Goal: Task Accomplishment & Management: Manage account settings

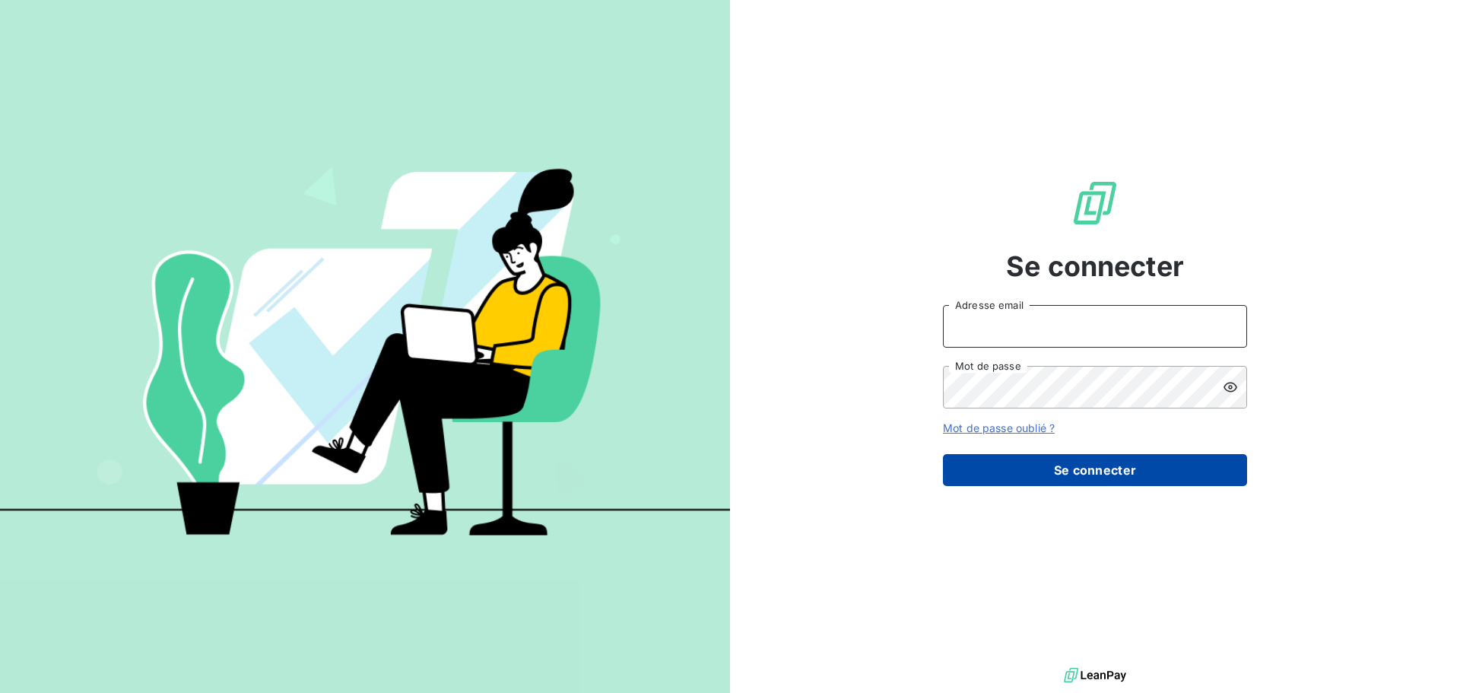
type input "[PERSON_NAME][EMAIL_ADDRESS][DOMAIN_NAME]"
click at [1077, 464] on button "Se connecter" at bounding box center [1095, 470] width 304 height 32
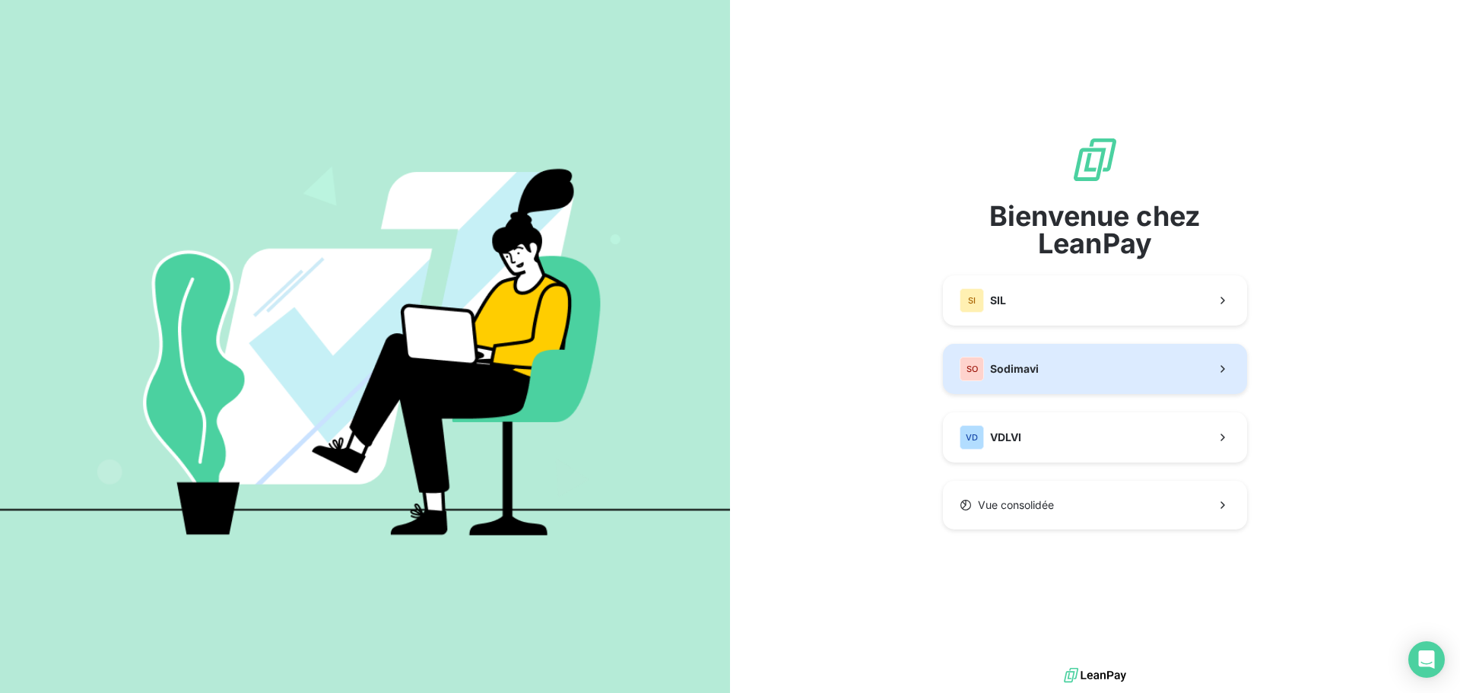
click at [1057, 377] on button "SO Sodimavi" at bounding box center [1095, 369] width 304 height 50
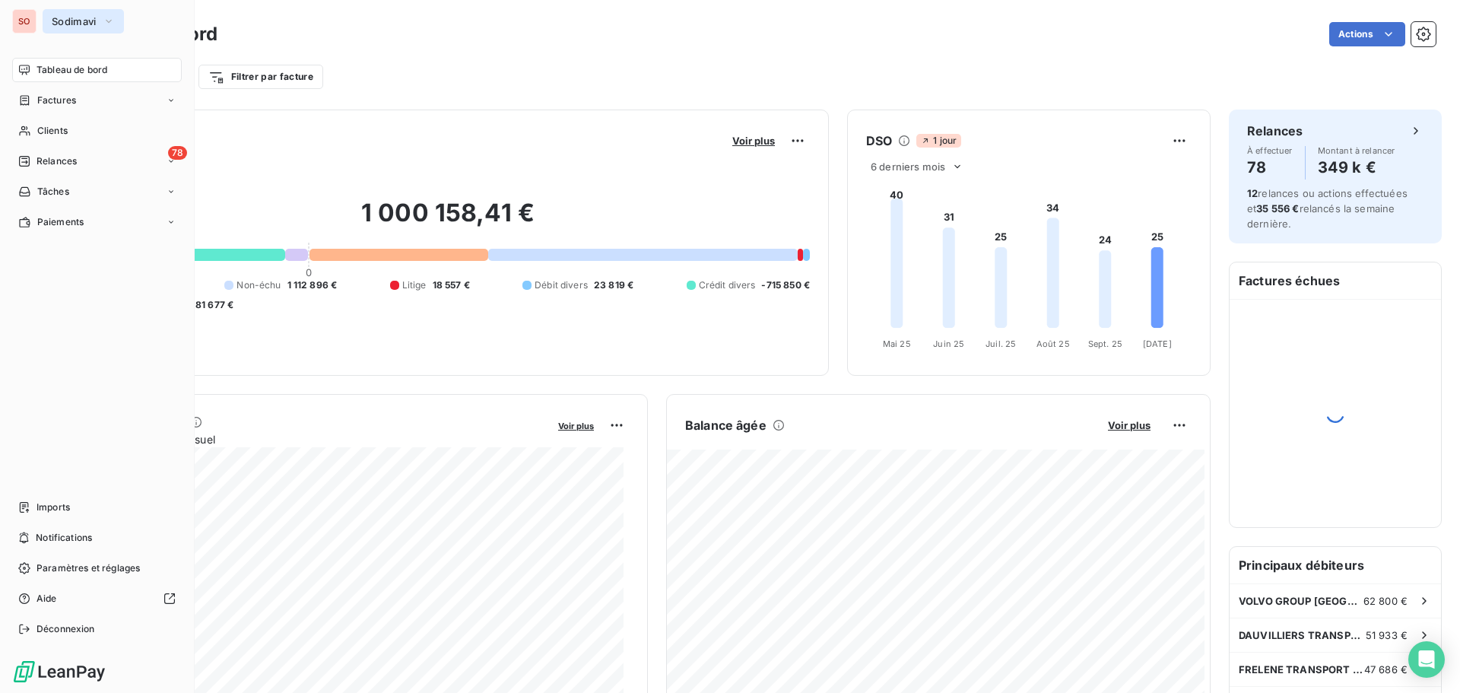
click at [71, 24] on span "Sodimavi" at bounding box center [74, 21] width 45 height 12
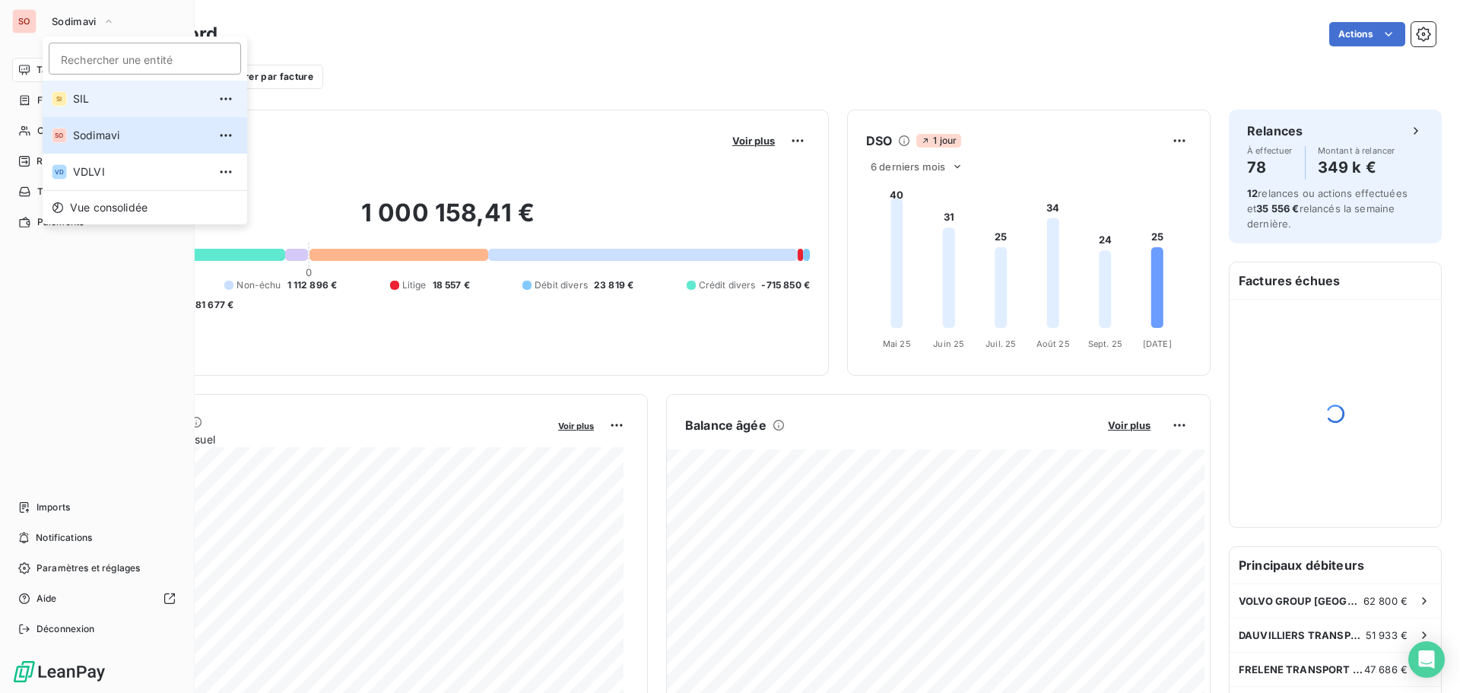
click at [79, 97] on span "SIL" at bounding box center [140, 98] width 135 height 15
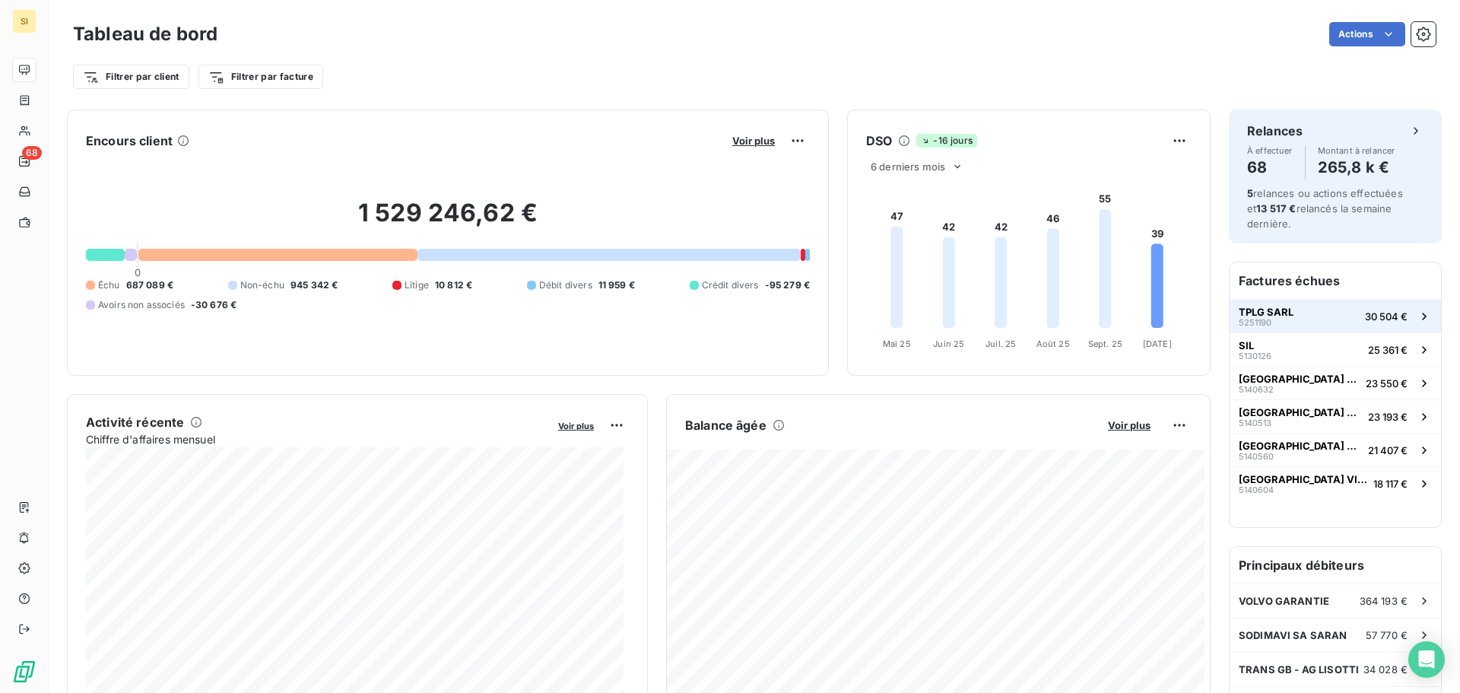
click at [1243, 315] on span "TPLG SARL" at bounding box center [1266, 312] width 55 height 12
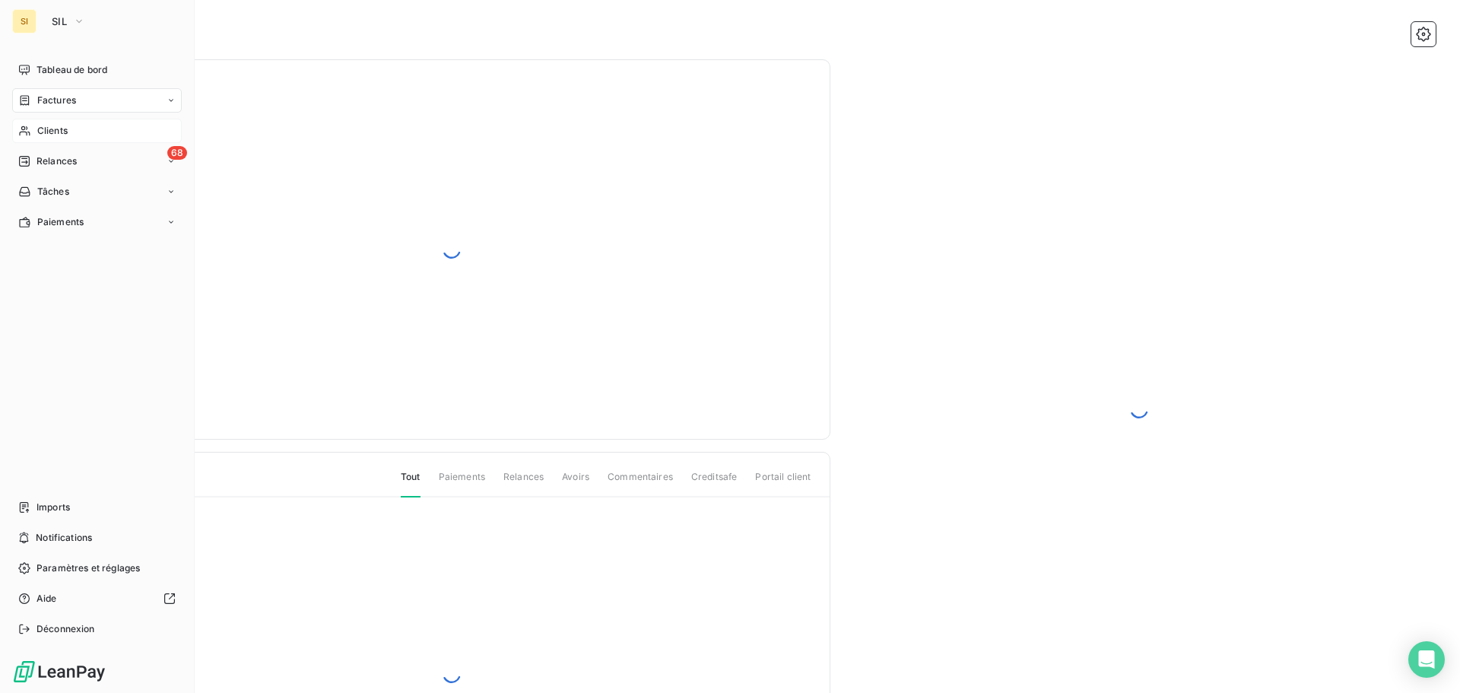
click at [36, 130] on div "Clients" at bounding box center [97, 131] width 170 height 24
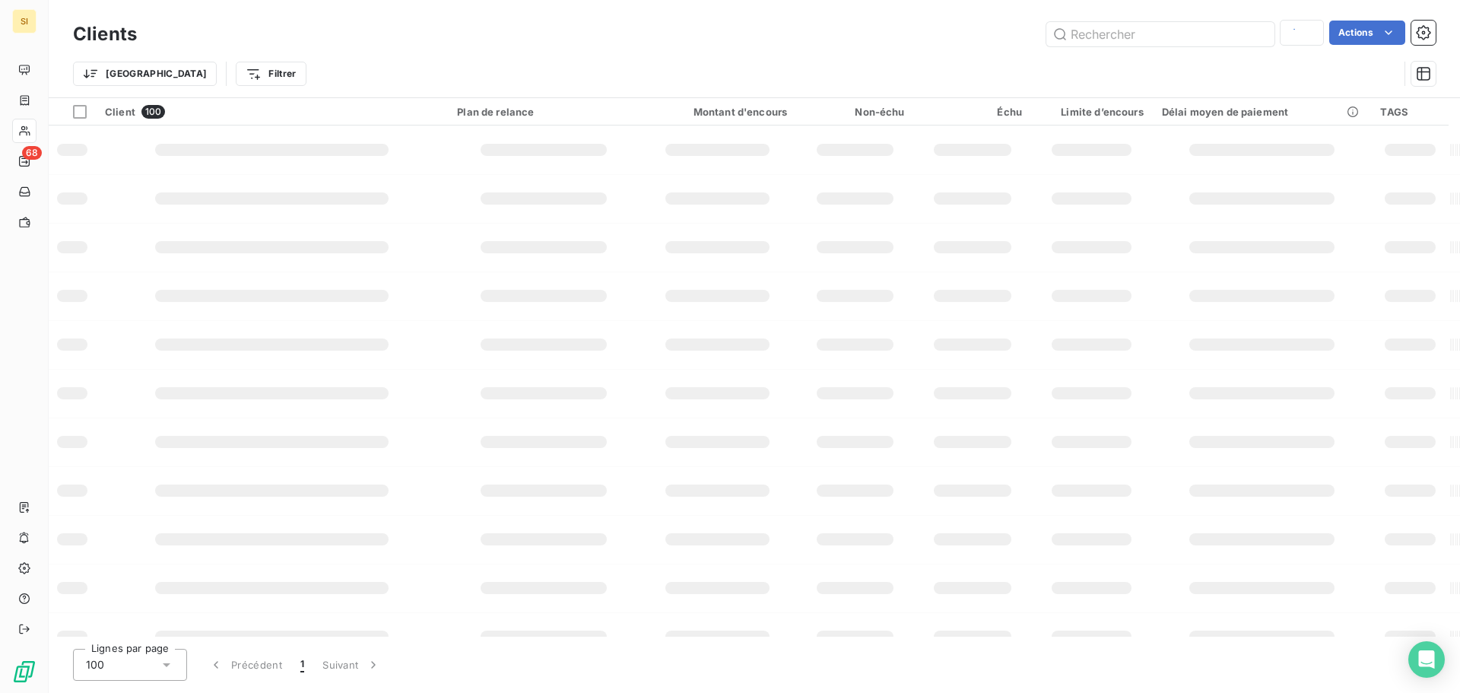
type input "213080"
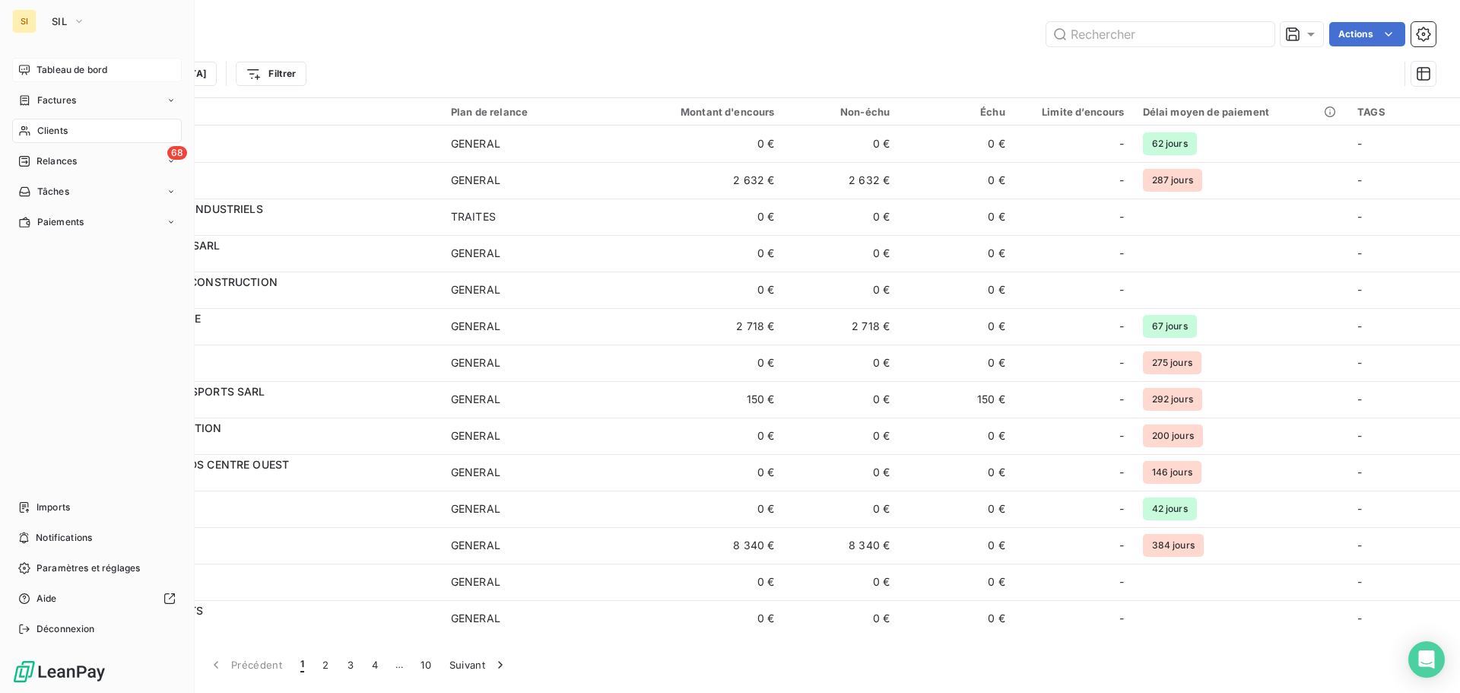
drag, startPoint x: 46, startPoint y: 68, endPoint x: 99, endPoint y: 76, distance: 53.1
click at [46, 67] on span "Tableau de bord" at bounding box center [72, 70] width 71 height 14
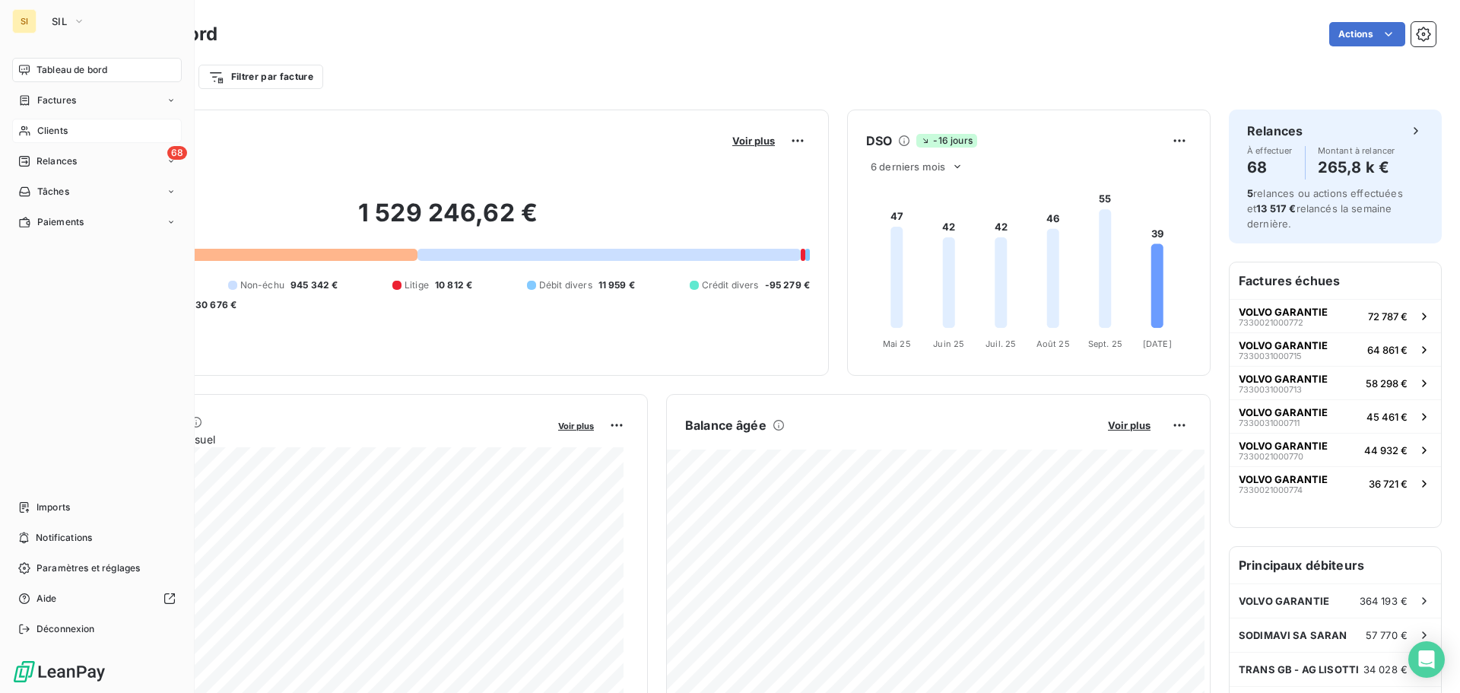
click at [33, 131] on div "Clients" at bounding box center [97, 131] width 170 height 24
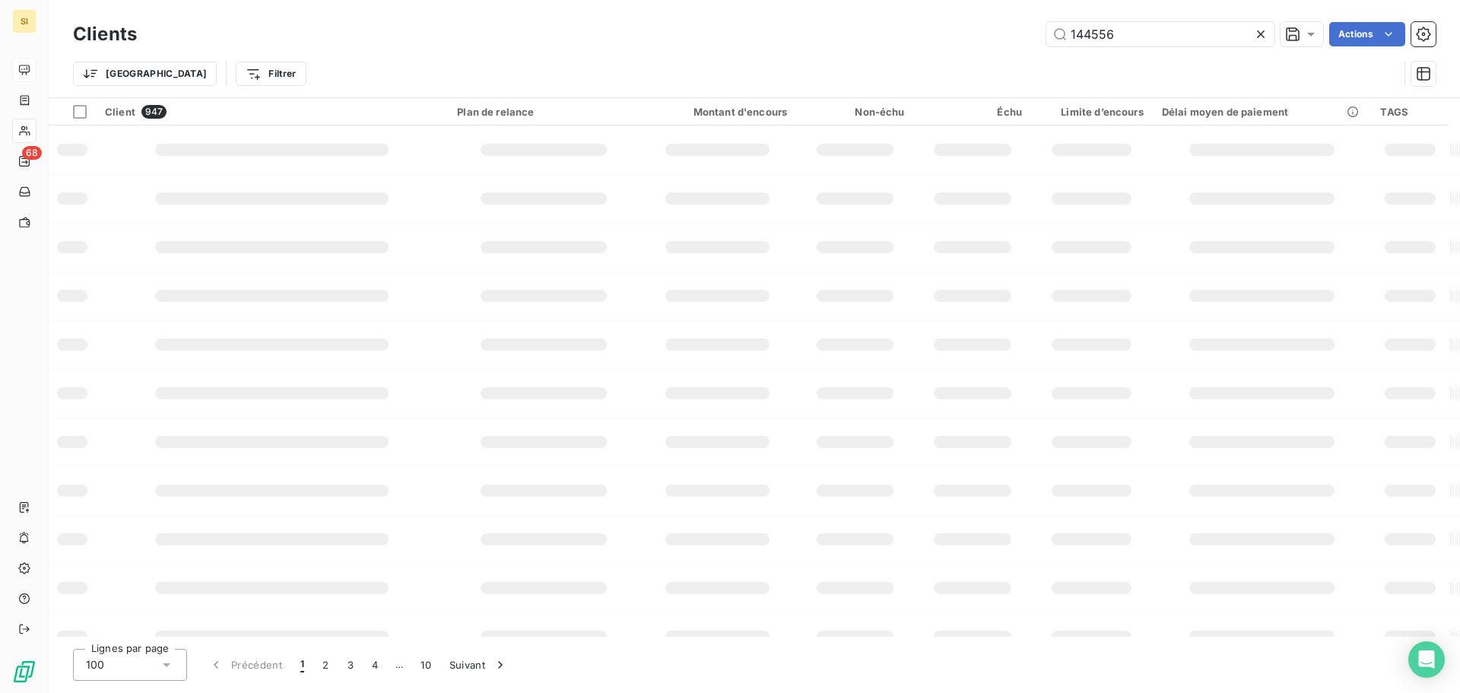
type input "144556"
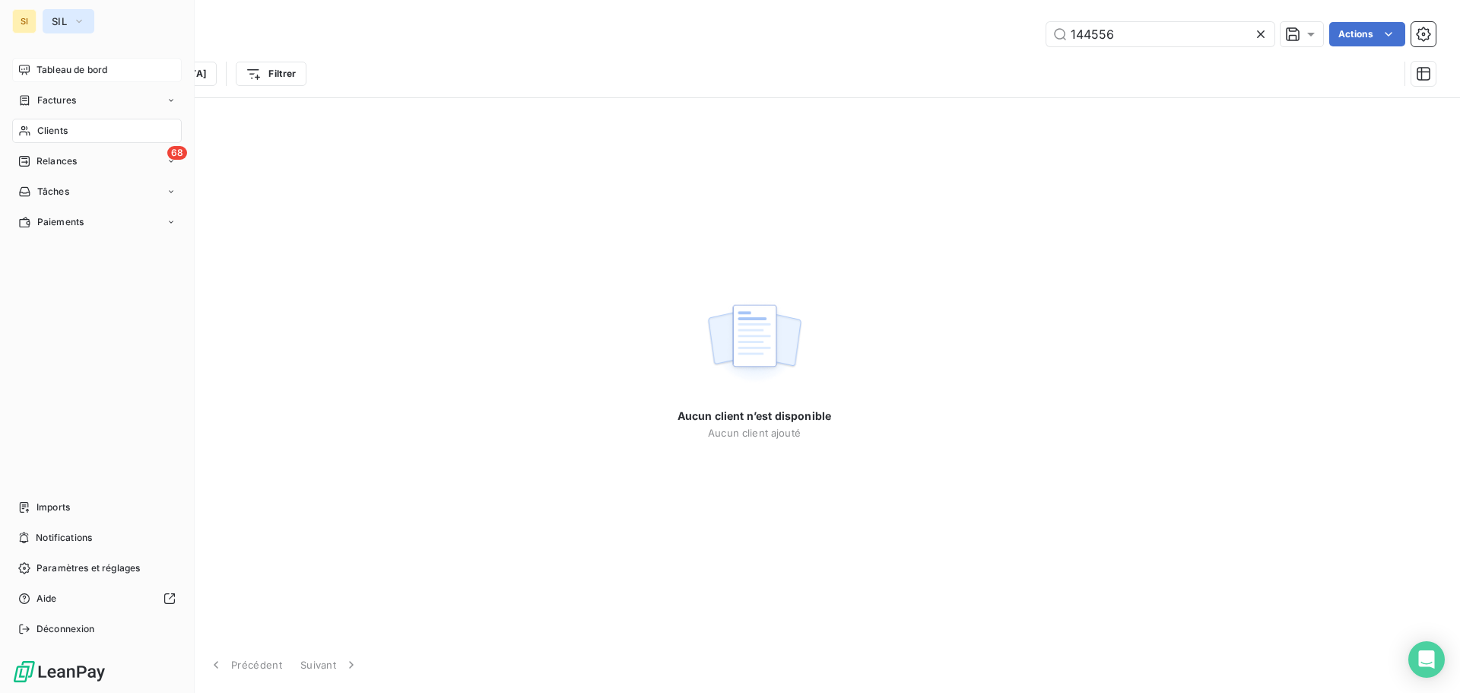
click at [47, 20] on button "SIL" at bounding box center [69, 21] width 52 height 24
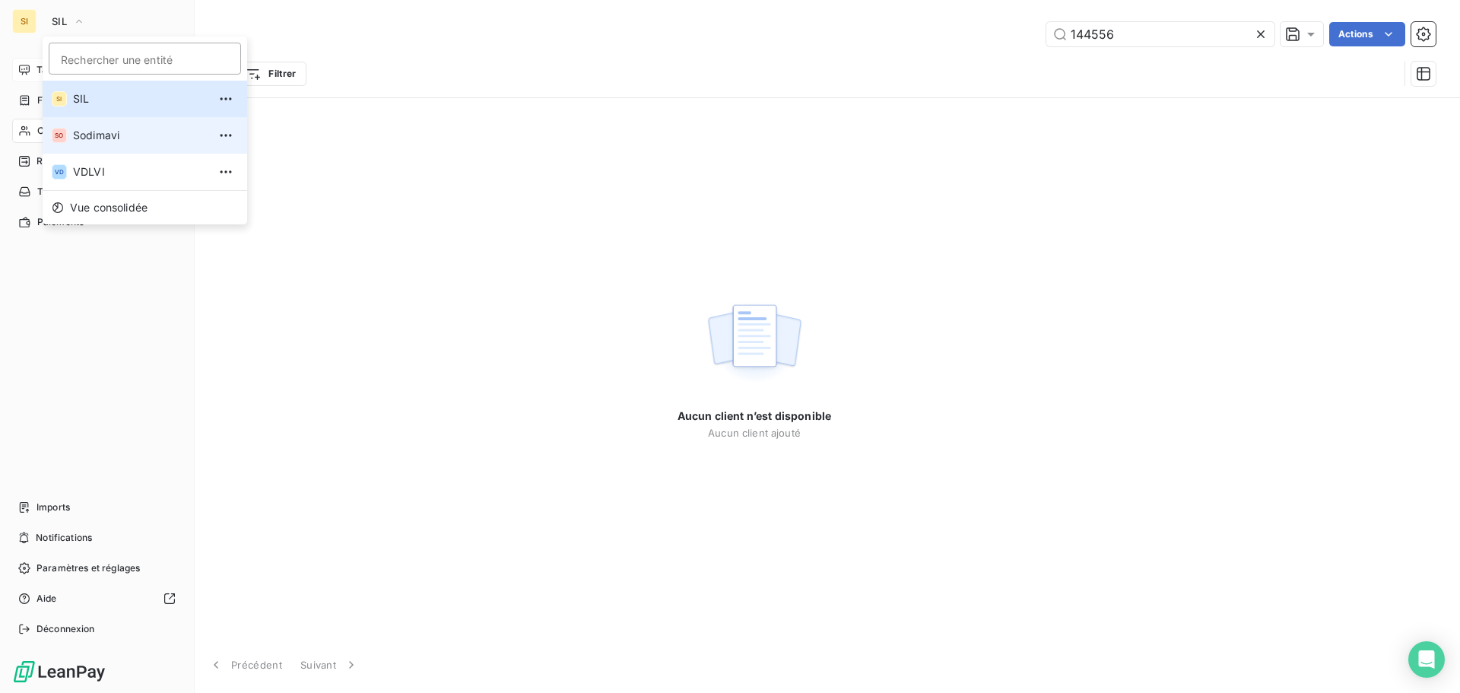
click at [90, 142] on span "Sodimavi" at bounding box center [140, 135] width 135 height 15
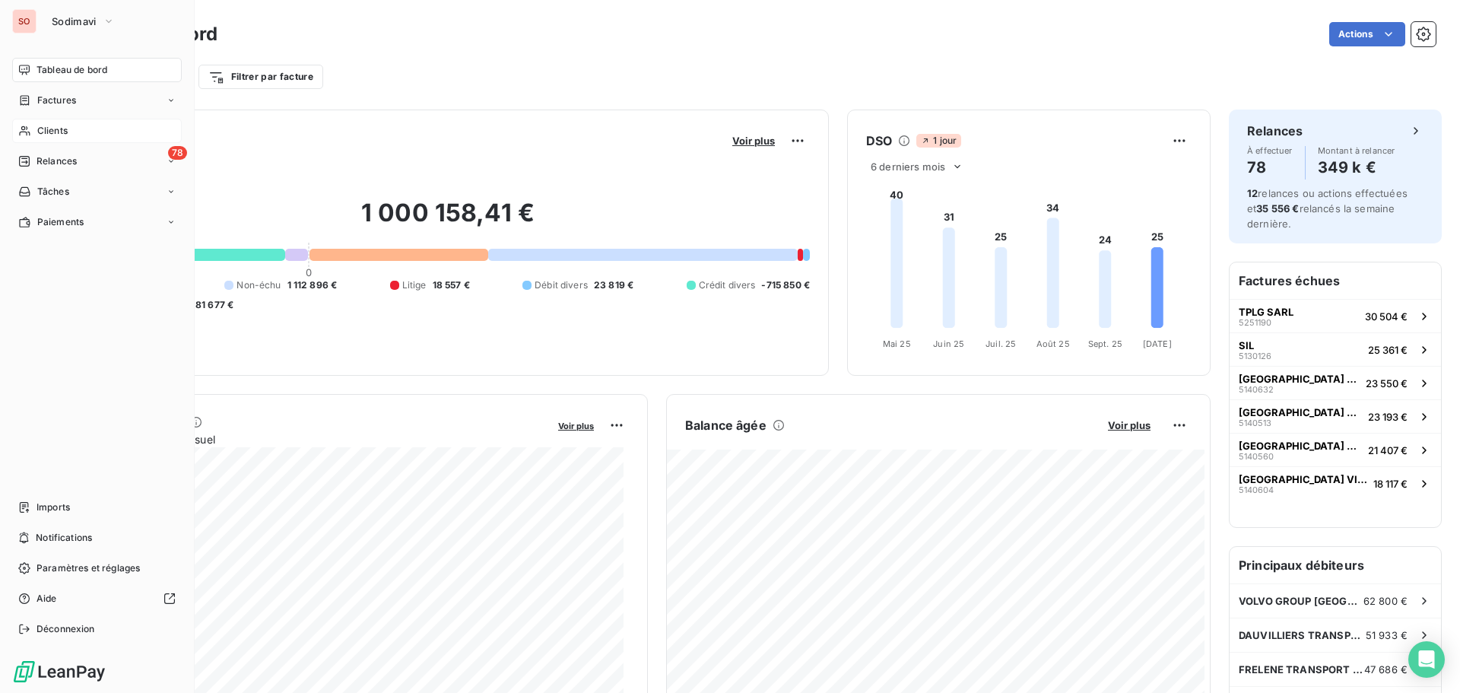
click at [33, 125] on div "Clients" at bounding box center [97, 131] width 170 height 24
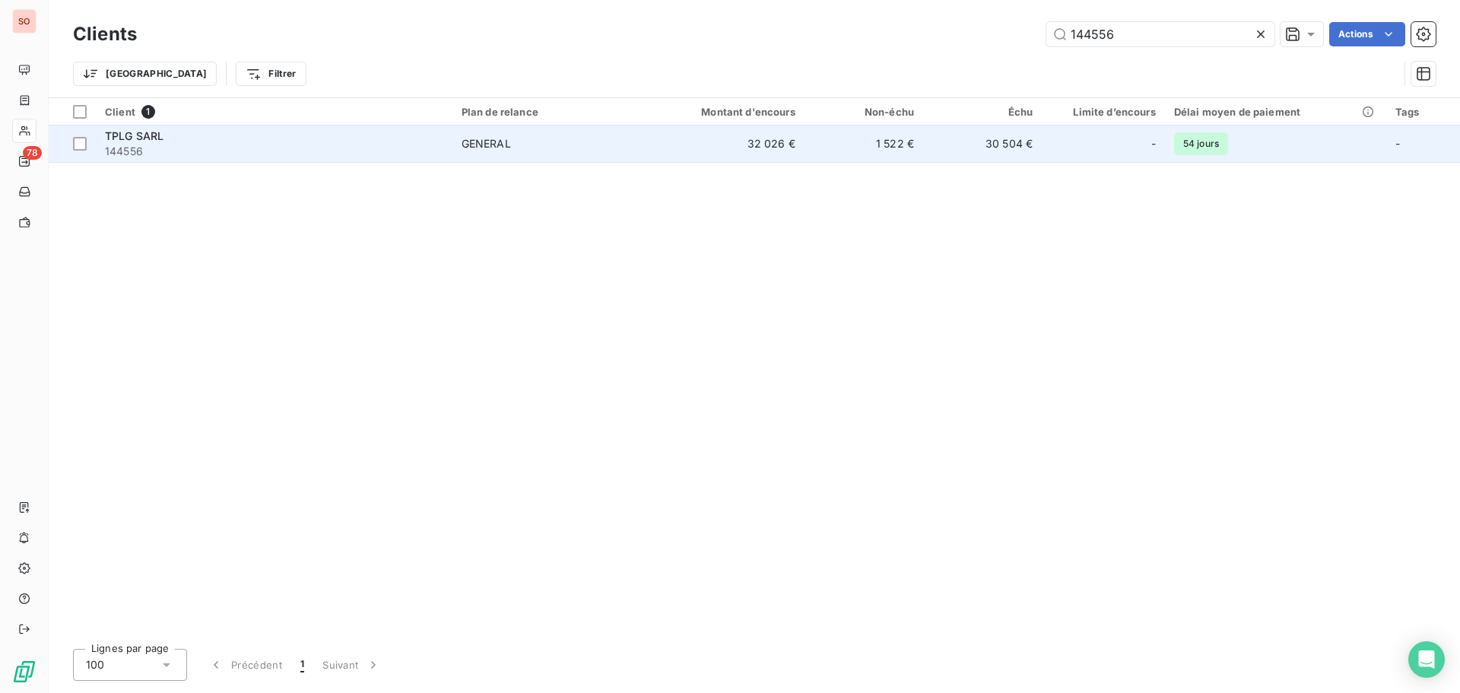
click at [114, 138] on span "TPLG SARL" at bounding box center [134, 135] width 59 height 13
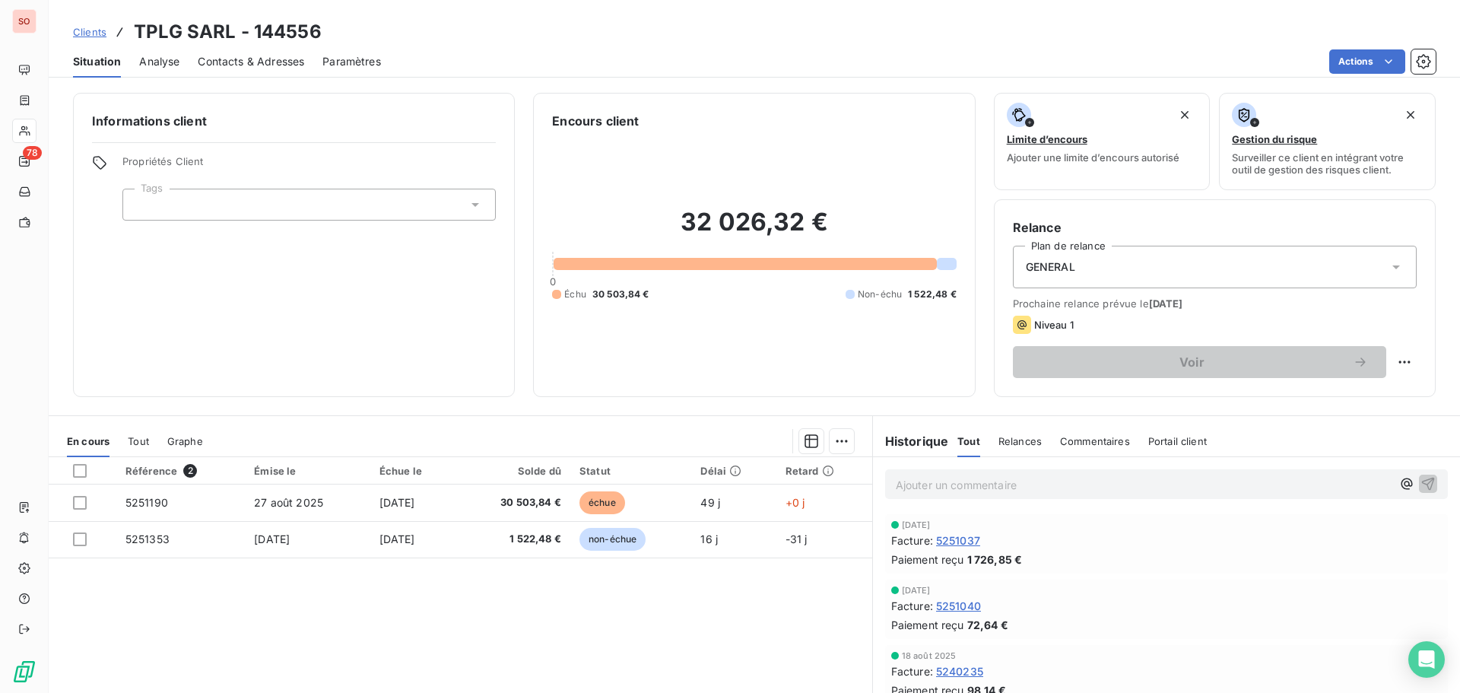
click at [221, 59] on span "Contacts & Adresses" at bounding box center [251, 61] width 106 height 15
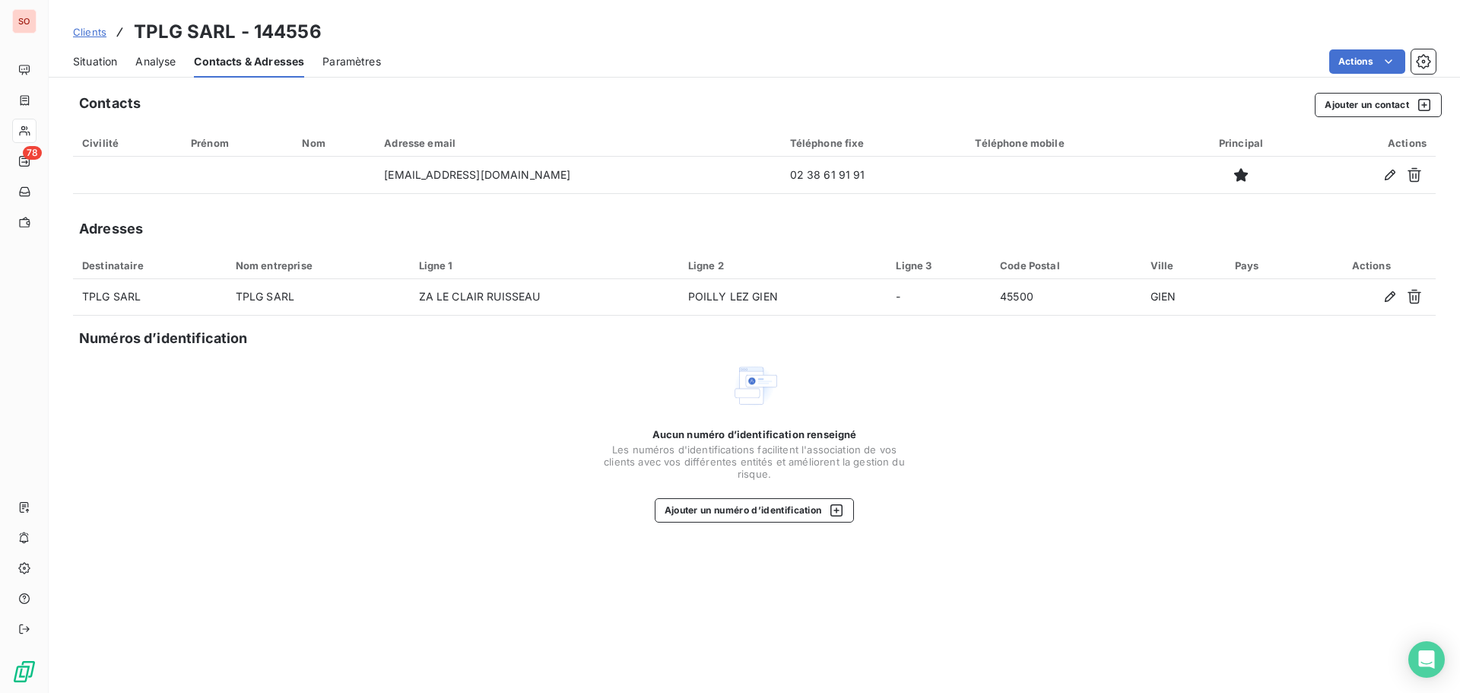
click at [113, 65] on span "Situation" at bounding box center [95, 61] width 44 height 15
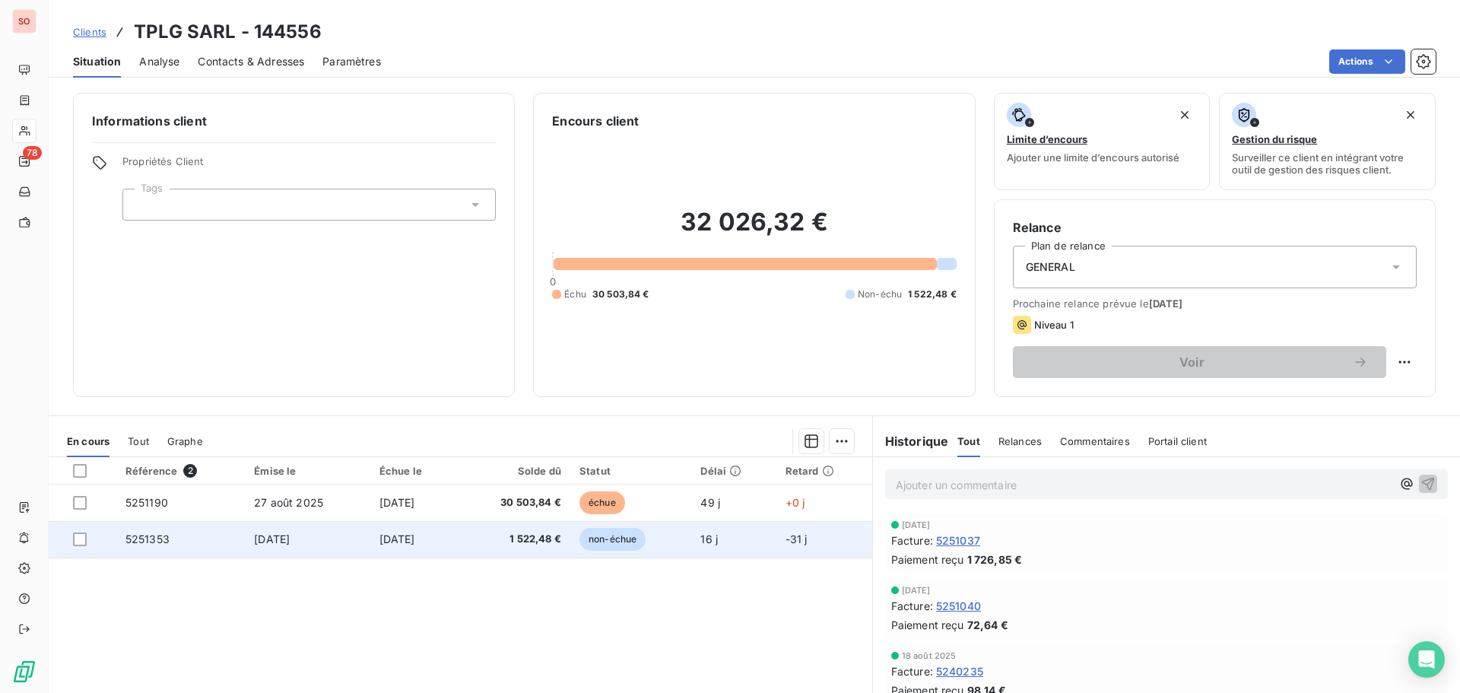
click at [290, 541] on span "[DATE]" at bounding box center [272, 538] width 36 height 13
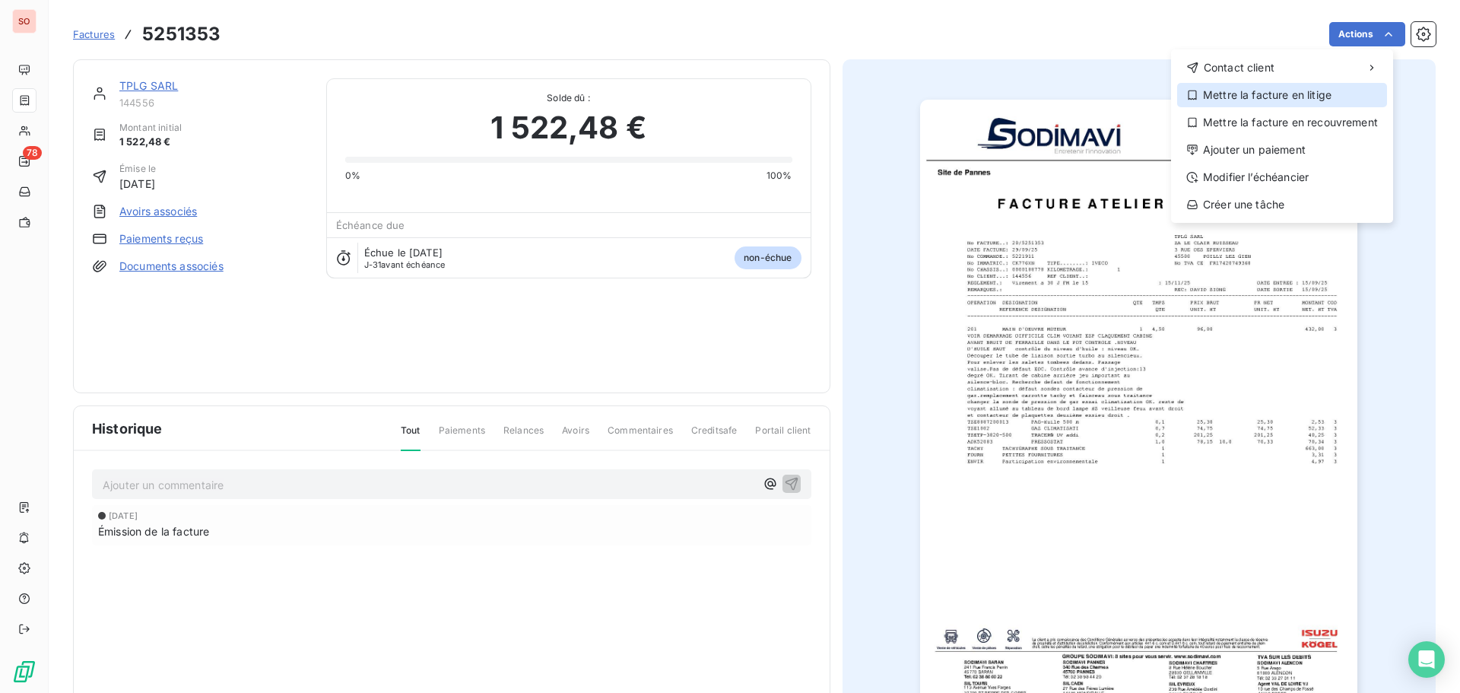
click at [1241, 97] on div "Mettre la facture en litige" at bounding box center [1282, 95] width 210 height 24
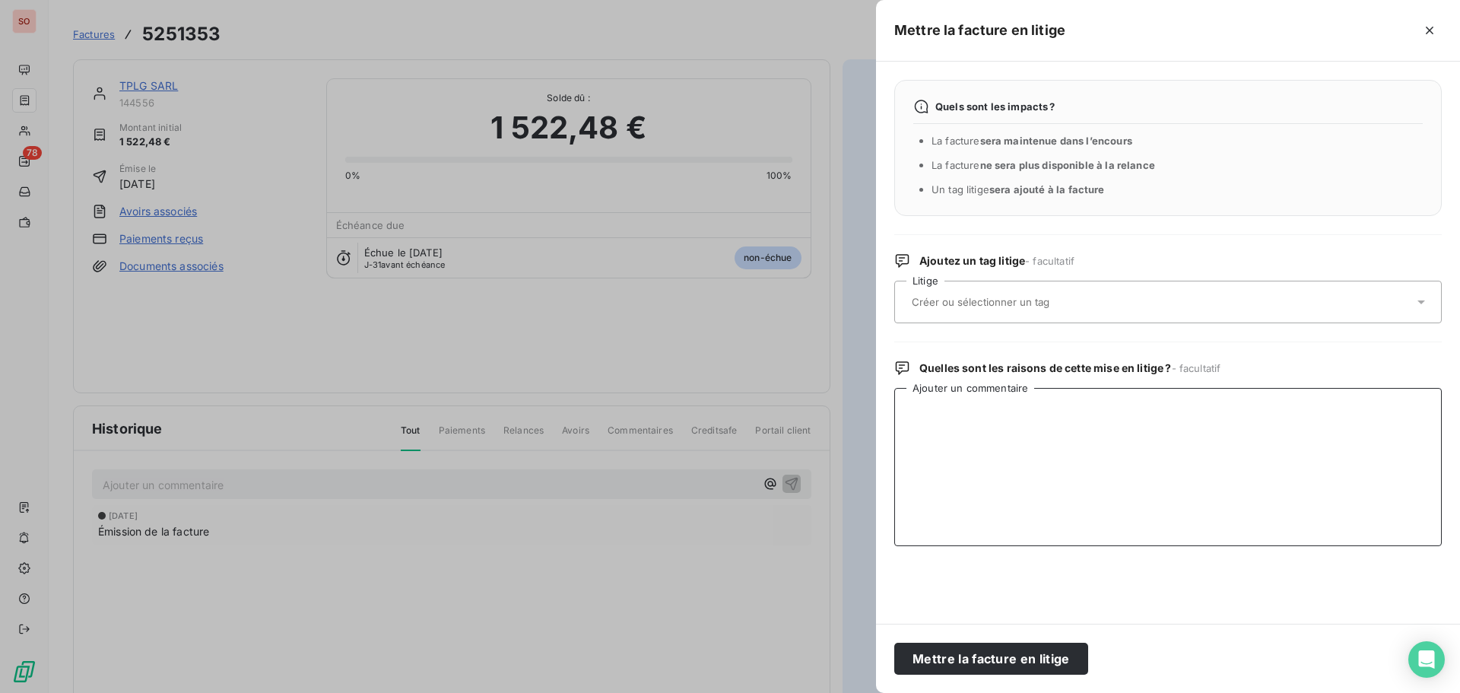
click at [935, 421] on textarea "Ajouter un commentaire" at bounding box center [1168, 467] width 548 height 158
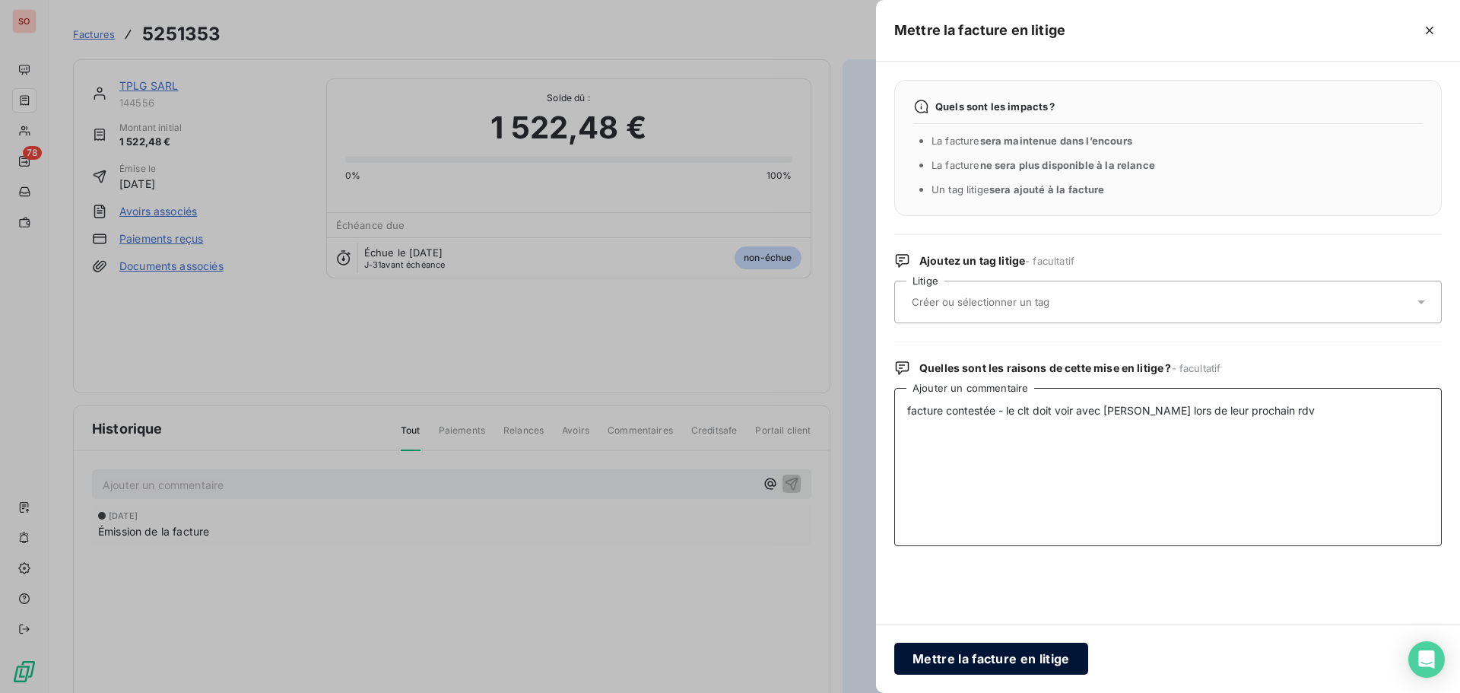
type textarea "facture contestée - le clt doit voir avec [PERSON_NAME] lors de leur prochain r…"
click at [971, 663] on button "Mettre la facture en litige" at bounding box center [991, 659] width 194 height 32
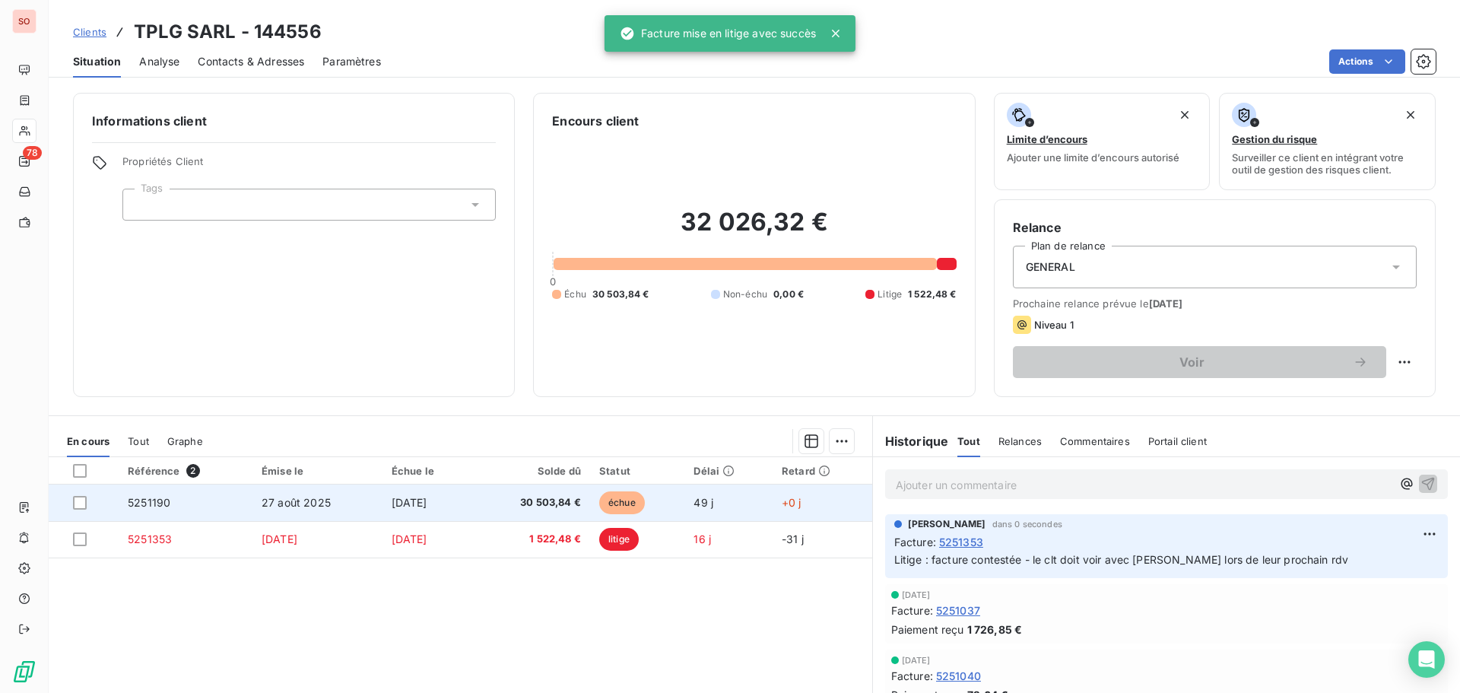
click at [294, 503] on span "27 août 2025" at bounding box center [296, 502] width 69 height 13
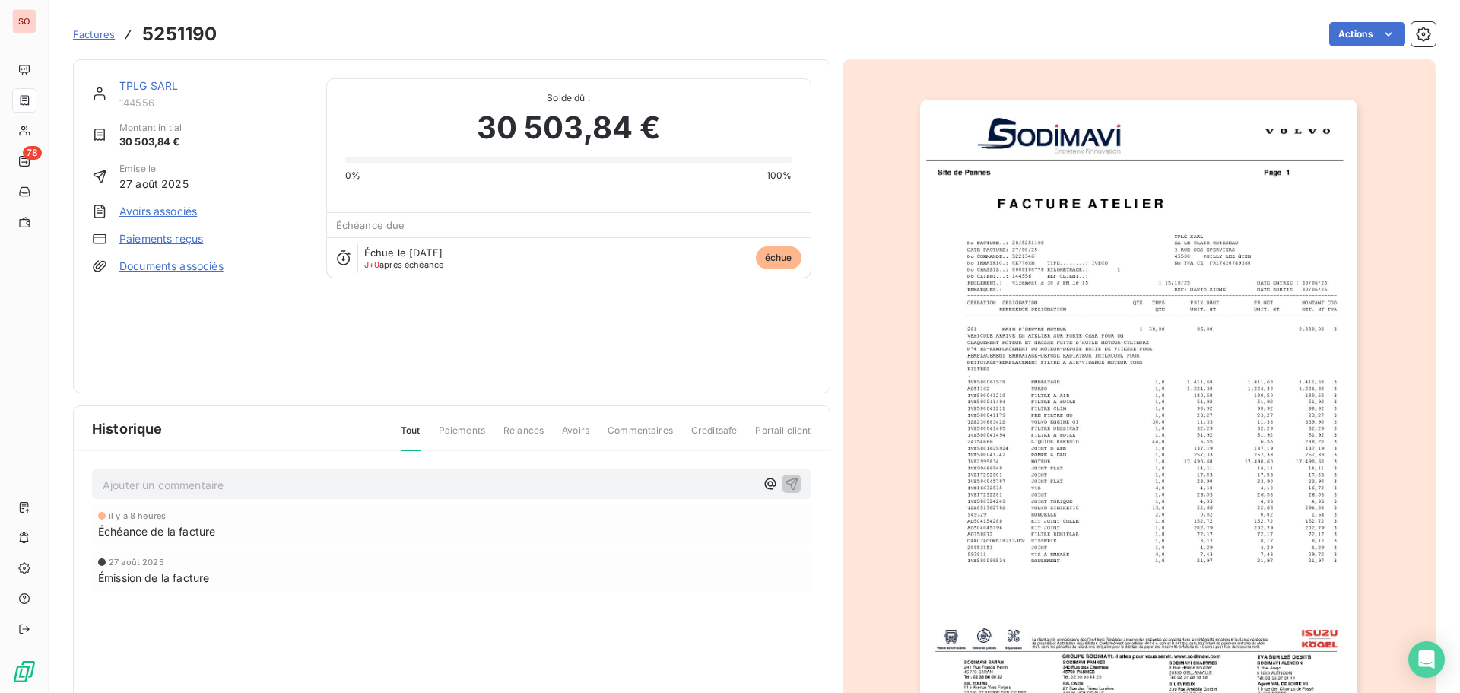
click at [130, 486] on p "Ajouter un commentaire ﻿" at bounding box center [429, 484] width 653 height 19
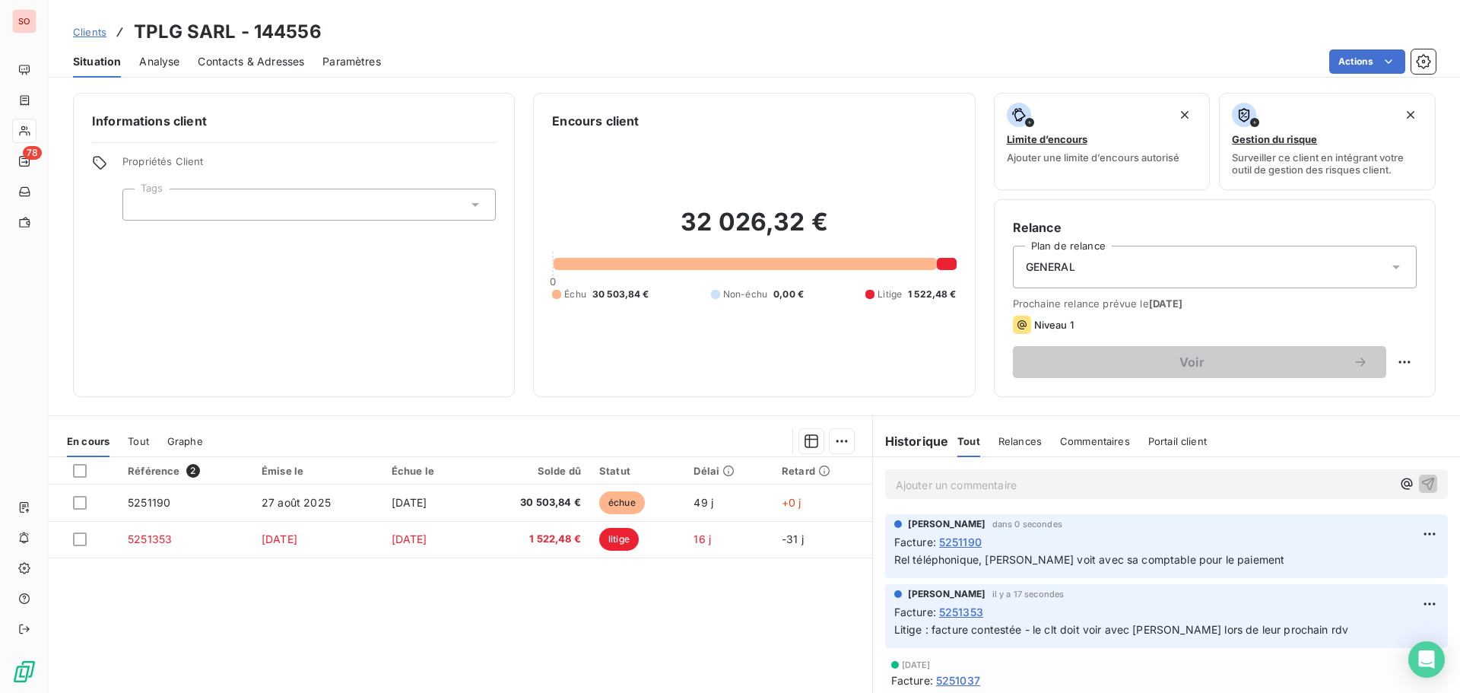
click at [219, 56] on span "Contacts & Adresses" at bounding box center [251, 61] width 106 height 15
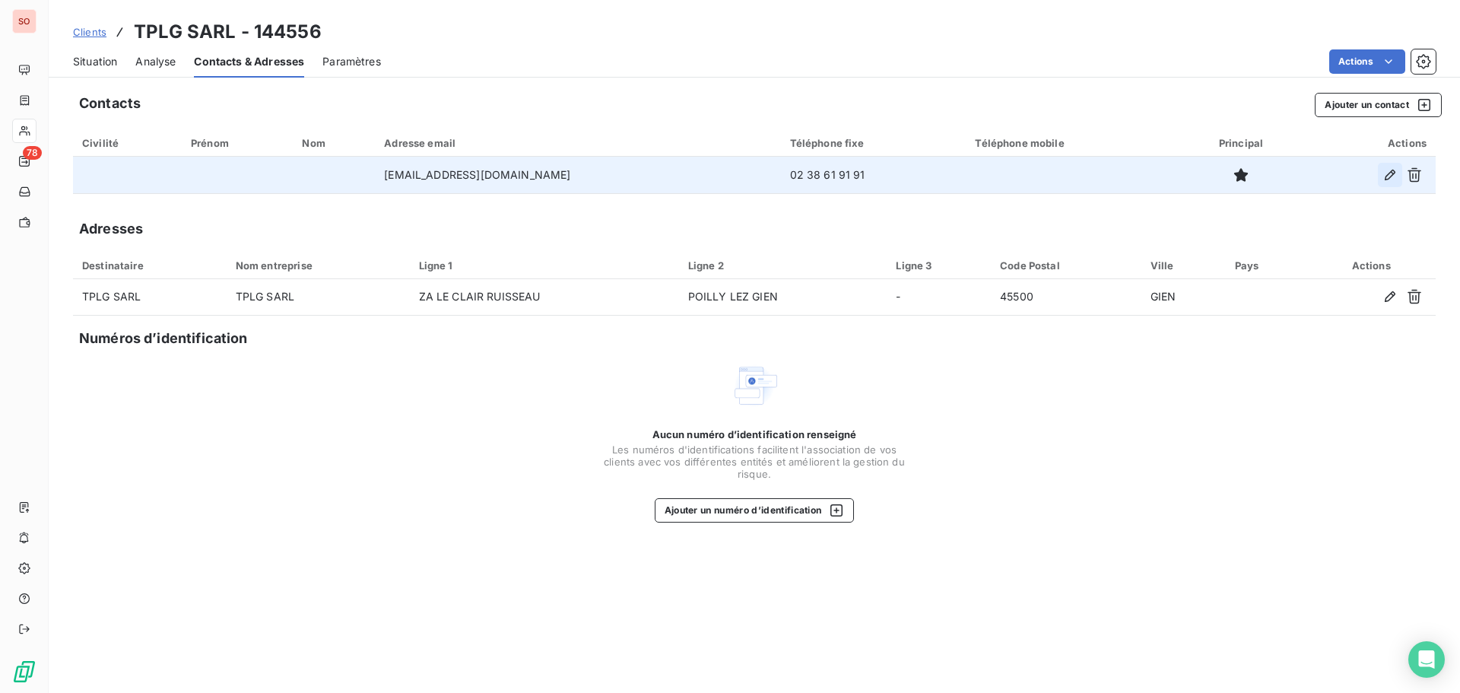
click at [1392, 173] on icon "button" at bounding box center [1390, 174] width 15 height 15
type input "[EMAIL_ADDRESS][DOMAIN_NAME]"
type input "02 38 61 91 91"
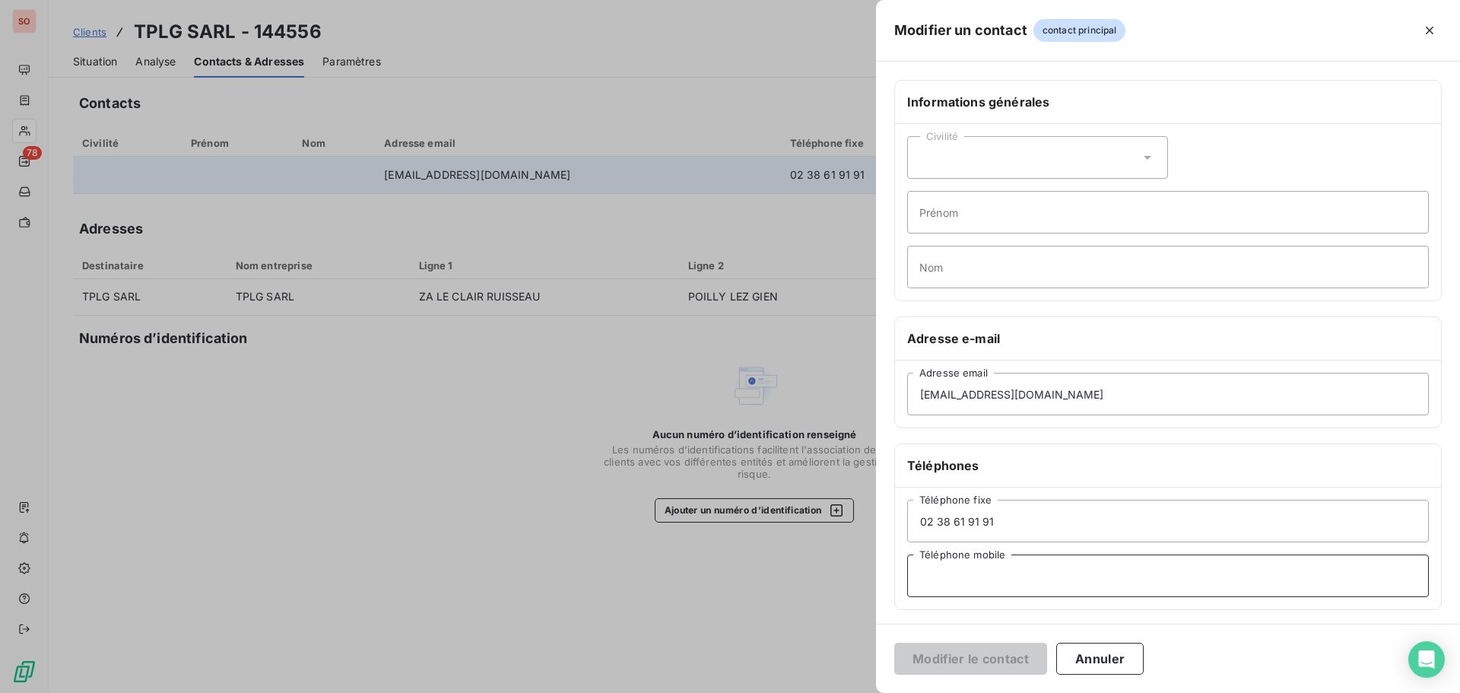
click at [966, 576] on input "Téléphone mobile" at bounding box center [1168, 575] width 522 height 43
type input "06 76 48 19 48"
click at [981, 656] on button "Modifier le contact" at bounding box center [970, 659] width 153 height 32
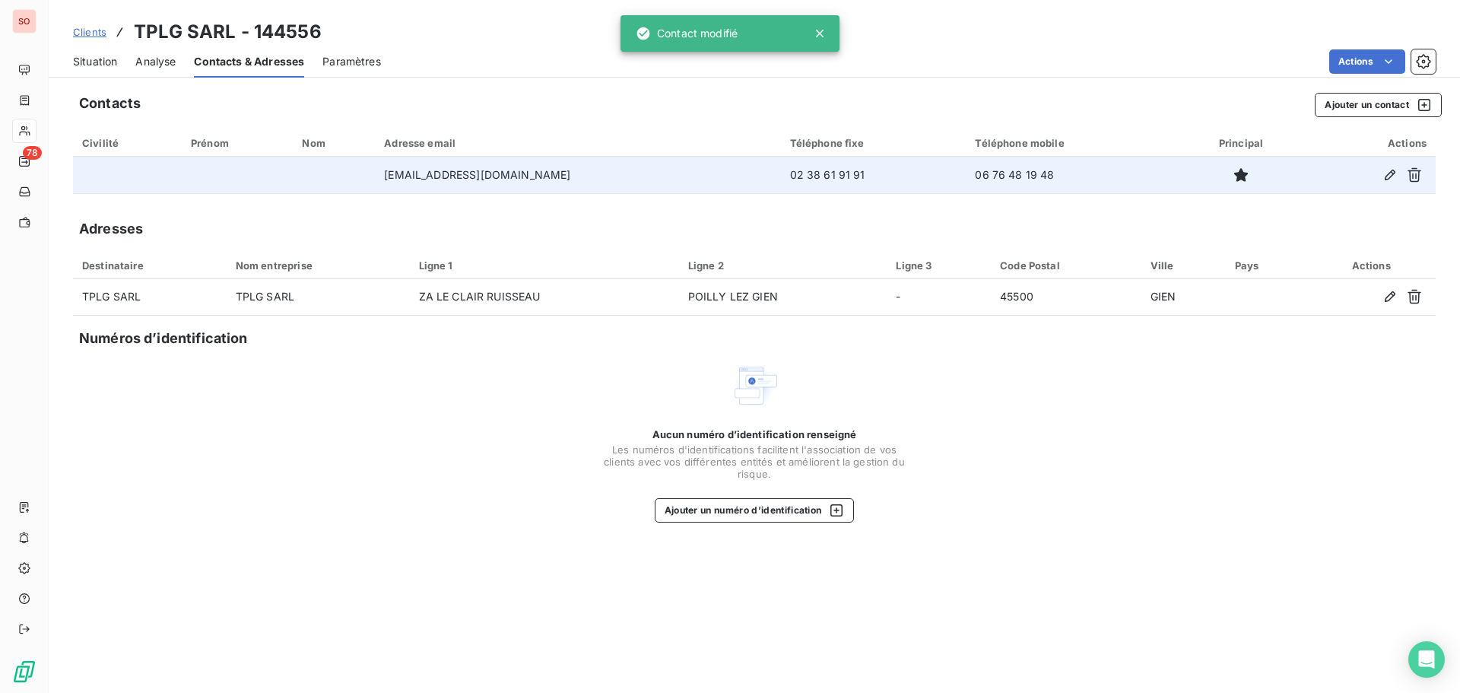
click at [94, 60] on span "Situation" at bounding box center [95, 61] width 44 height 15
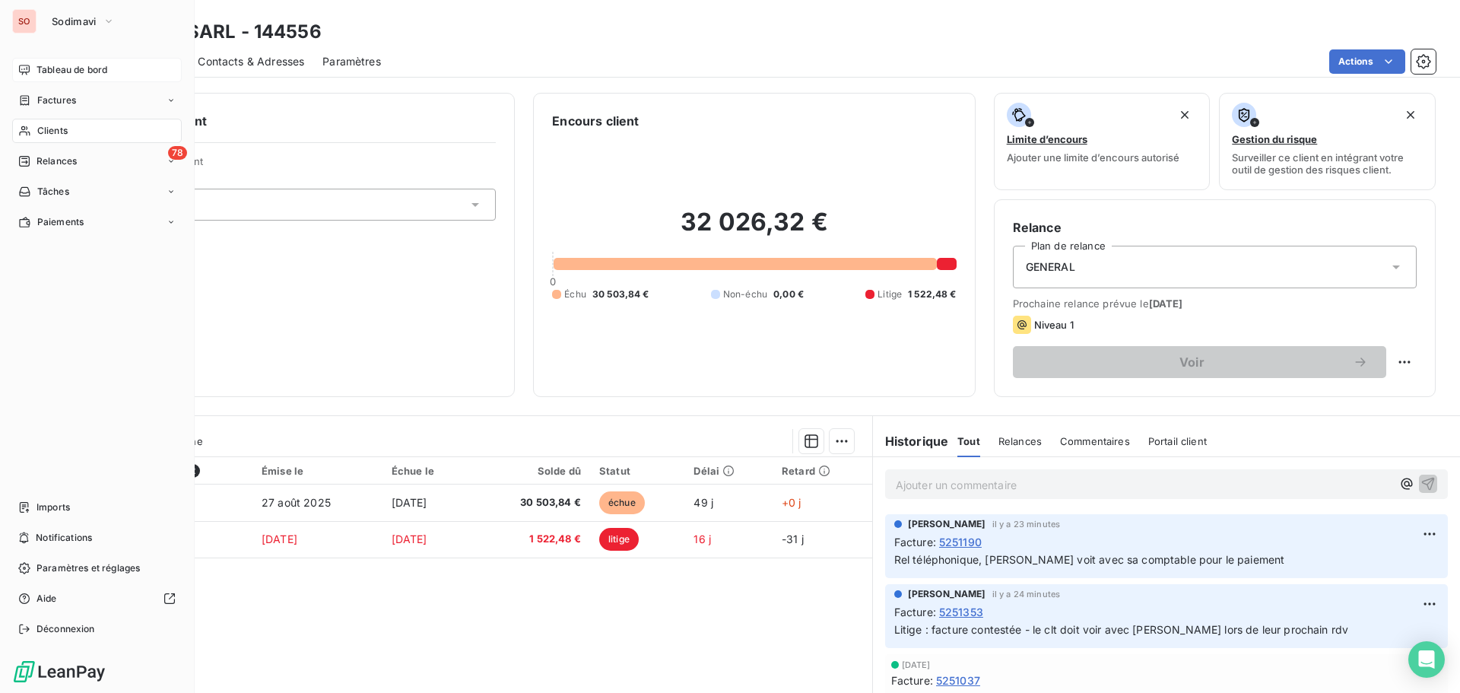
drag, startPoint x: 50, startPoint y: 69, endPoint x: 117, endPoint y: 78, distance: 67.4
click at [51, 68] on span "Tableau de bord" at bounding box center [72, 70] width 71 height 14
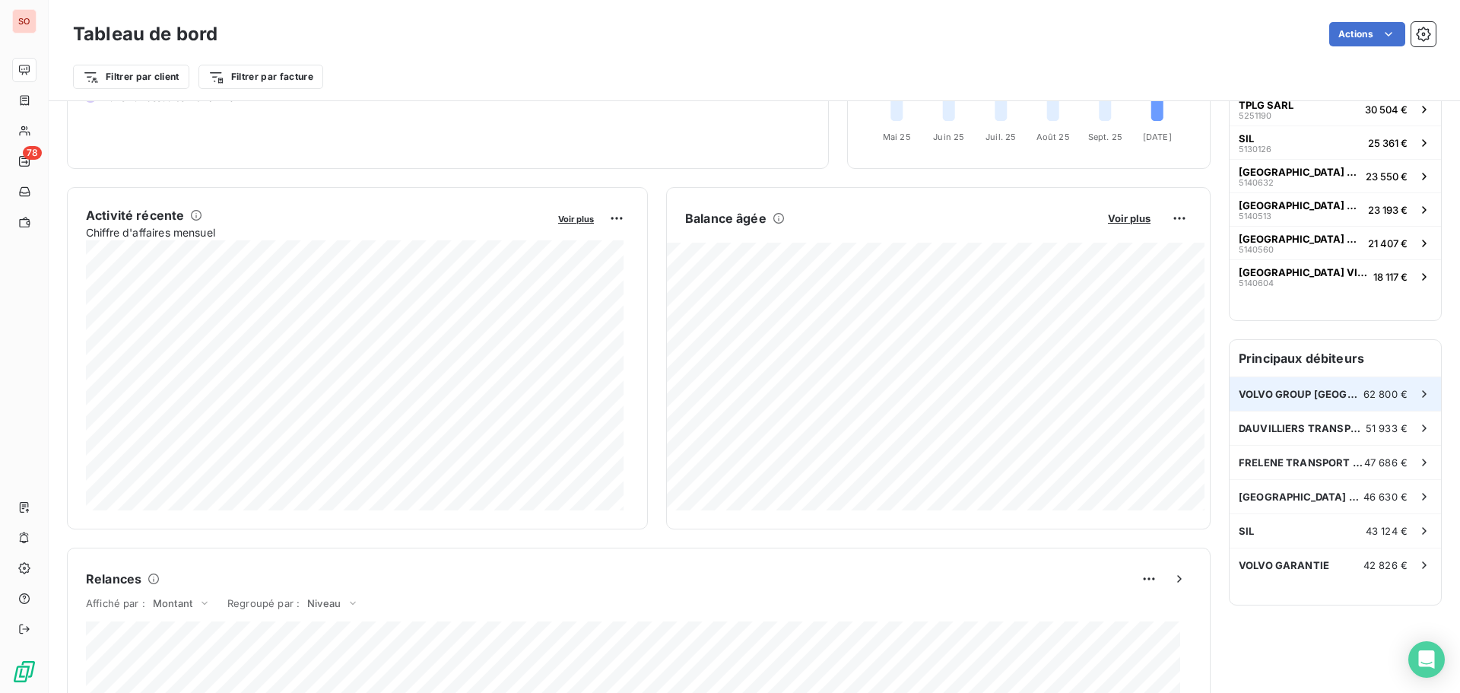
scroll to position [306, 0]
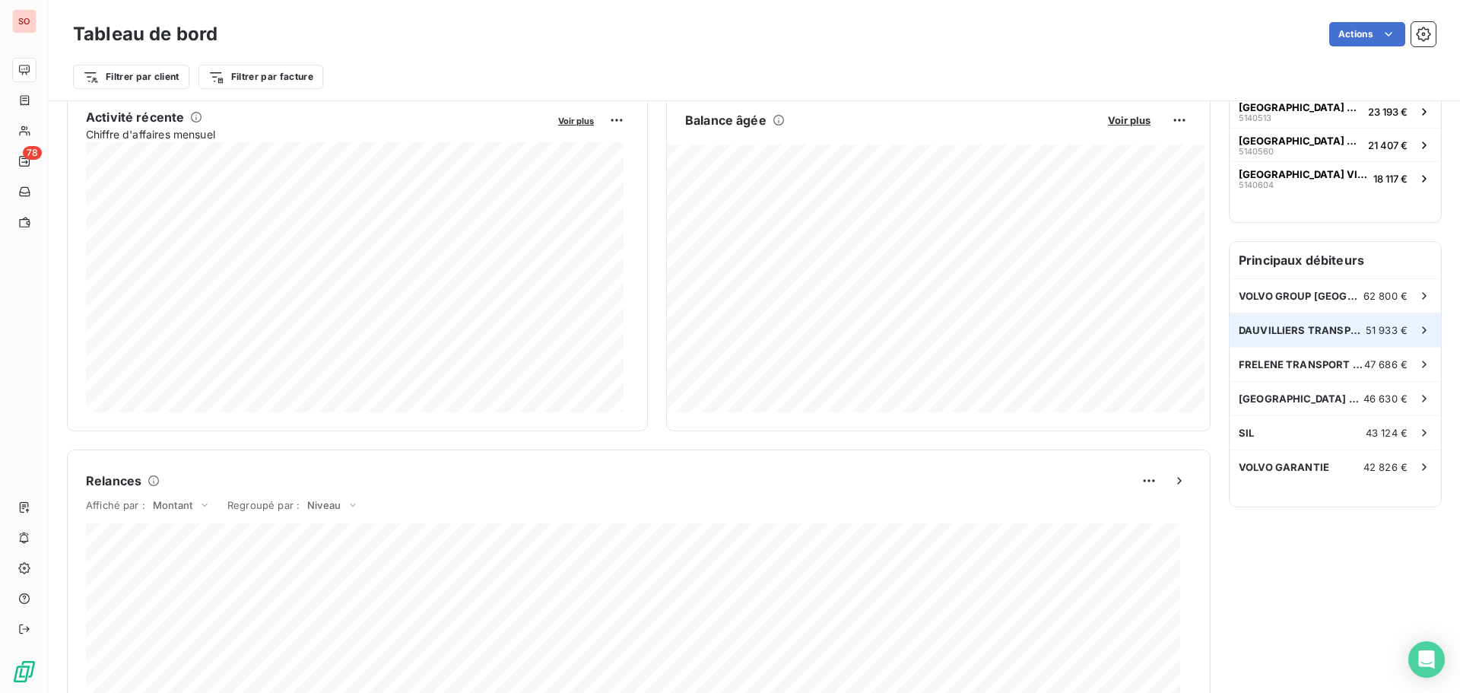
click at [1242, 328] on span "DAUVILLIERS TRANSPORTS SARL" at bounding box center [1302, 330] width 127 height 12
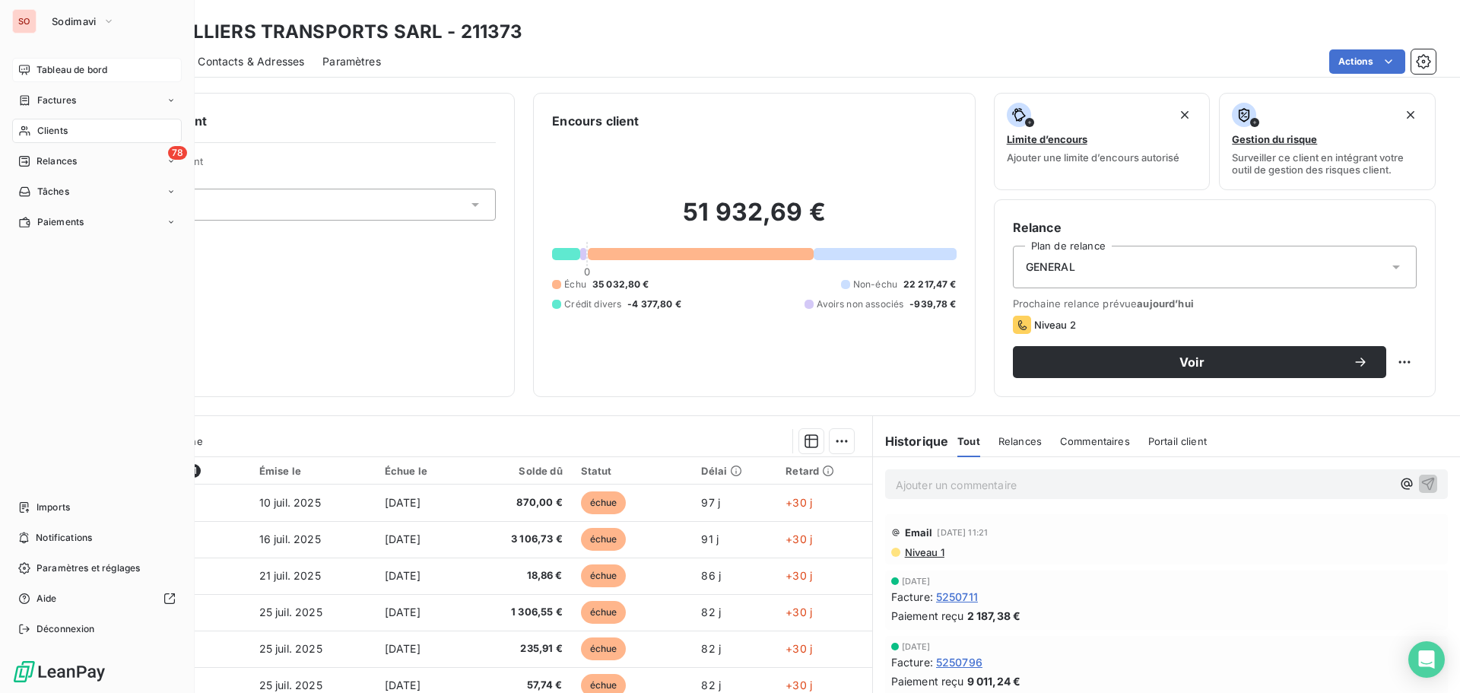
click at [55, 68] on span "Tableau de bord" at bounding box center [72, 70] width 71 height 14
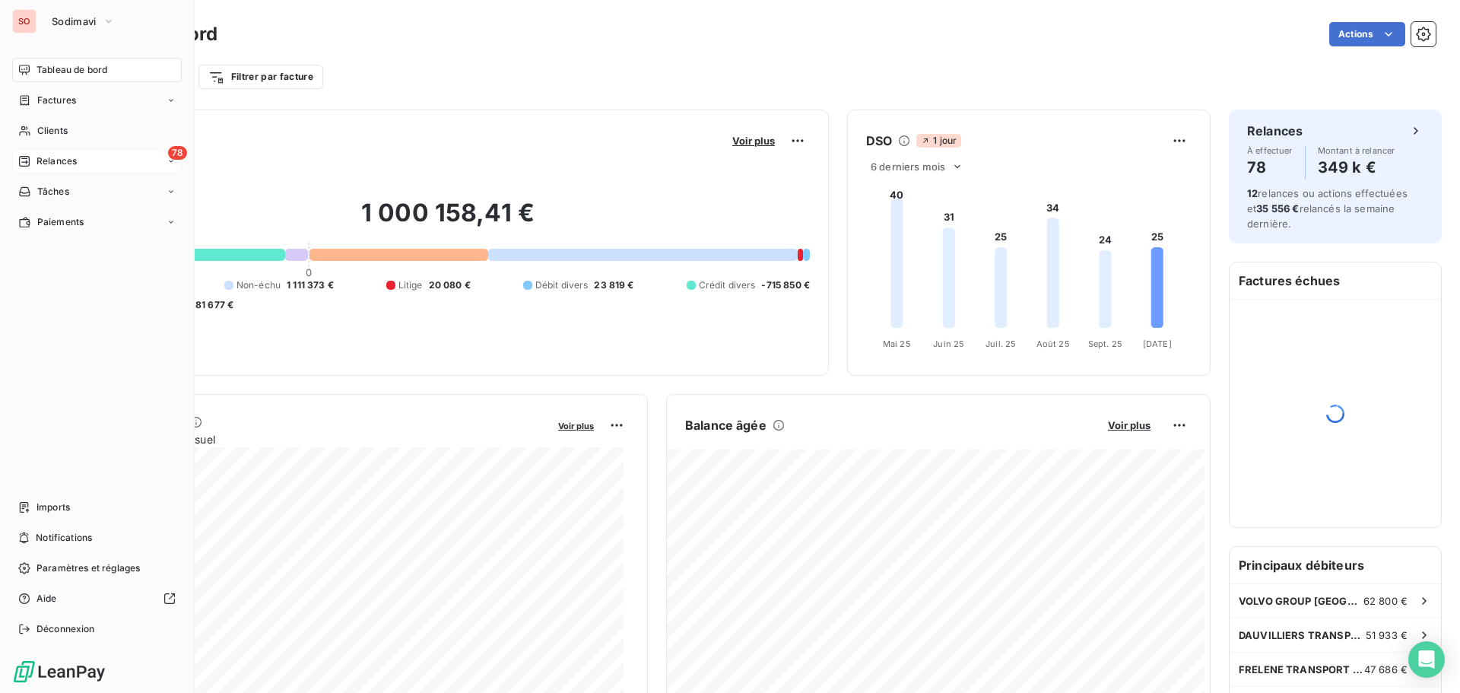
drag, startPoint x: 30, startPoint y: 160, endPoint x: 59, endPoint y: 157, distance: 29.9
click at [32, 160] on div "Relances" at bounding box center [47, 161] width 59 height 14
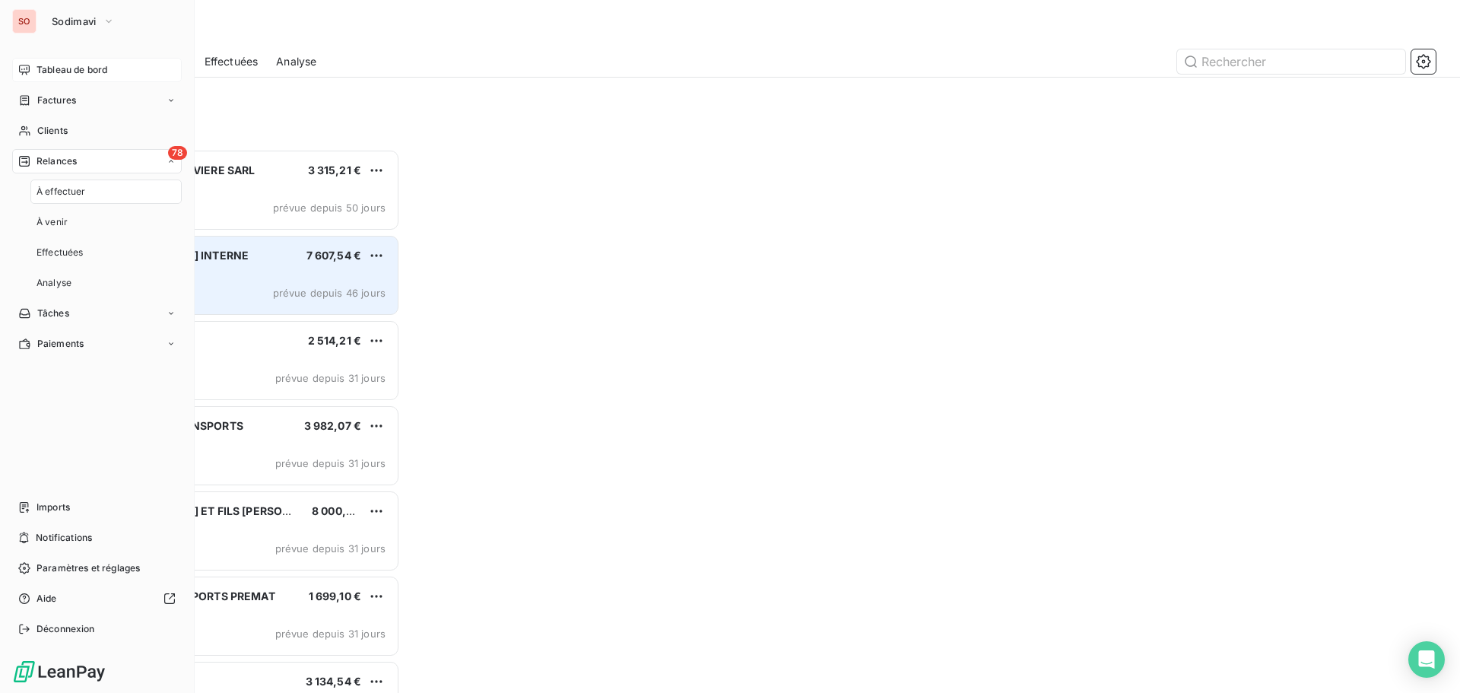
scroll to position [532, 316]
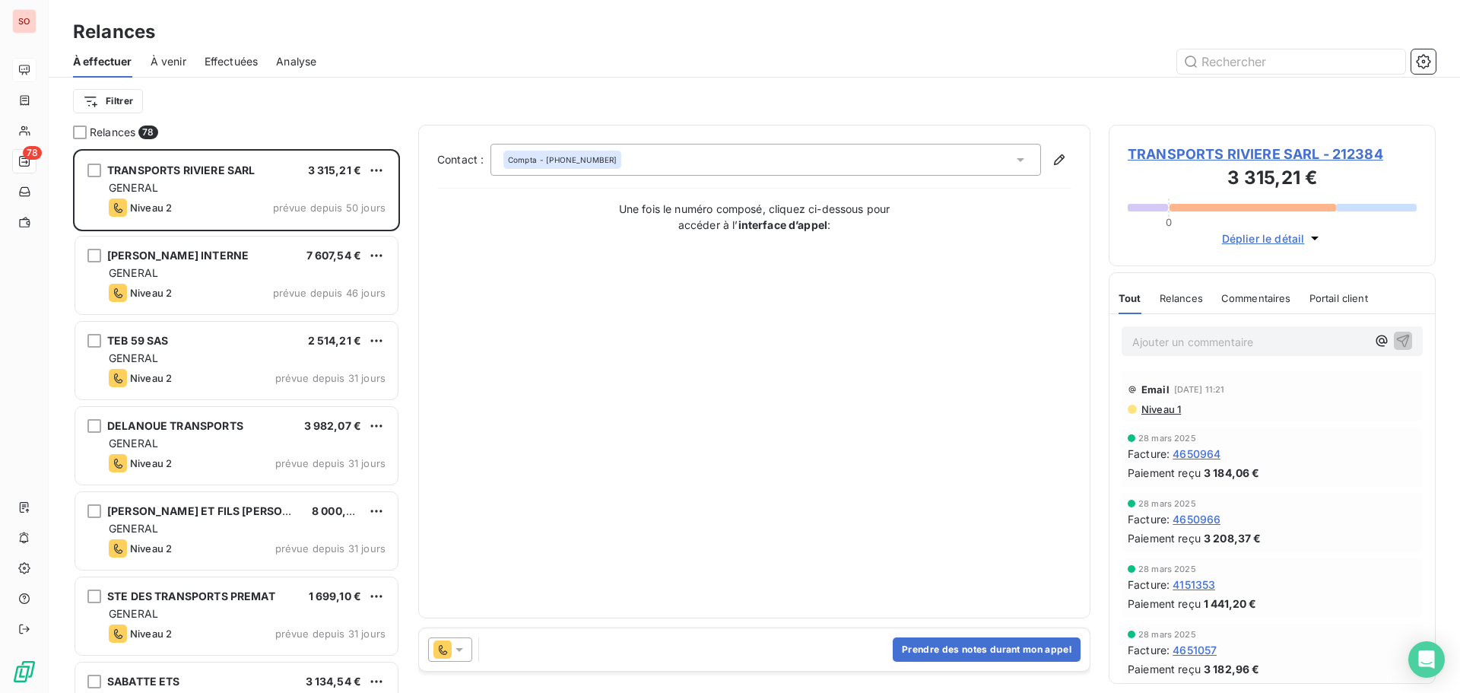
click at [1150, 154] on span "TRANSPORTS RIVIERE SARL - 212384" at bounding box center [1272, 154] width 289 height 21
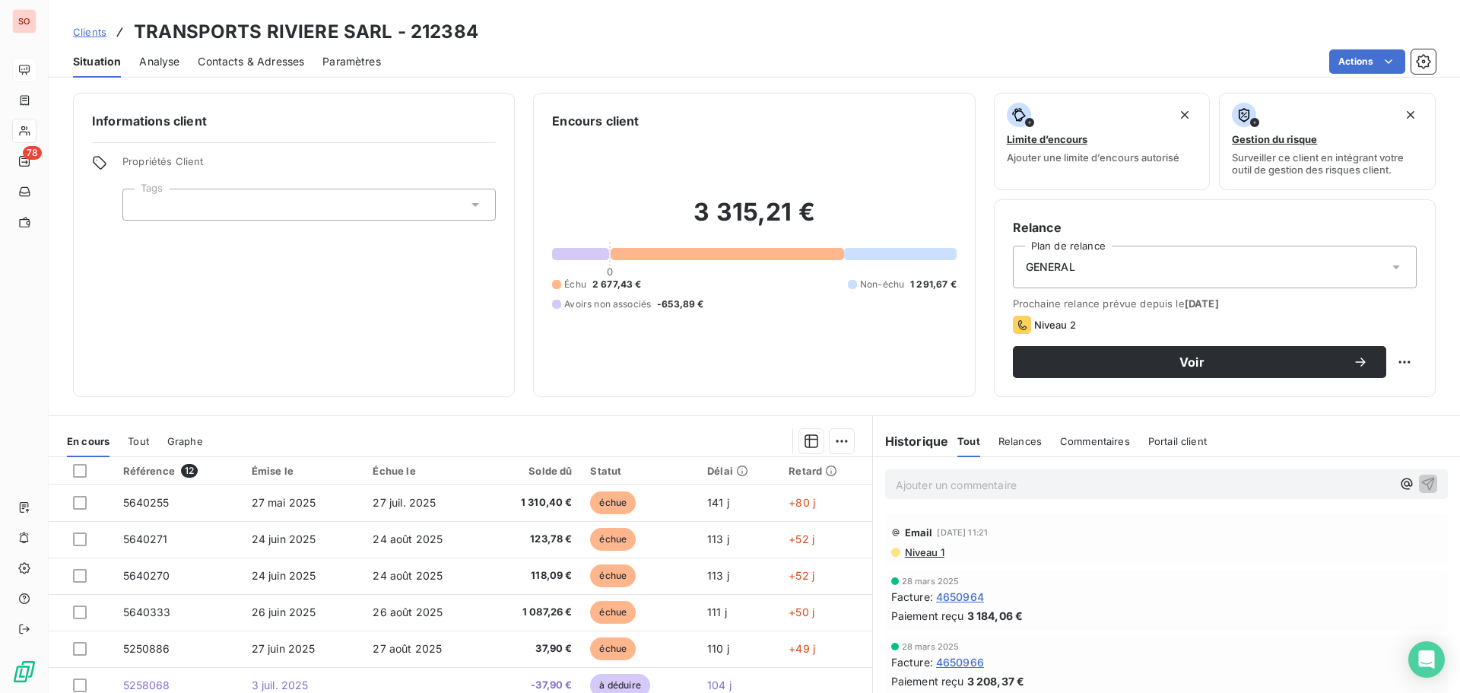
drag, startPoint x: 364, startPoint y: 37, endPoint x: 374, endPoint y: 30, distance: 12.7
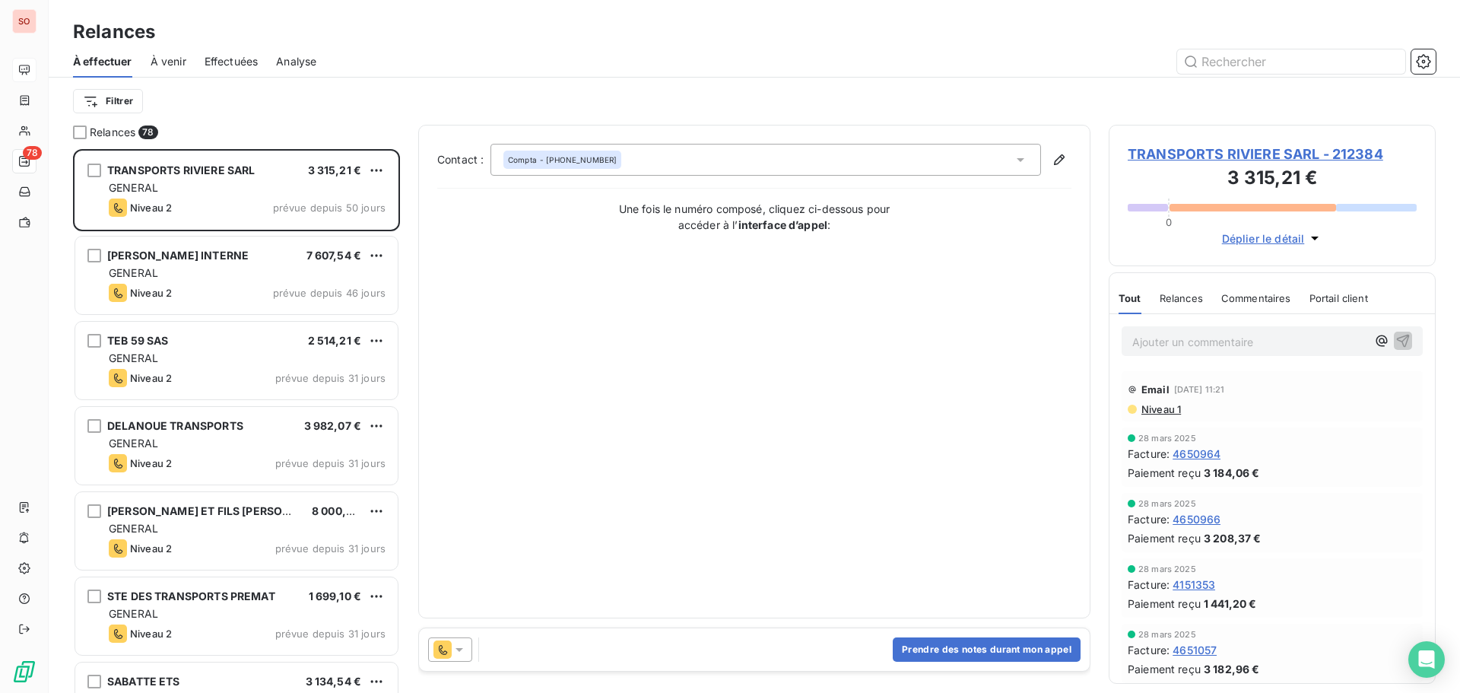
scroll to position [532, 316]
click at [1174, 158] on span "TRANSPORTS RIVIERE SARL - 212384" at bounding box center [1272, 154] width 289 height 21
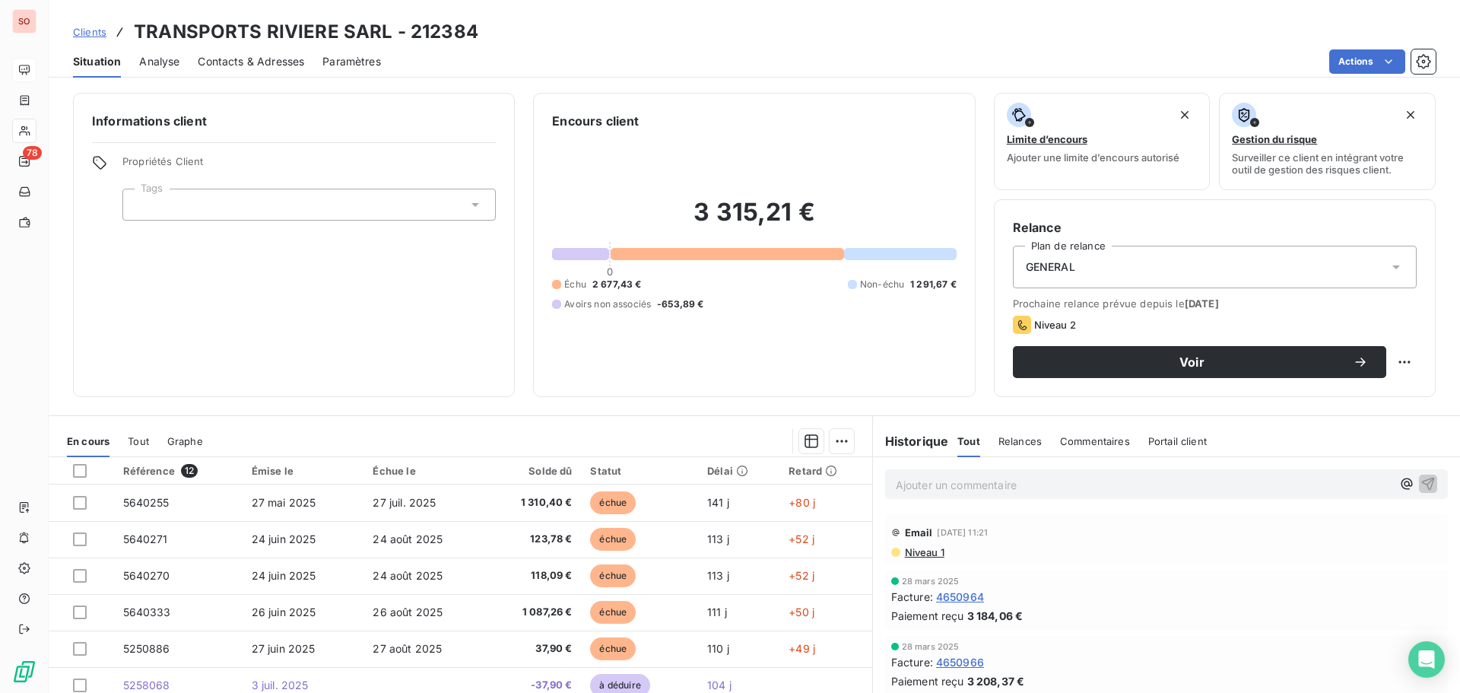
click at [285, 63] on span "Contacts & Adresses" at bounding box center [251, 61] width 106 height 15
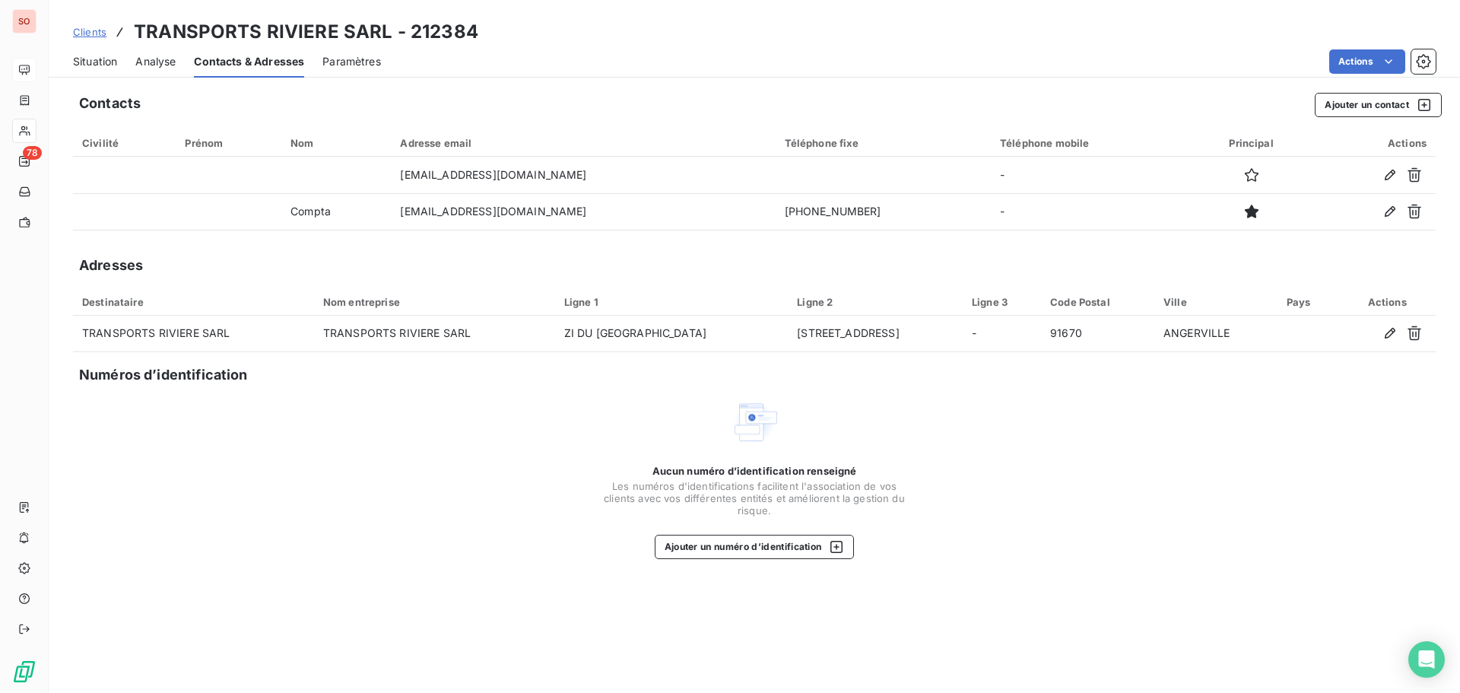
click at [94, 63] on span "Situation" at bounding box center [95, 61] width 44 height 15
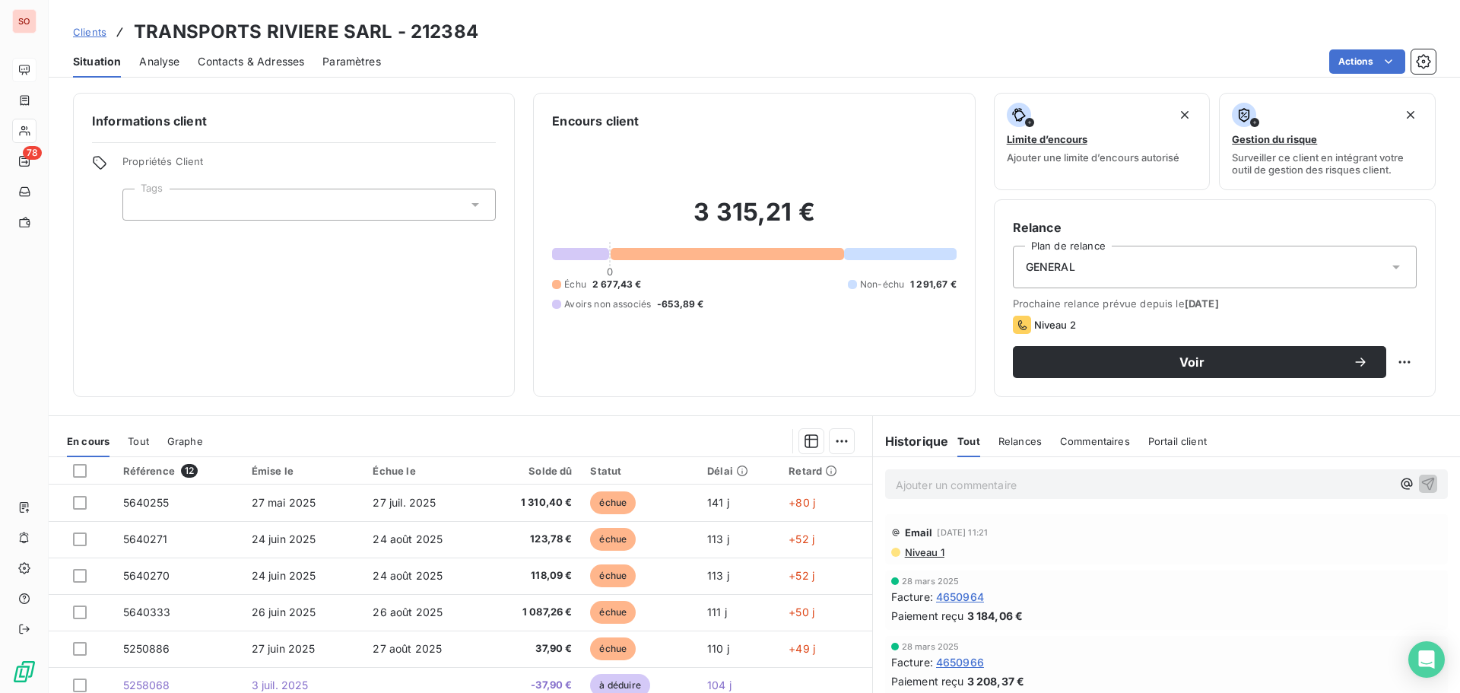
click at [258, 62] on span "Contacts & Adresses" at bounding box center [251, 61] width 106 height 15
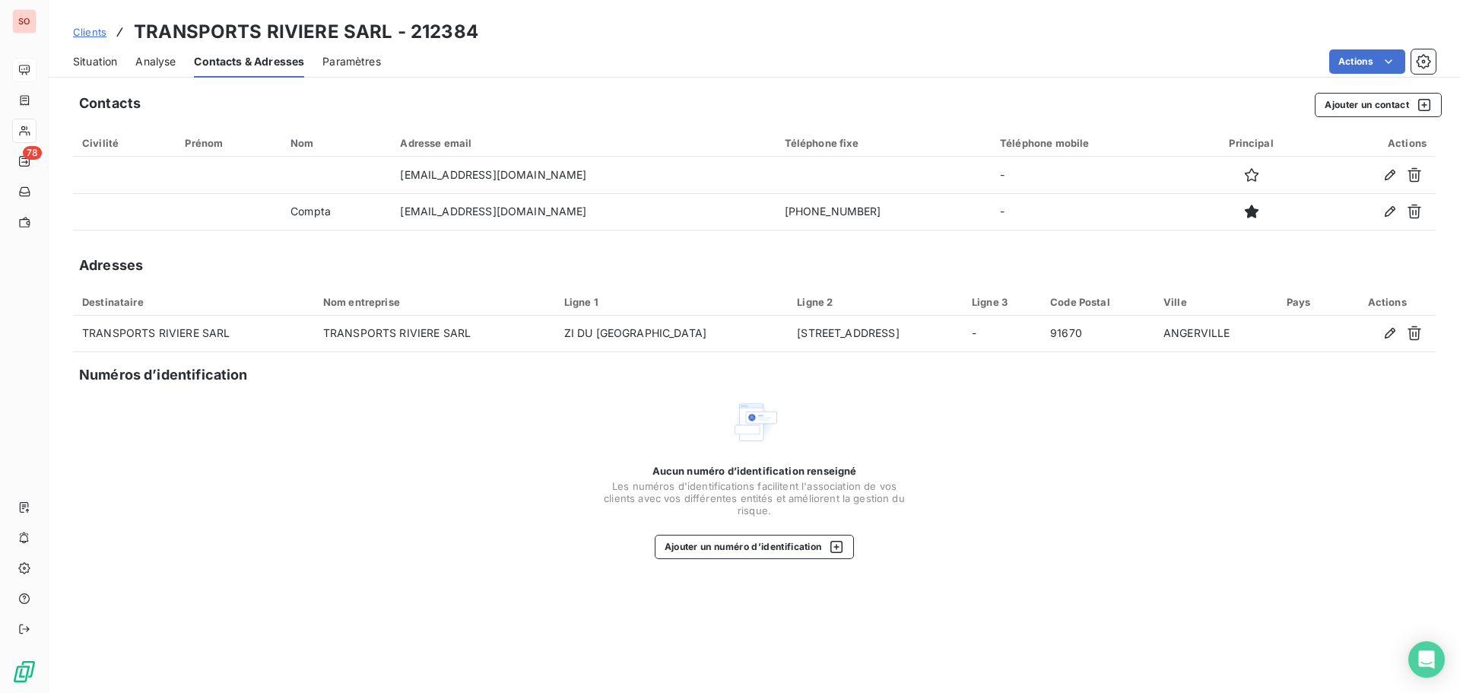
drag, startPoint x: 106, startPoint y: 64, endPoint x: 148, endPoint y: 69, distance: 41.4
click at [106, 64] on span "Situation" at bounding box center [95, 61] width 44 height 15
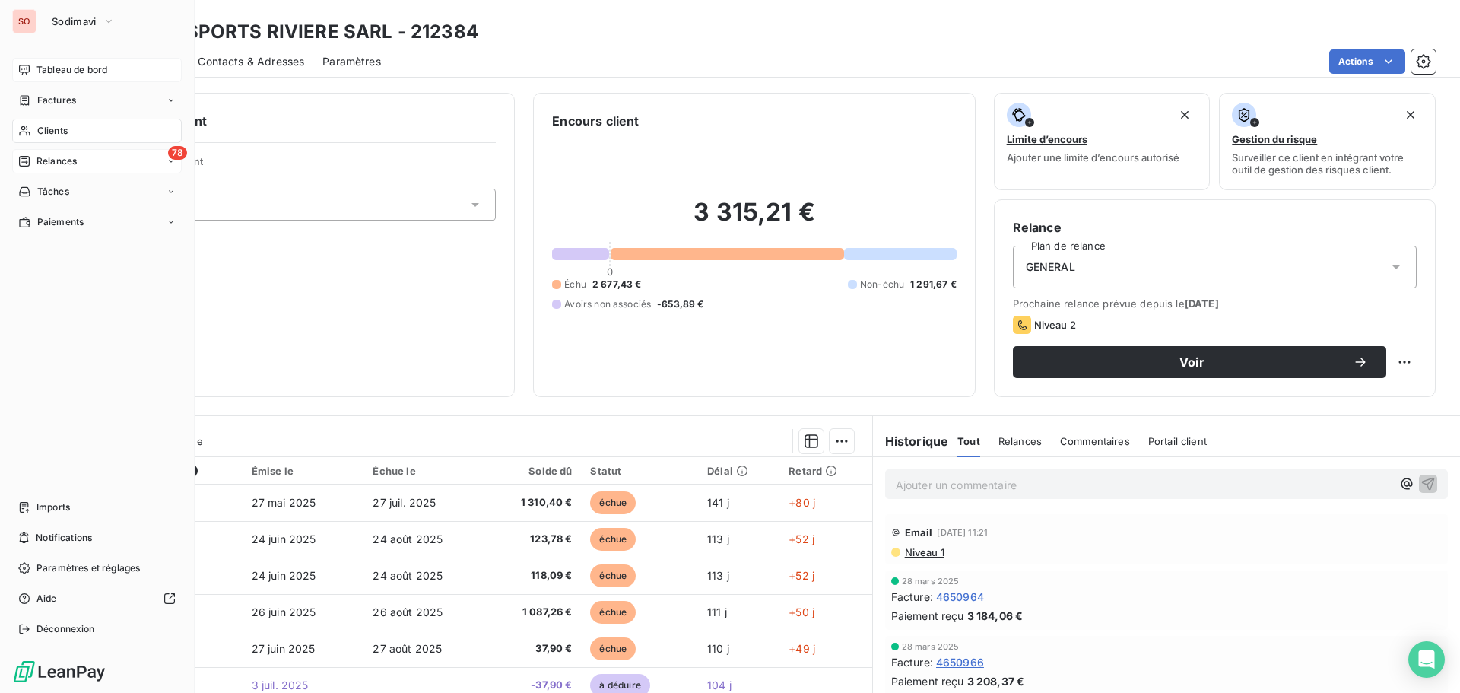
click at [53, 160] on span "Relances" at bounding box center [57, 161] width 40 height 14
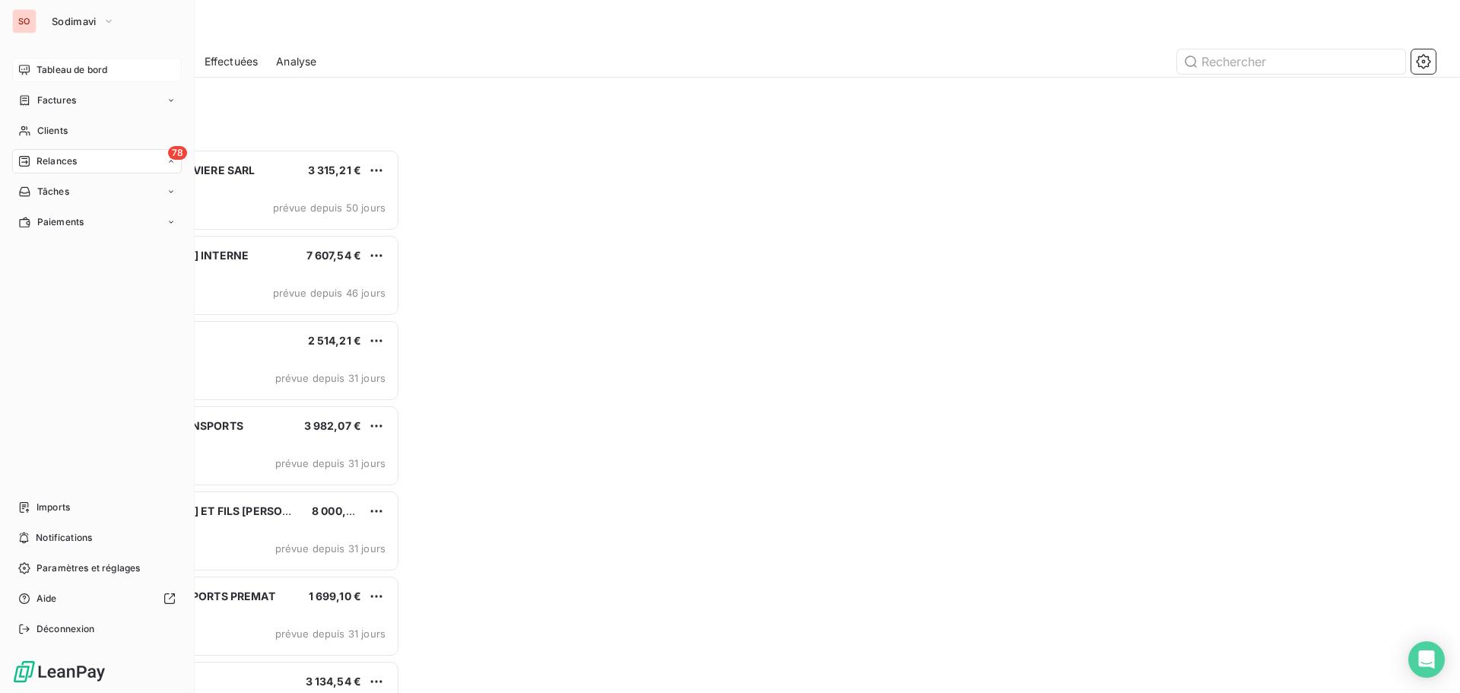
scroll to position [532, 316]
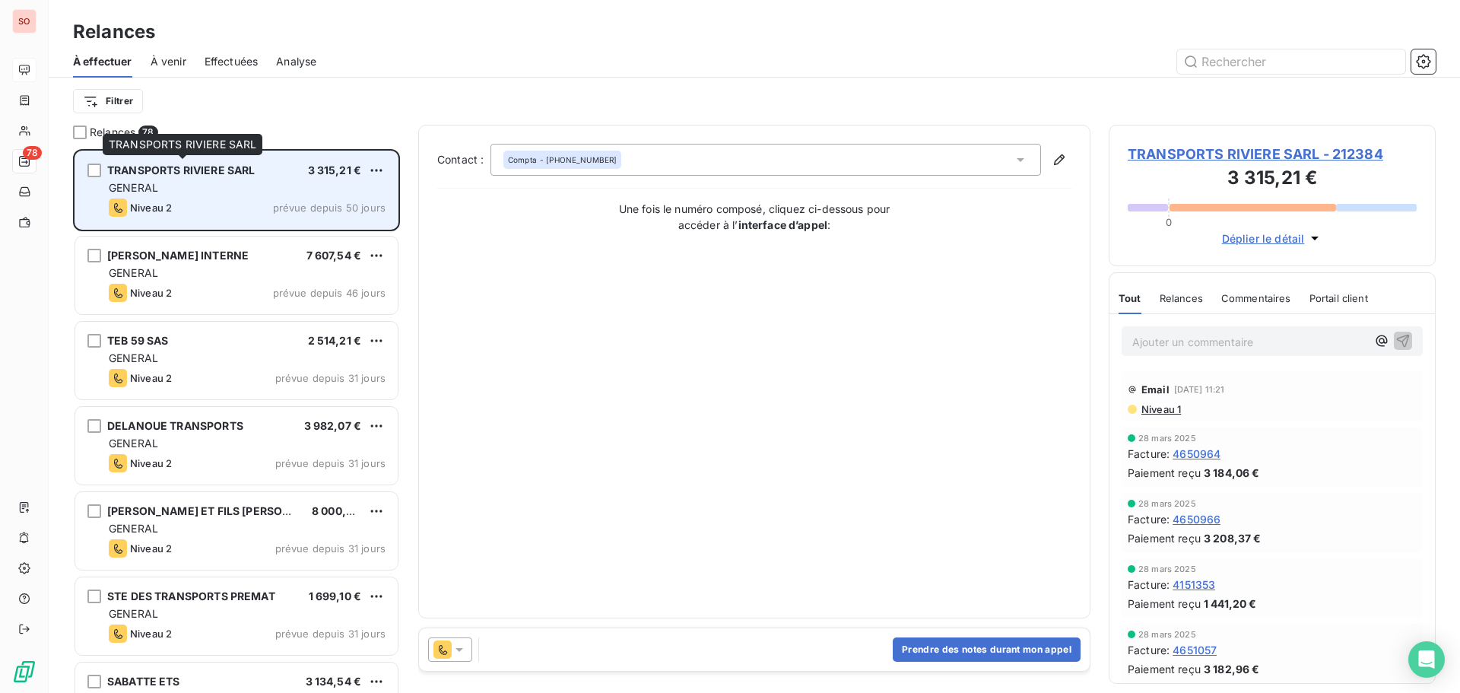
drag, startPoint x: 224, startPoint y: 164, endPoint x: 261, endPoint y: 173, distance: 38.2
click at [224, 164] on span "TRANSPORTS RIVIERE SARL" at bounding box center [181, 170] width 148 height 13
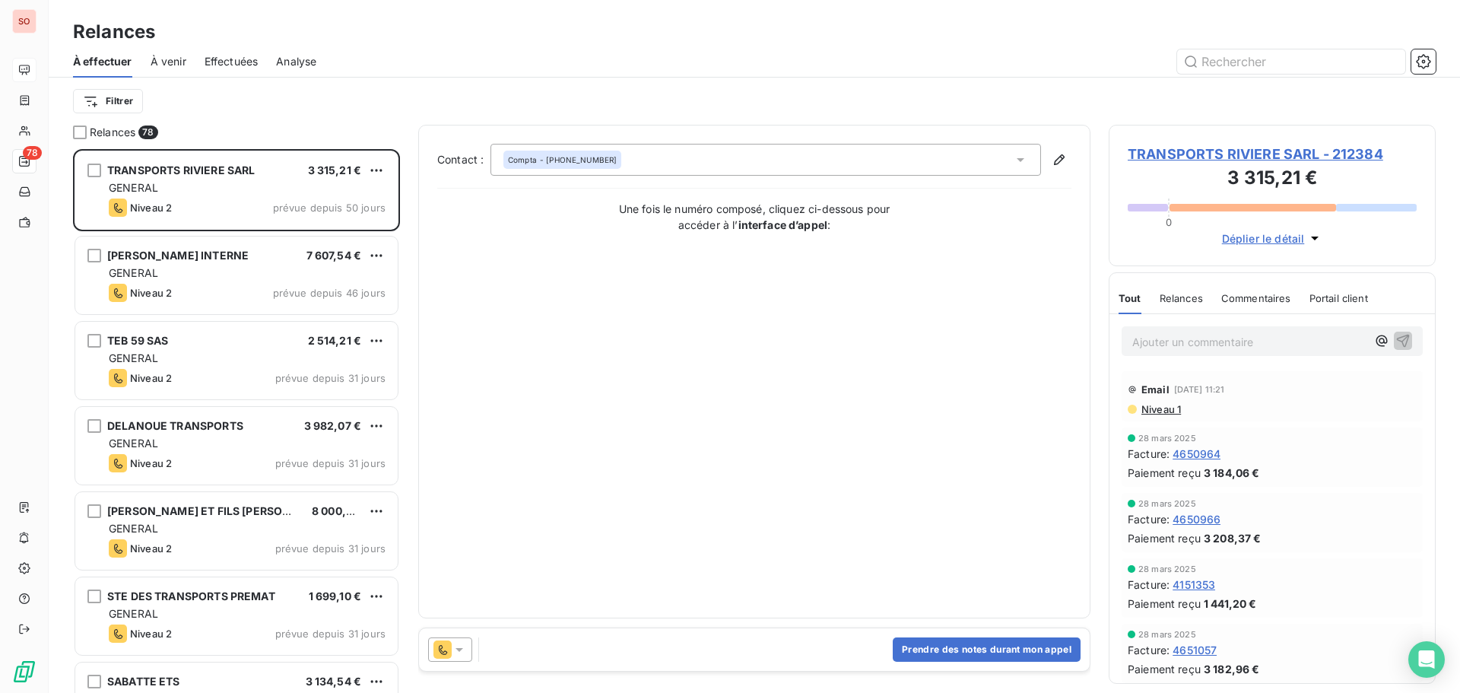
click at [460, 652] on icon at bounding box center [459, 649] width 15 height 15
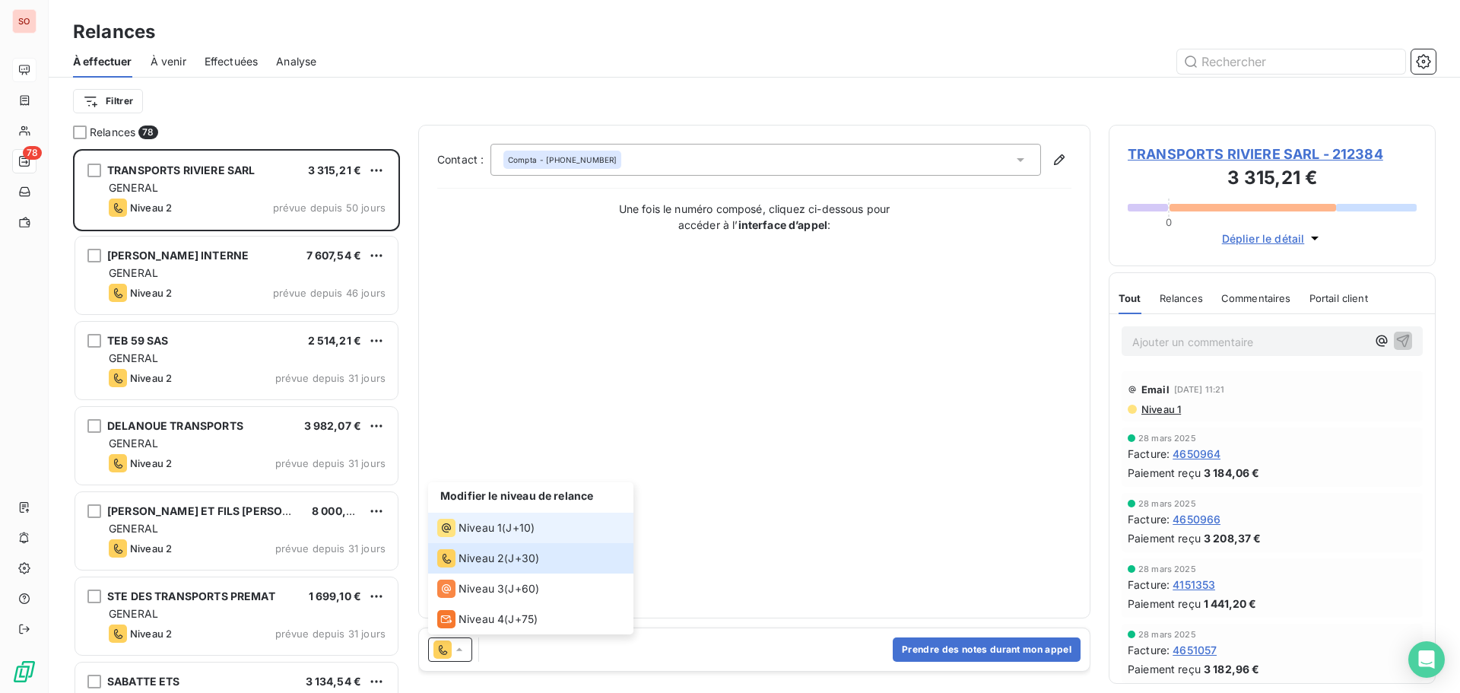
click at [488, 530] on span "Niveau 1" at bounding box center [480, 527] width 43 height 15
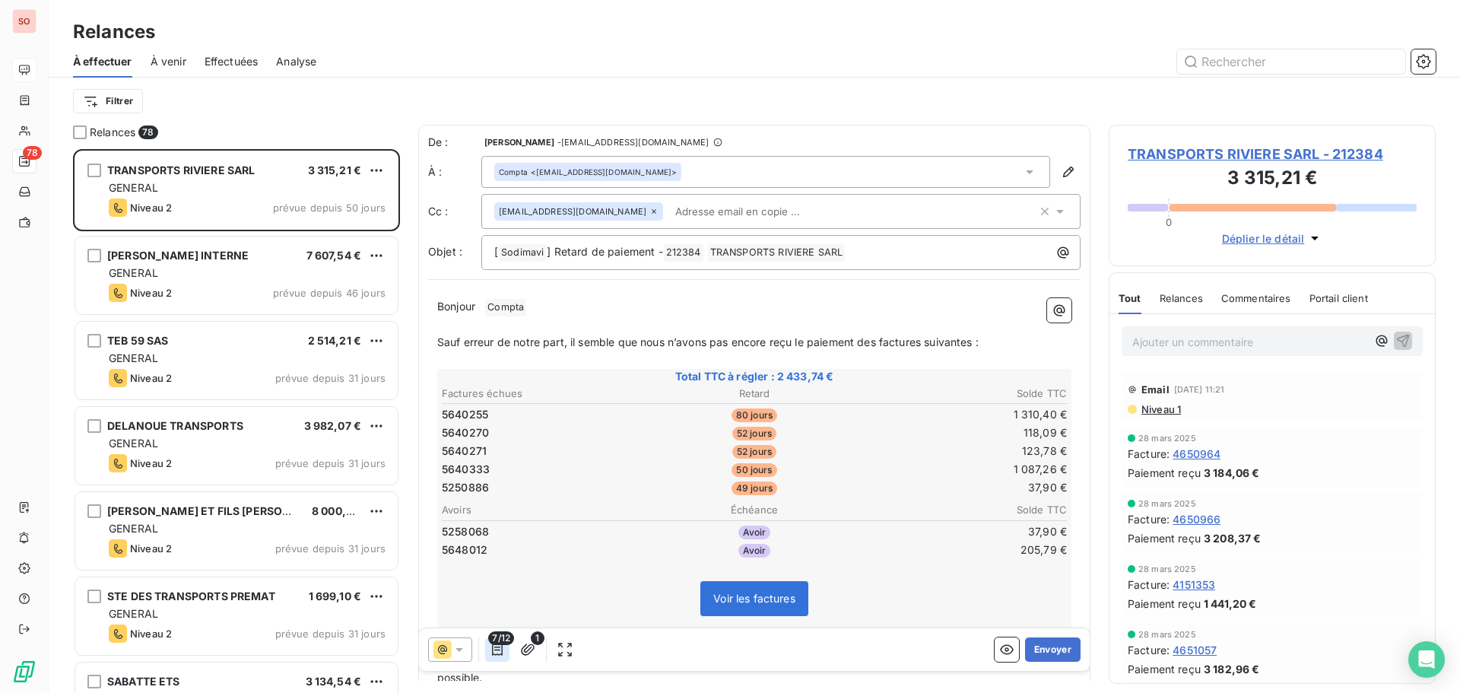
click at [492, 647] on icon "button" at bounding box center [497, 649] width 15 height 15
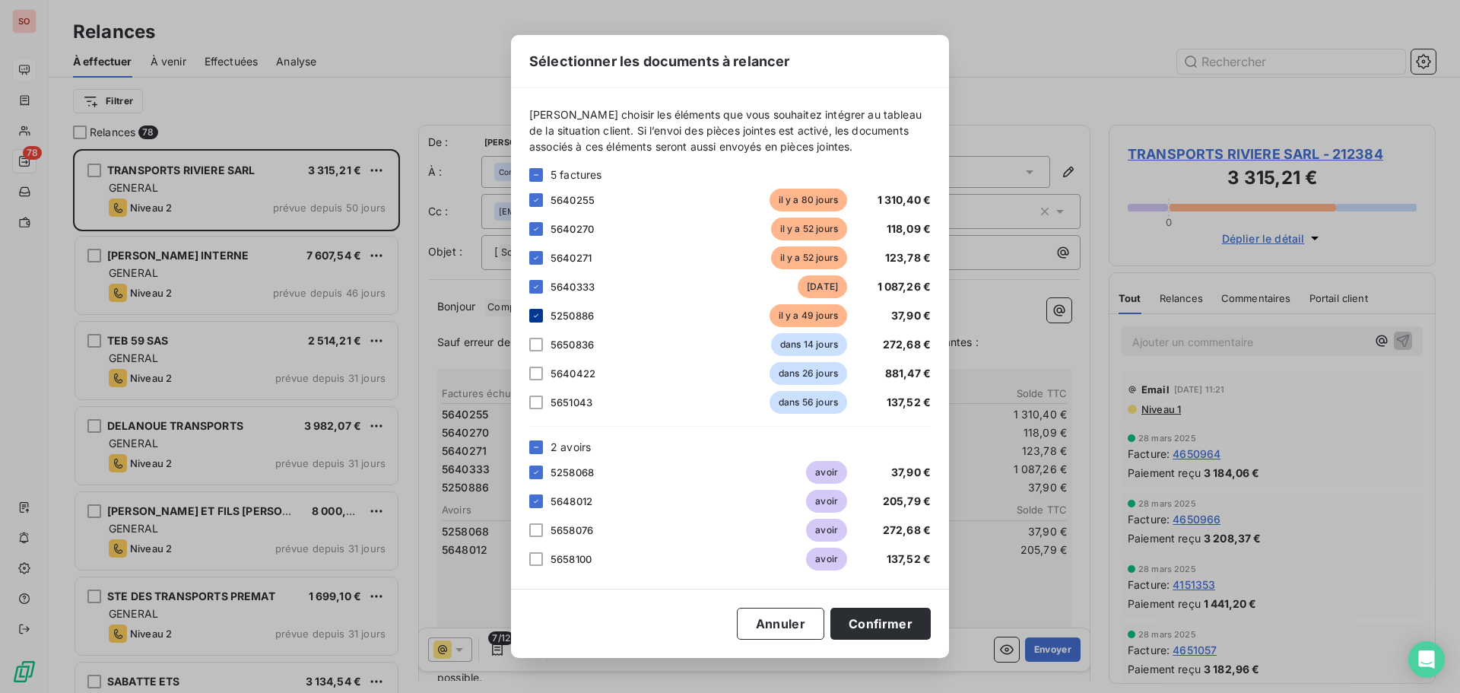
click at [538, 316] on icon at bounding box center [536, 315] width 9 height 9
click at [535, 472] on icon at bounding box center [536, 472] width 9 height 9
click at [888, 625] on button "Confirmer" at bounding box center [880, 624] width 100 height 32
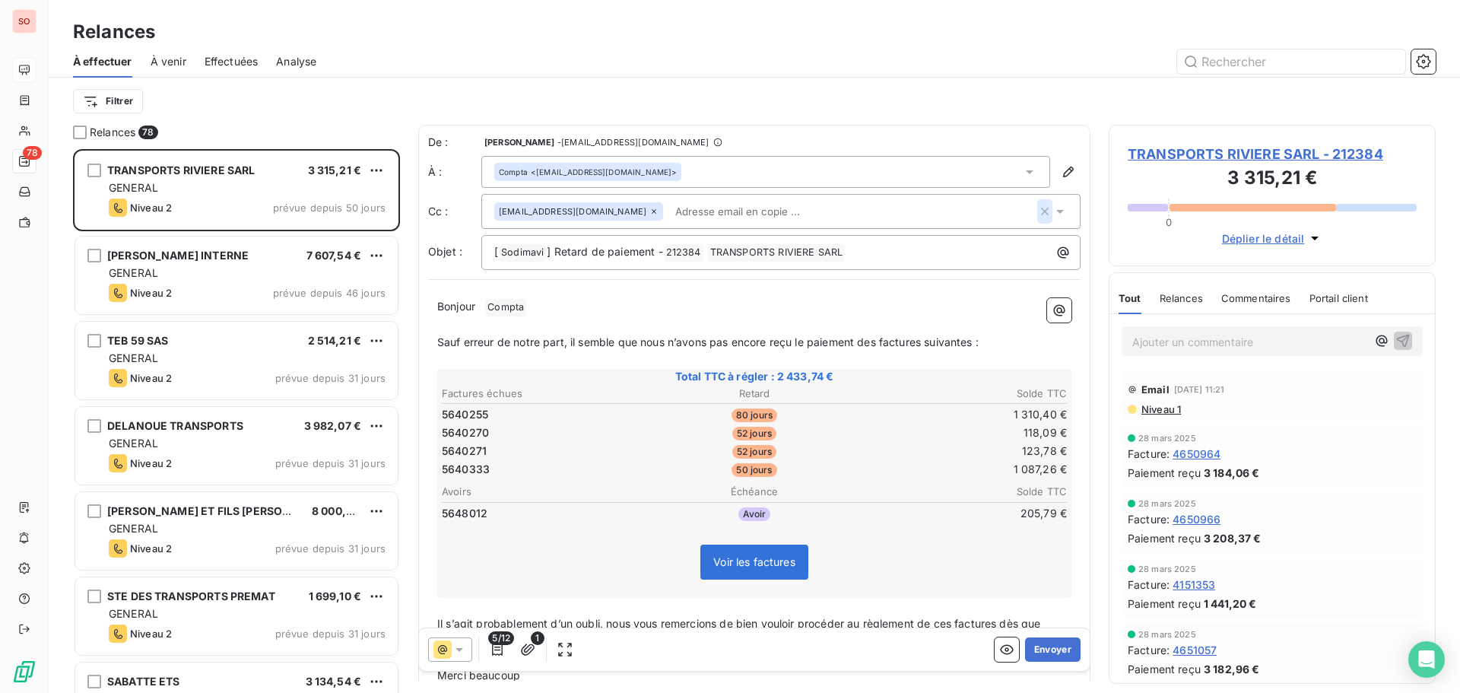
click at [1037, 212] on icon "button" at bounding box center [1044, 211] width 15 height 15
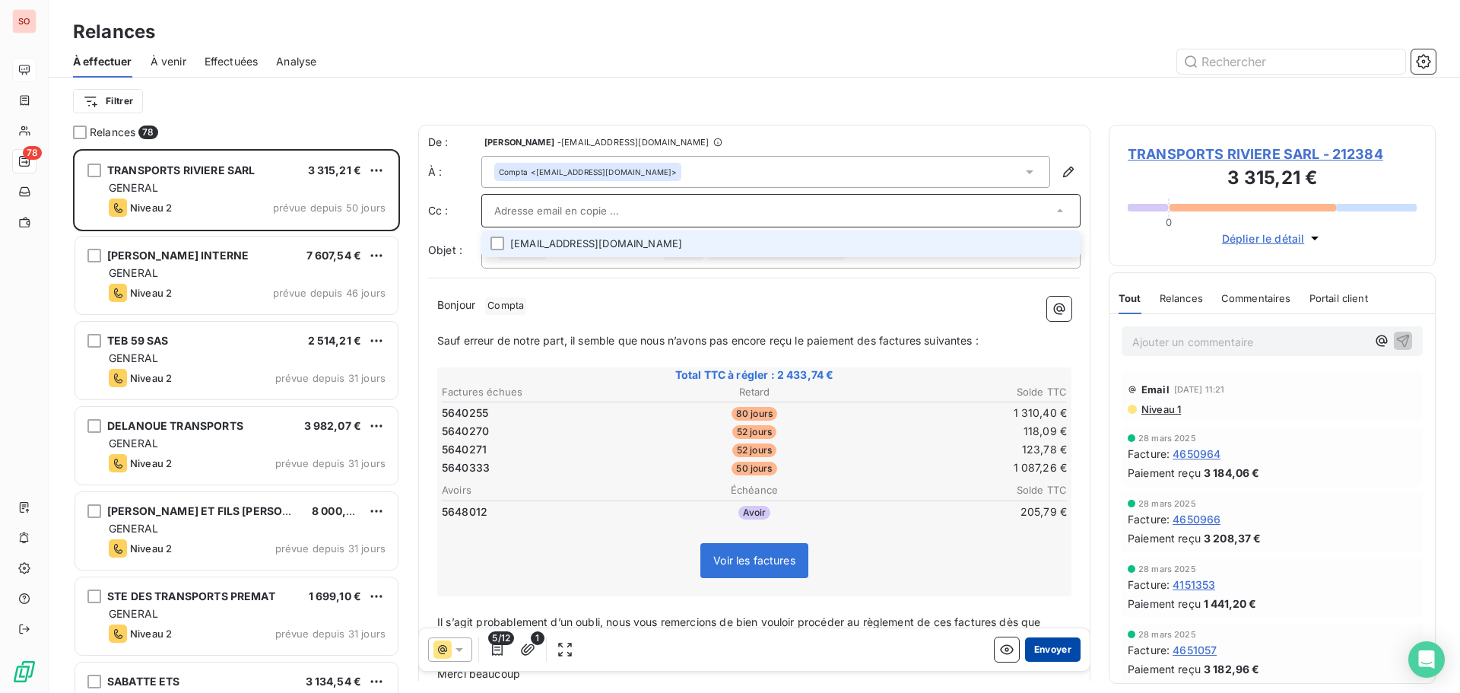
click at [1033, 644] on button "Envoyer" at bounding box center [1053, 649] width 56 height 24
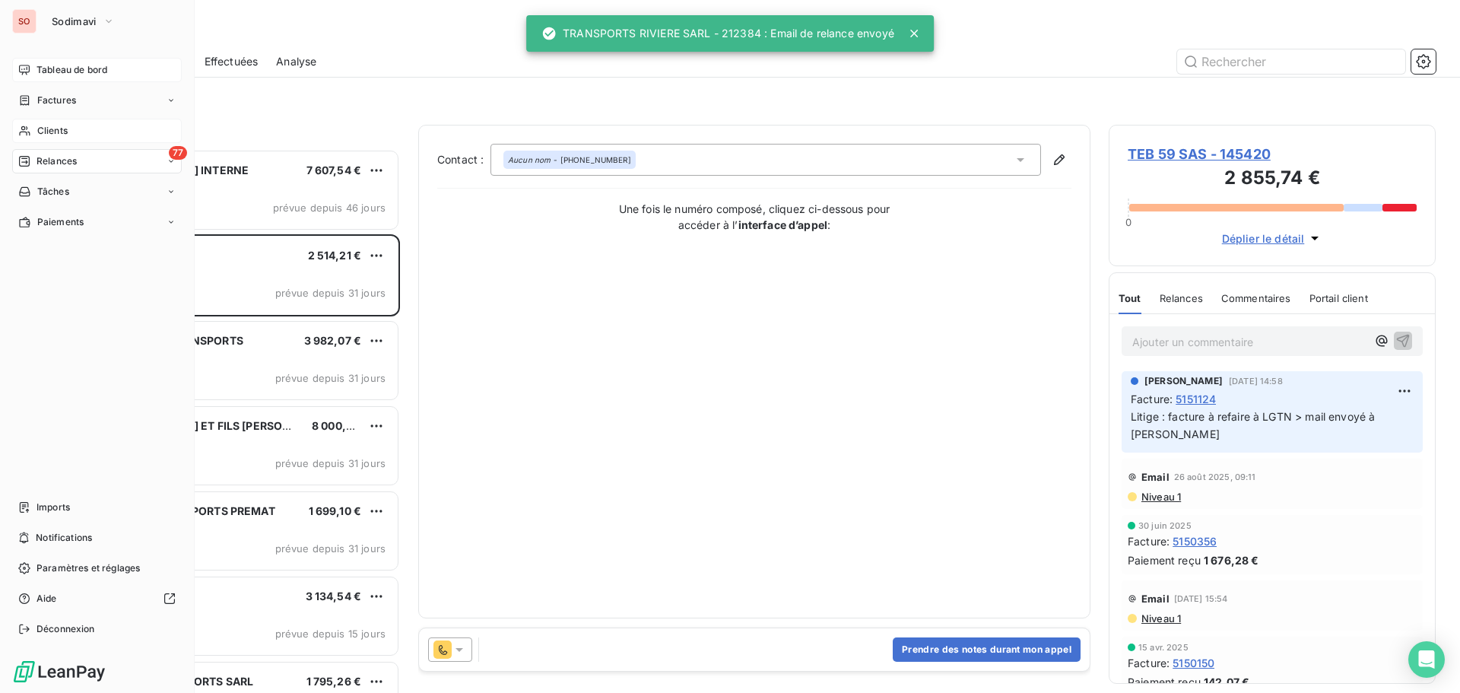
click at [43, 127] on span "Clients" at bounding box center [52, 131] width 30 height 14
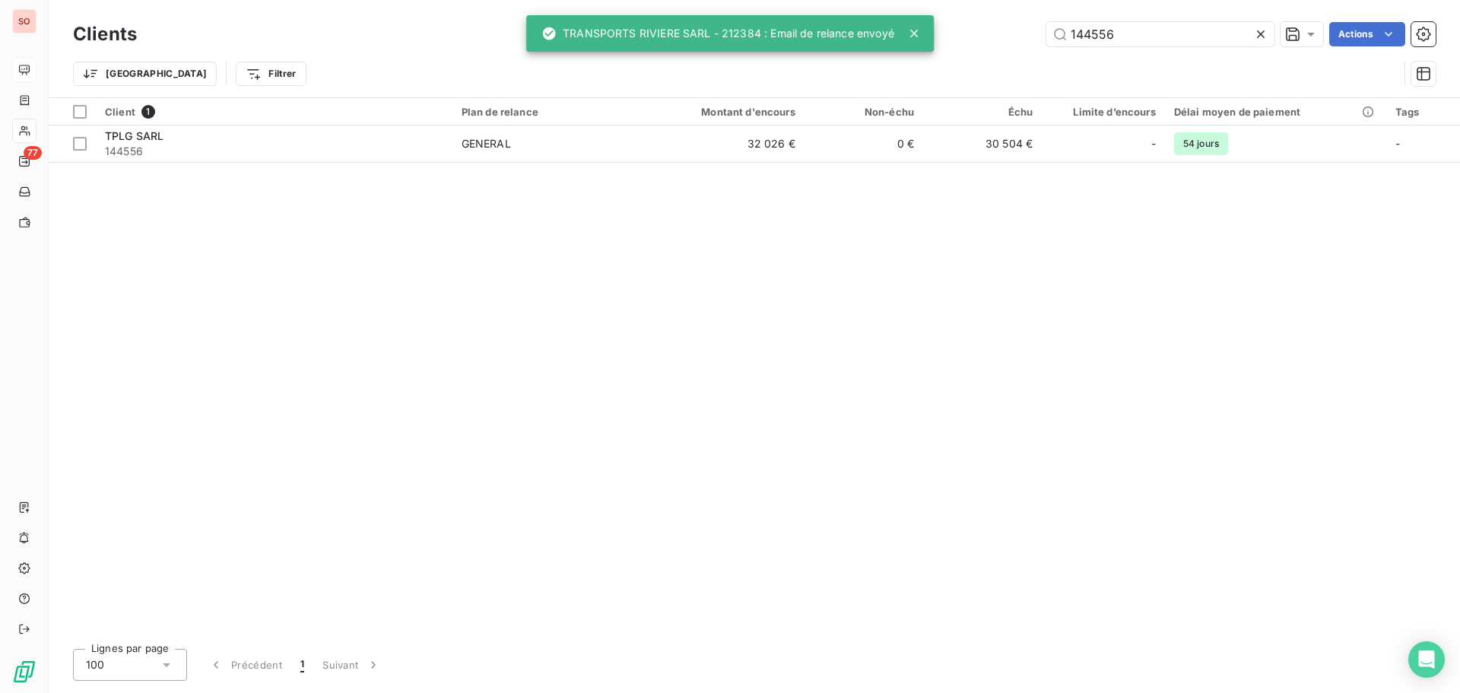
drag, startPoint x: 1113, startPoint y: 36, endPoint x: 948, endPoint y: 36, distance: 164.3
click at [948, 36] on div "144556 Actions" at bounding box center [795, 34] width 1281 height 24
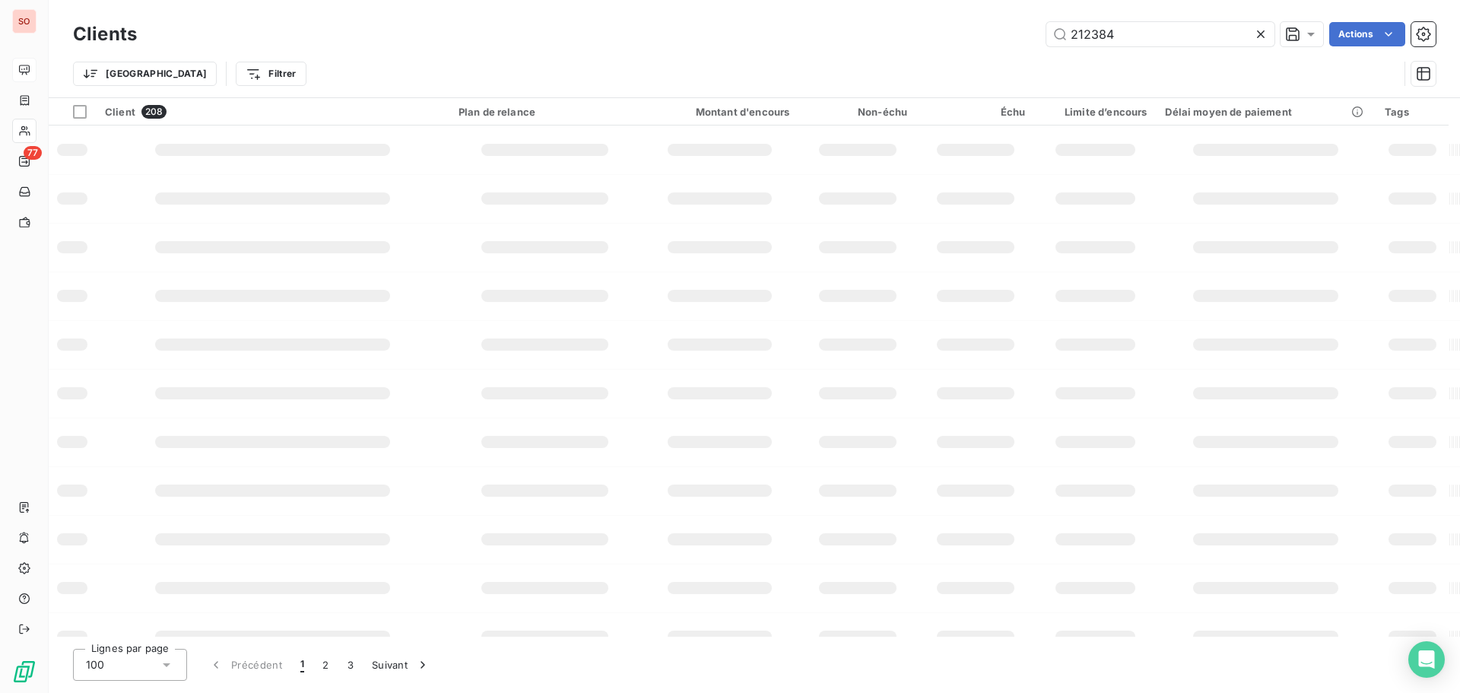
type input "212384"
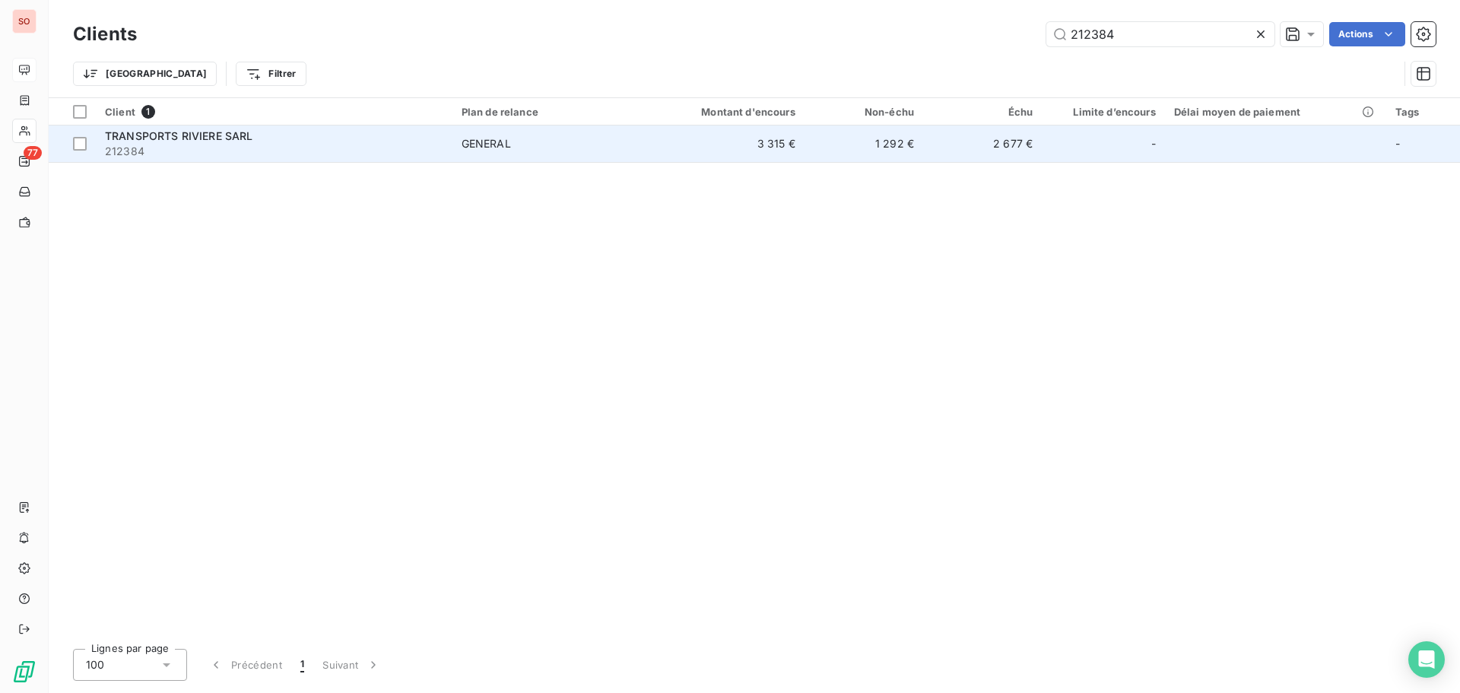
click at [219, 134] on span "TRANSPORTS RIVIERE SARL" at bounding box center [179, 135] width 148 height 13
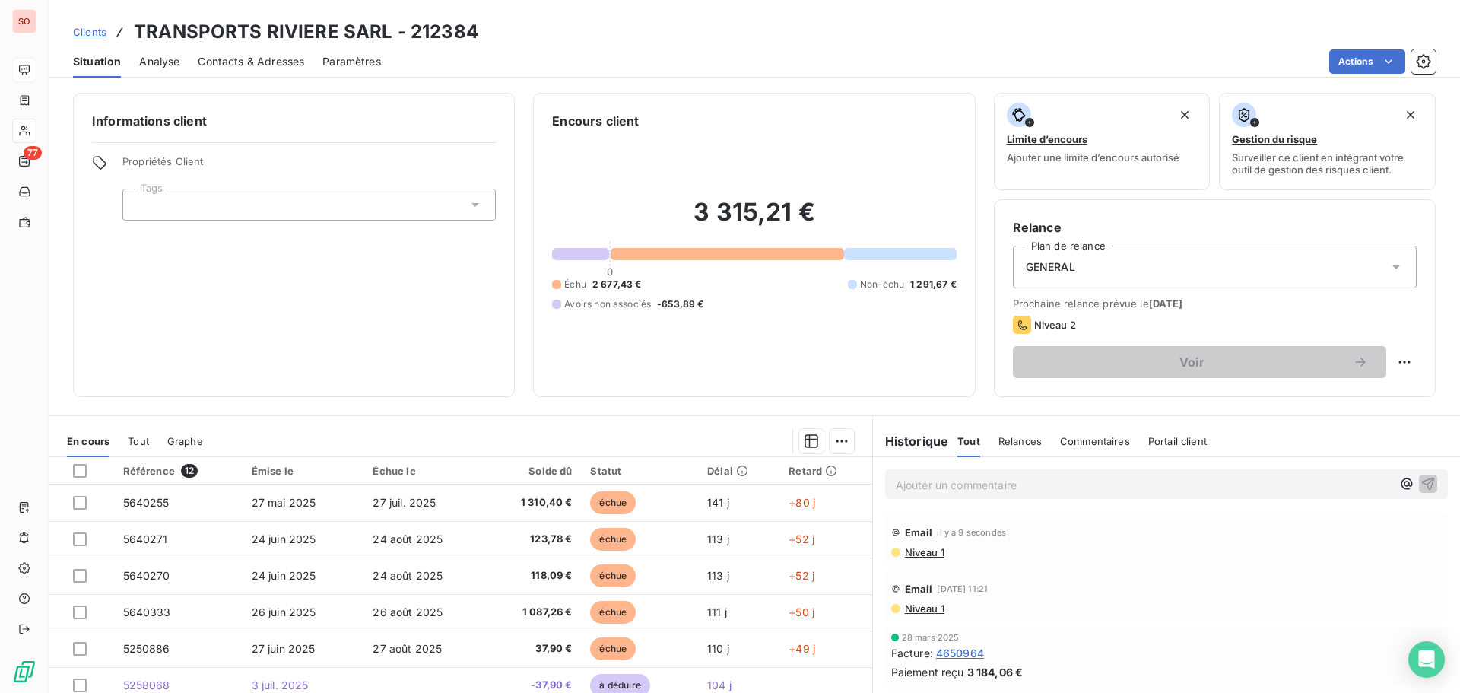
click at [940, 496] on div "Ajouter un commentaire ﻿" at bounding box center [1166, 484] width 563 height 30
click at [945, 480] on p "Ajouter un commentaire ﻿" at bounding box center [1144, 484] width 496 height 19
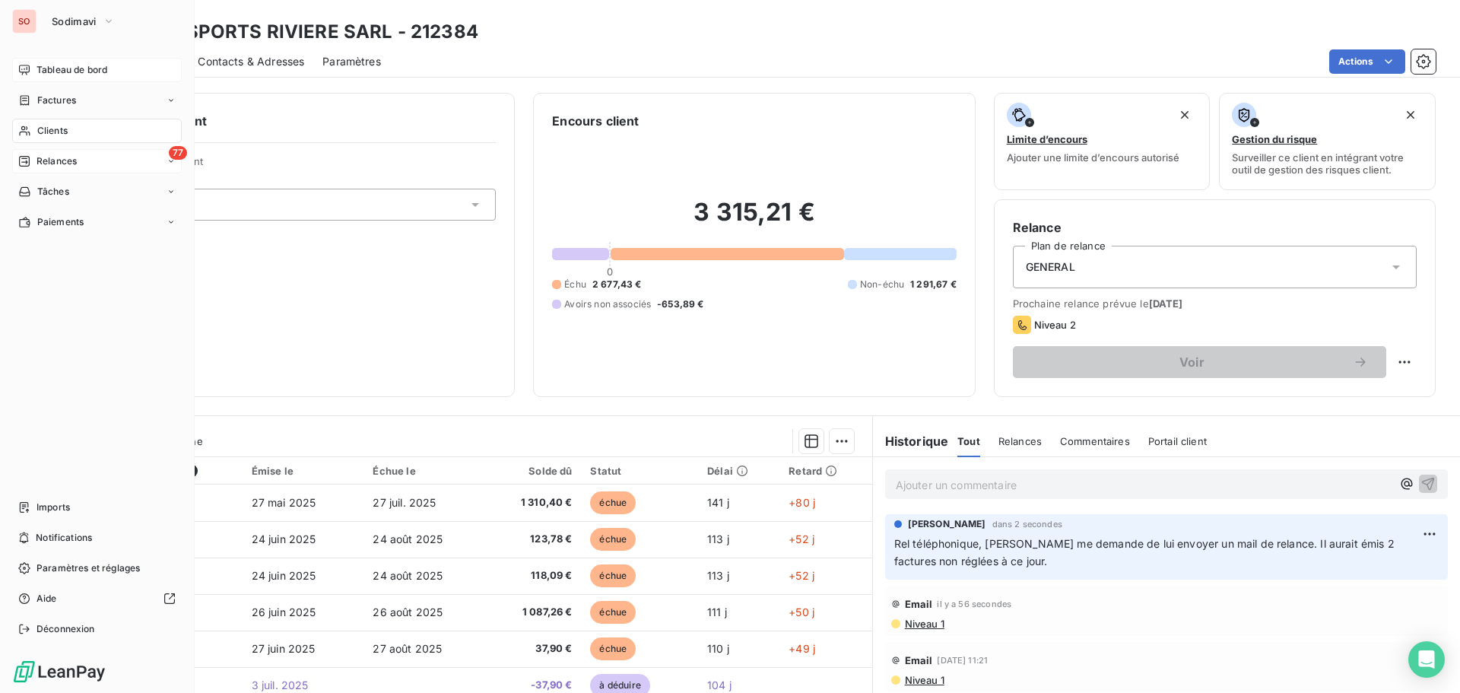
click at [46, 156] on span "Relances" at bounding box center [57, 161] width 40 height 14
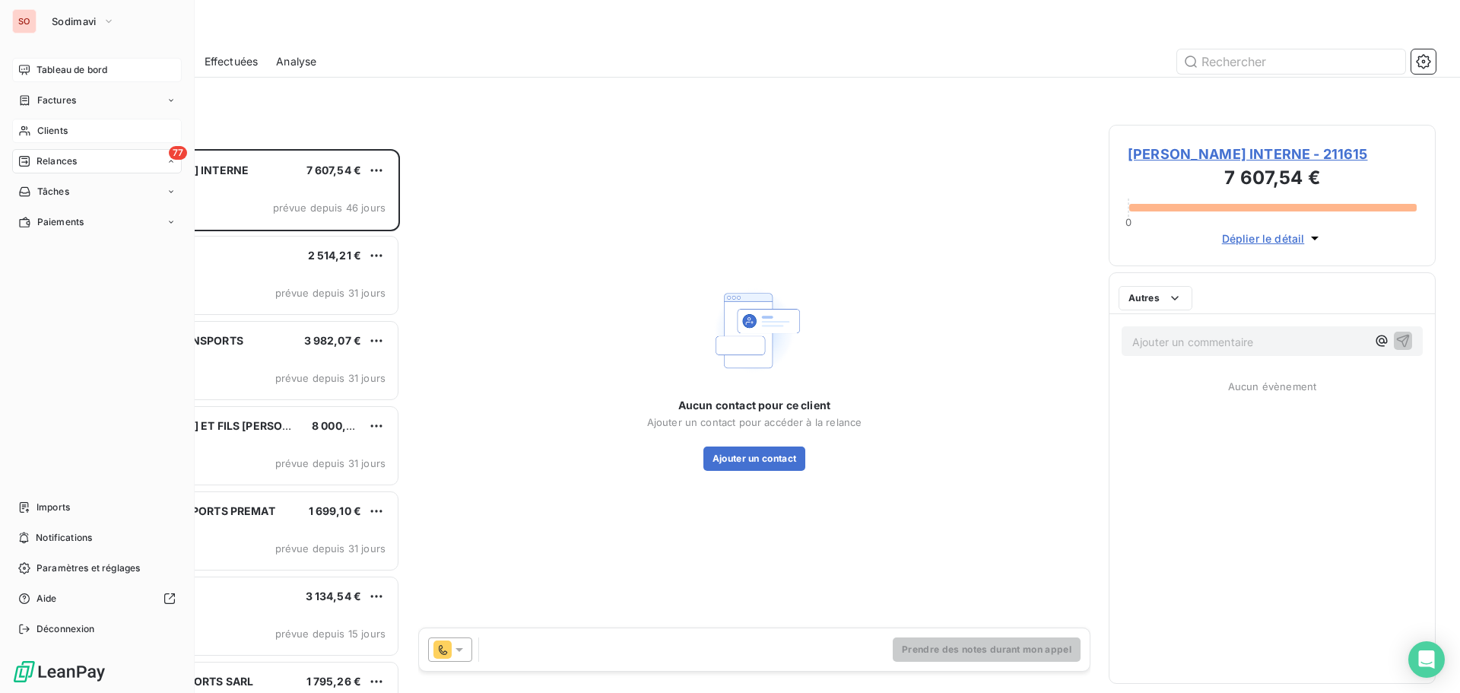
scroll to position [532, 316]
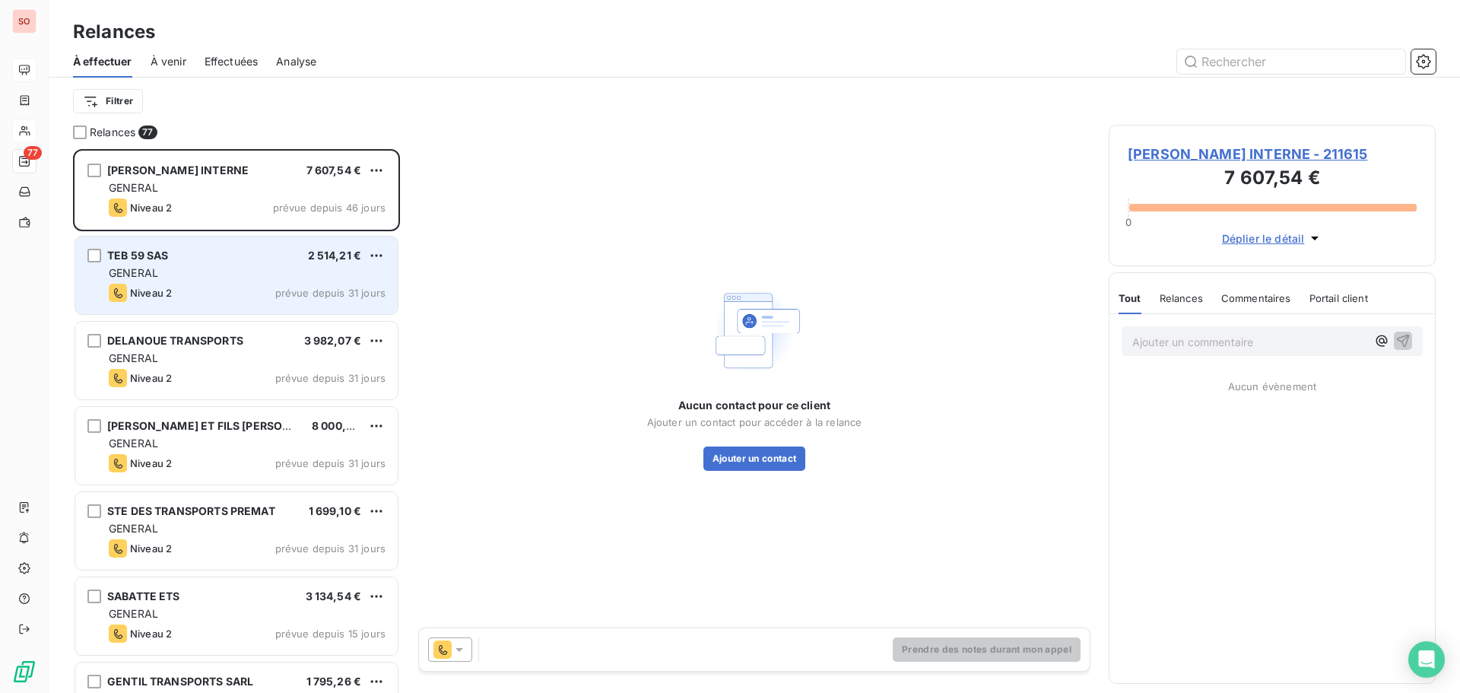
click at [215, 279] on div "GENERAL" at bounding box center [247, 272] width 277 height 15
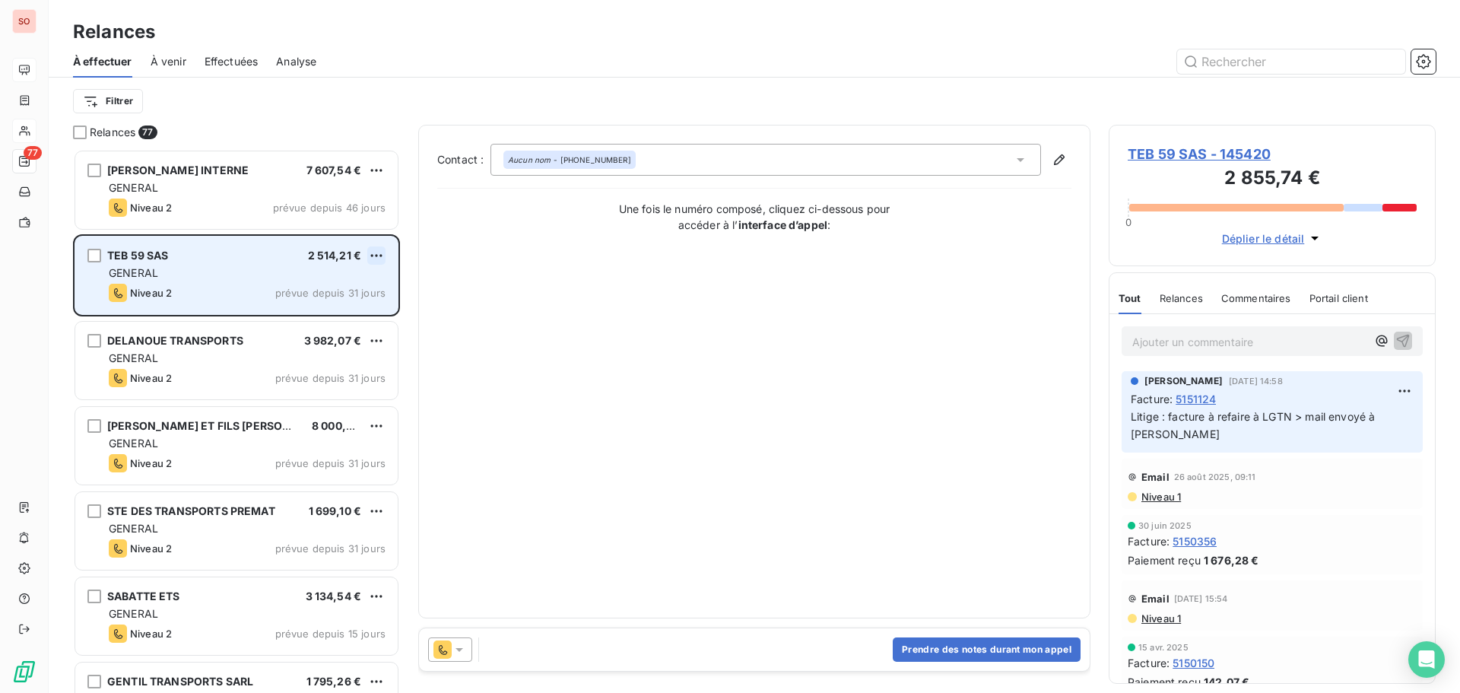
click at [377, 257] on html "SO 77 Relances À effectuer À venir Effectuées Analyse Filtrer Relances 77 SODIM…" at bounding box center [730, 346] width 1460 height 693
click at [304, 313] on div "Passer cette action" at bounding box center [311, 313] width 136 height 24
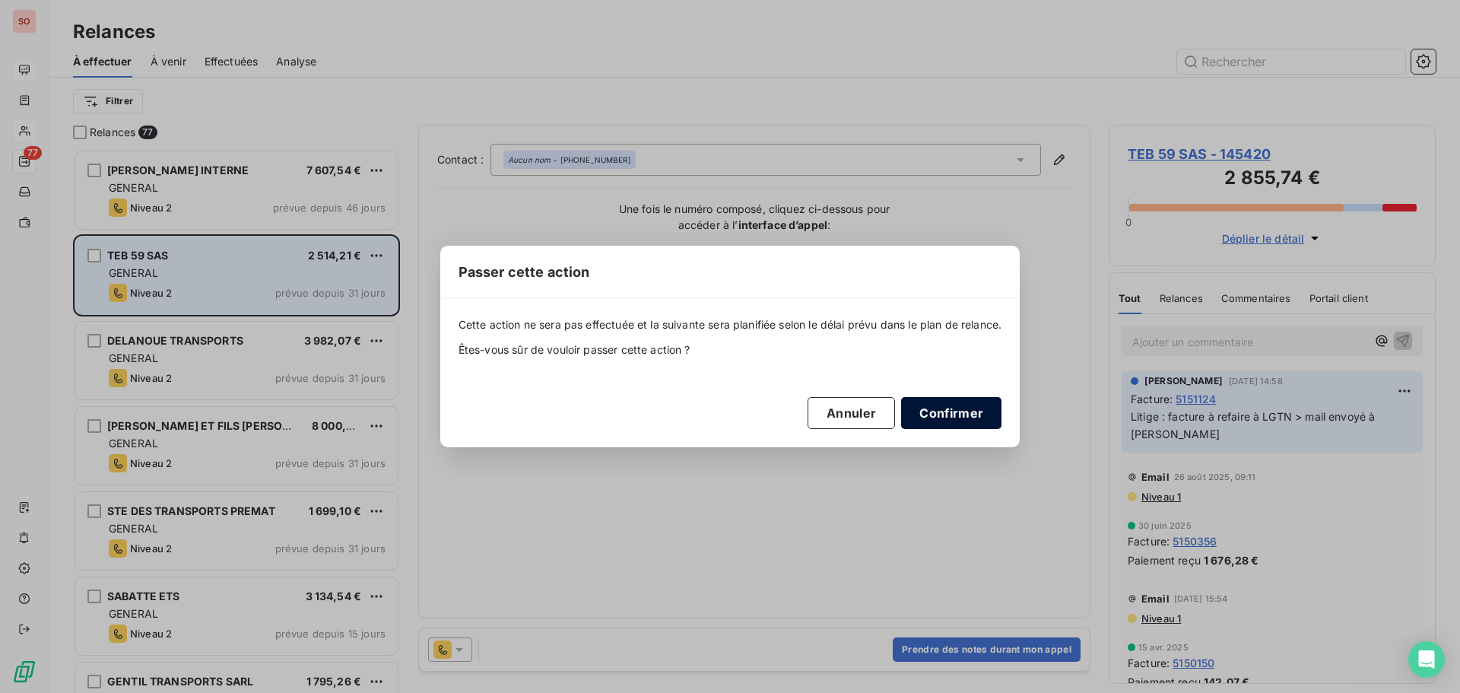
click at [951, 418] on button "Confirmer" at bounding box center [951, 413] width 100 height 32
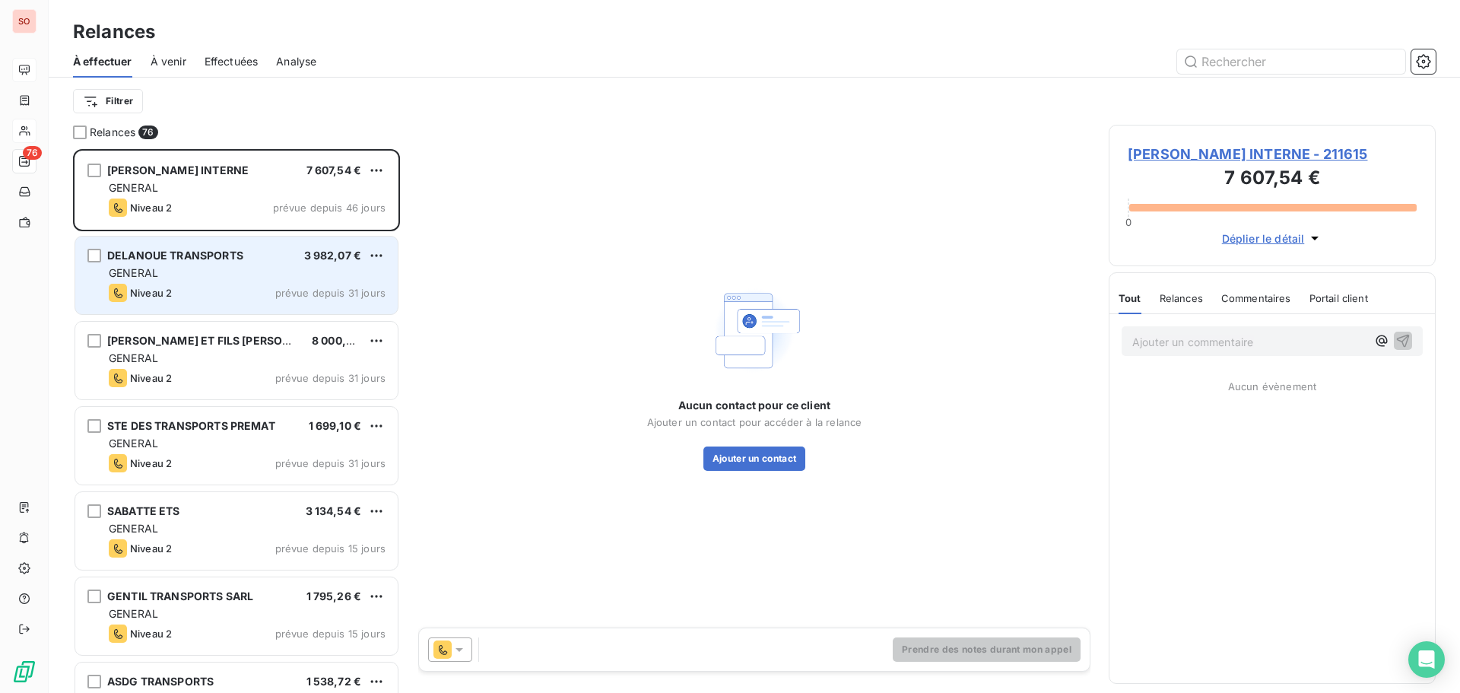
click at [221, 274] on div "GENERAL" at bounding box center [247, 272] width 277 height 15
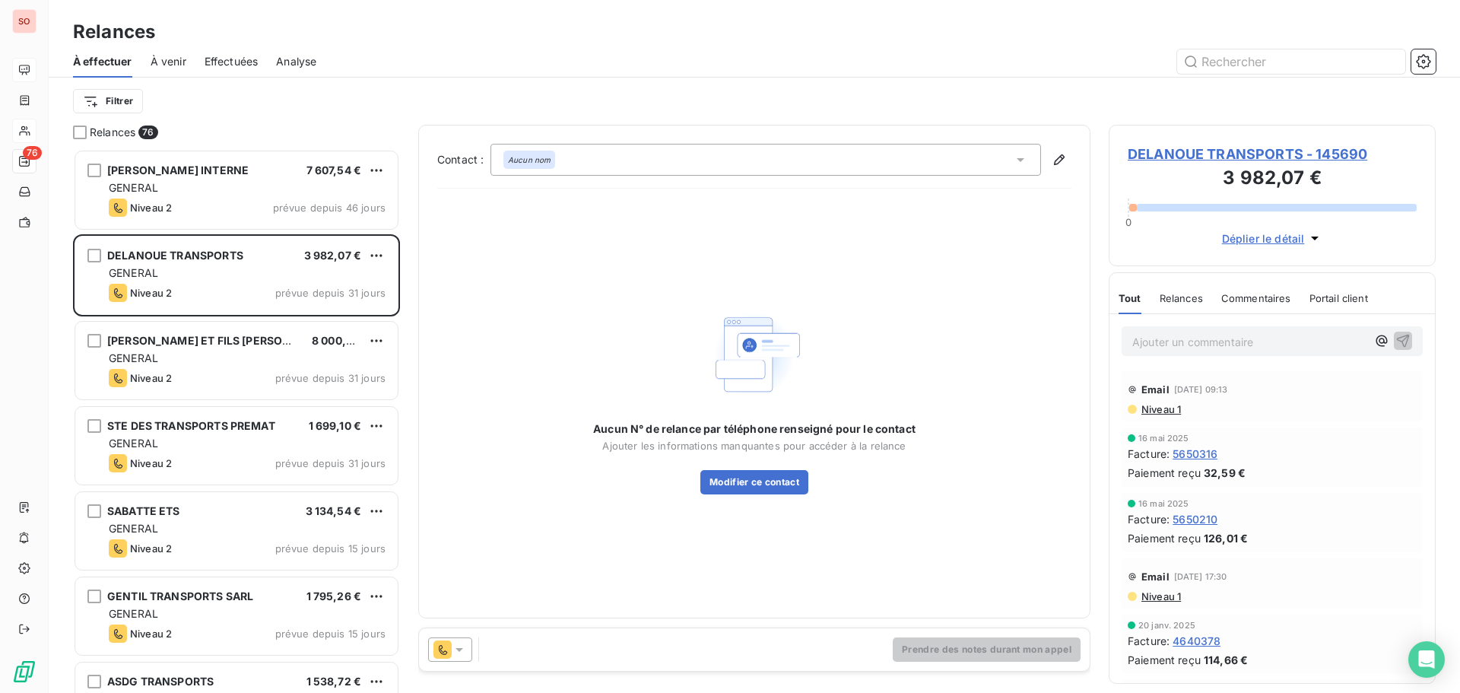
click at [463, 646] on icon at bounding box center [459, 649] width 15 height 15
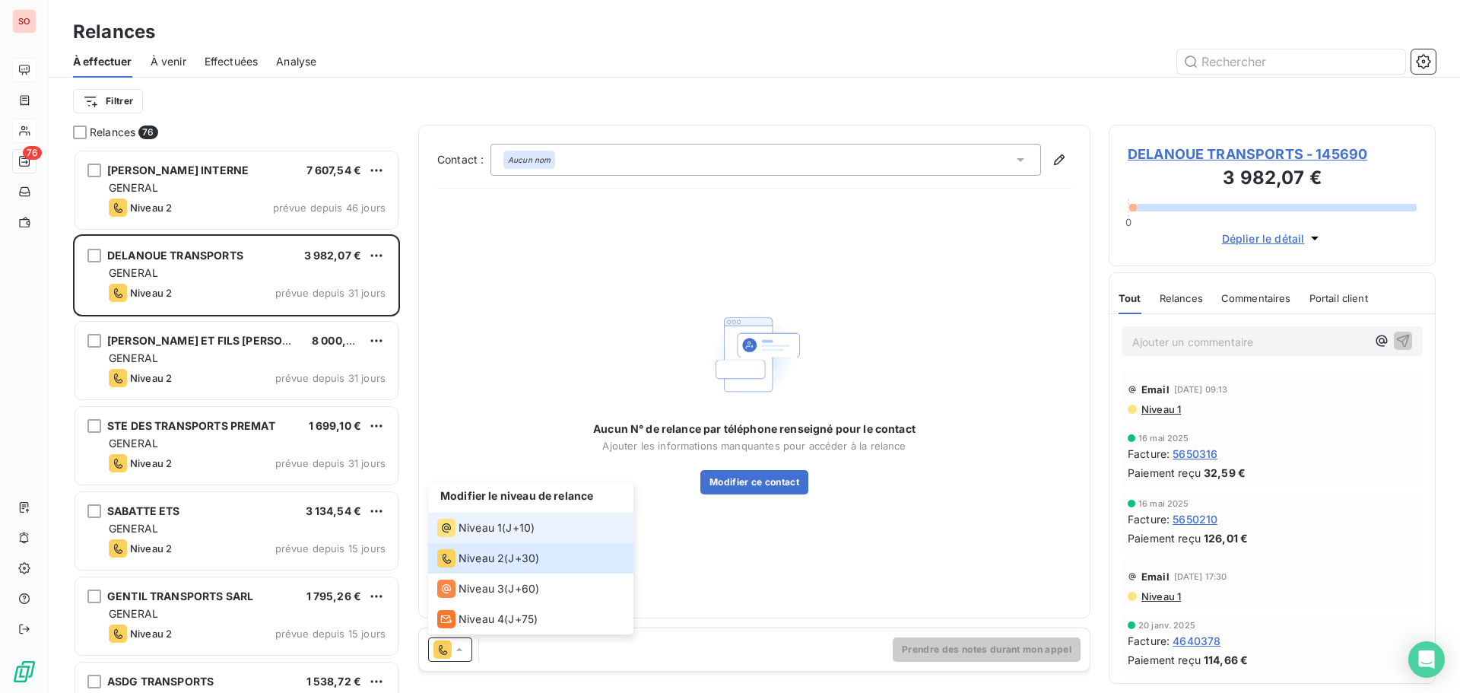
click at [501, 529] on div "Niveau 1 ( J+10 )" at bounding box center [485, 528] width 97 height 18
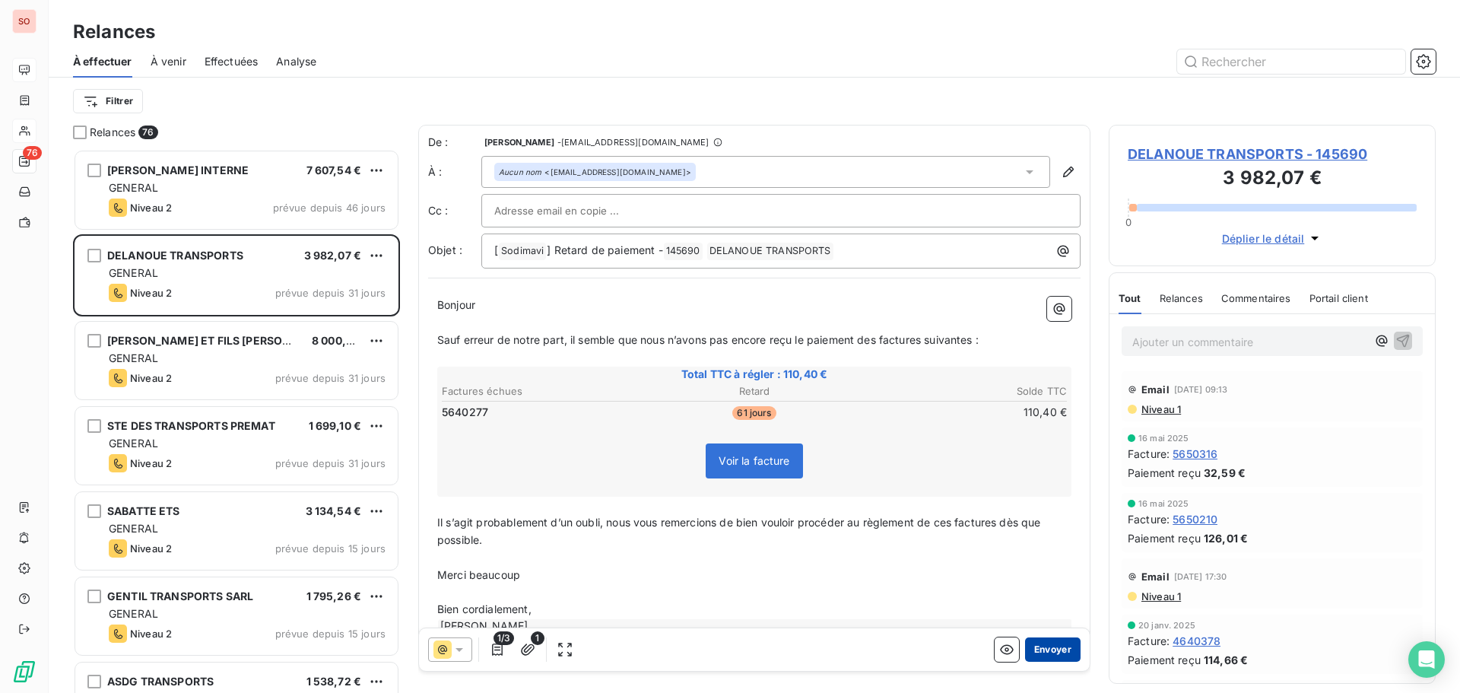
click at [1045, 646] on button "Envoyer" at bounding box center [1053, 649] width 56 height 24
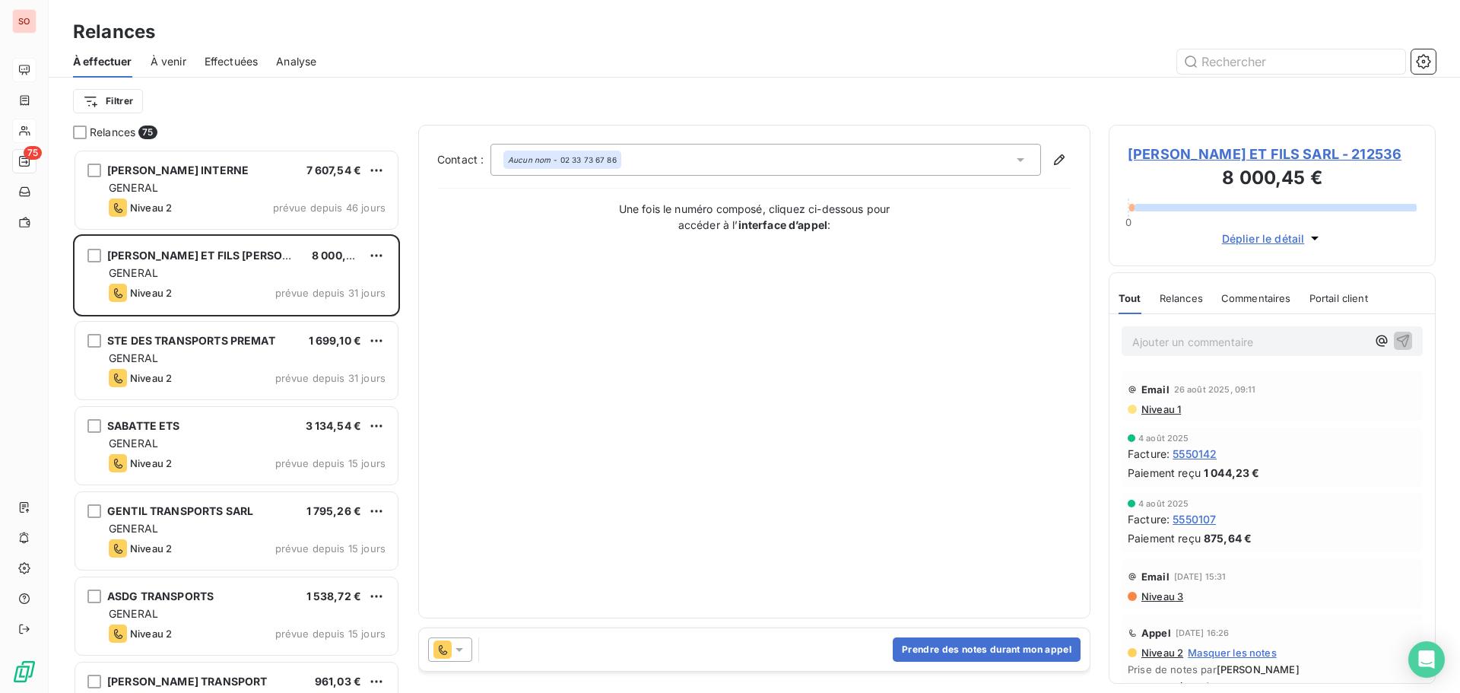
drag, startPoint x: 459, startPoint y: 654, endPoint x: 466, endPoint y: 638, distance: 17.4
click at [459, 654] on icon at bounding box center [459, 649] width 15 height 15
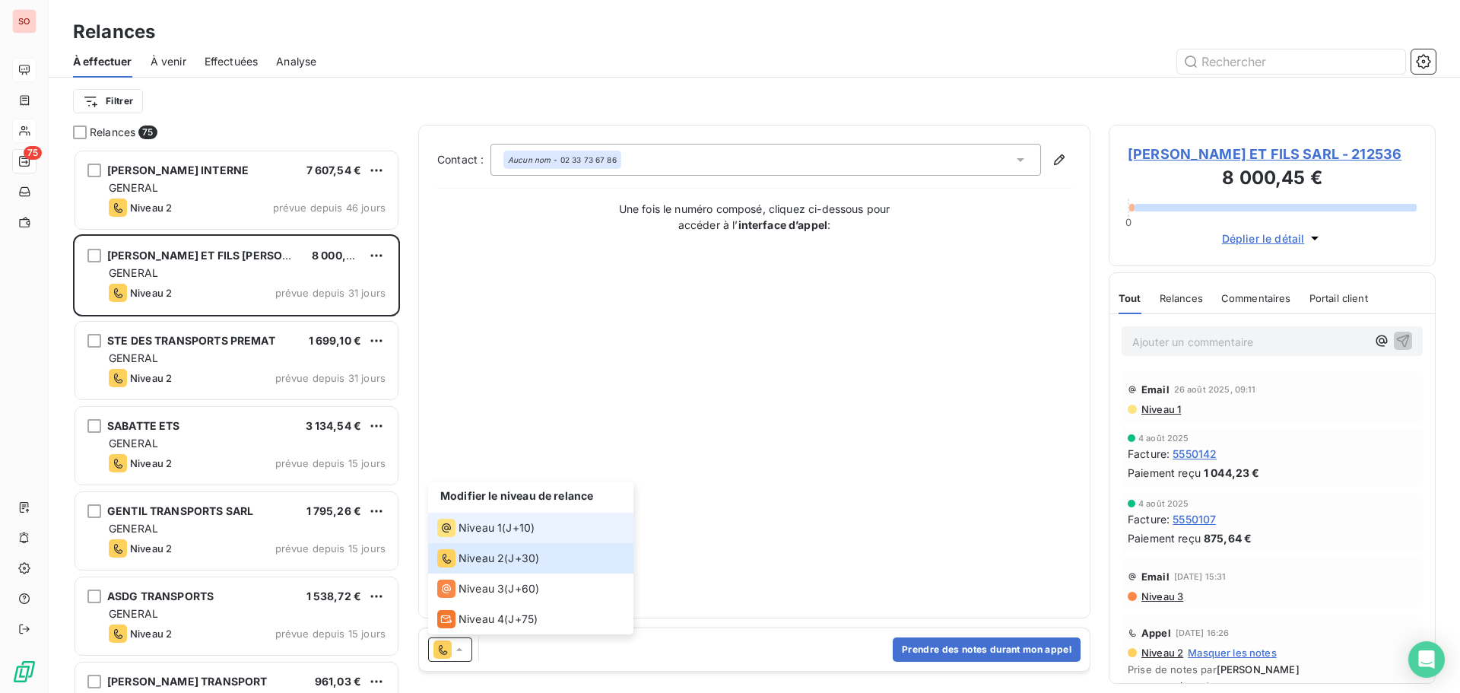
click at [496, 526] on span "Niveau 1" at bounding box center [480, 527] width 43 height 15
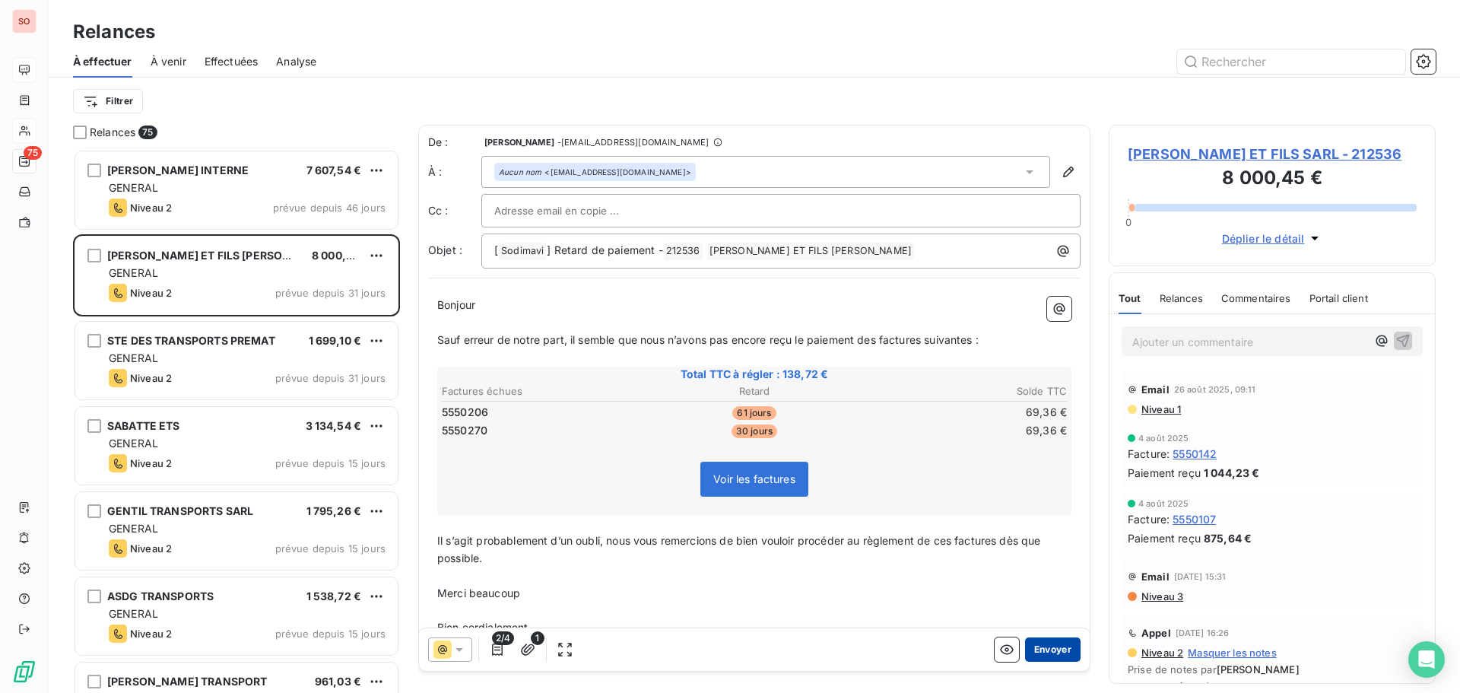
click at [1025, 643] on button "Envoyer" at bounding box center [1053, 649] width 56 height 24
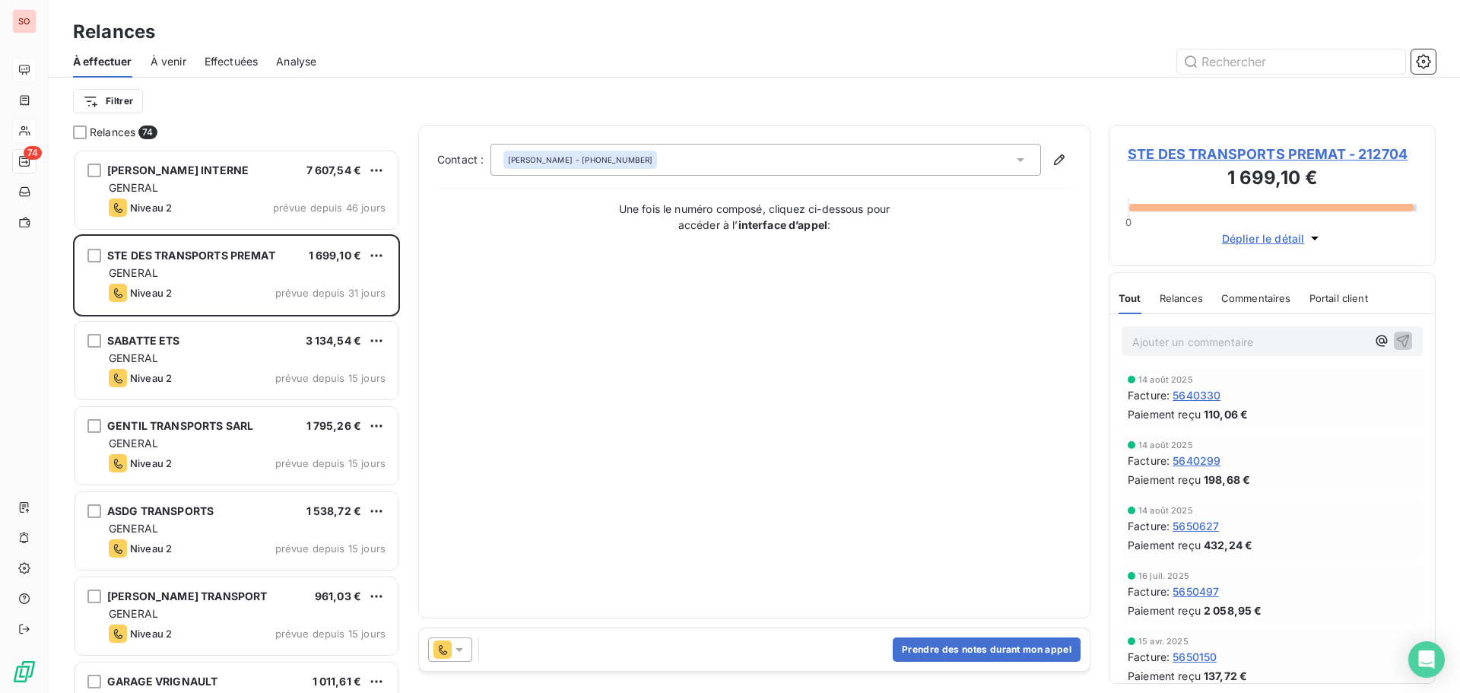
scroll to position [456, 0]
click at [465, 649] on icon at bounding box center [459, 649] width 15 height 15
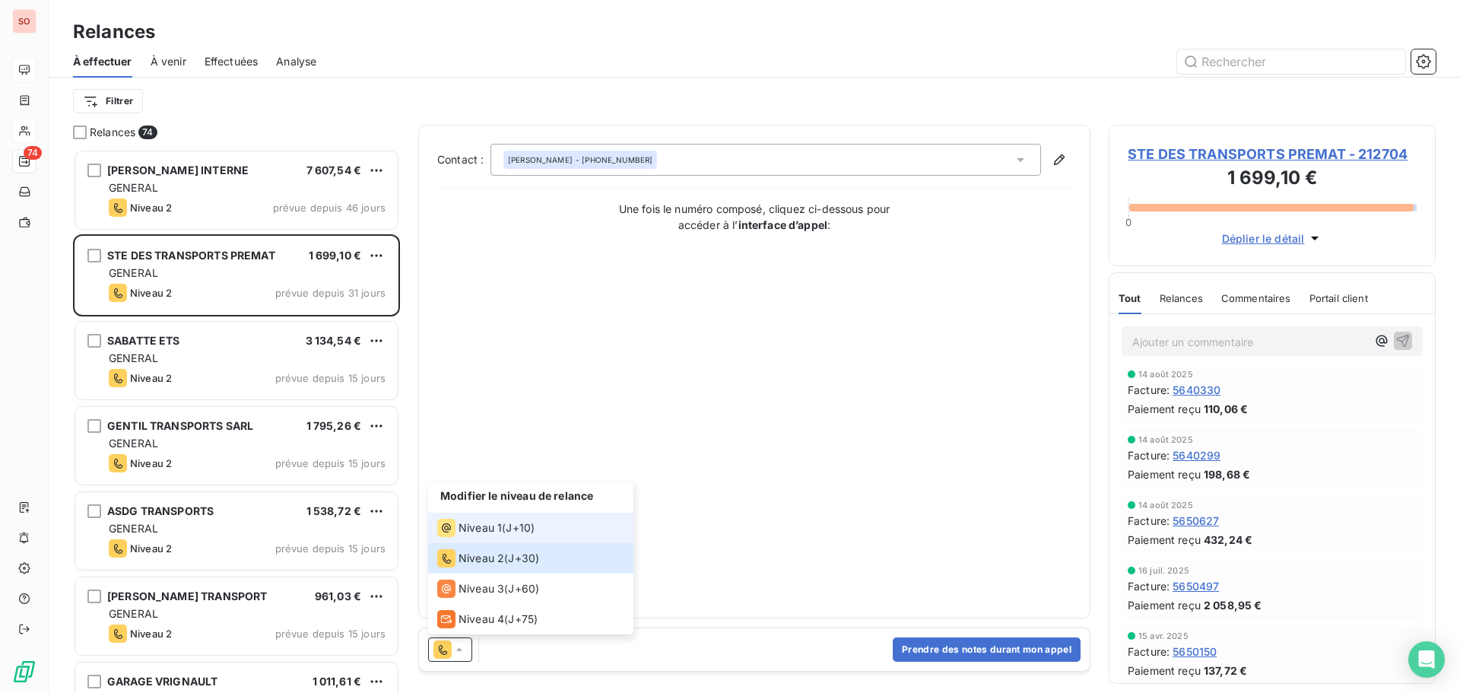
click at [483, 525] on span "Niveau 1" at bounding box center [480, 527] width 43 height 15
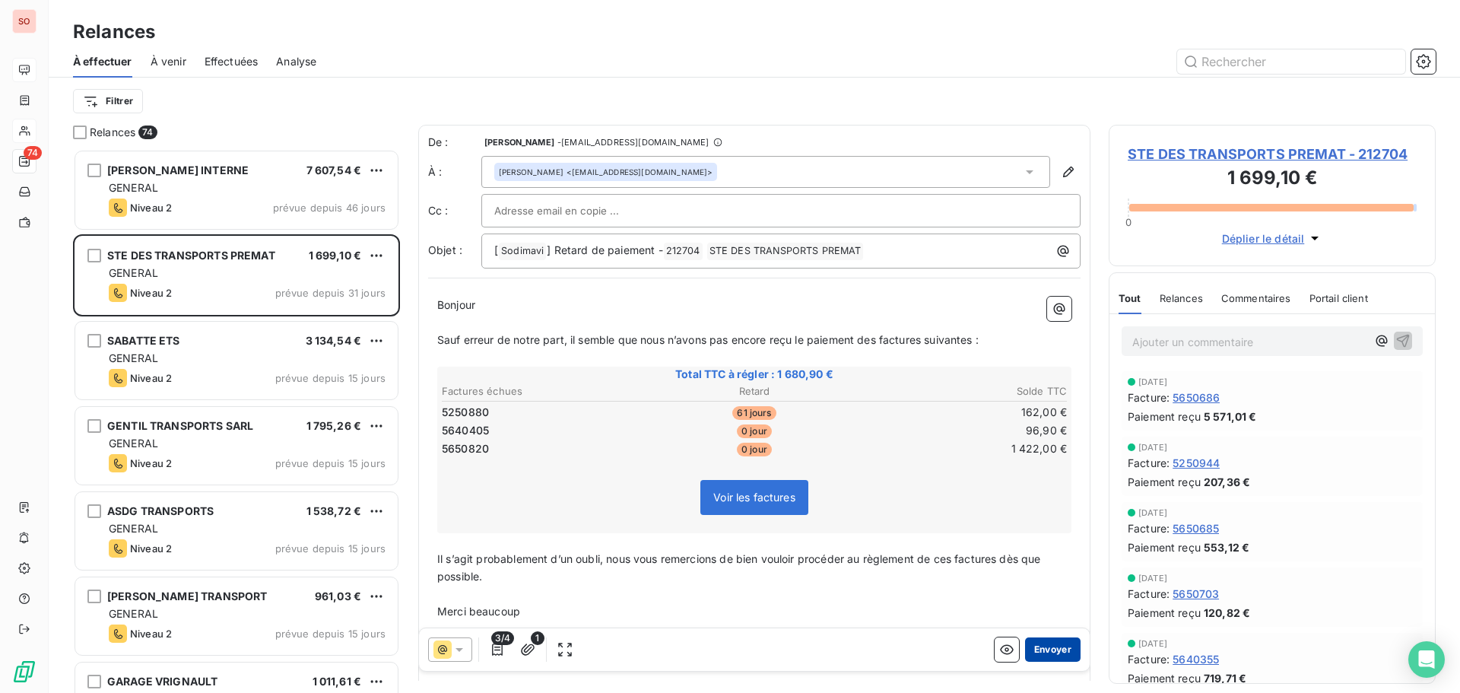
click at [1044, 646] on button "Envoyer" at bounding box center [1053, 649] width 56 height 24
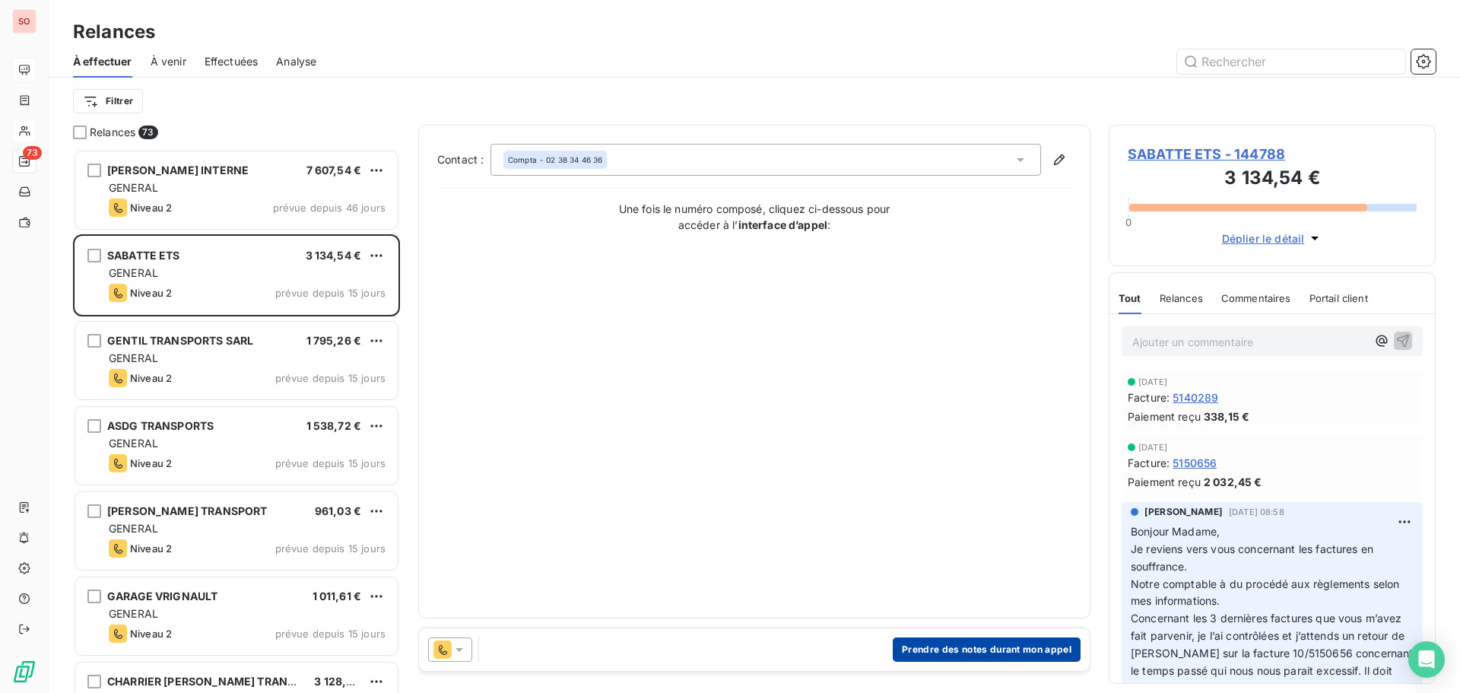
click at [914, 652] on button "Prendre des notes durant mon appel" at bounding box center [987, 649] width 188 height 24
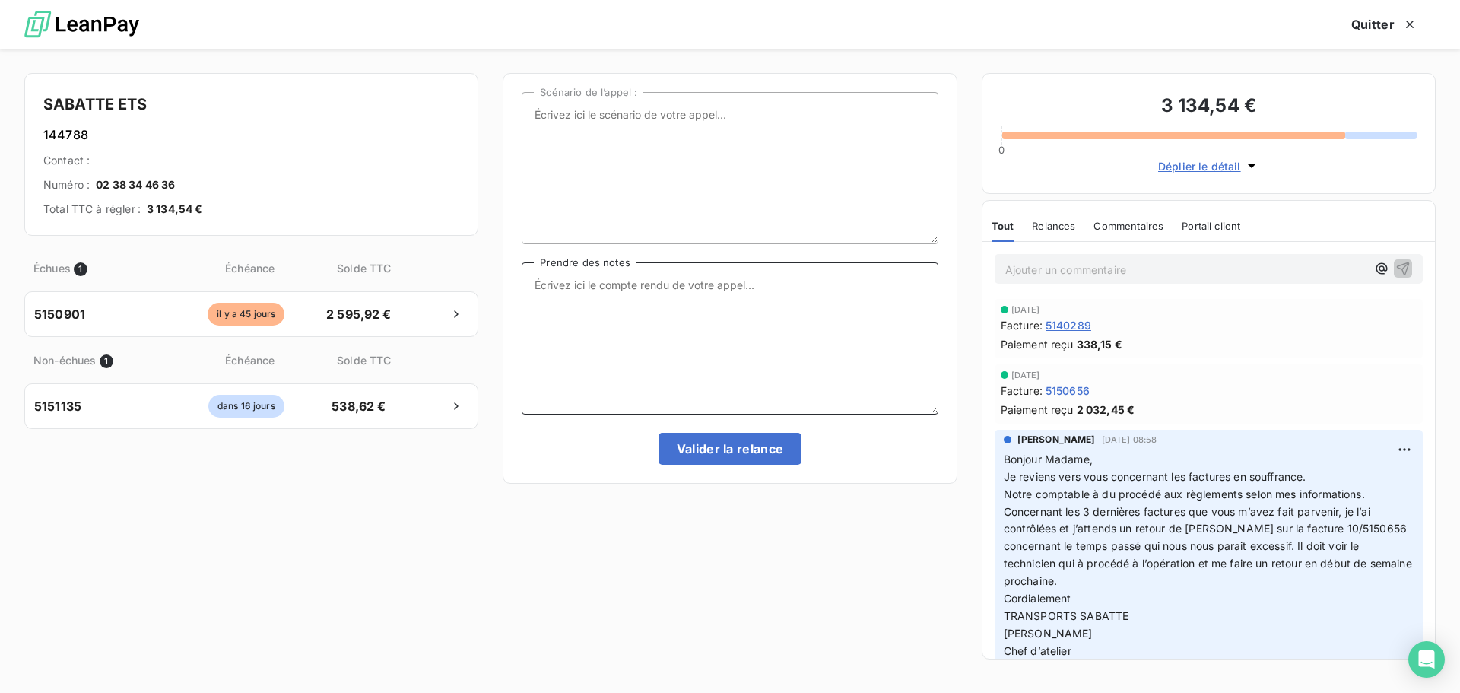
click at [629, 289] on textarea "Prendre des notes" at bounding box center [730, 338] width 416 height 152
type textarea "je renvoi un mail au chef d'atelier"
click at [711, 461] on button "Valider la relance" at bounding box center [731, 449] width 144 height 32
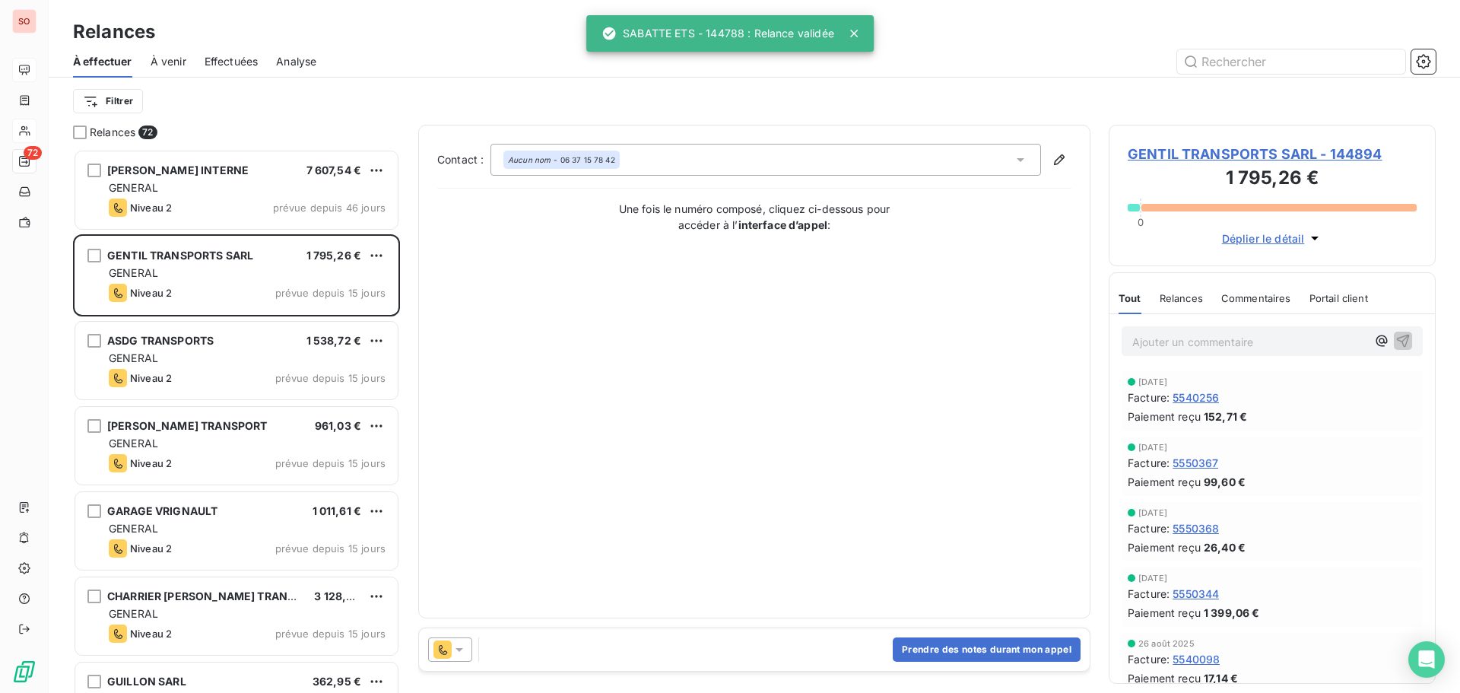
click at [464, 647] on icon at bounding box center [459, 649] width 15 height 15
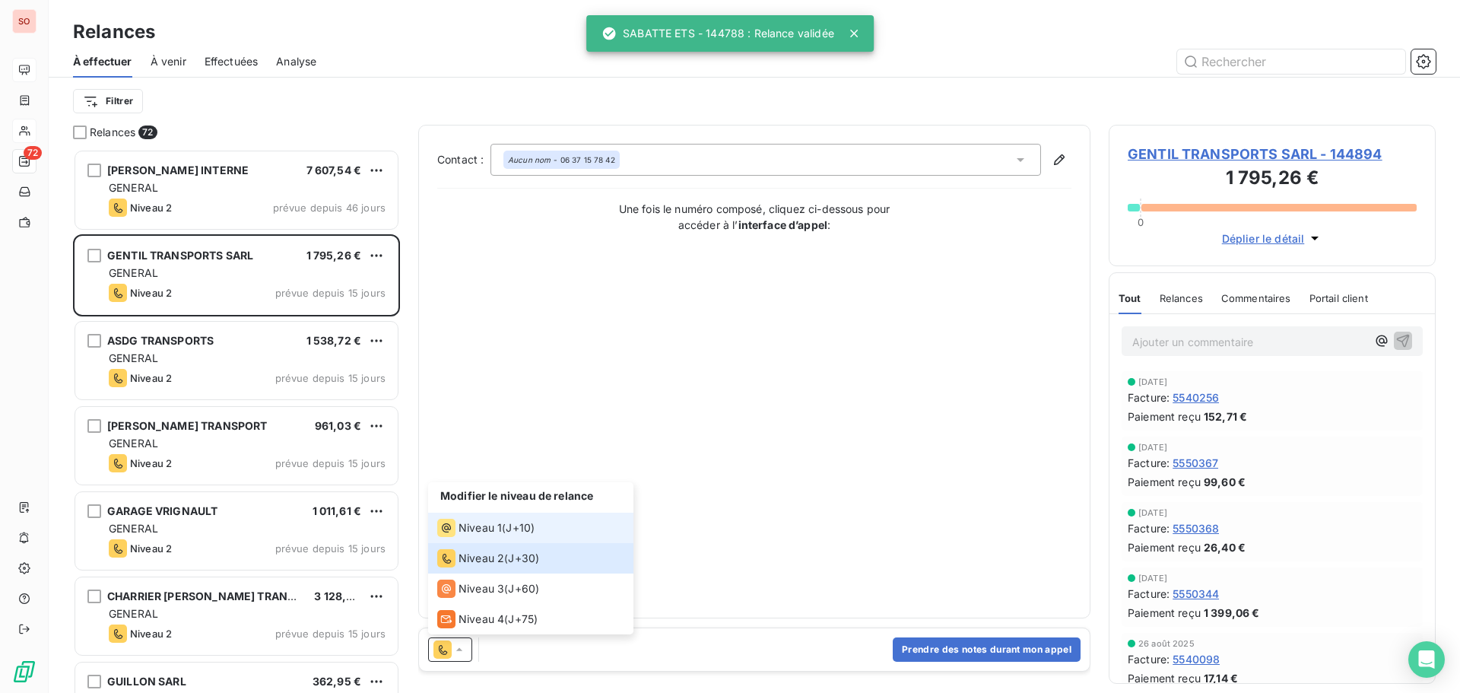
click at [475, 531] on span "Niveau 1" at bounding box center [480, 527] width 43 height 15
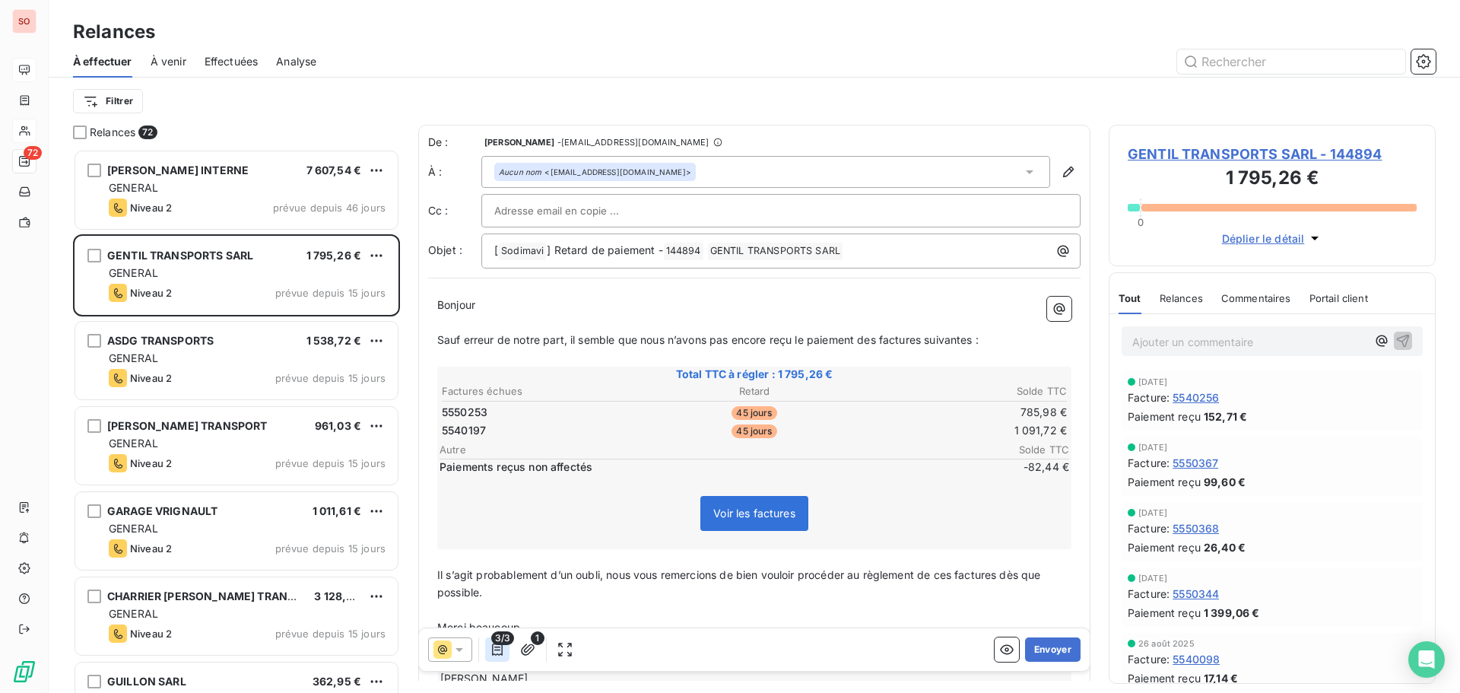
click at [497, 646] on icon "button" at bounding box center [497, 649] width 15 height 15
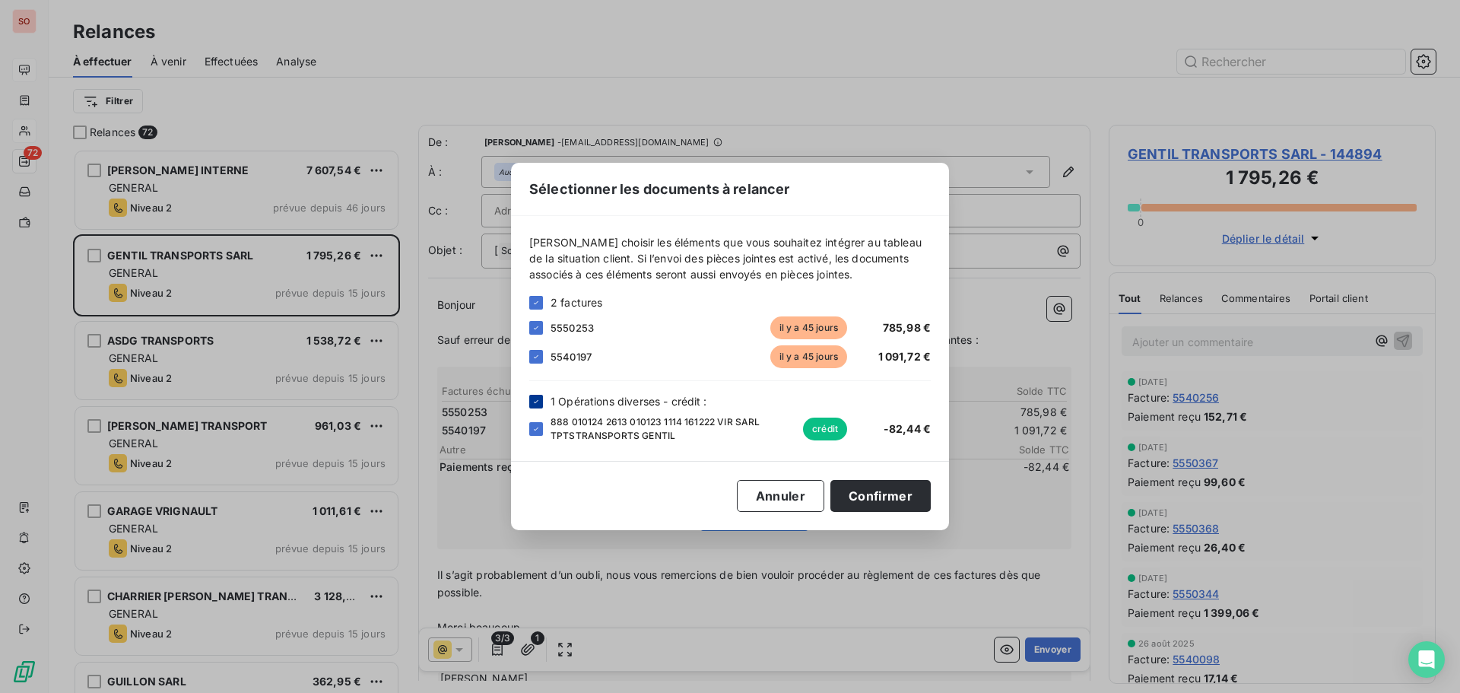
click at [533, 405] on icon at bounding box center [536, 401] width 9 height 9
click at [876, 497] on button "Confirmer" at bounding box center [880, 496] width 100 height 32
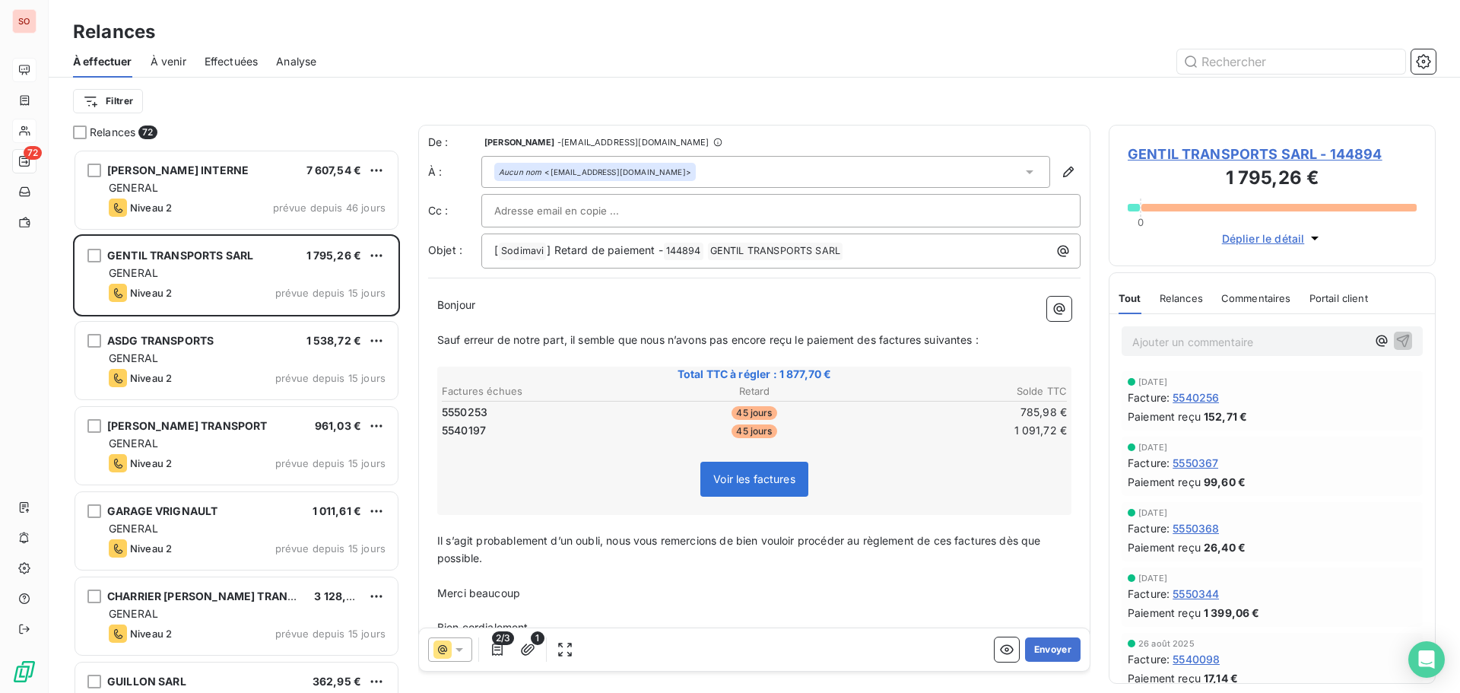
click at [1253, 157] on span "GENTIL TRANSPORTS SARL - 144894" at bounding box center [1272, 154] width 289 height 21
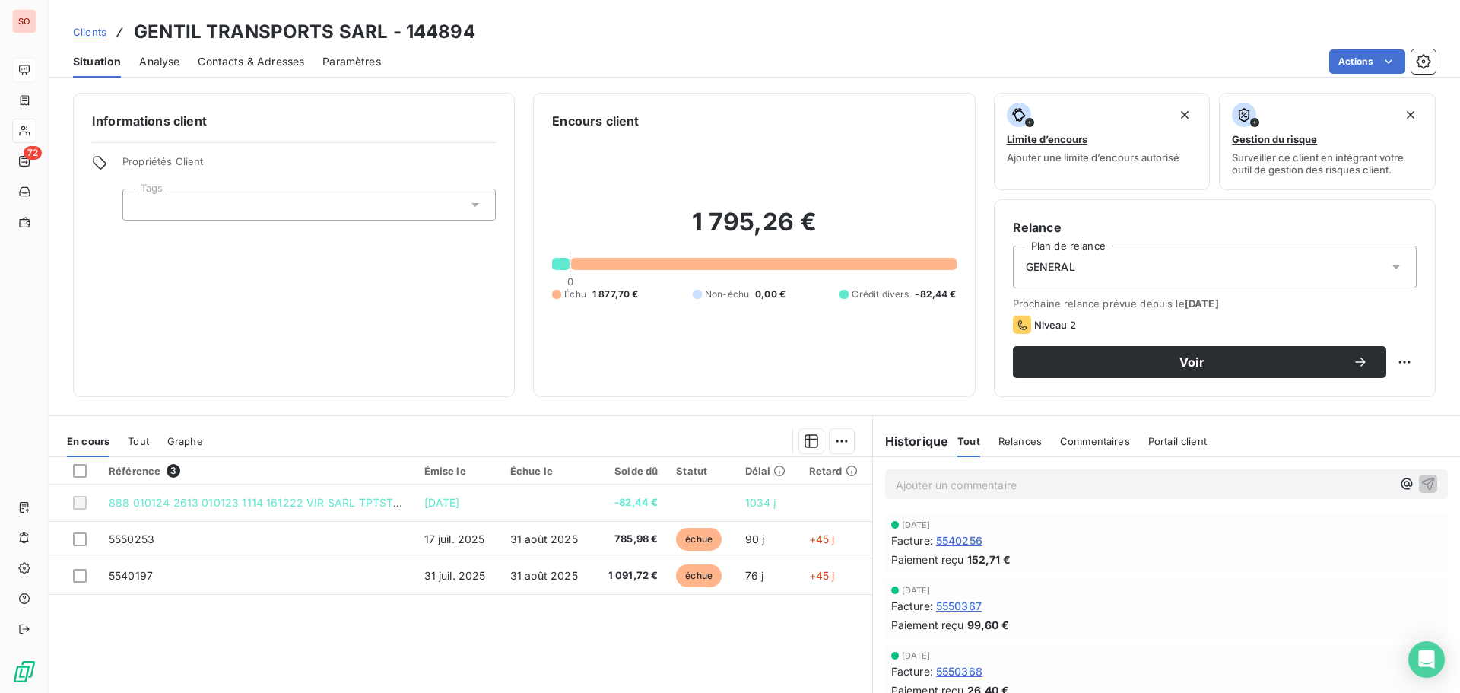
click at [260, 65] on span "Contacts & Adresses" at bounding box center [251, 61] width 106 height 15
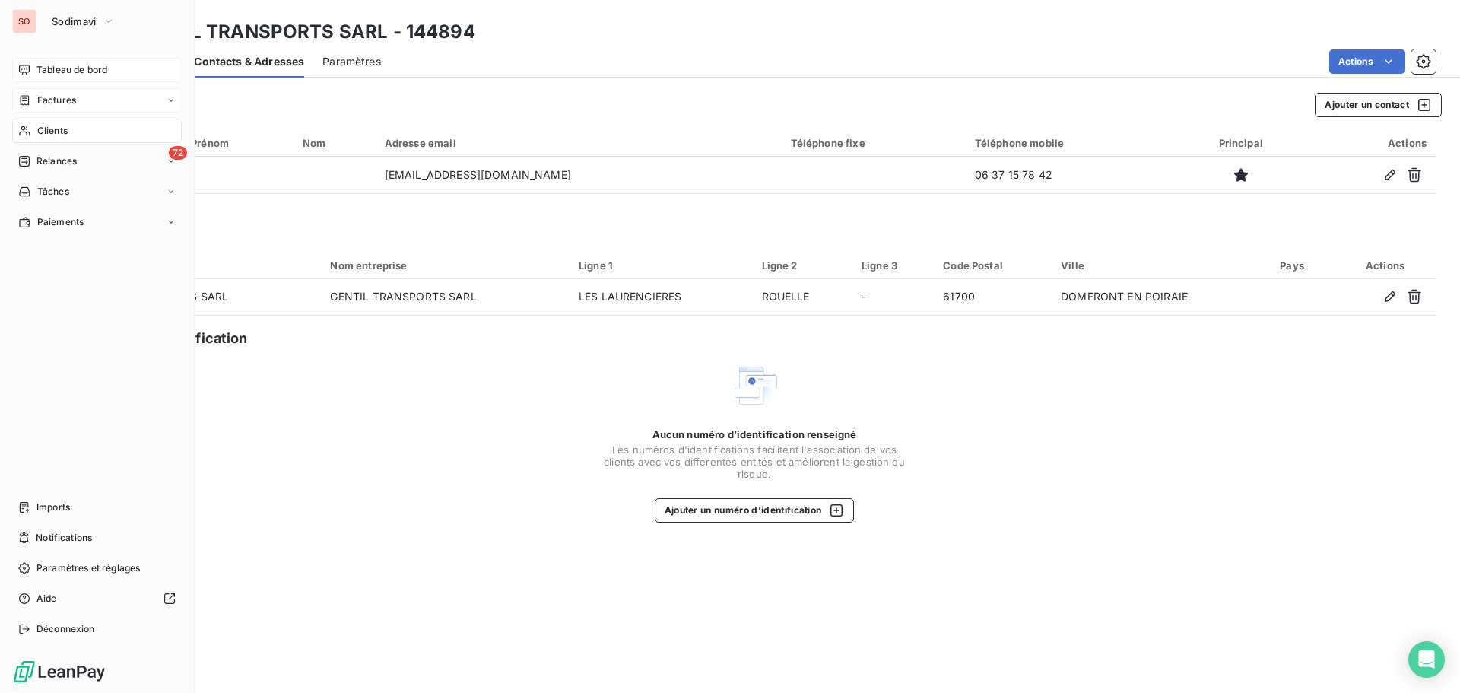
click at [52, 95] on span "Factures" at bounding box center [56, 101] width 39 height 14
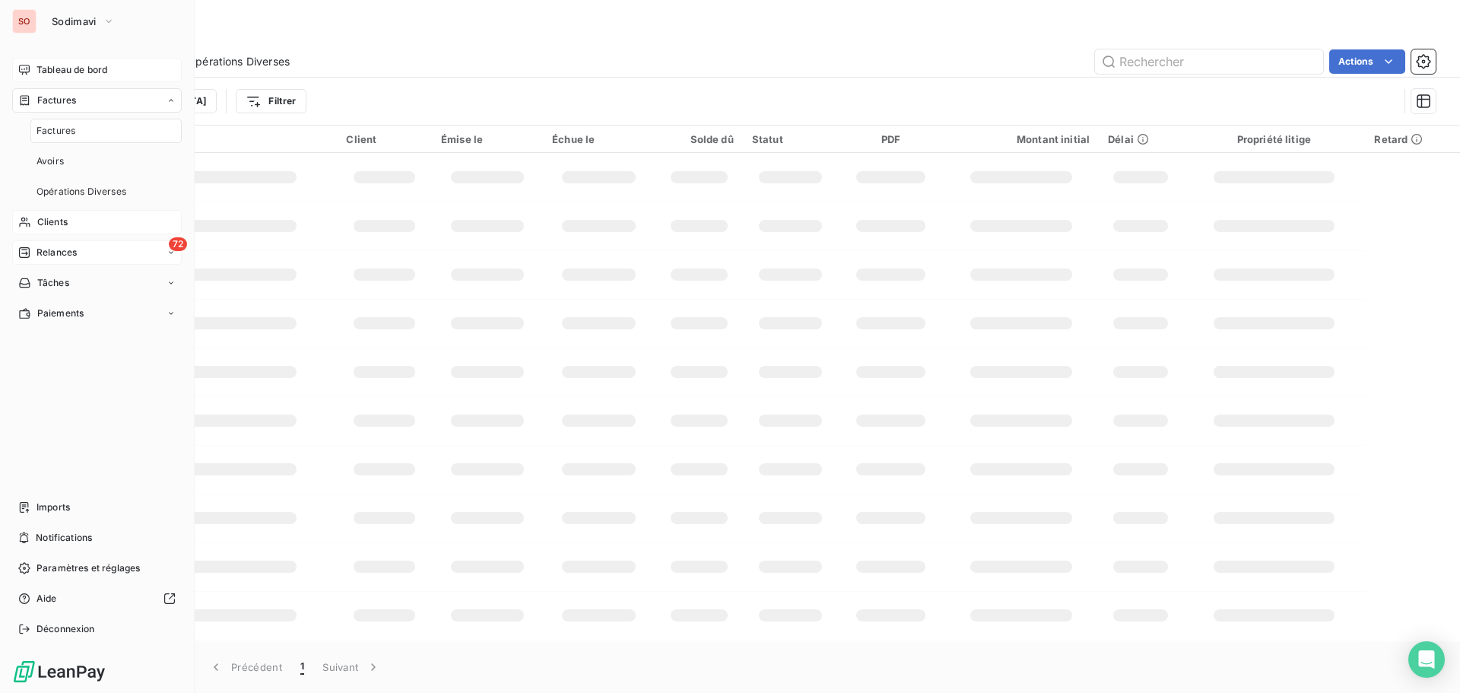
click at [56, 251] on span "Relances" at bounding box center [57, 253] width 40 height 14
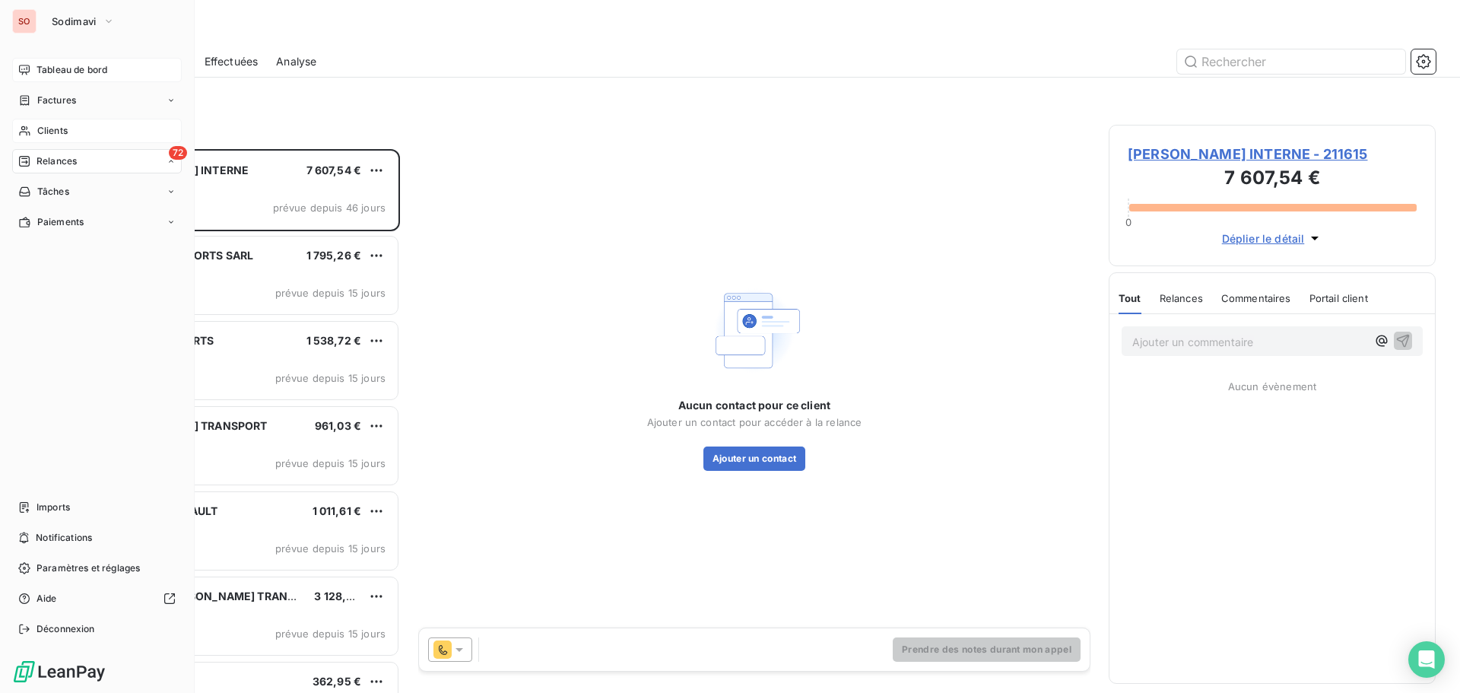
scroll to position [532, 316]
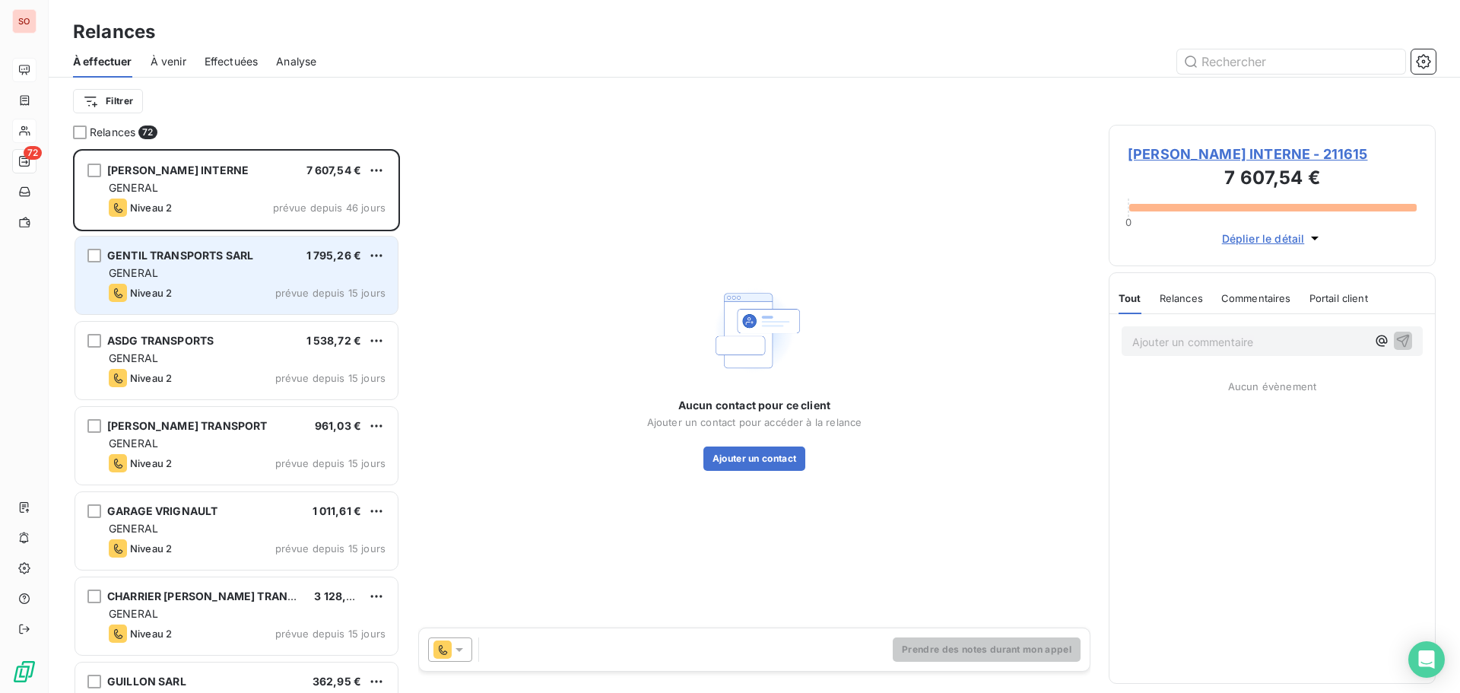
click at [218, 292] on div "Niveau 2 prévue depuis 15 jours" at bounding box center [247, 293] width 277 height 18
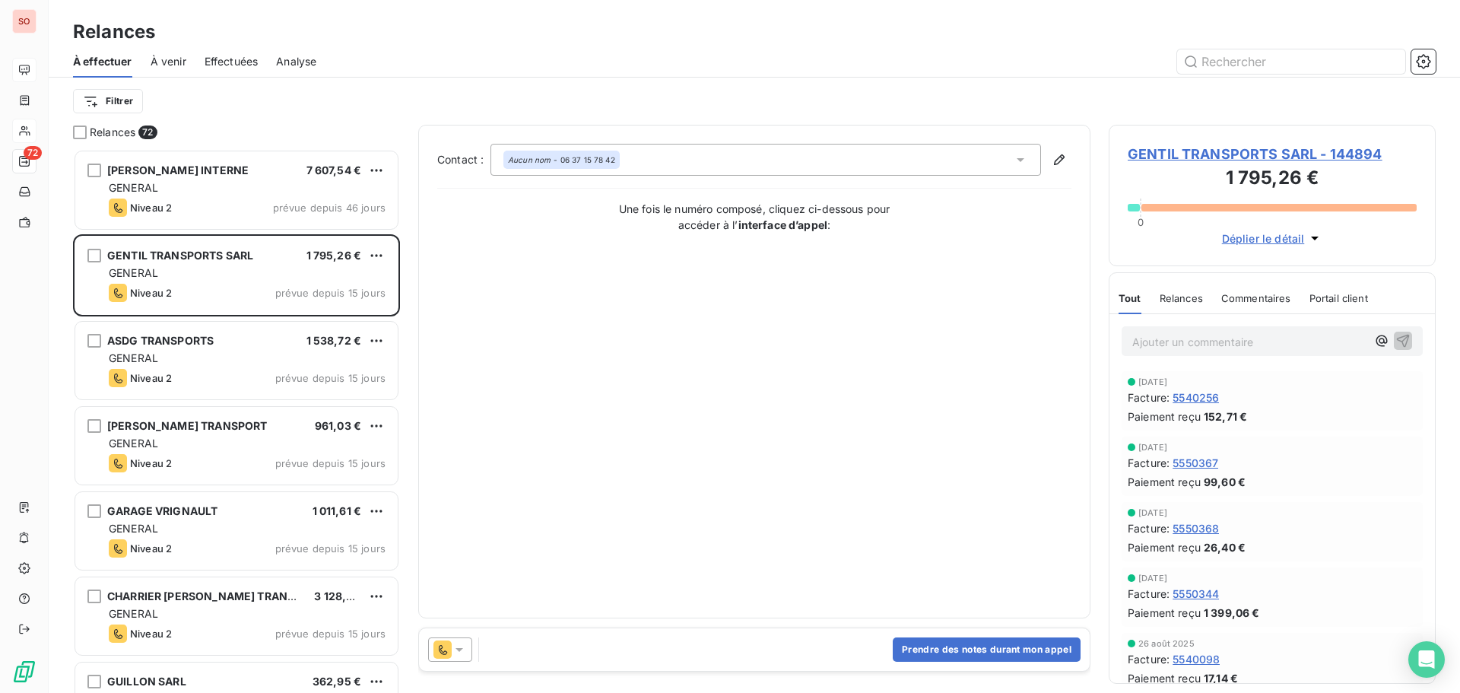
click at [459, 644] on icon at bounding box center [459, 649] width 15 height 15
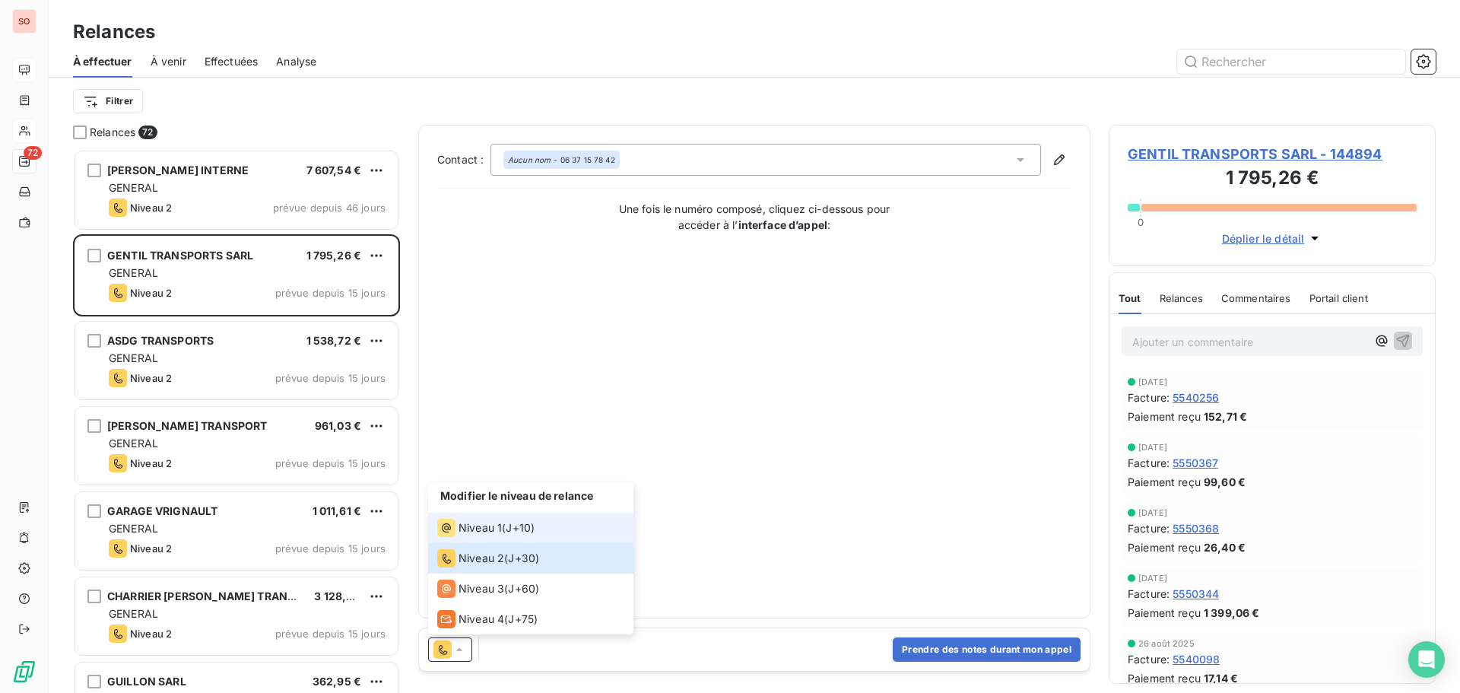
click at [474, 526] on span "Niveau 1" at bounding box center [480, 527] width 43 height 15
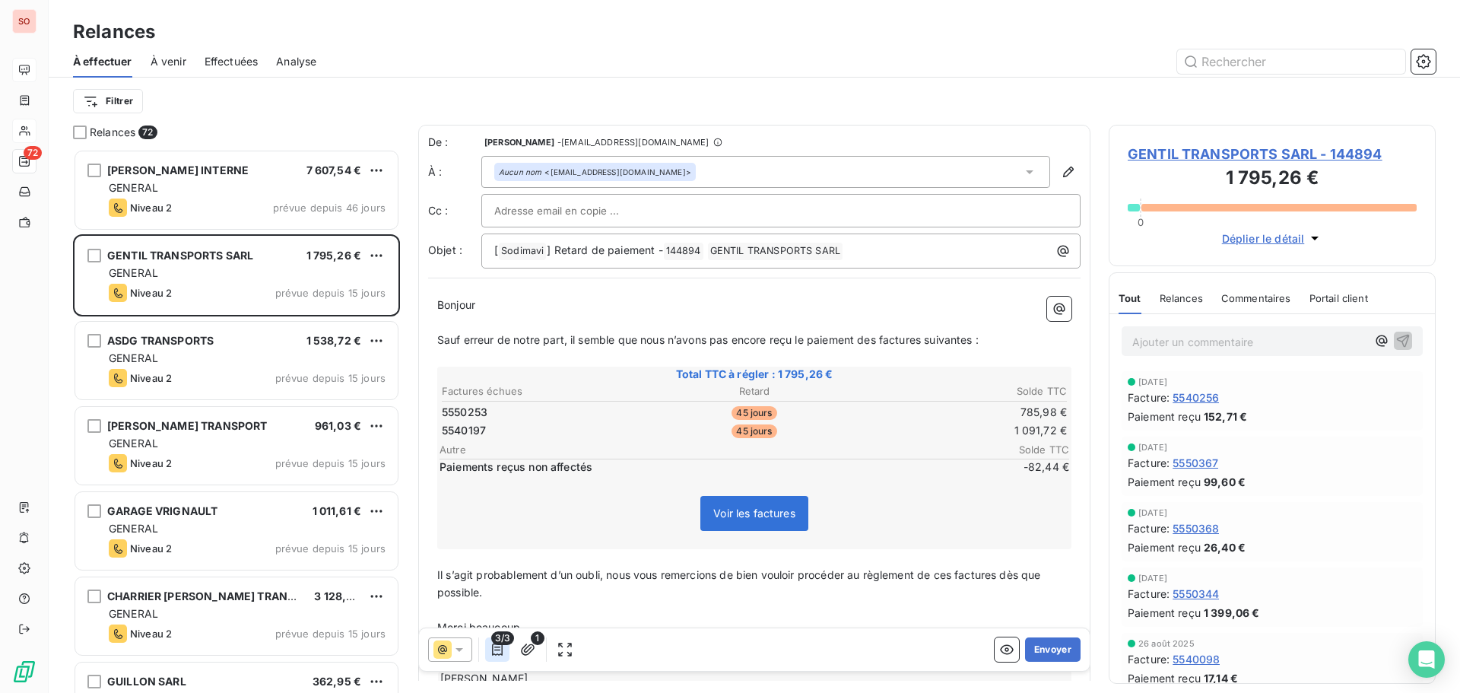
click at [500, 656] on button "button" at bounding box center [497, 649] width 24 height 24
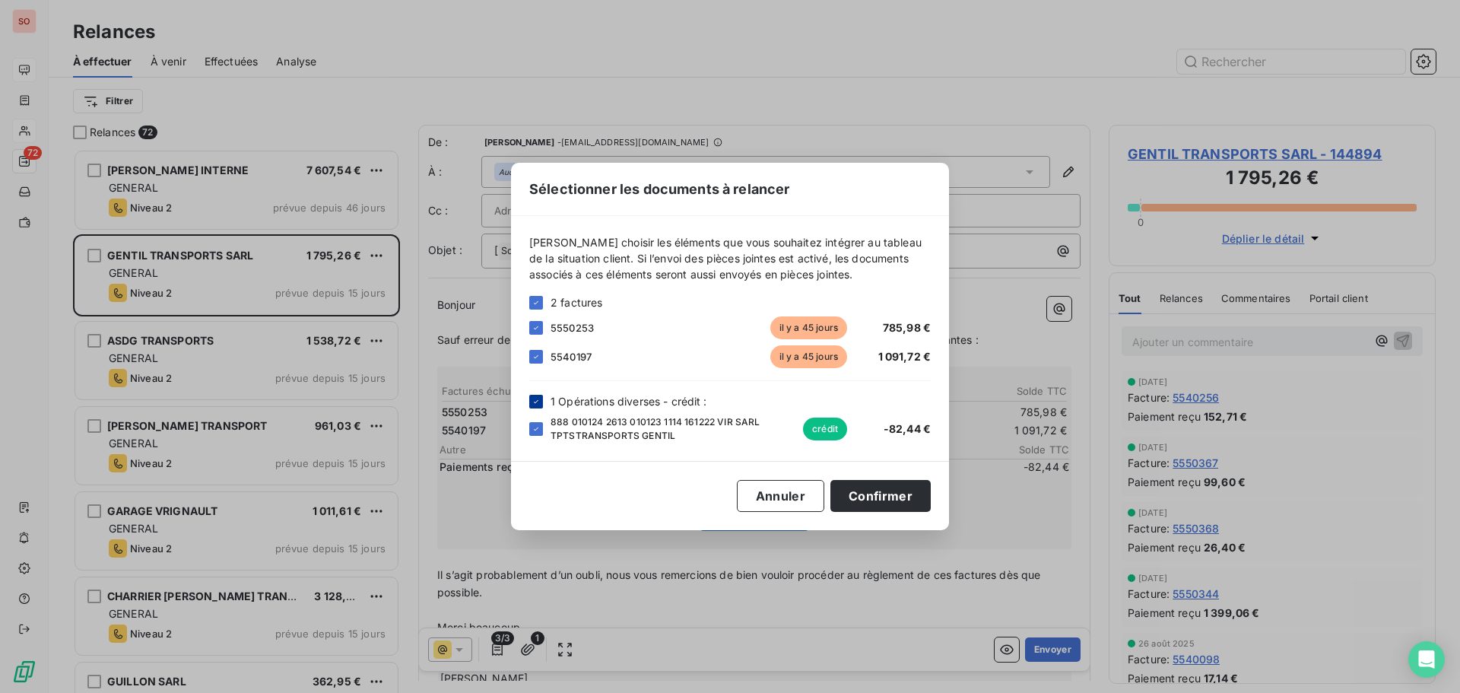
click at [542, 404] on div at bounding box center [536, 402] width 14 height 14
click at [859, 495] on button "Confirmer" at bounding box center [880, 496] width 100 height 32
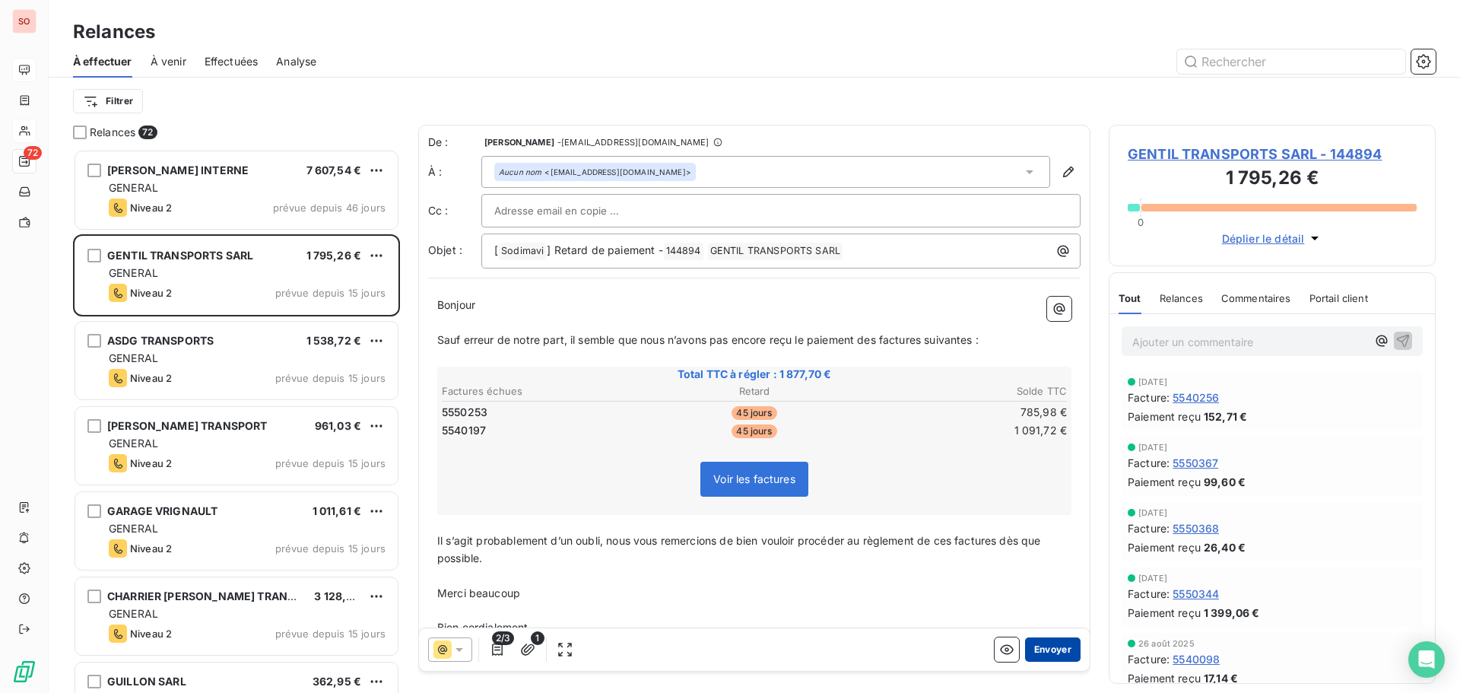
click at [1038, 649] on button "Envoyer" at bounding box center [1053, 649] width 56 height 24
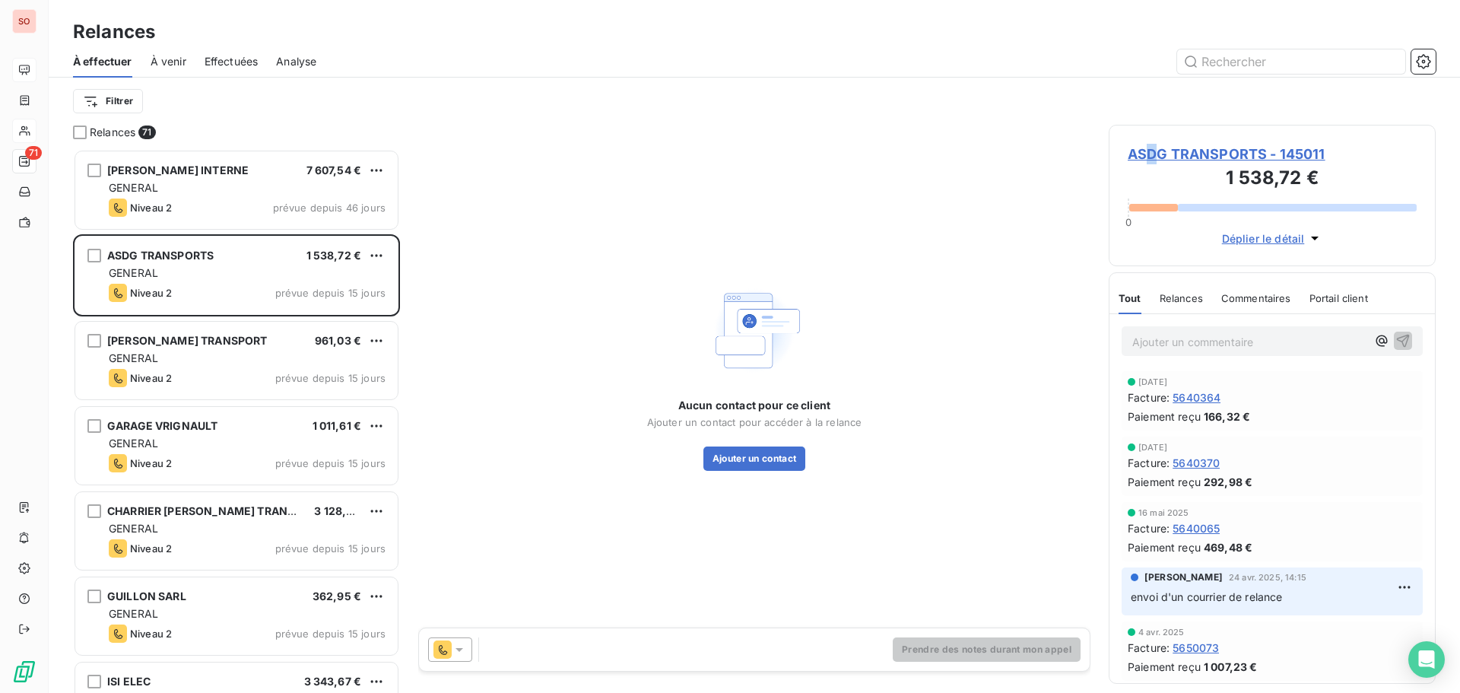
click at [1151, 160] on span "ASDG TRANSPORTS - 145011" at bounding box center [1272, 154] width 289 height 21
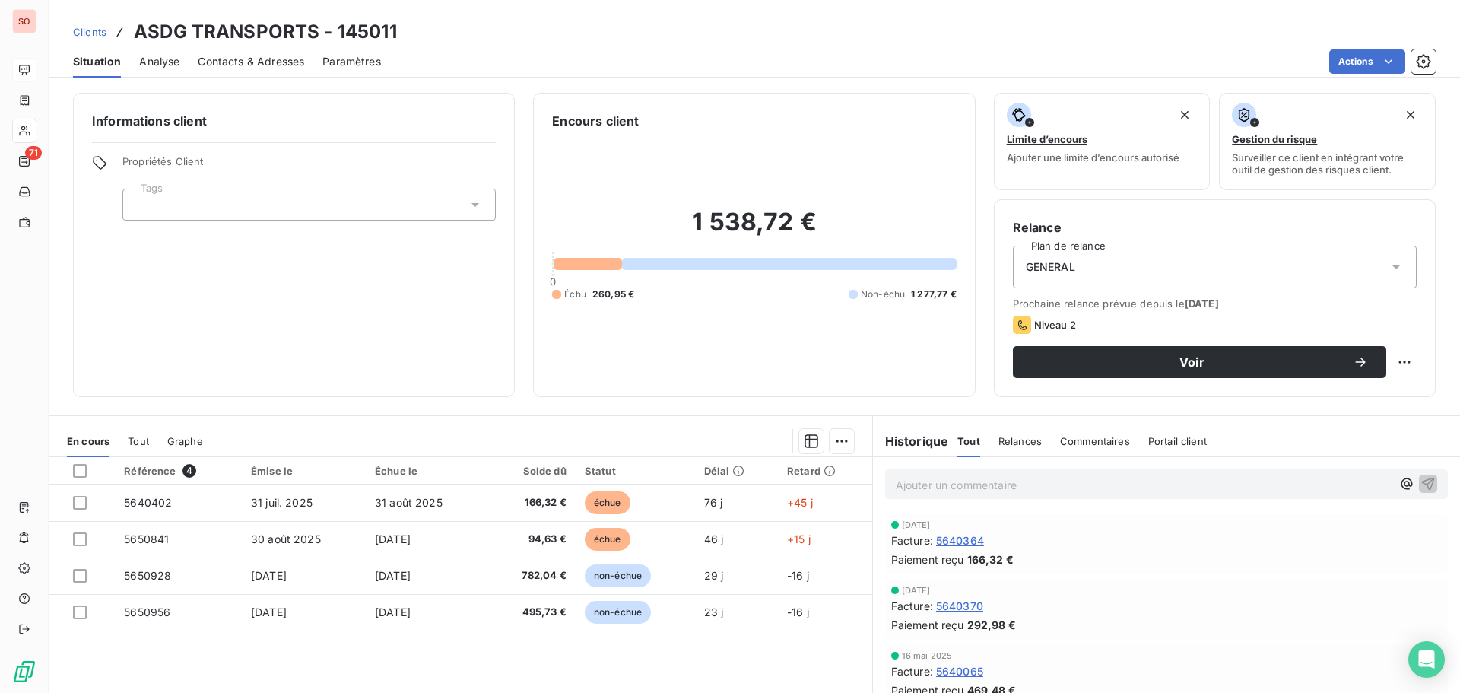
click at [268, 59] on span "Contacts & Adresses" at bounding box center [251, 61] width 106 height 15
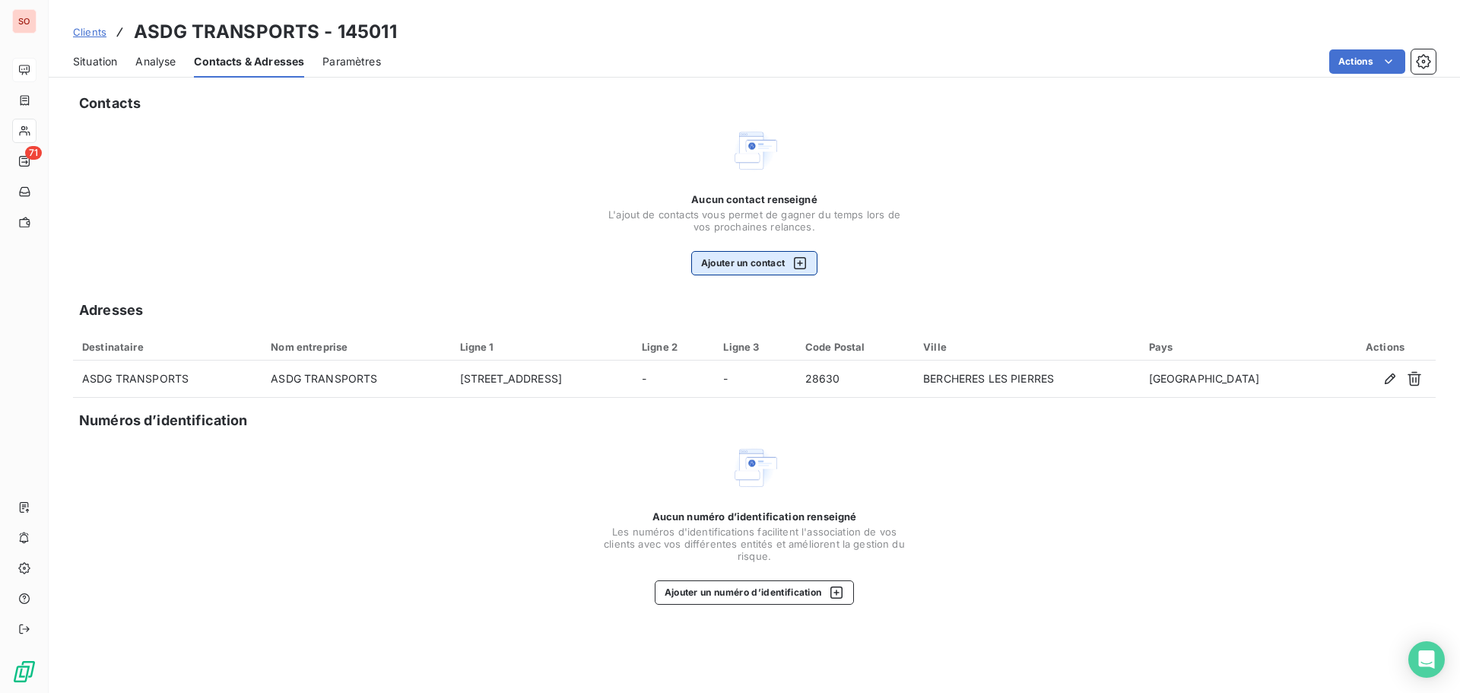
click at [751, 259] on button "Ajouter un contact" at bounding box center [754, 263] width 127 height 24
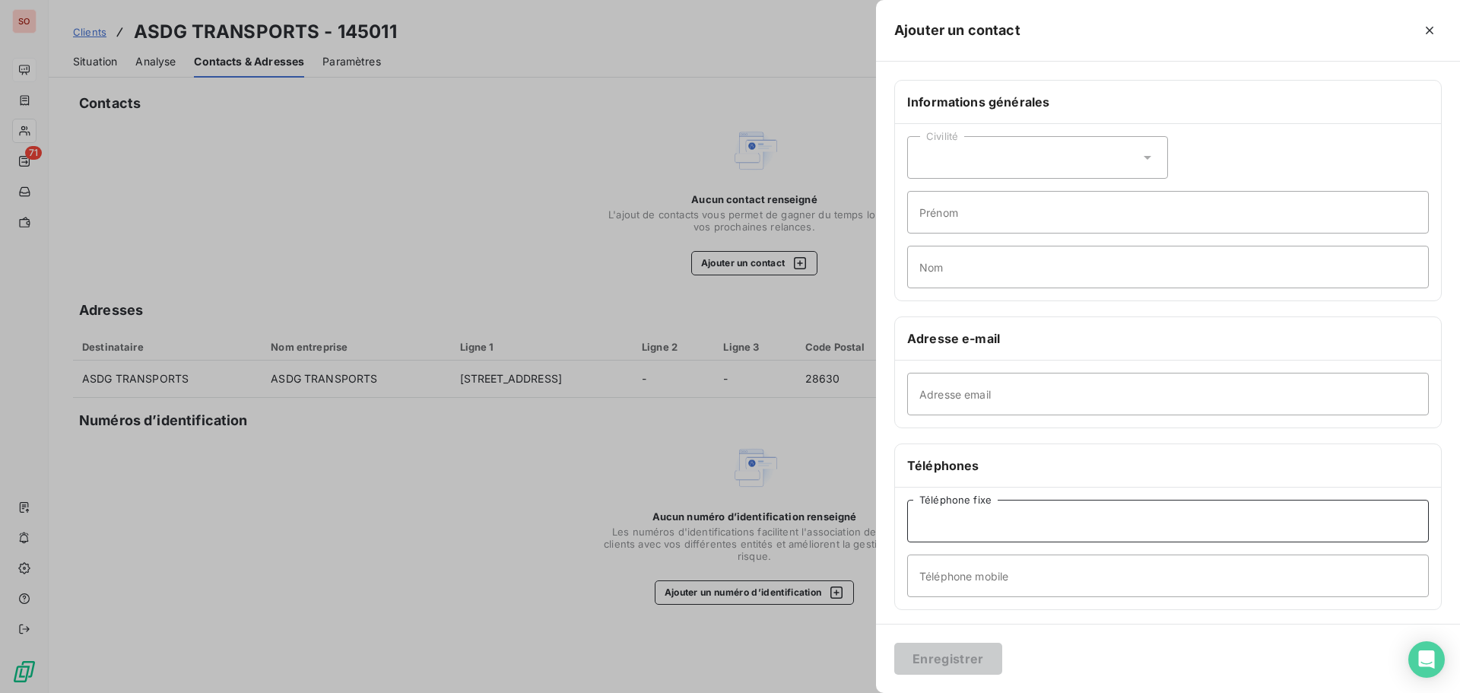
click at [970, 519] on input "Téléphone fixe" at bounding box center [1168, 521] width 522 height 43
type input "02 37 26 09 65"
click at [969, 659] on button "Enregistrer" at bounding box center [948, 659] width 108 height 32
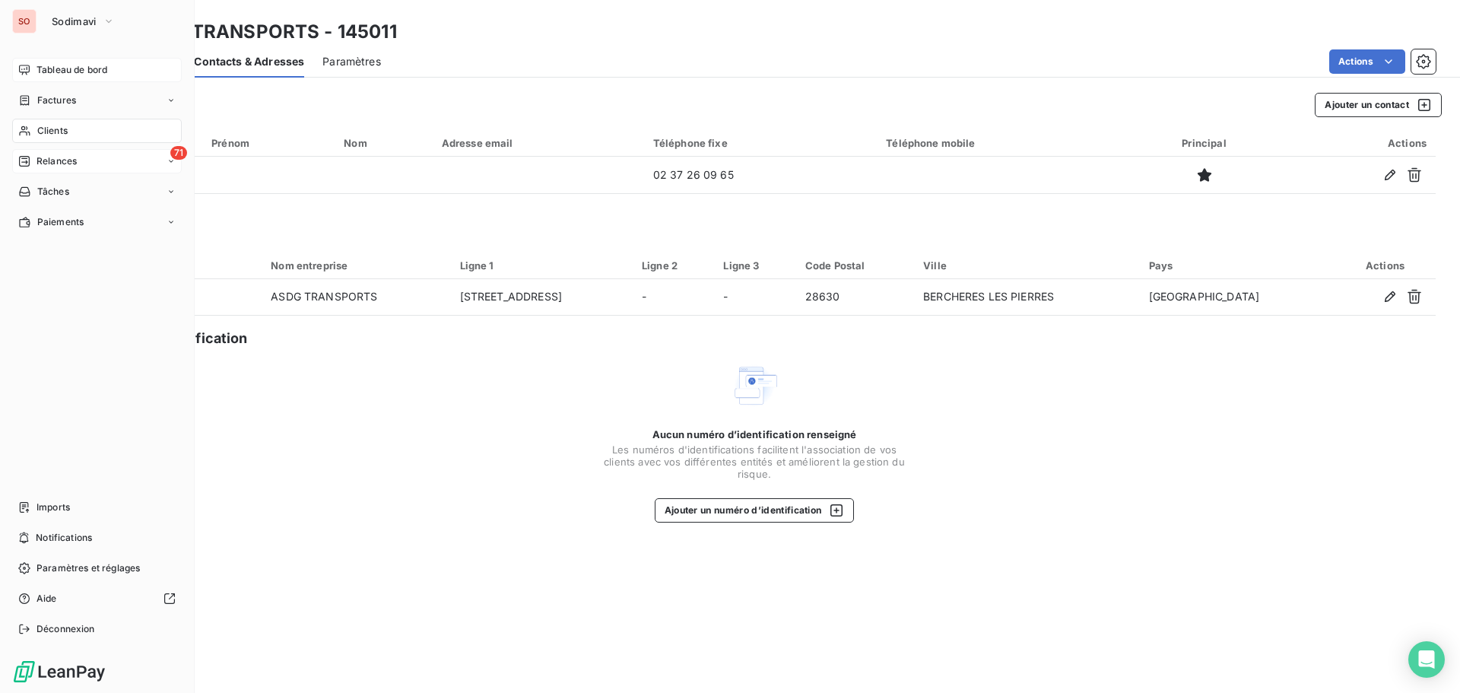
drag, startPoint x: 26, startPoint y: 163, endPoint x: 141, endPoint y: 165, distance: 115.6
click at [26, 163] on icon at bounding box center [24, 161] width 12 height 12
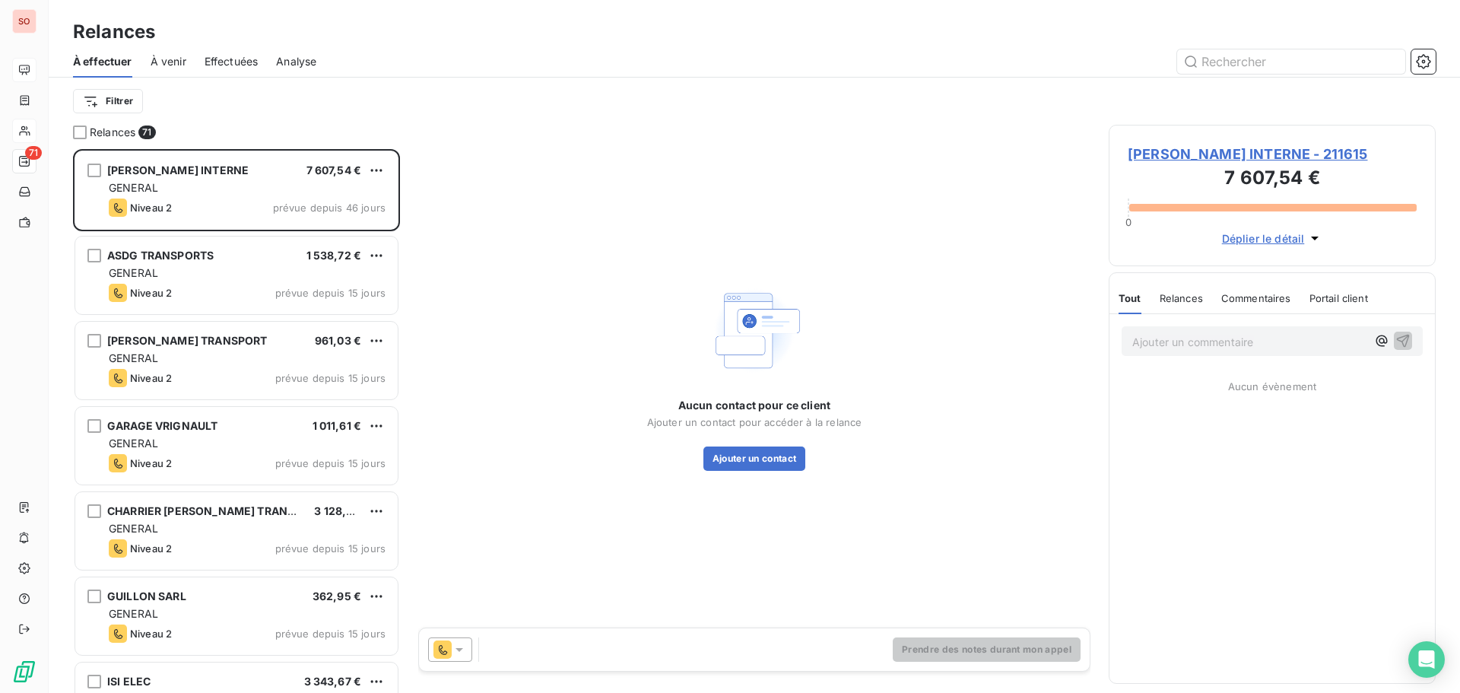
scroll to position [532, 316]
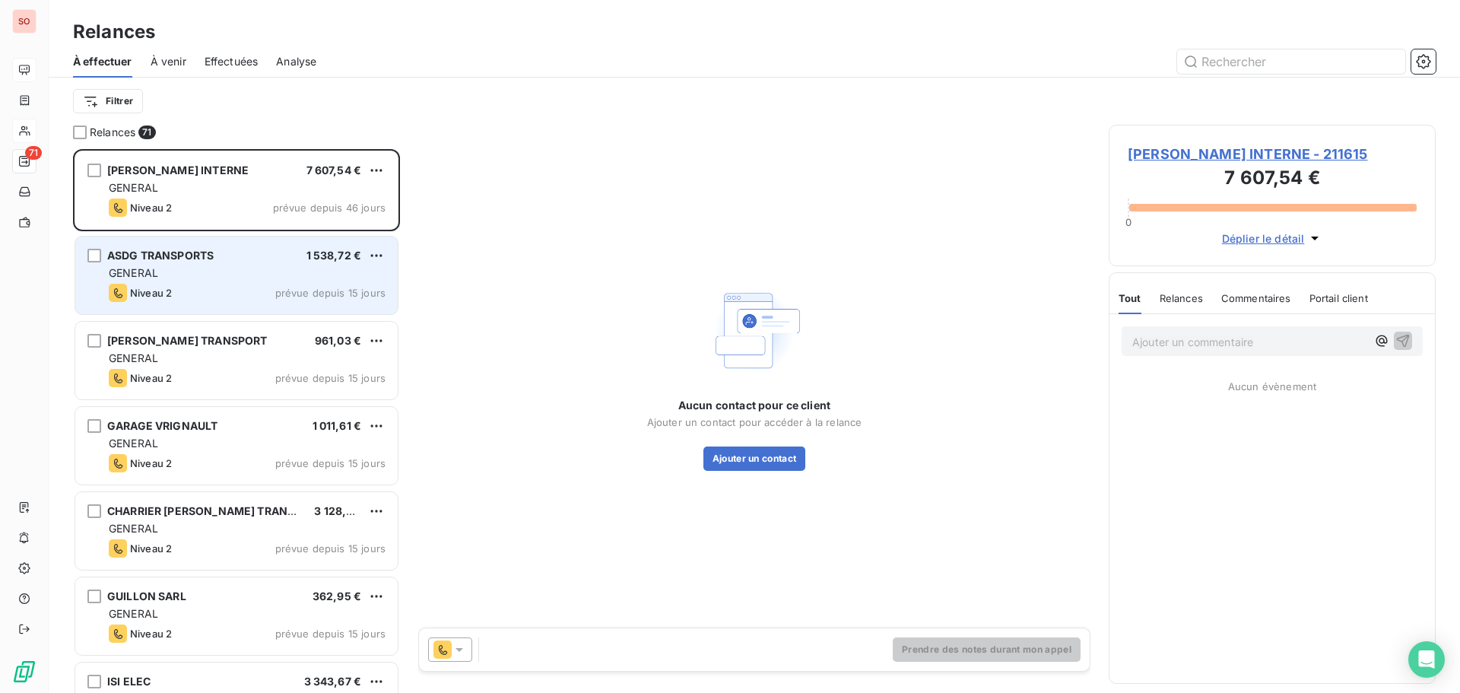
click at [189, 265] on div "GENERAL" at bounding box center [247, 272] width 277 height 15
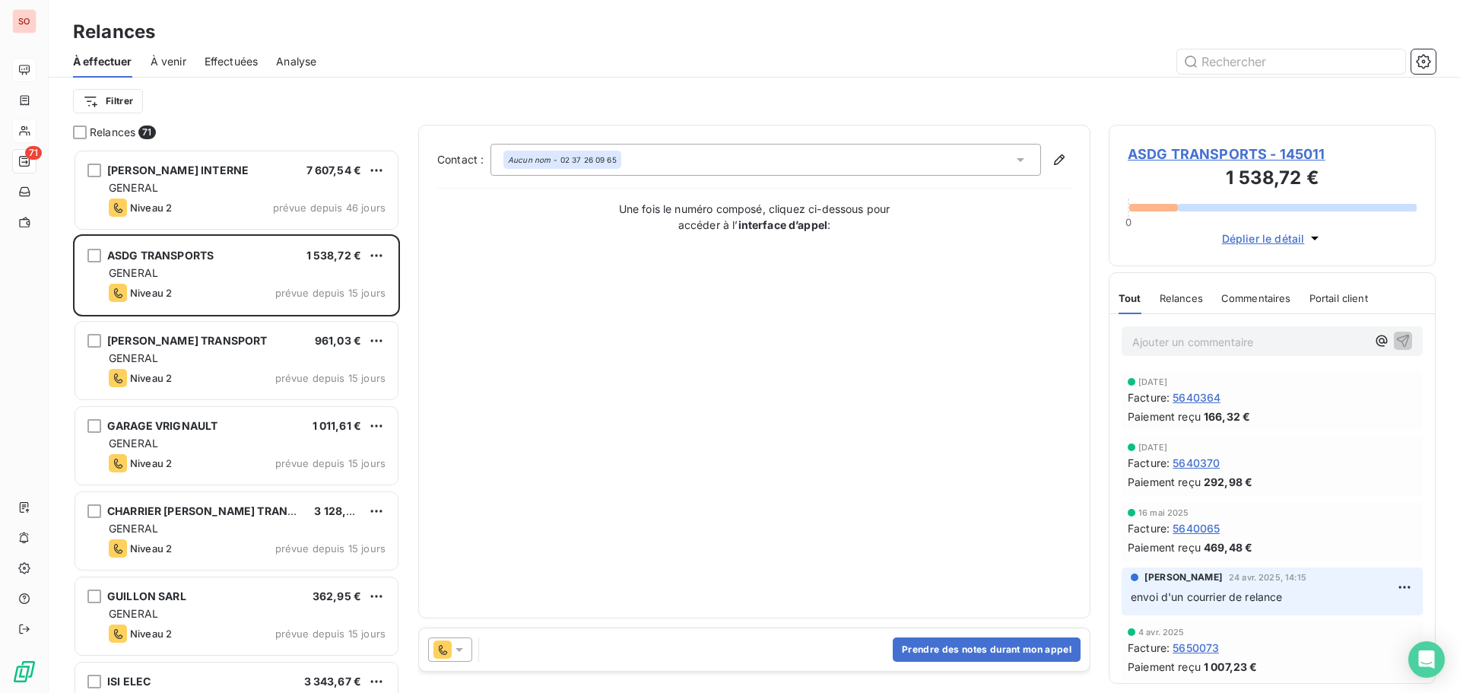
click at [462, 654] on icon at bounding box center [459, 649] width 15 height 15
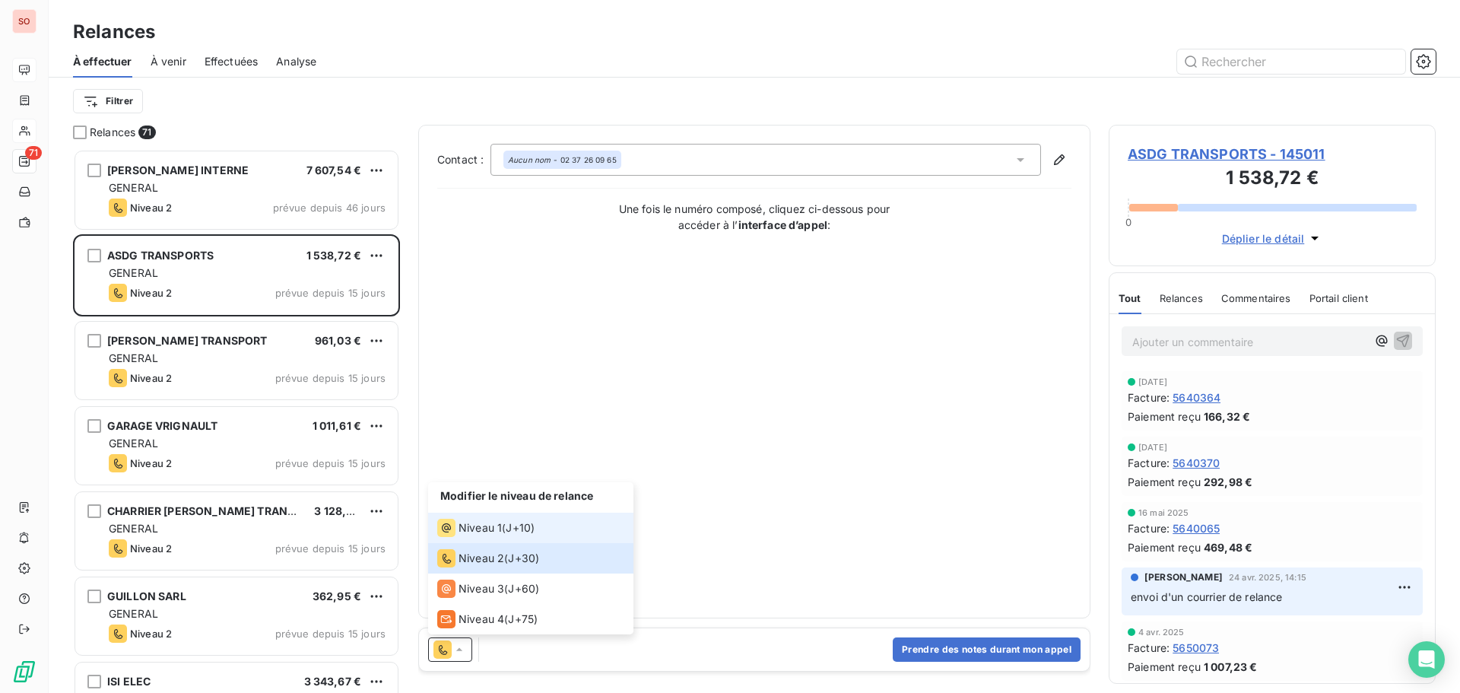
click at [475, 526] on span "Niveau 1" at bounding box center [480, 527] width 43 height 15
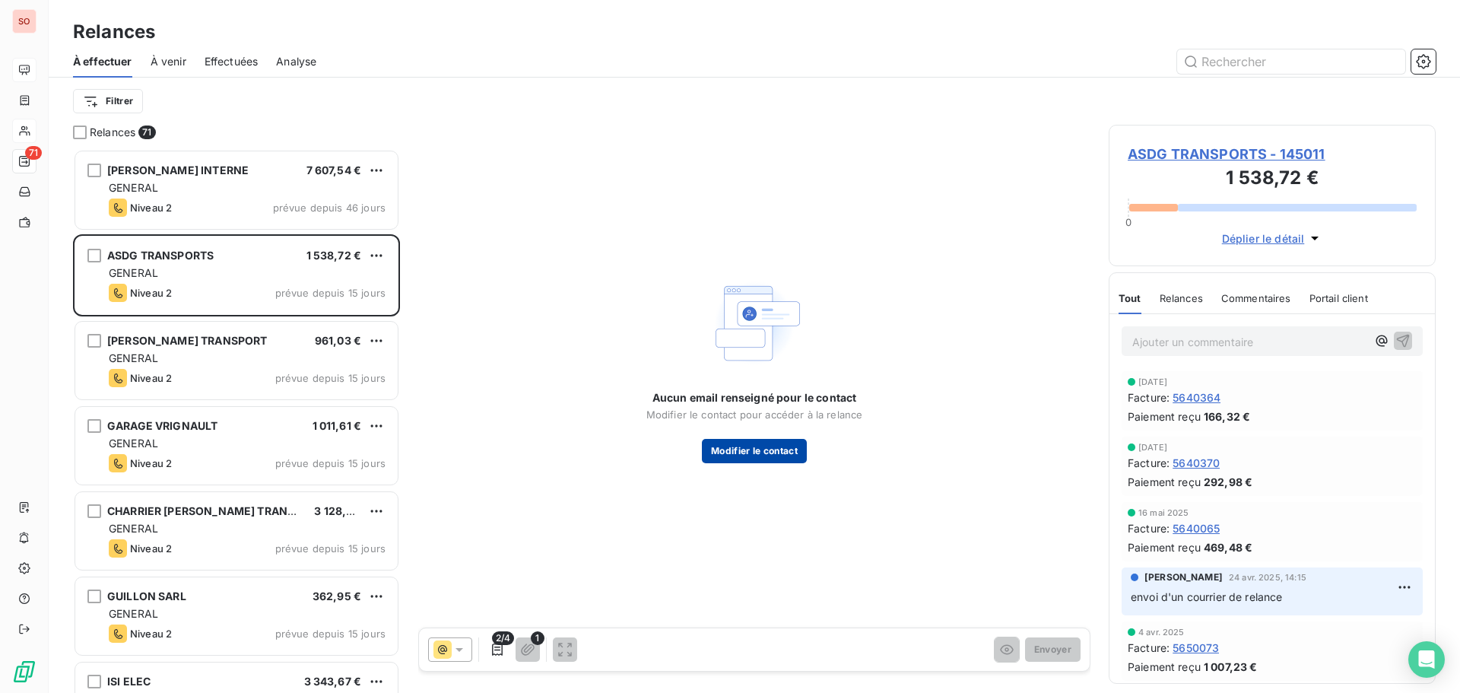
click at [732, 458] on button "Modifier le contact" at bounding box center [754, 451] width 105 height 24
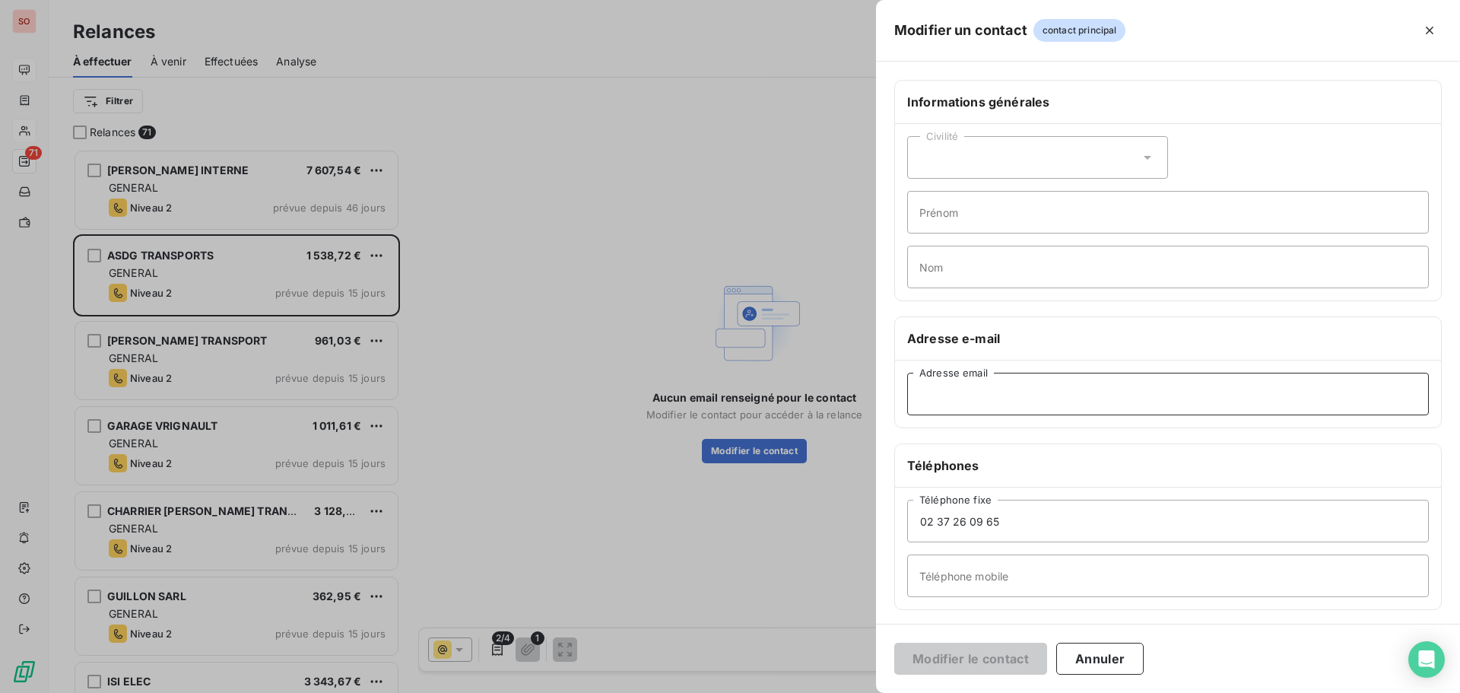
click at [976, 396] on input "Adresse email" at bounding box center [1168, 394] width 522 height 43
click at [952, 395] on input "Adresse email" at bounding box center [1168, 394] width 522 height 43
type input "[EMAIL_ADDRESS][DOMAIN_NAME]"
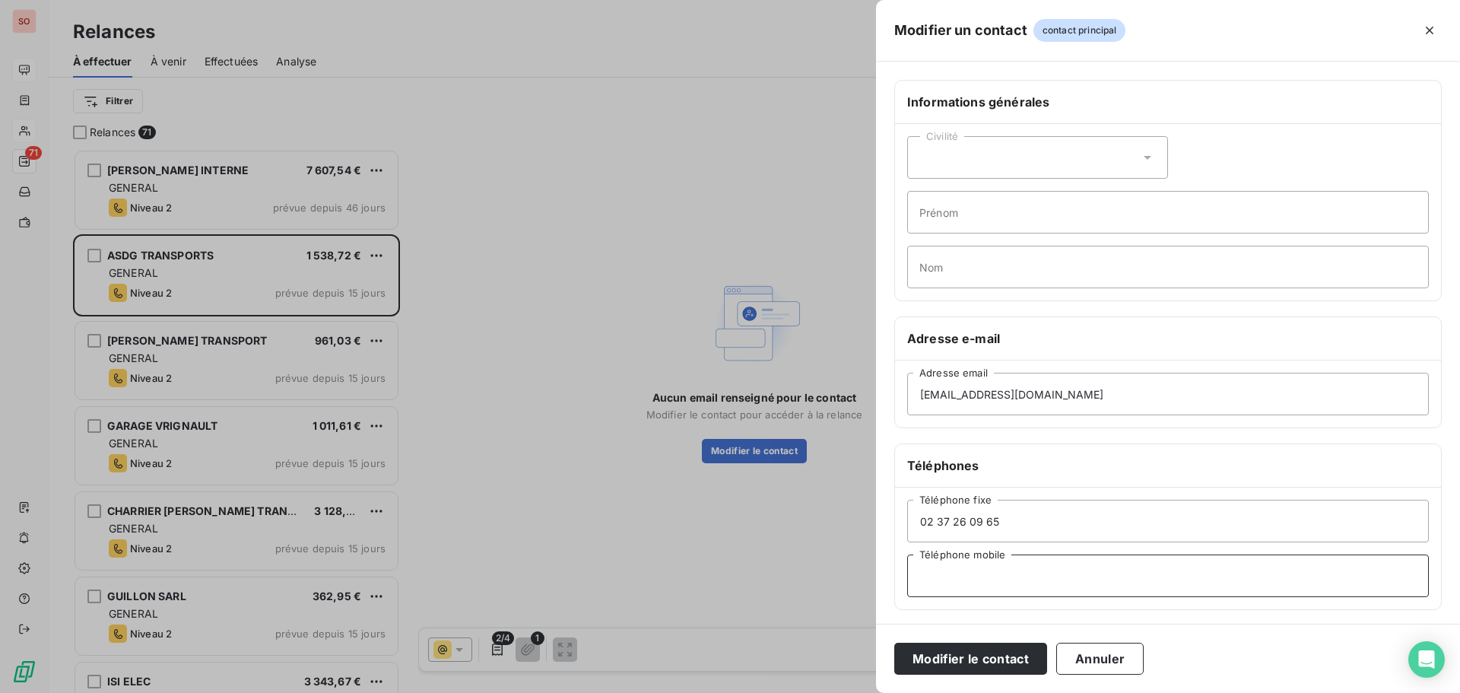
click at [945, 570] on input "Téléphone mobile" at bounding box center [1168, 575] width 522 height 43
type input "06 19 99 70 61"
click at [1020, 666] on button "Modifier le contact" at bounding box center [970, 659] width 153 height 32
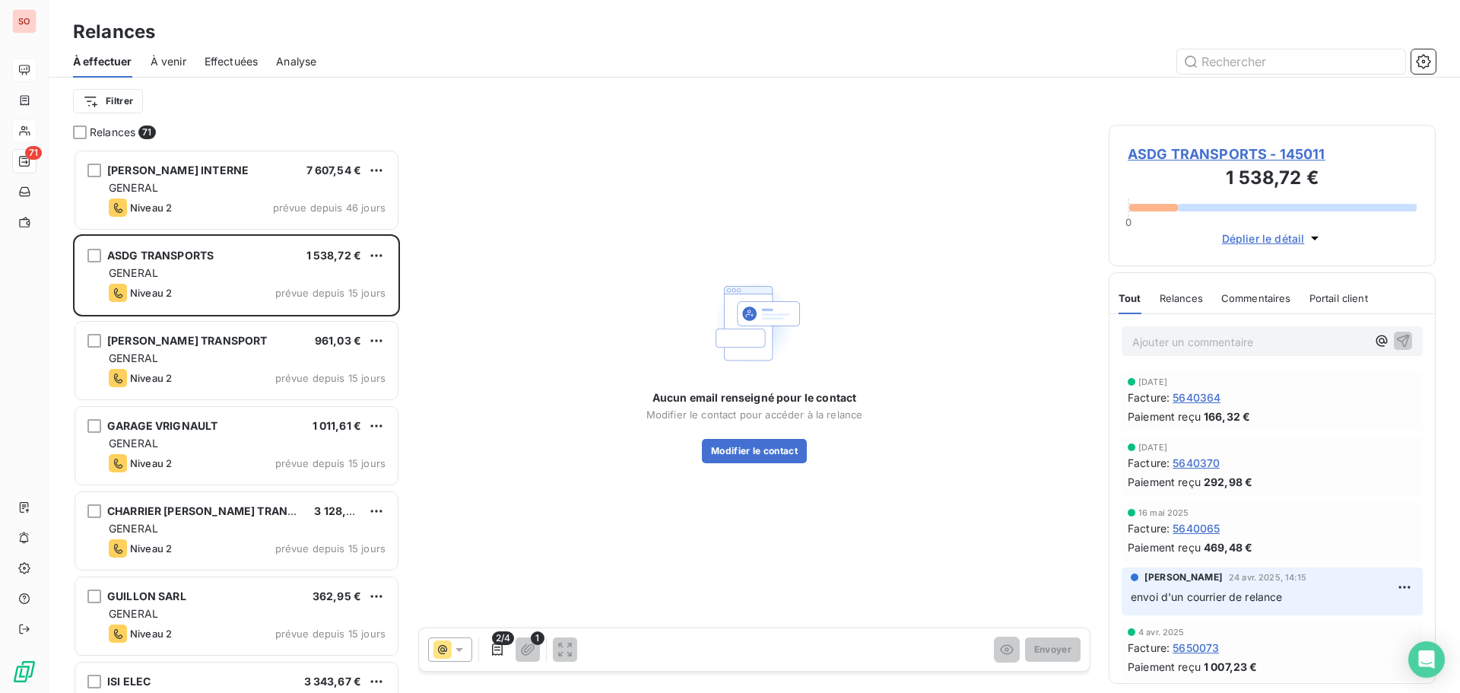
click at [1170, 153] on span "ASDG TRANSPORTS - 145011" at bounding box center [1272, 154] width 289 height 21
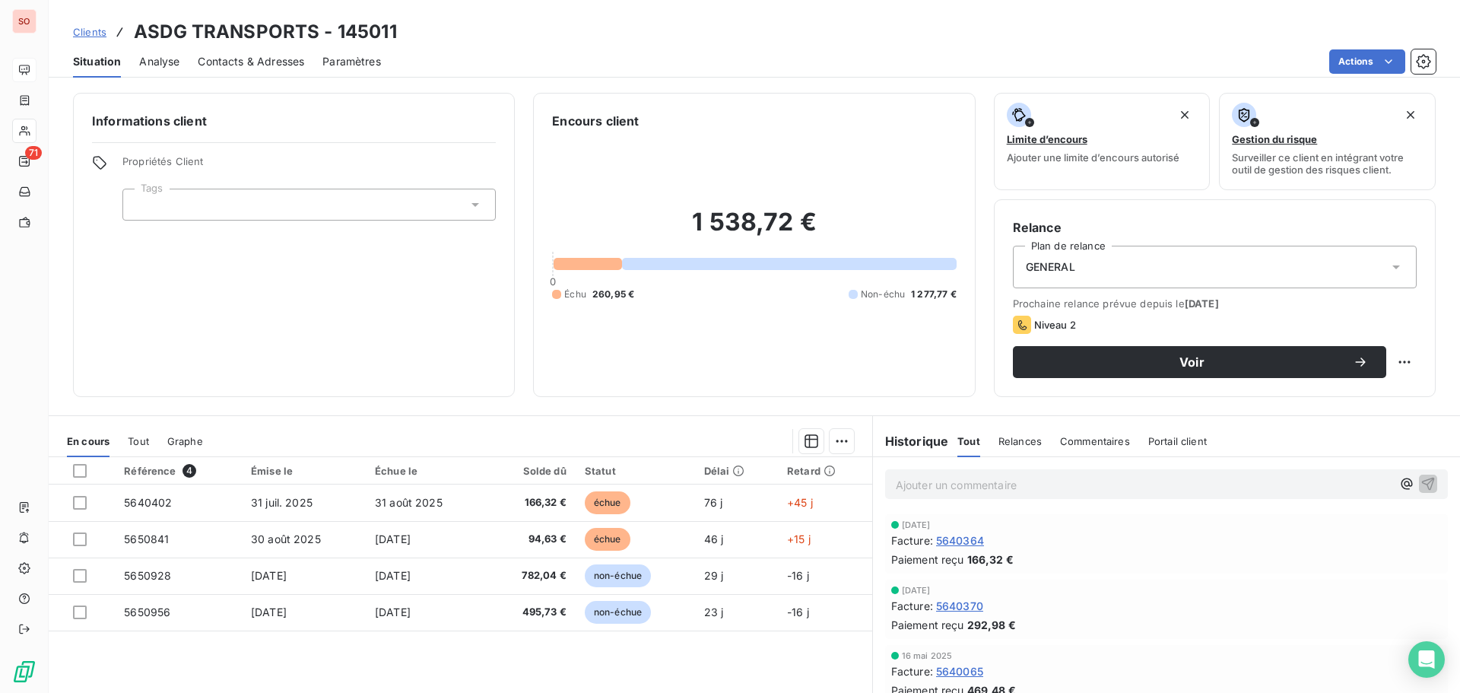
click at [287, 62] on span "Contacts & Adresses" at bounding box center [251, 61] width 106 height 15
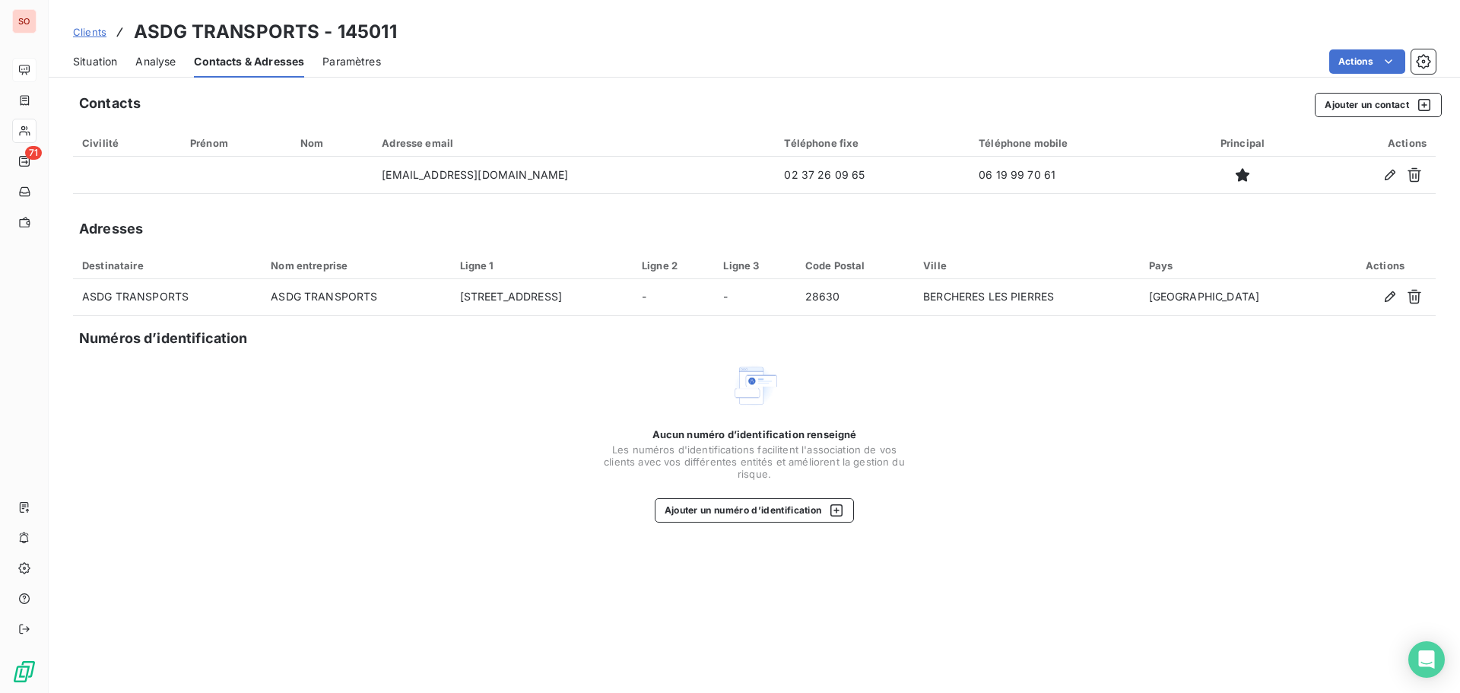
click at [82, 58] on span "Situation" at bounding box center [95, 61] width 44 height 15
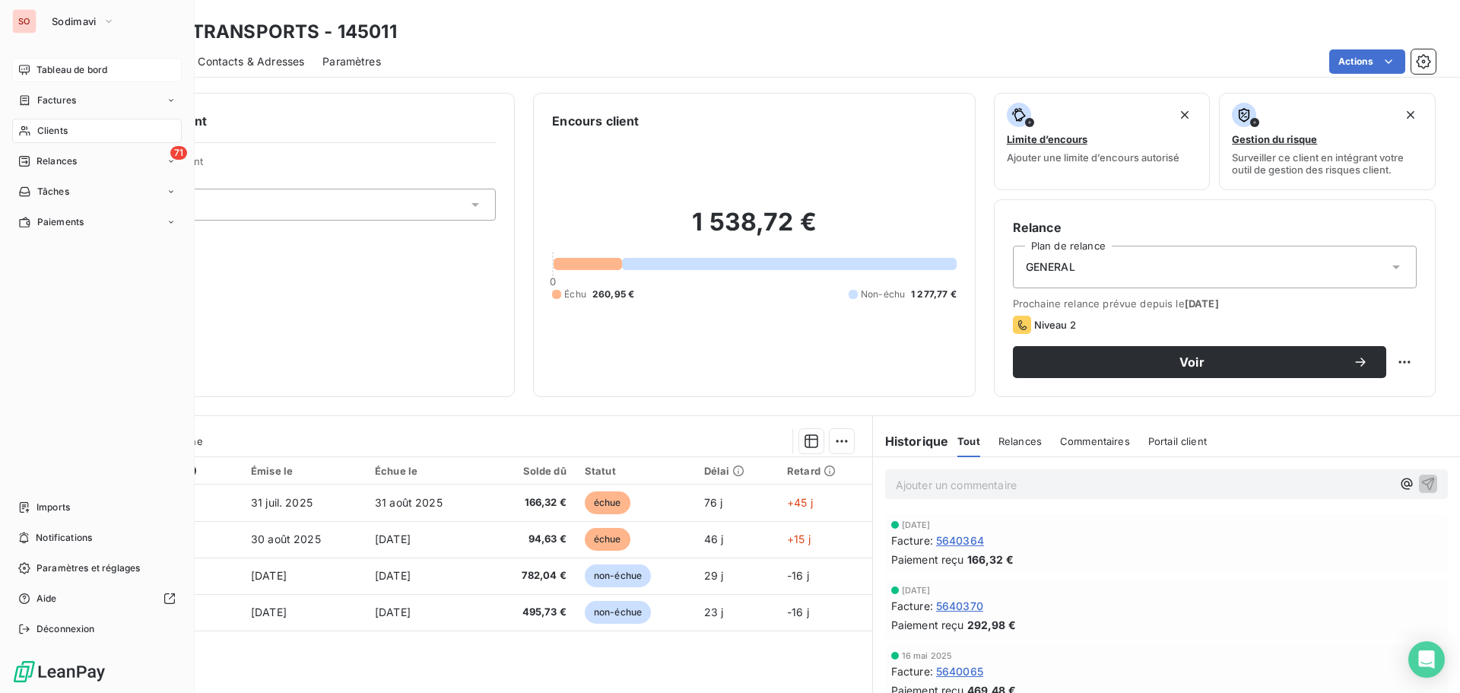
click at [34, 131] on div "Clients" at bounding box center [97, 131] width 170 height 24
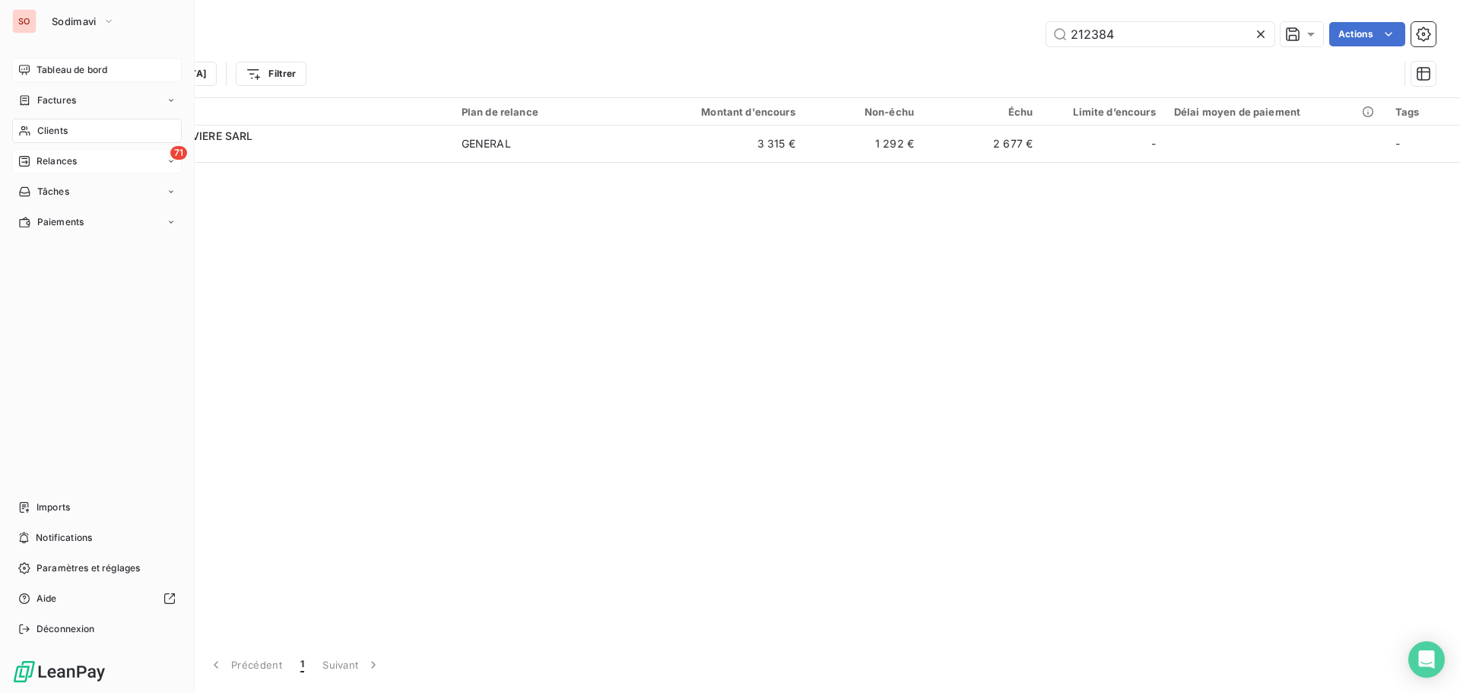
click at [50, 157] on span "Relances" at bounding box center [57, 161] width 40 height 14
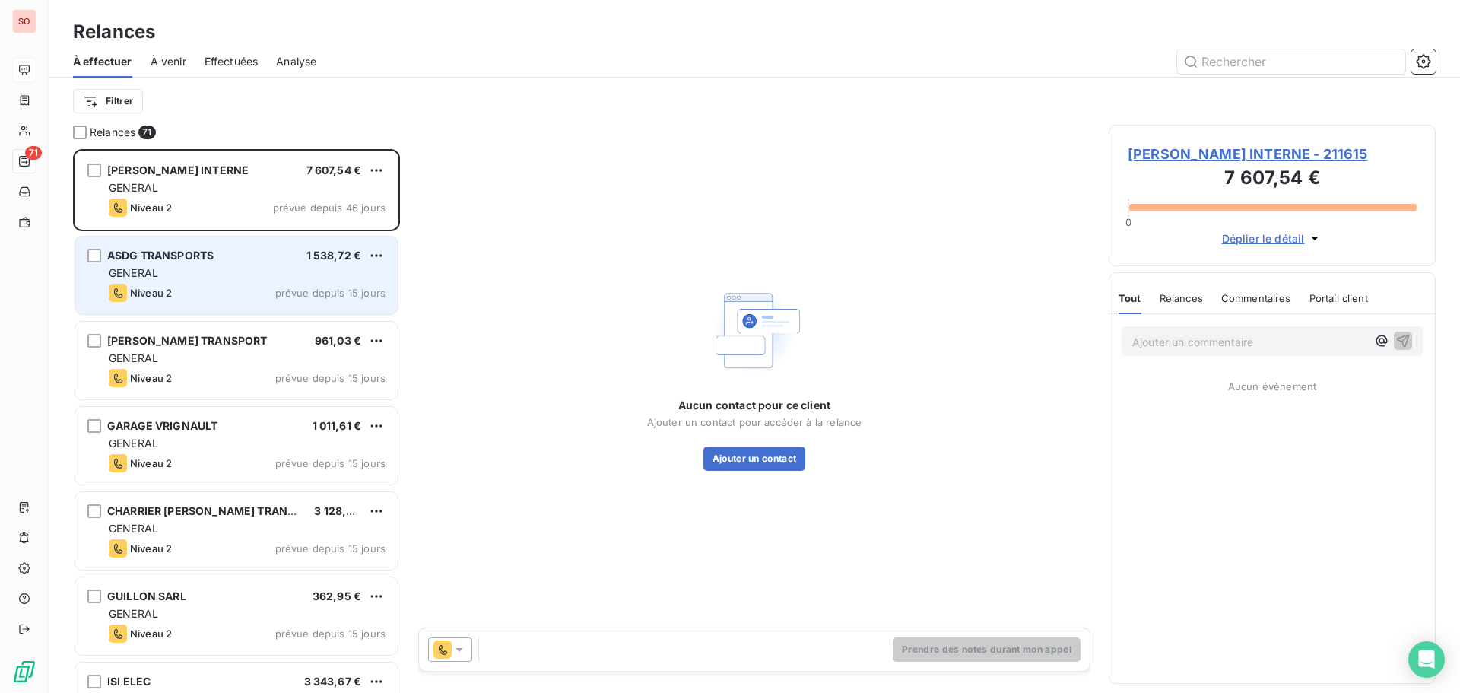
scroll to position [532, 316]
click at [208, 285] on div "Niveau 2 prévue depuis 15 jours" at bounding box center [247, 293] width 277 height 18
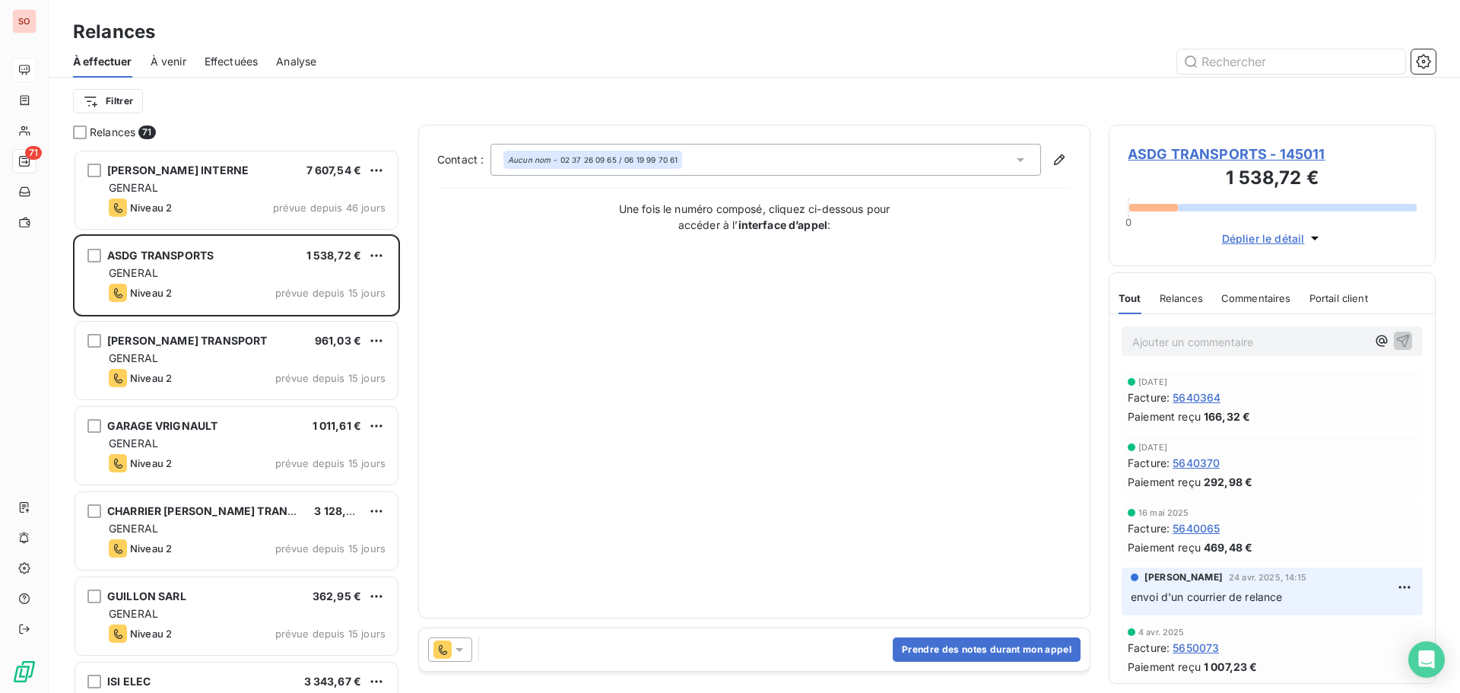
click at [459, 645] on icon at bounding box center [459, 649] width 15 height 15
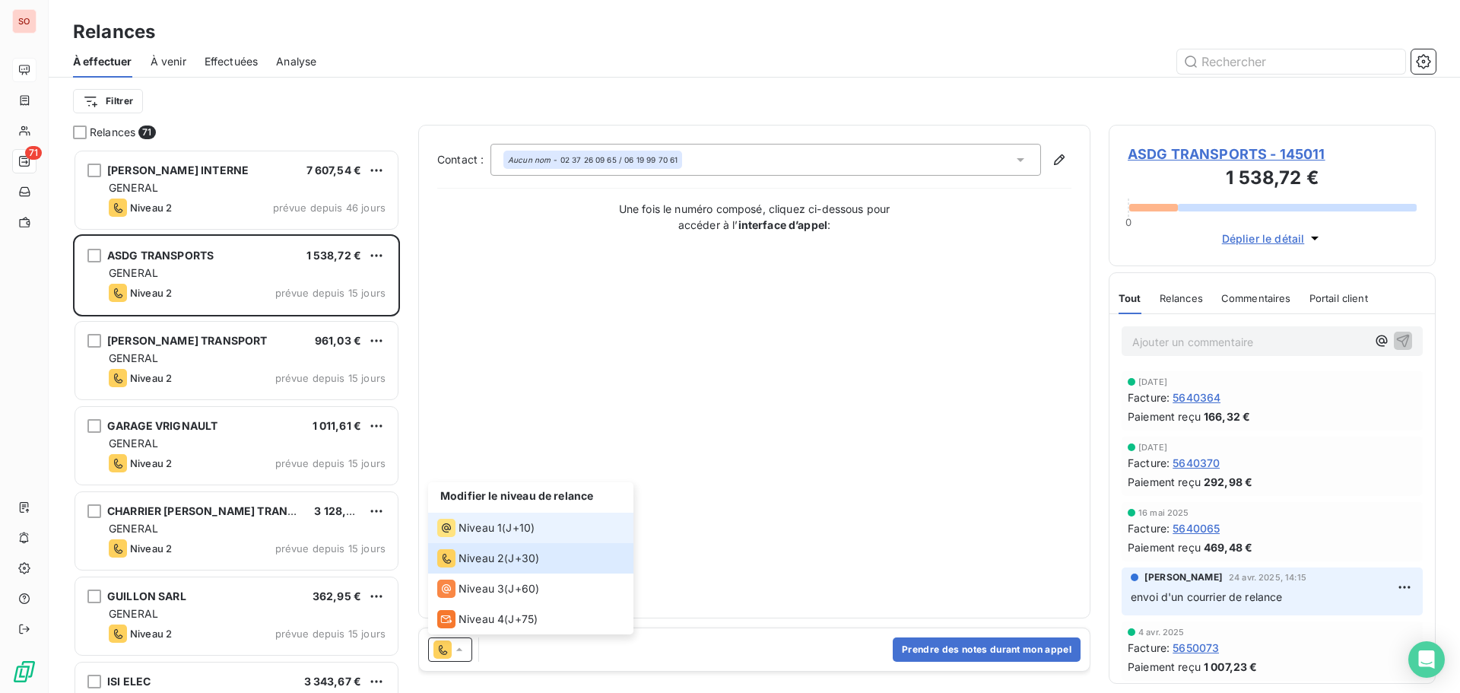
click at [491, 523] on span "Niveau 1" at bounding box center [480, 527] width 43 height 15
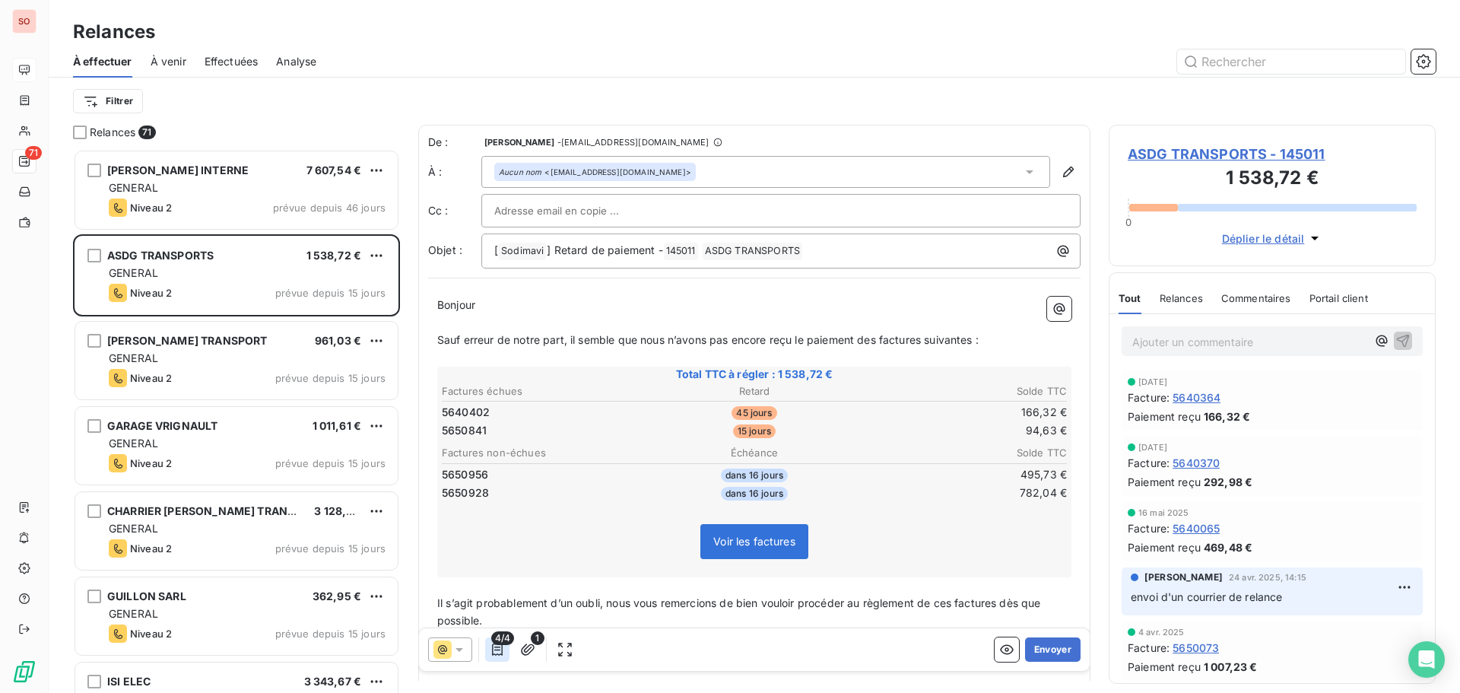
click at [496, 646] on icon "button" at bounding box center [497, 649] width 11 height 12
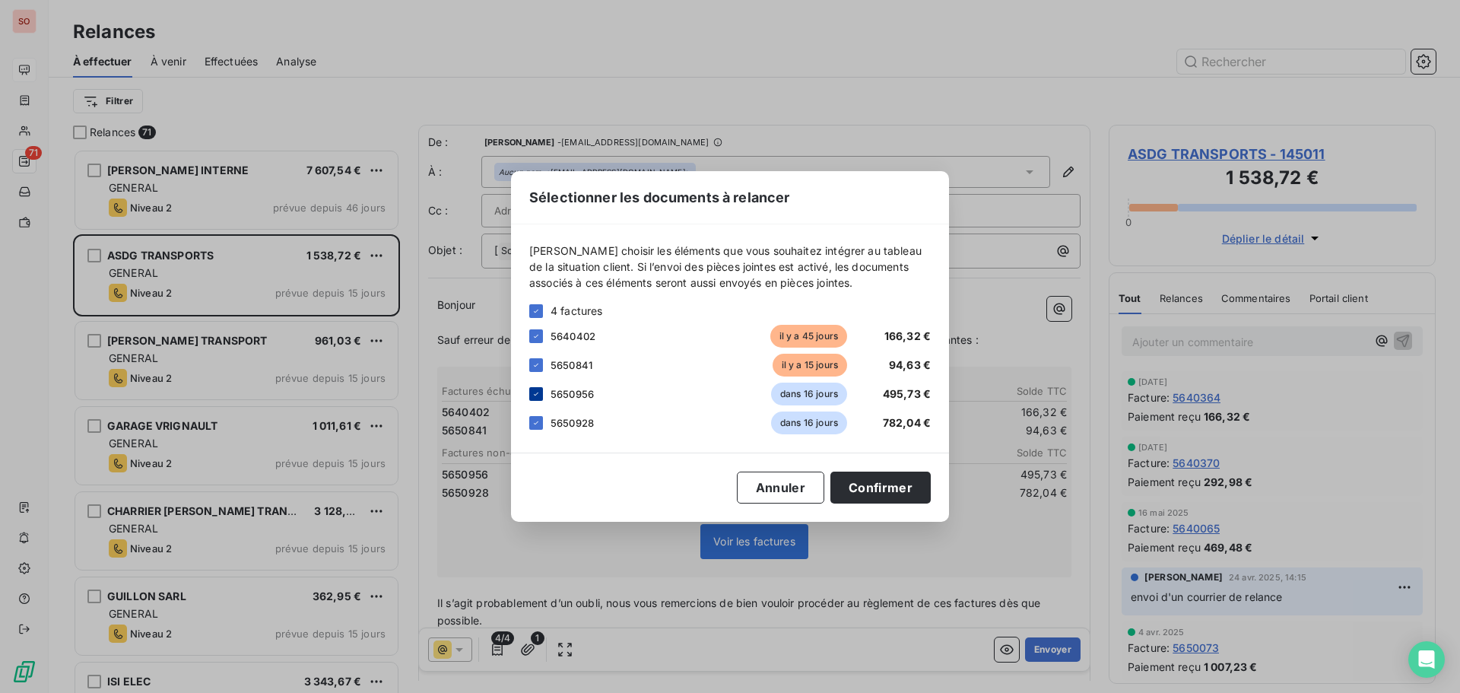
click at [530, 392] on div at bounding box center [536, 394] width 14 height 14
click at [529, 424] on div at bounding box center [536, 423] width 14 height 14
click at [865, 486] on button "Confirmer" at bounding box center [880, 488] width 100 height 32
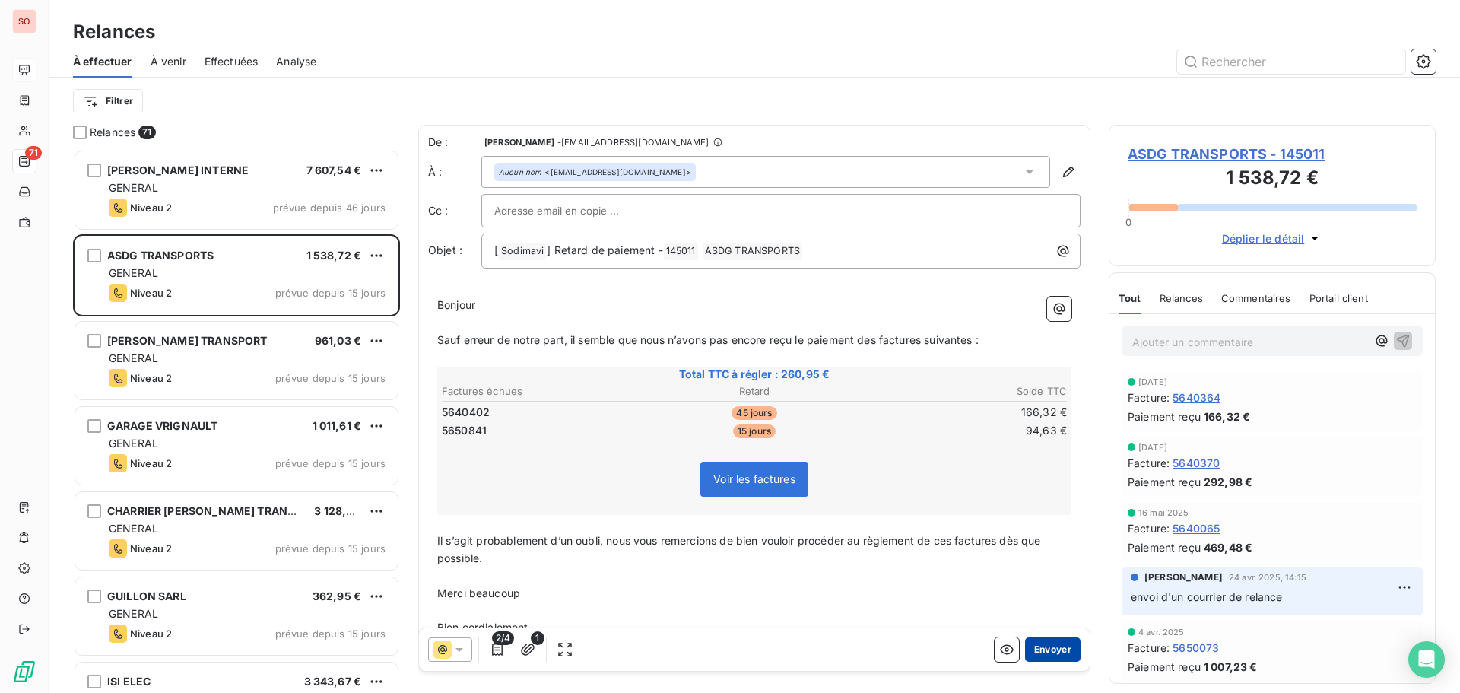
click at [1037, 648] on button "Envoyer" at bounding box center [1053, 649] width 56 height 24
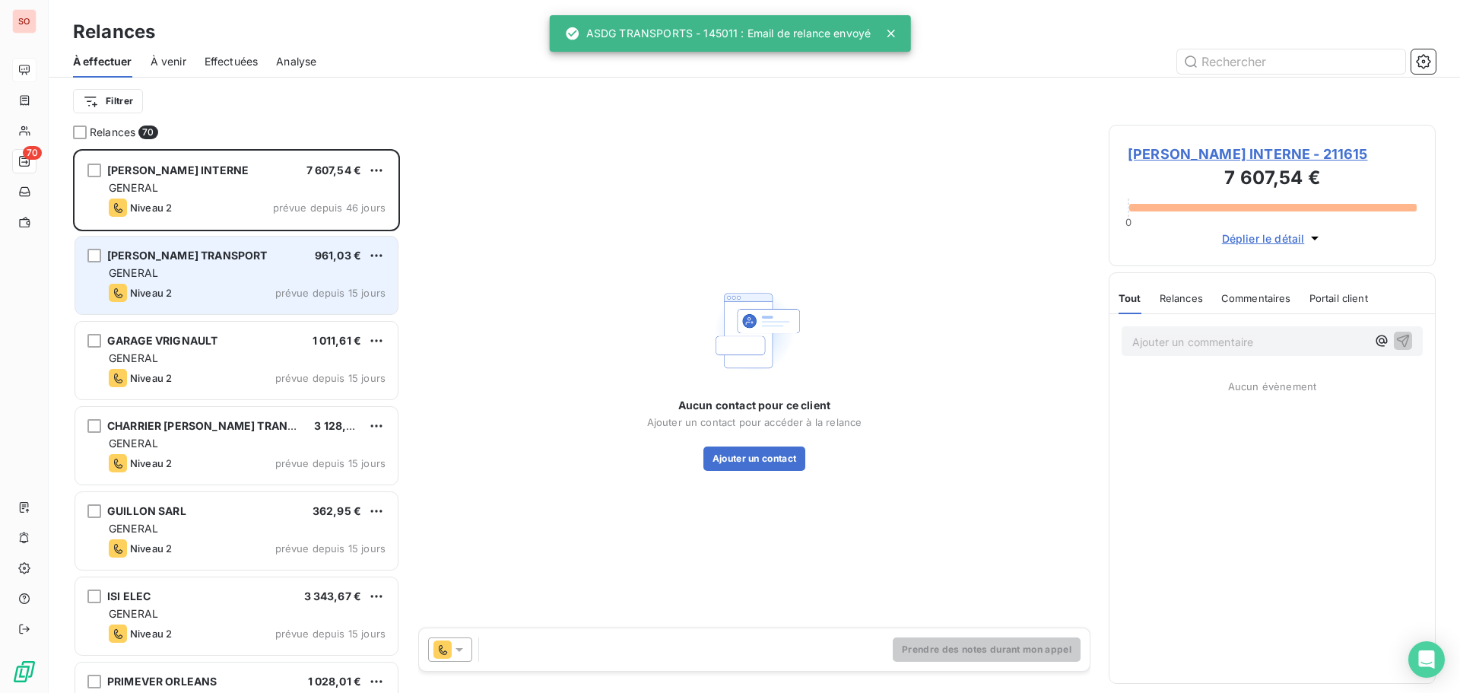
click at [241, 281] on div "[PERSON_NAME] TRANSPORT 961,03 € GENERAL Niveau 2 prévue depuis 15 jours" at bounding box center [236, 276] width 322 height 78
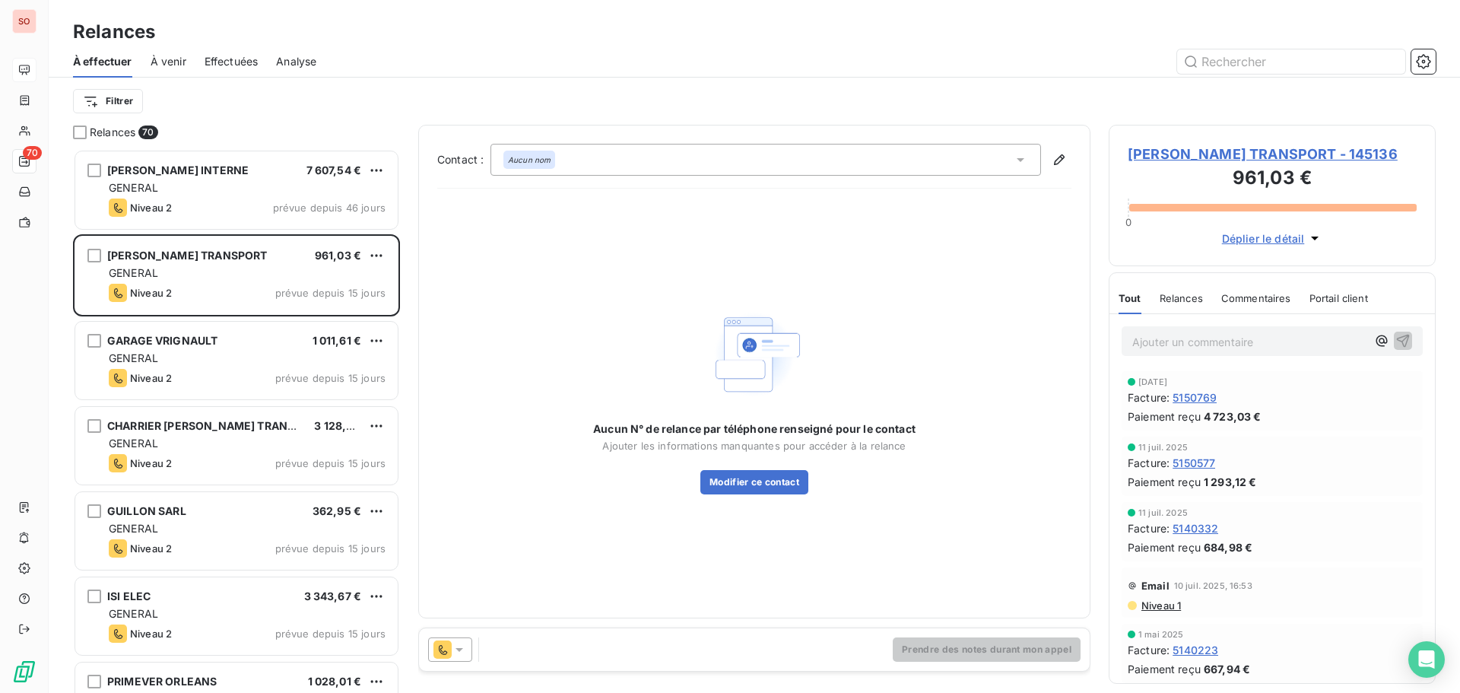
click at [456, 647] on icon at bounding box center [459, 649] width 15 height 15
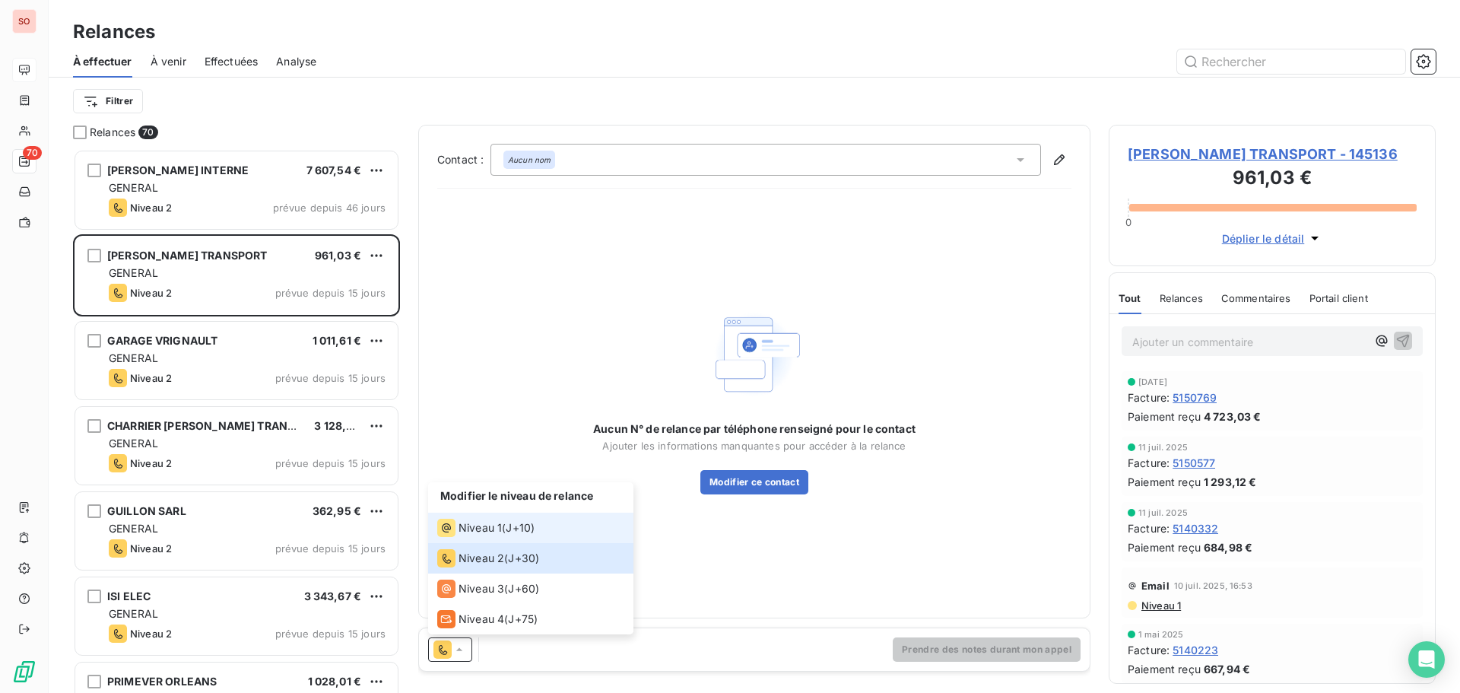
click at [478, 527] on span "Niveau 1" at bounding box center [480, 527] width 43 height 15
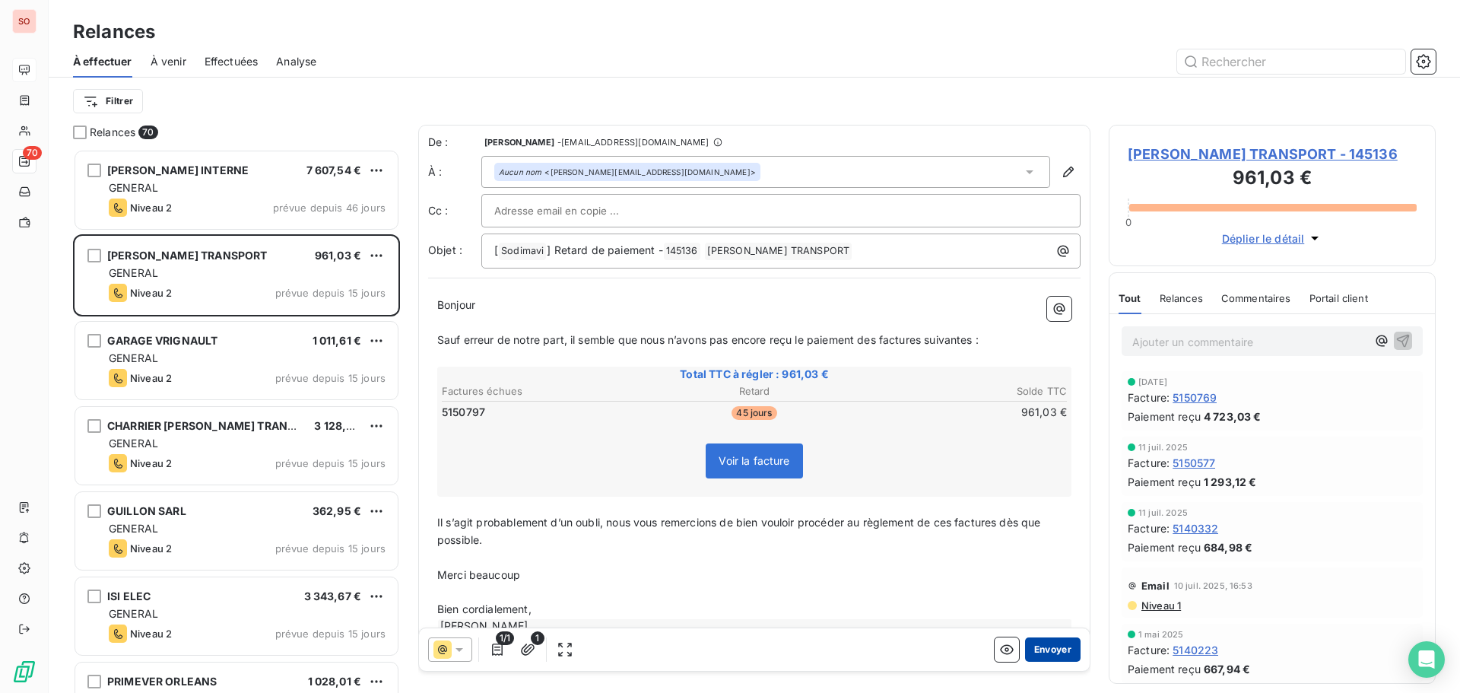
click at [1037, 649] on button "Envoyer" at bounding box center [1053, 649] width 56 height 24
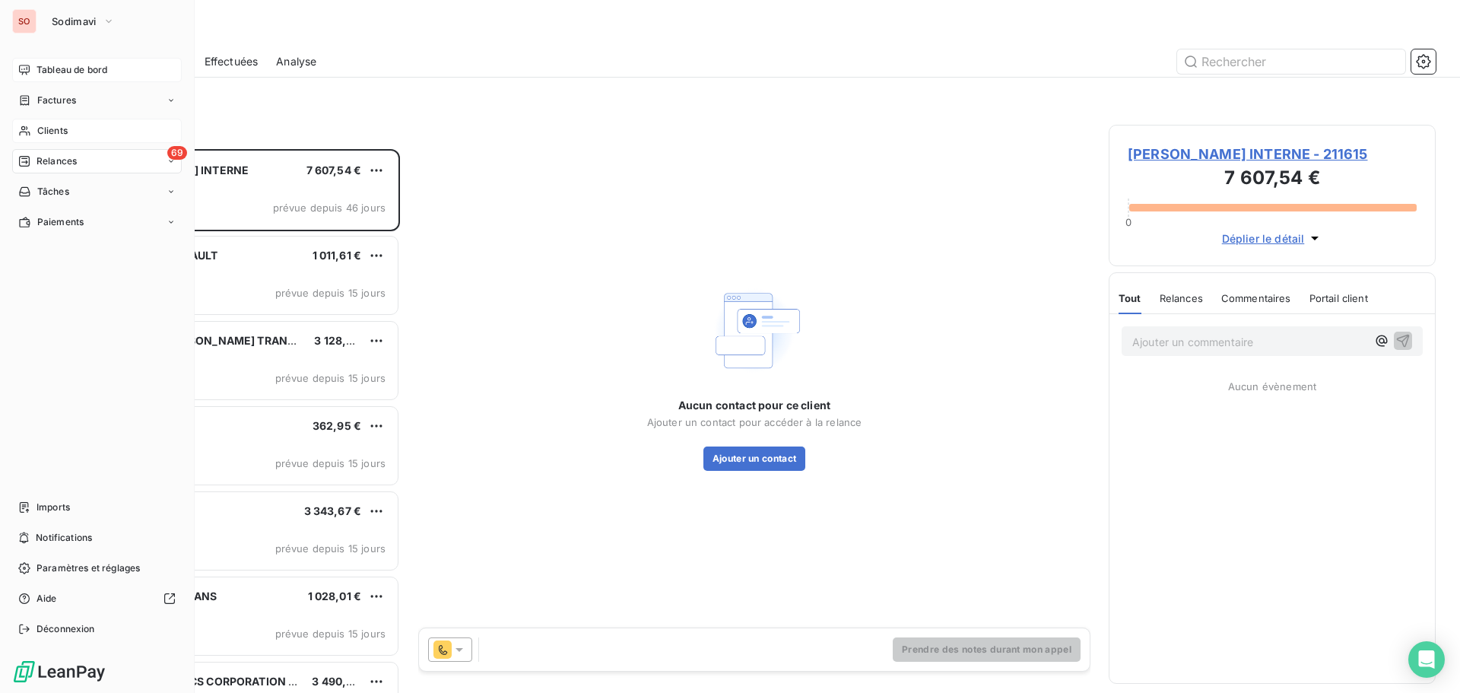
click at [56, 129] on span "Clients" at bounding box center [52, 131] width 30 height 14
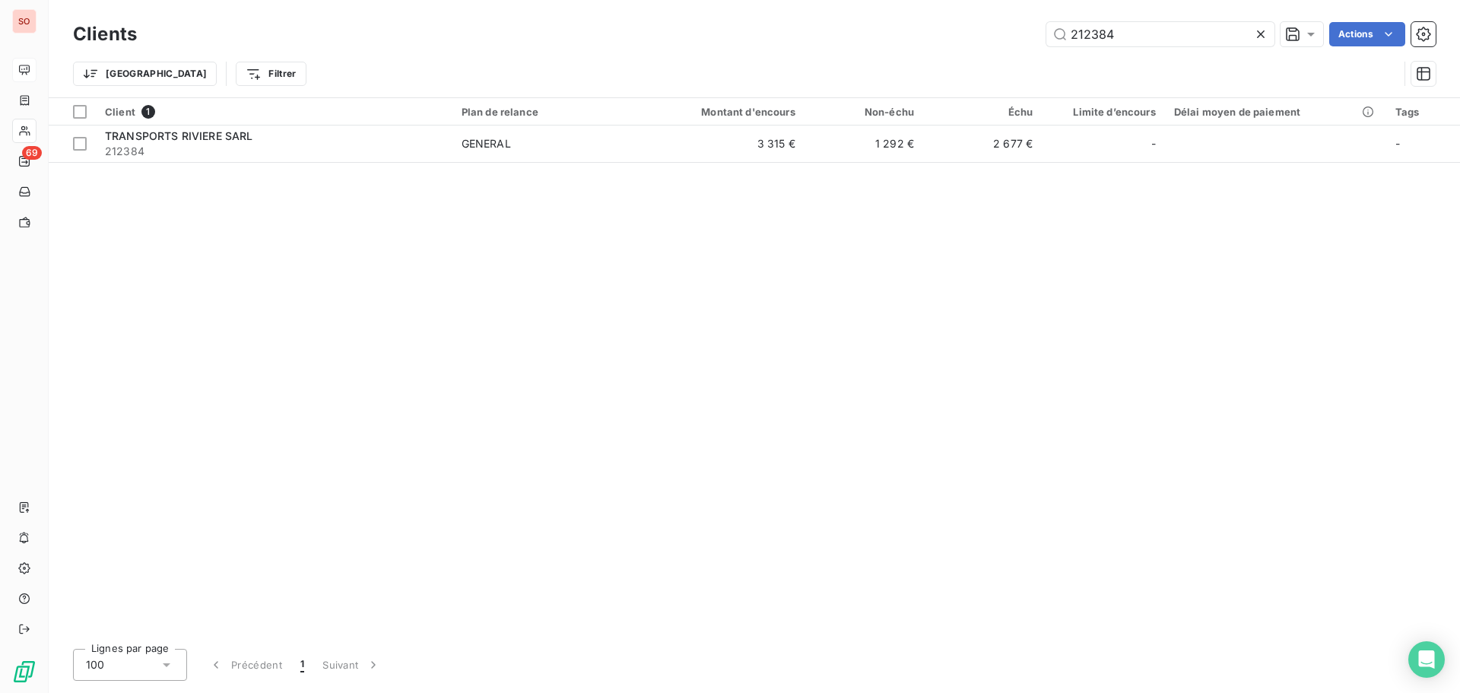
drag, startPoint x: 1119, startPoint y: 34, endPoint x: 945, endPoint y: 32, distance: 174.2
click at [945, 32] on div "212384 Actions" at bounding box center [795, 34] width 1281 height 24
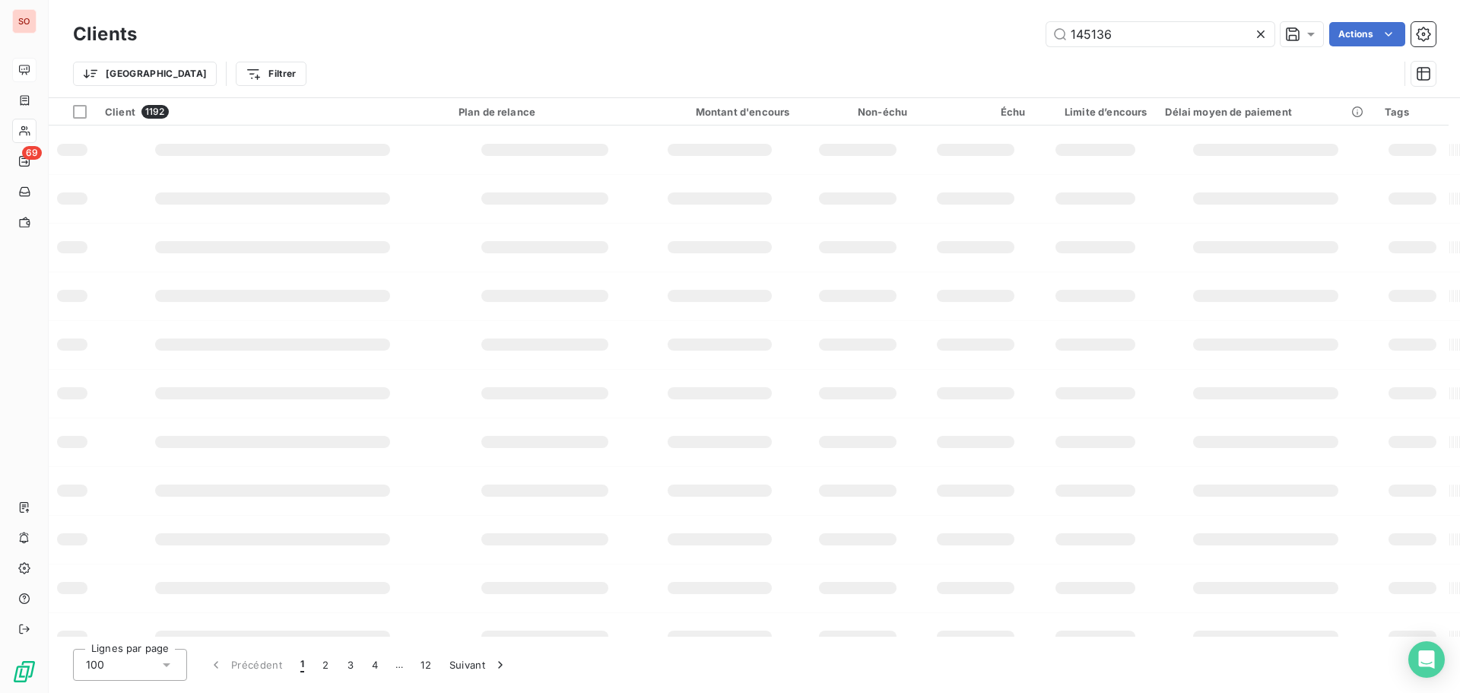
type input "145136"
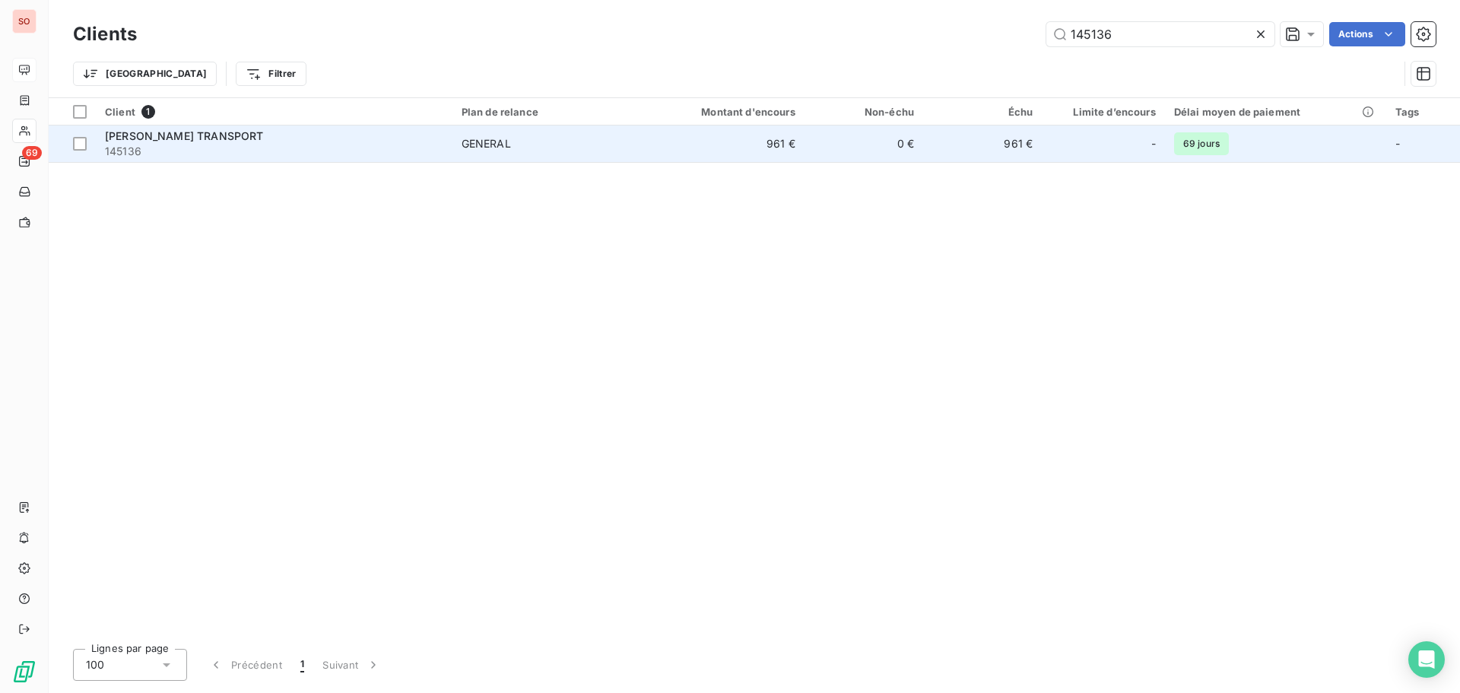
click at [148, 145] on span "145136" at bounding box center [274, 151] width 338 height 15
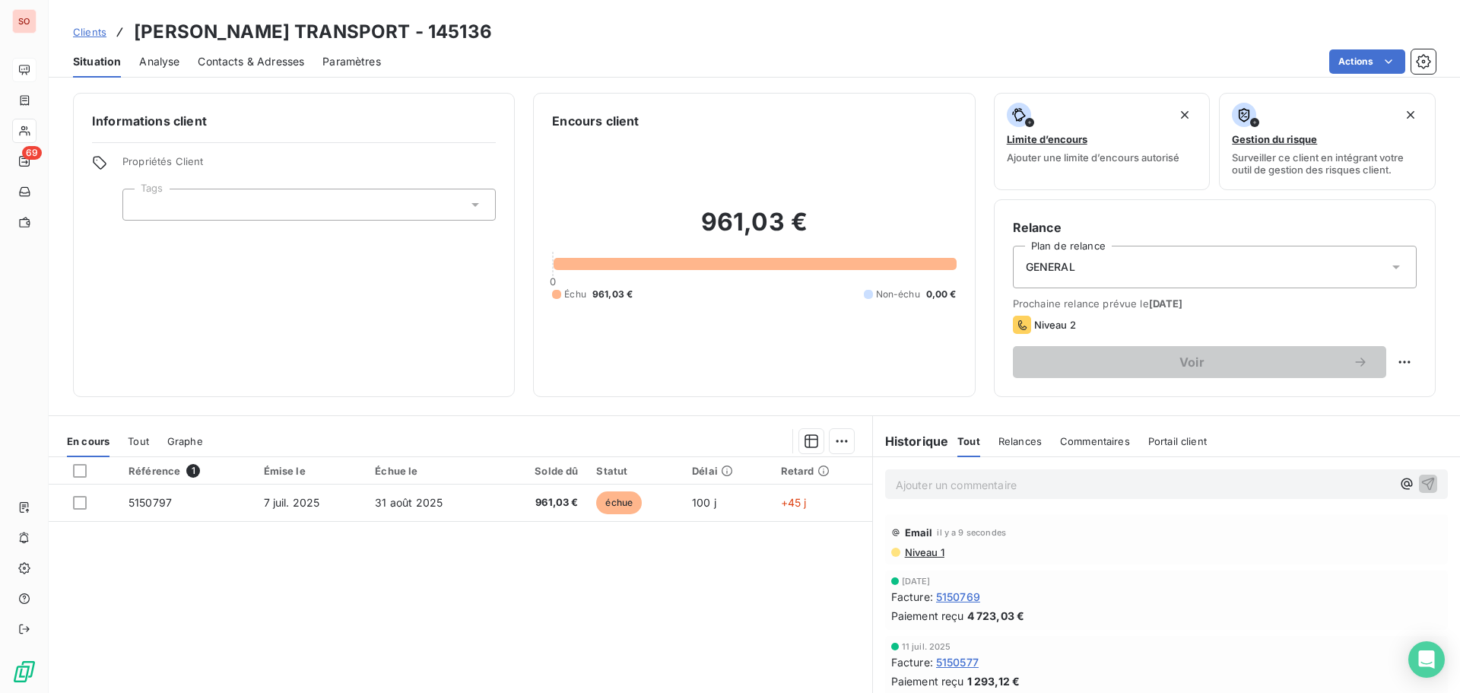
click at [268, 59] on span "Contacts & Adresses" at bounding box center [251, 61] width 106 height 15
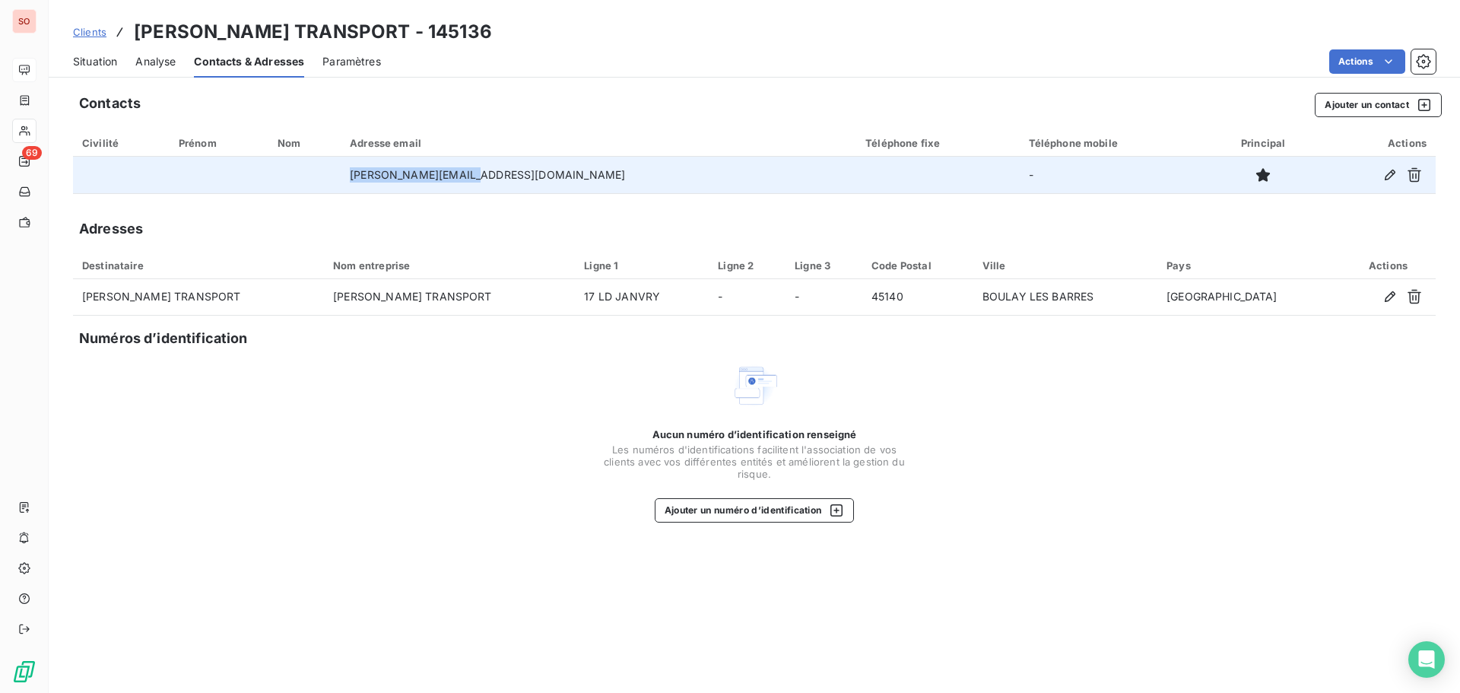
drag, startPoint x: 548, startPoint y: 172, endPoint x: 397, endPoint y: 172, distance: 151.3
click at [397, 172] on tr "[PERSON_NAME][EMAIL_ADDRESS][DOMAIN_NAME] -" at bounding box center [754, 175] width 1363 height 37
copy tr "[PERSON_NAME][EMAIL_ADDRESS][DOMAIN_NAME]"
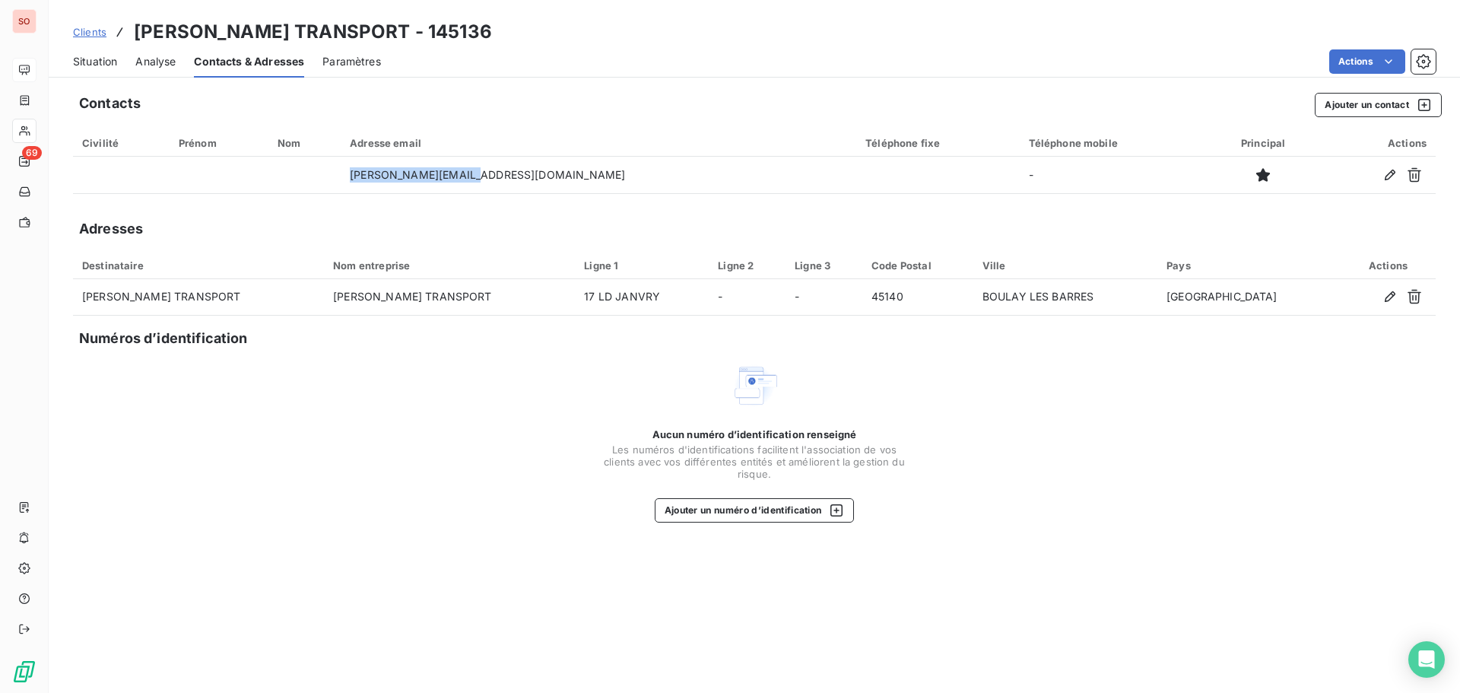
click at [102, 60] on span "Situation" at bounding box center [95, 61] width 44 height 15
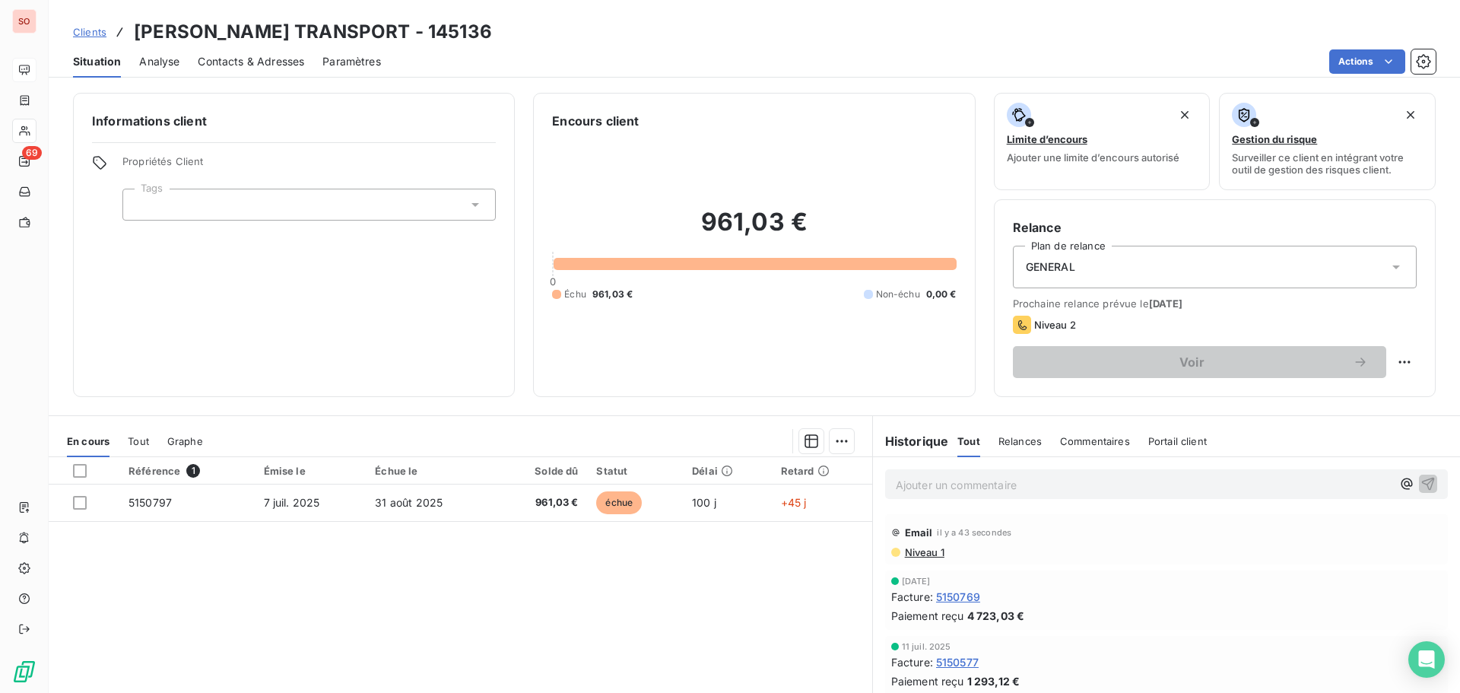
click at [911, 493] on p "Ajouter un commentaire ﻿" at bounding box center [1144, 484] width 496 height 19
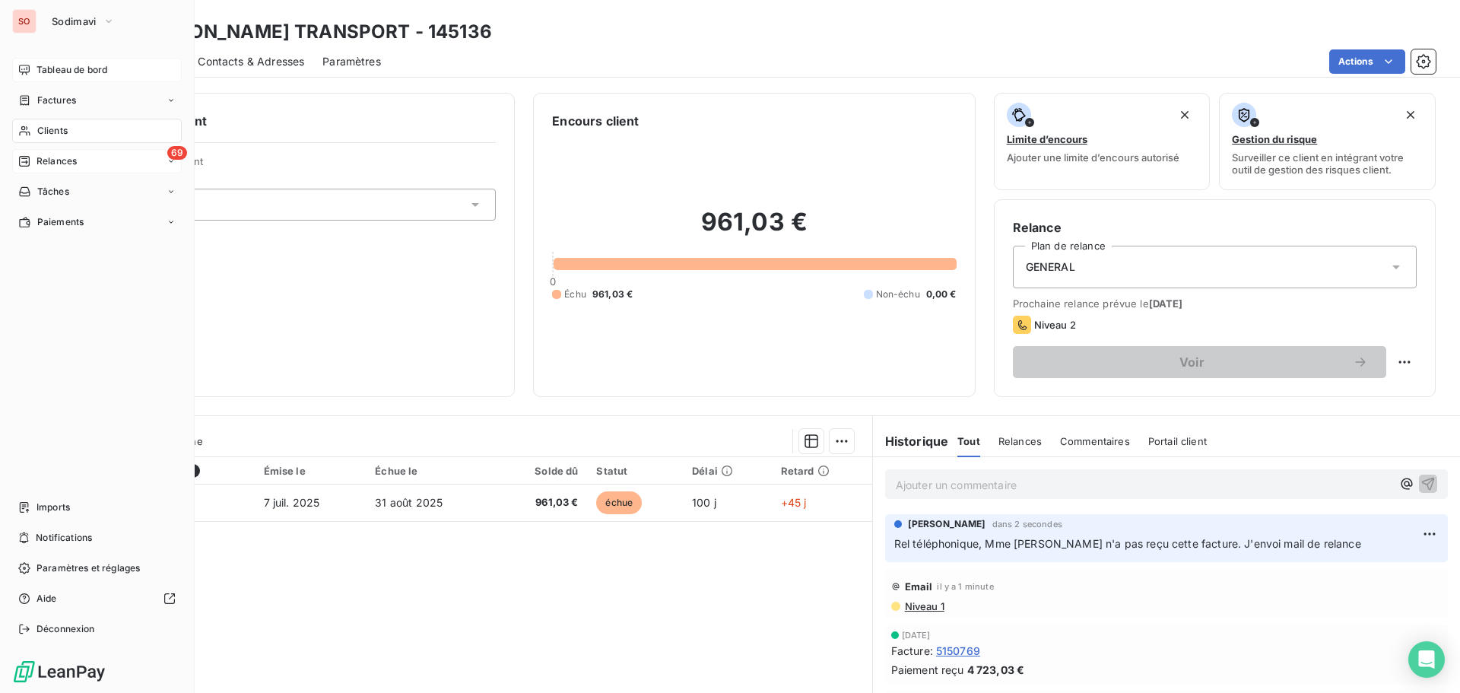
click at [45, 162] on span "Relances" at bounding box center [57, 161] width 40 height 14
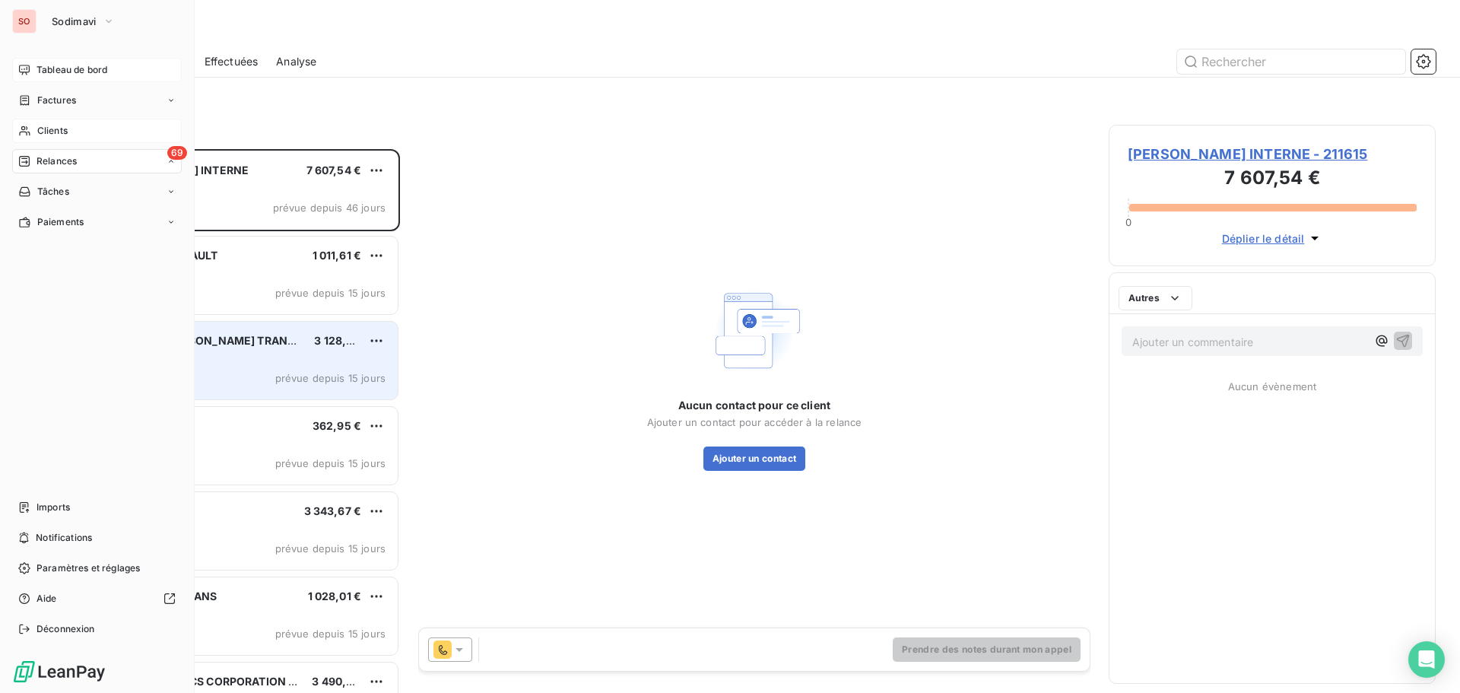
scroll to position [532, 316]
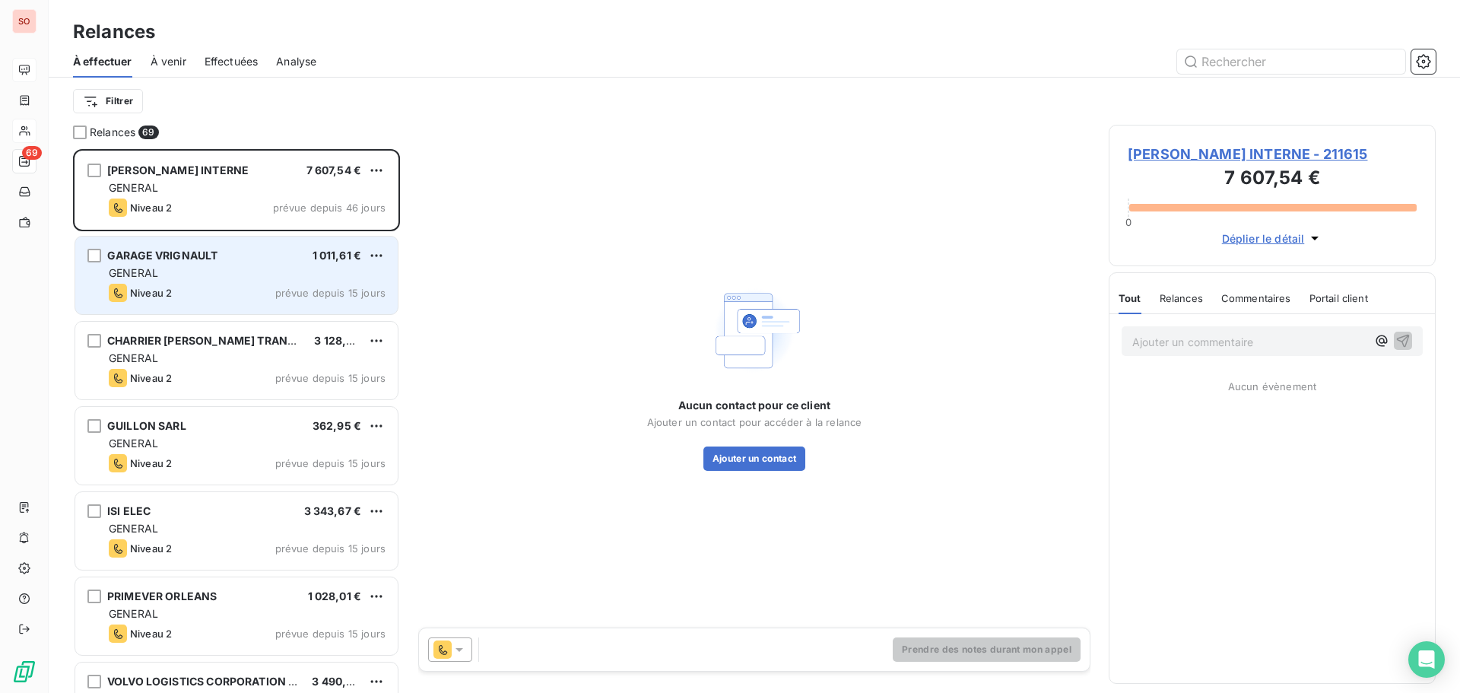
click at [198, 282] on div "GARAGE VRIGNAULT 1 011,61 € GENERAL Niveau 2 prévue depuis 15 jours" at bounding box center [236, 276] width 322 height 78
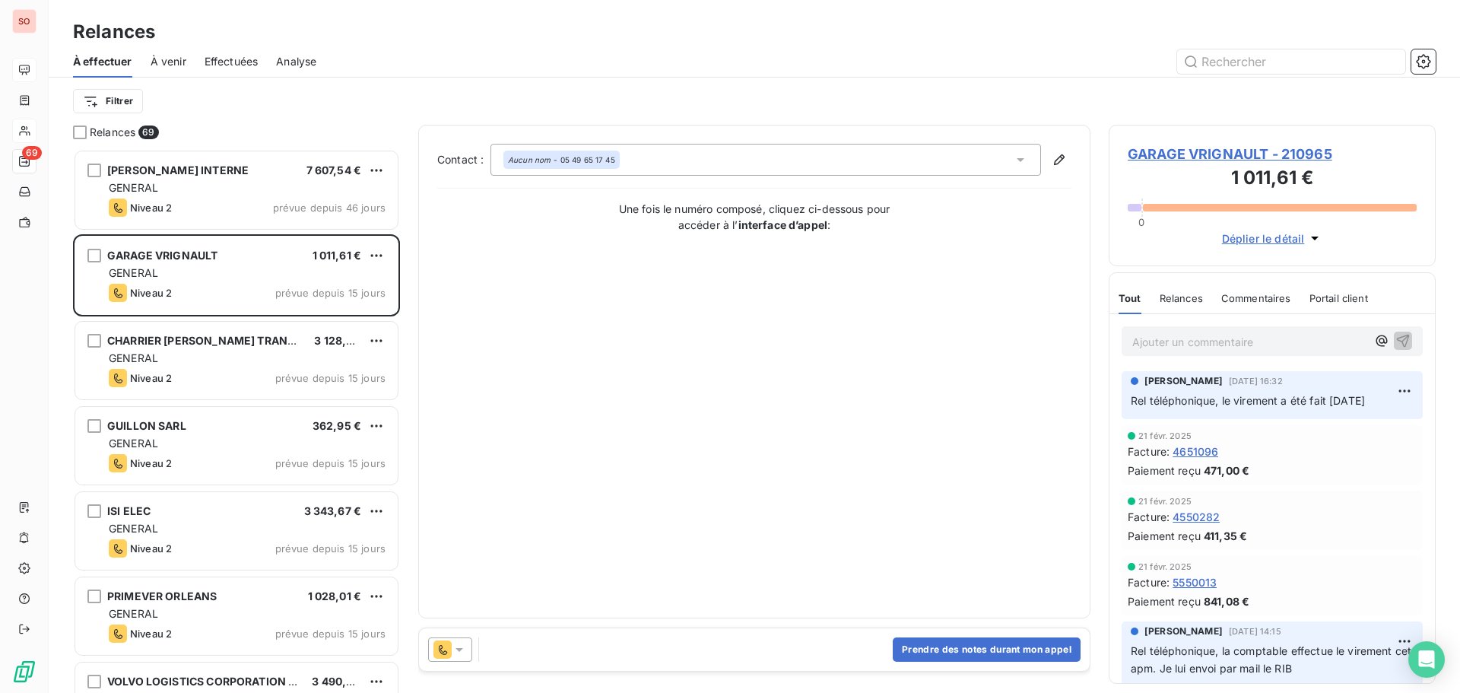
click at [1229, 150] on span "GARAGE VRIGNAULT - 210965" at bounding box center [1272, 154] width 289 height 21
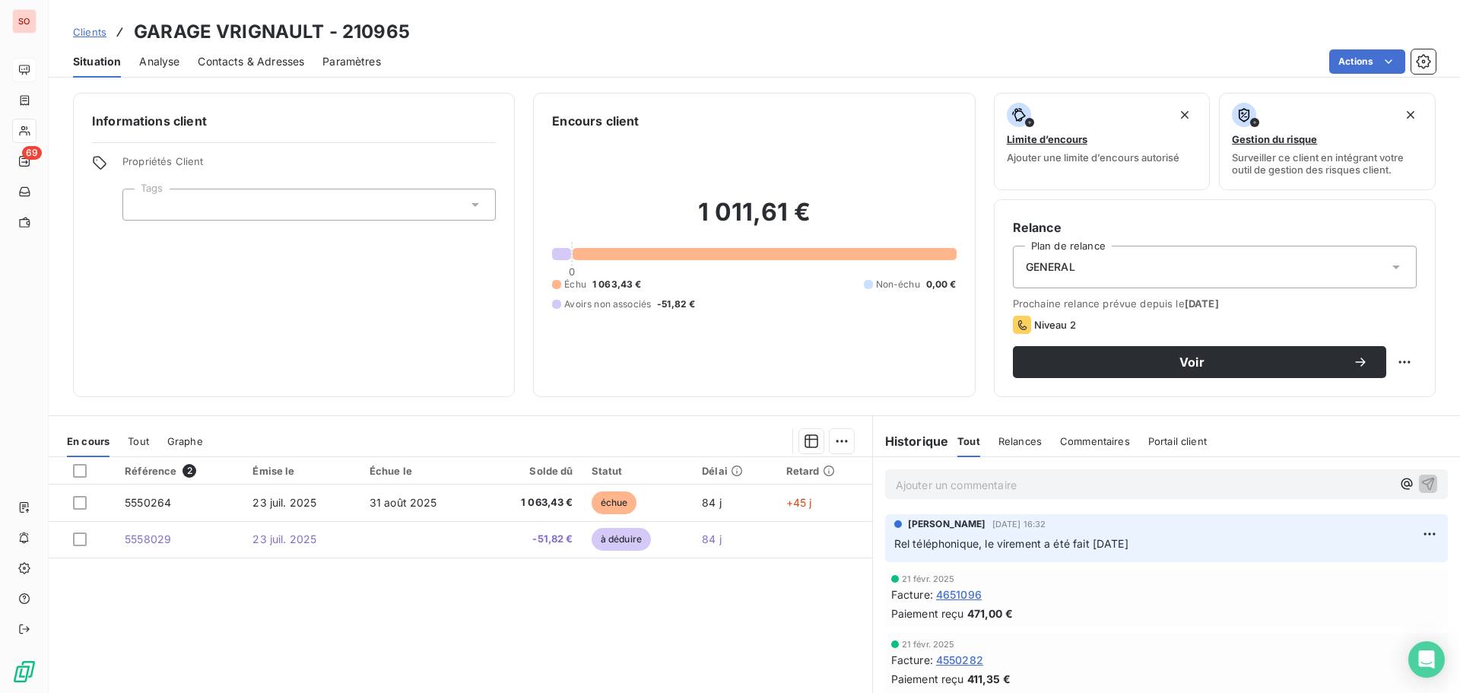
click at [240, 58] on span "Contacts & Adresses" at bounding box center [251, 61] width 106 height 15
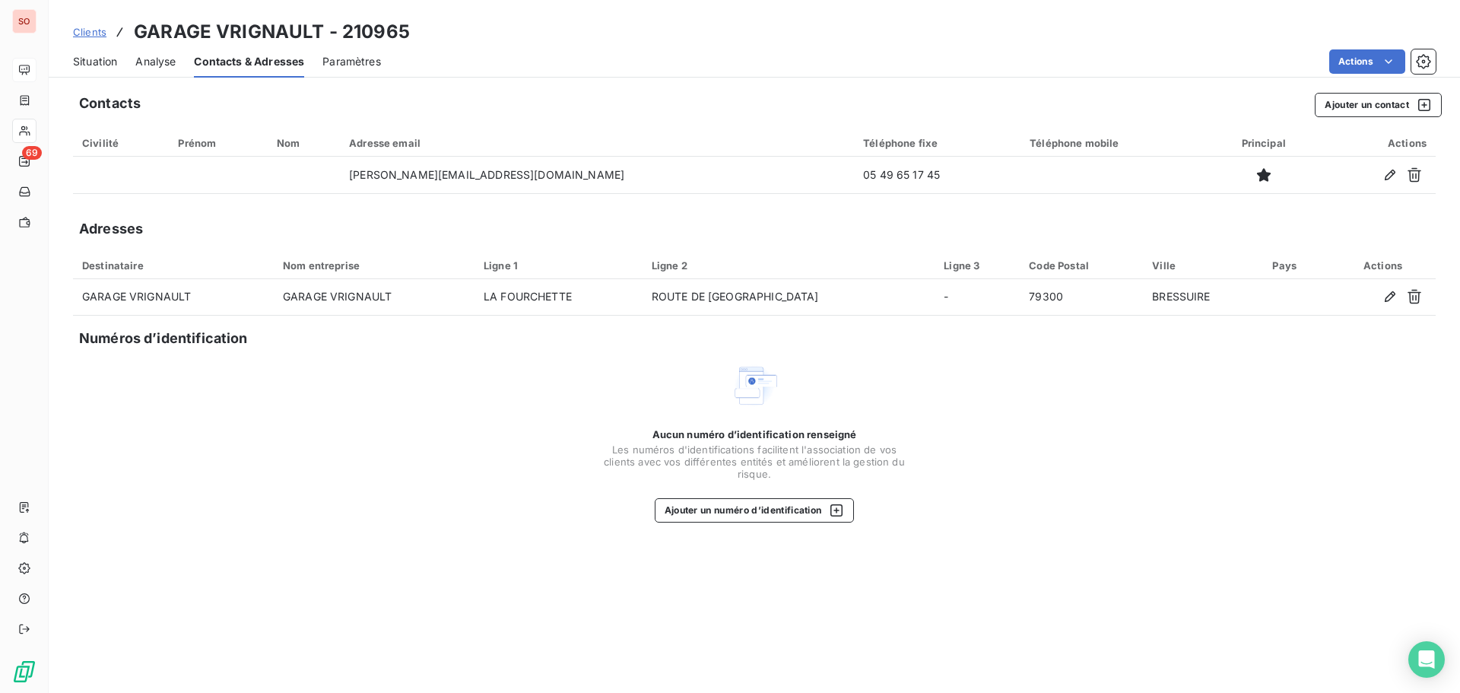
click at [103, 62] on span "Situation" at bounding box center [95, 61] width 44 height 15
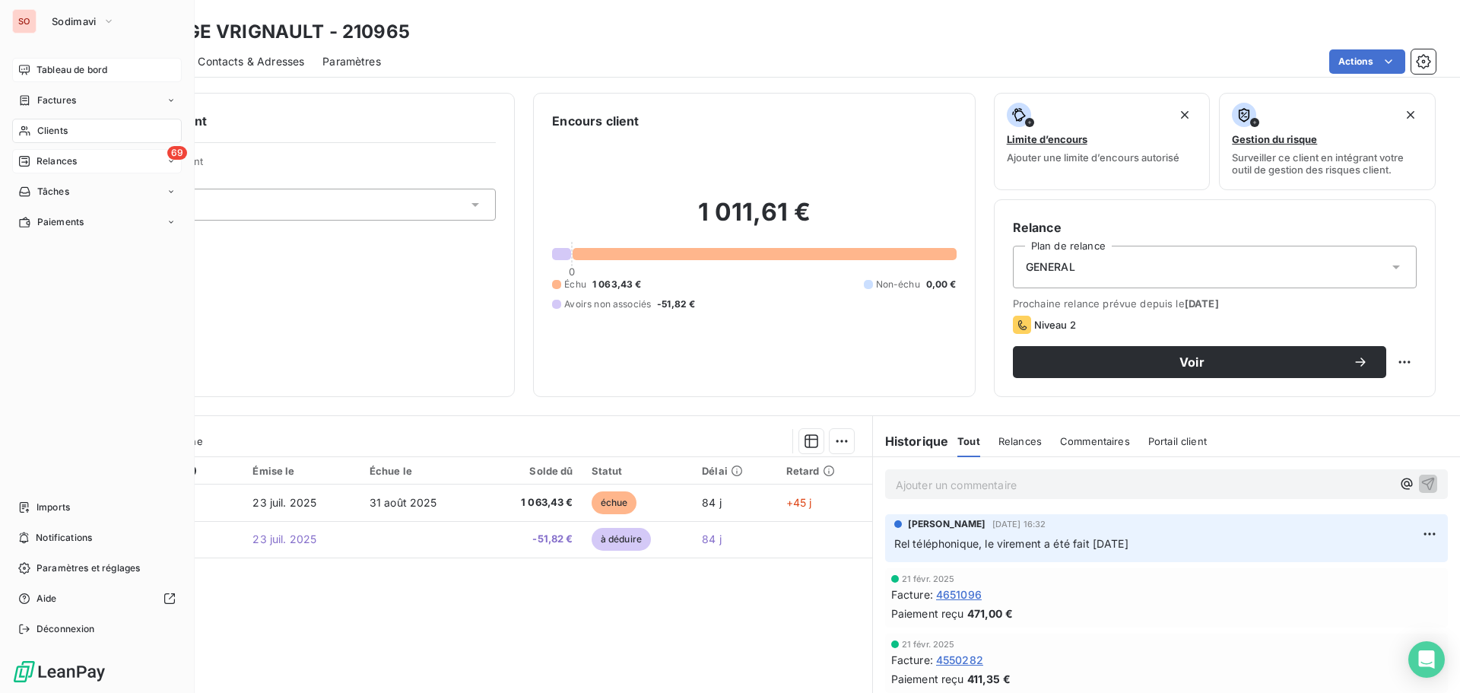
click at [50, 163] on span "Relances" at bounding box center [57, 161] width 40 height 14
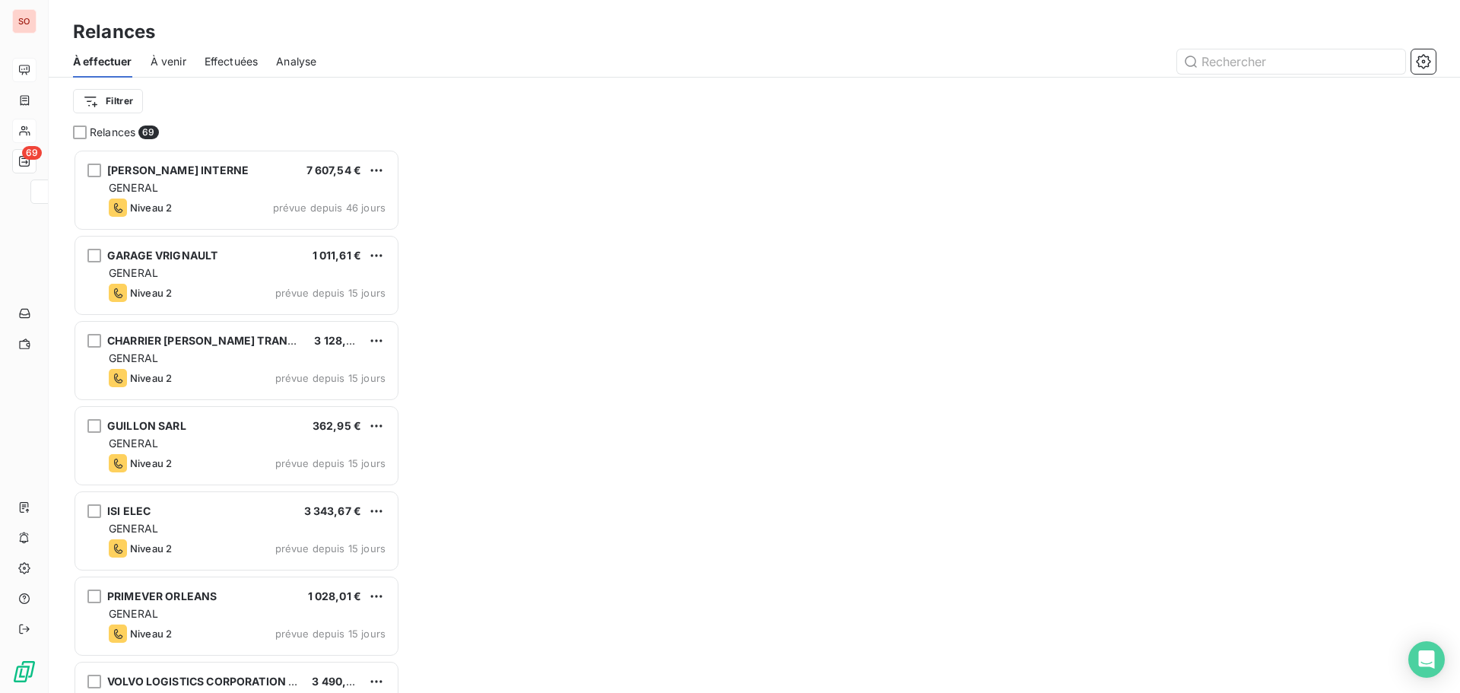
scroll to position [532, 316]
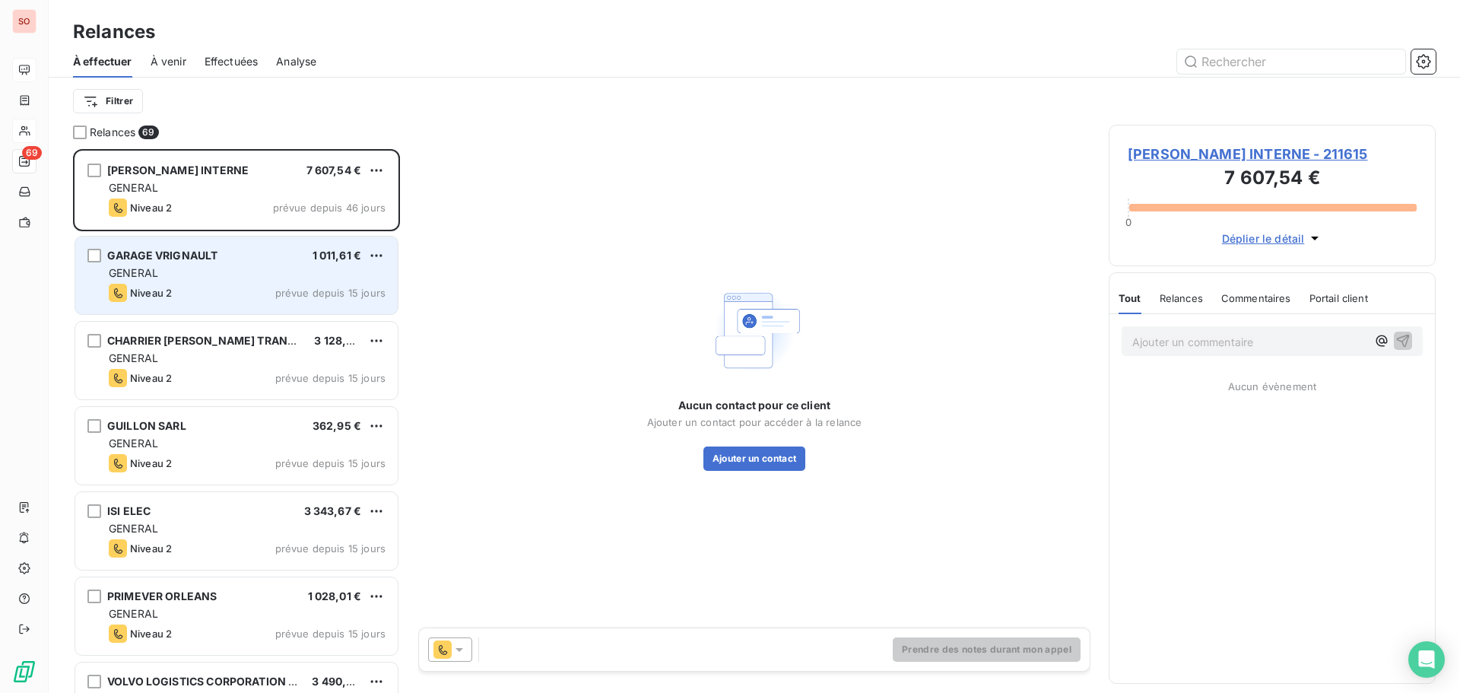
click at [223, 272] on div "GENERAL" at bounding box center [247, 272] width 277 height 15
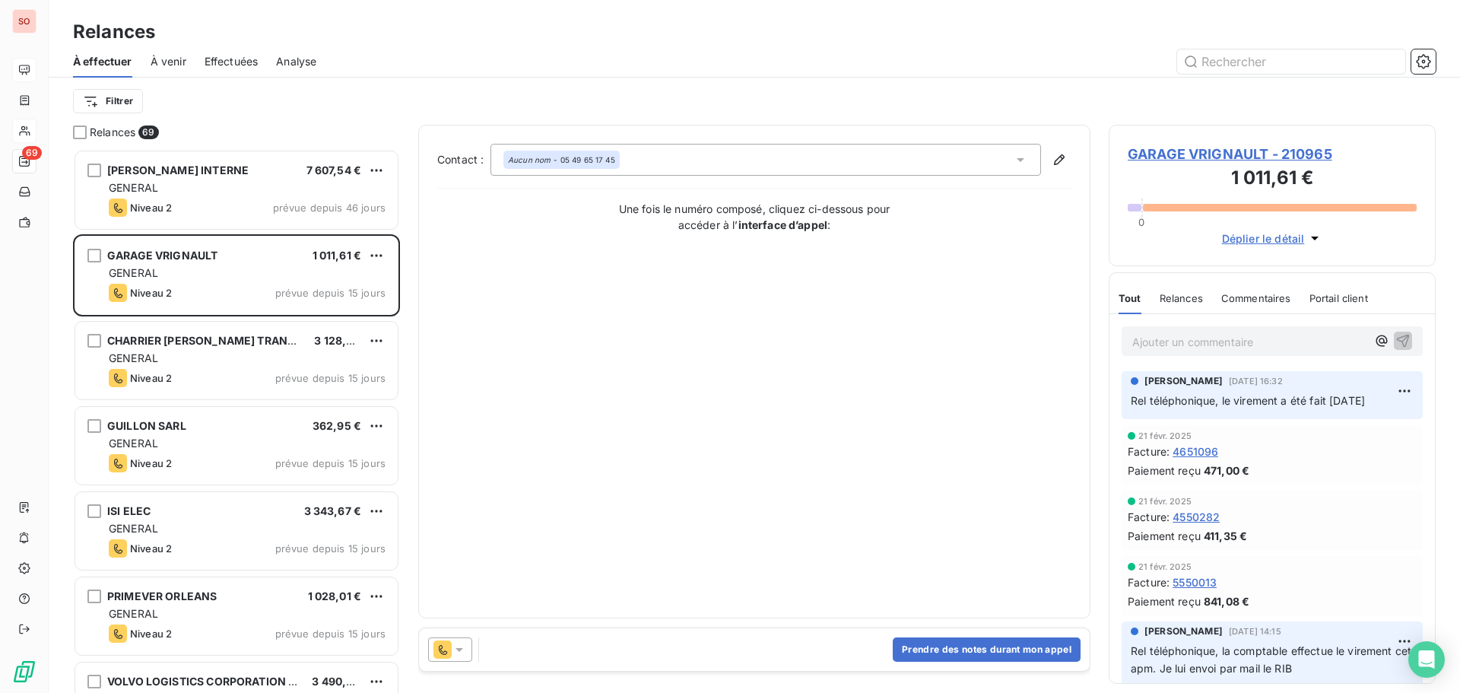
click at [470, 653] on div at bounding box center [450, 649] width 44 height 24
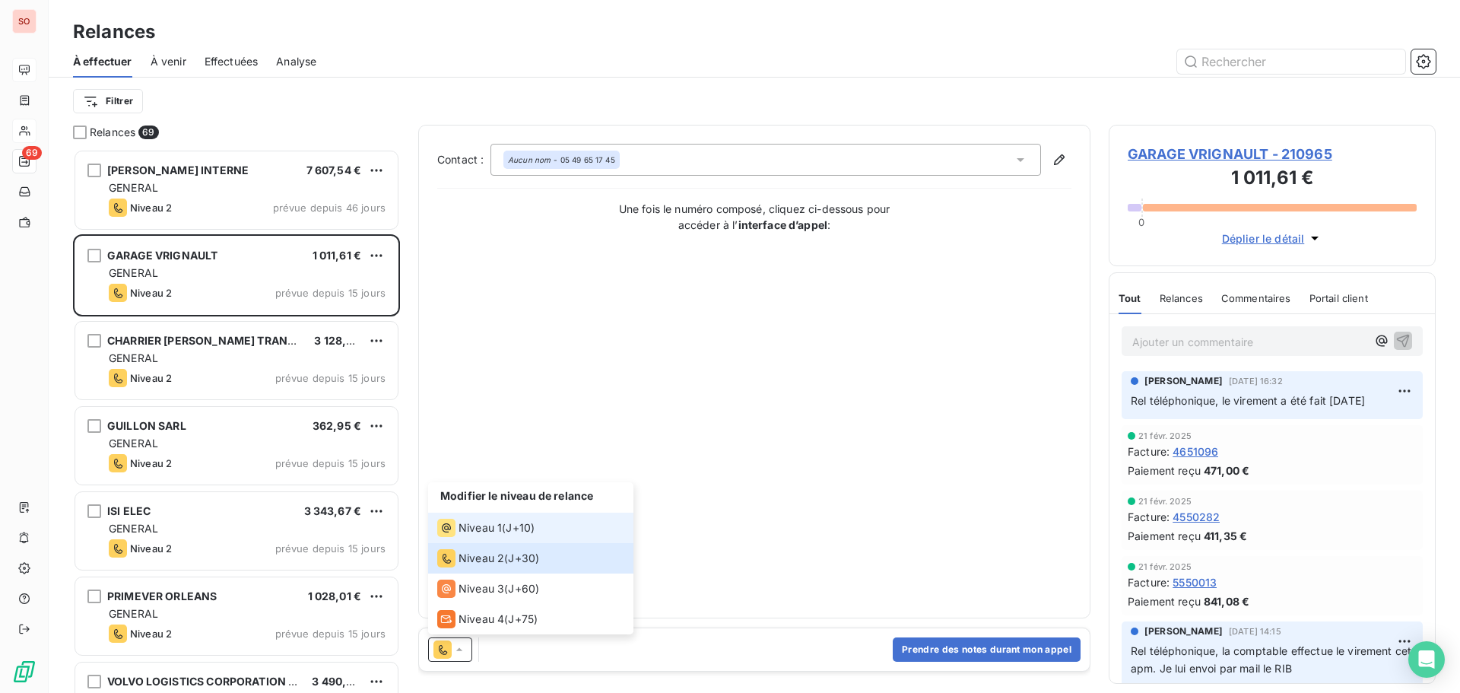
click at [480, 528] on span "Niveau 1" at bounding box center [480, 527] width 43 height 15
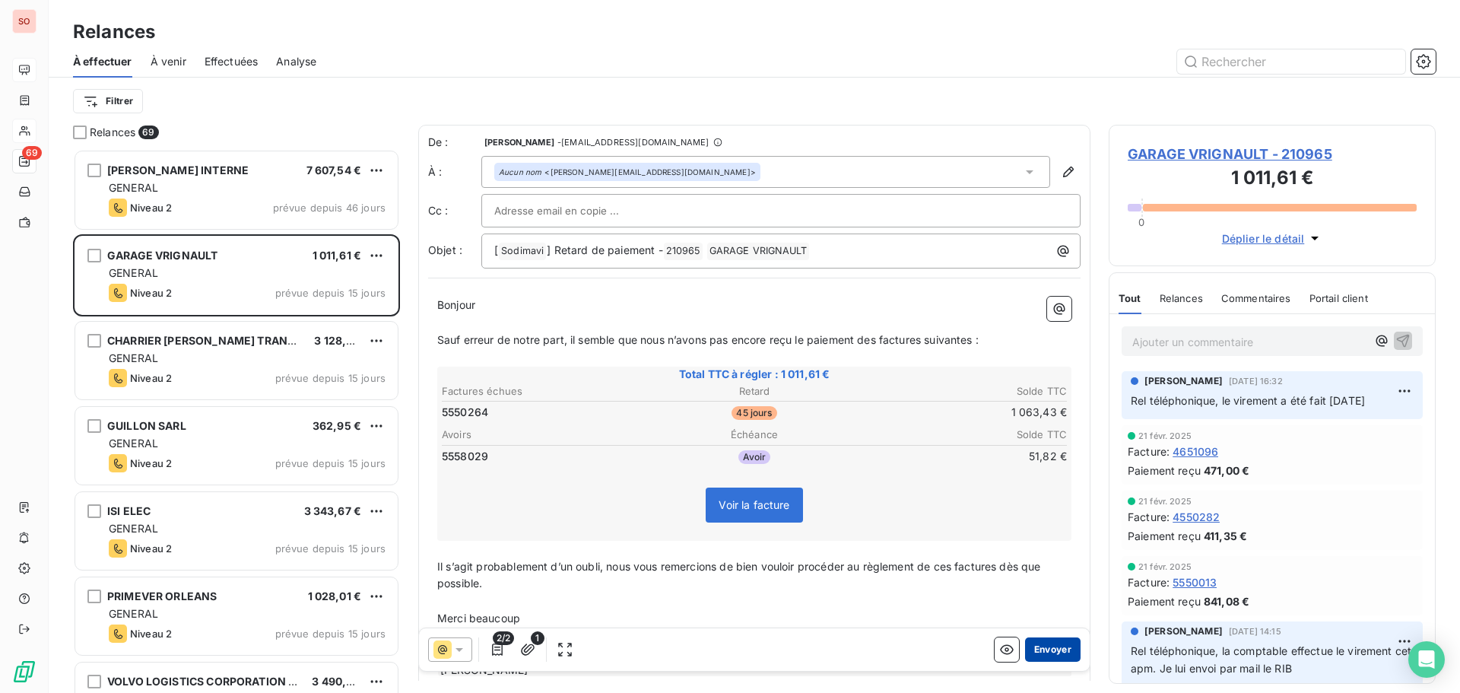
click at [1046, 643] on button "Envoyer" at bounding box center [1053, 649] width 56 height 24
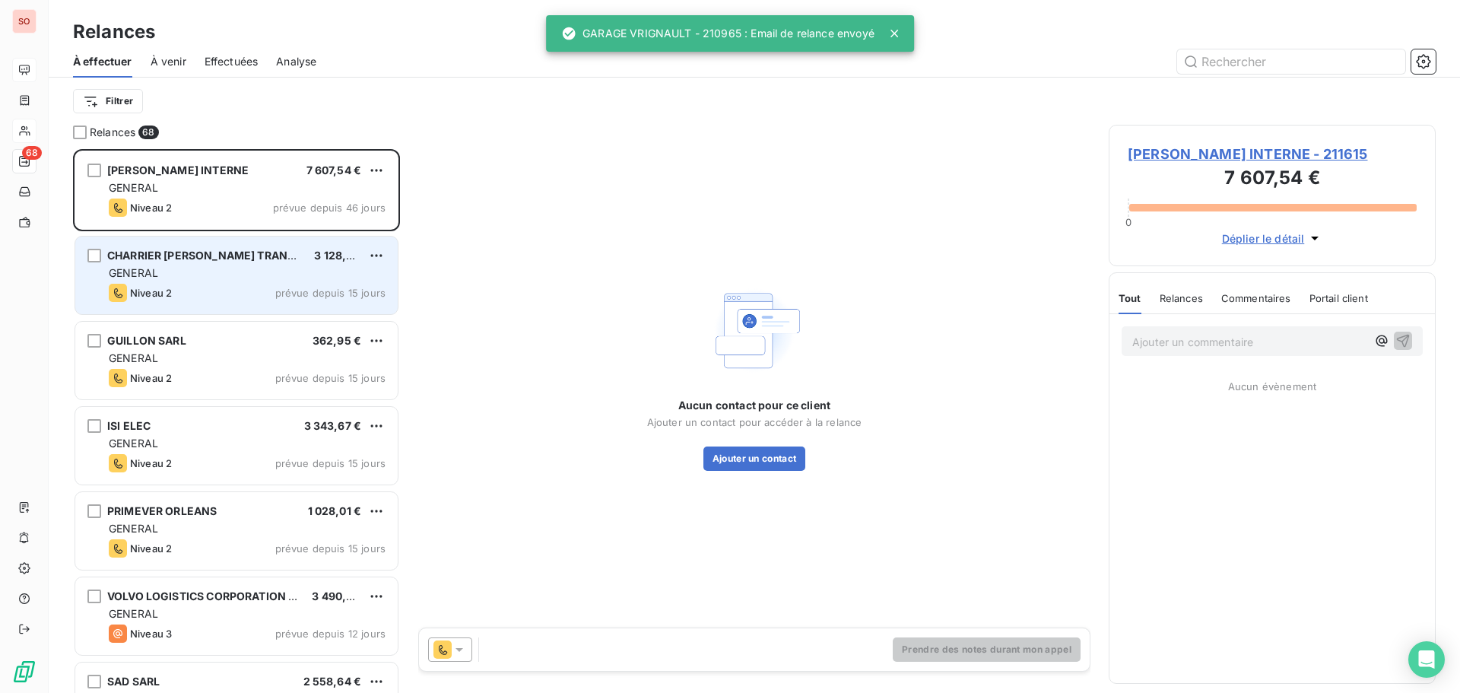
click at [238, 273] on div "GENERAL" at bounding box center [247, 272] width 277 height 15
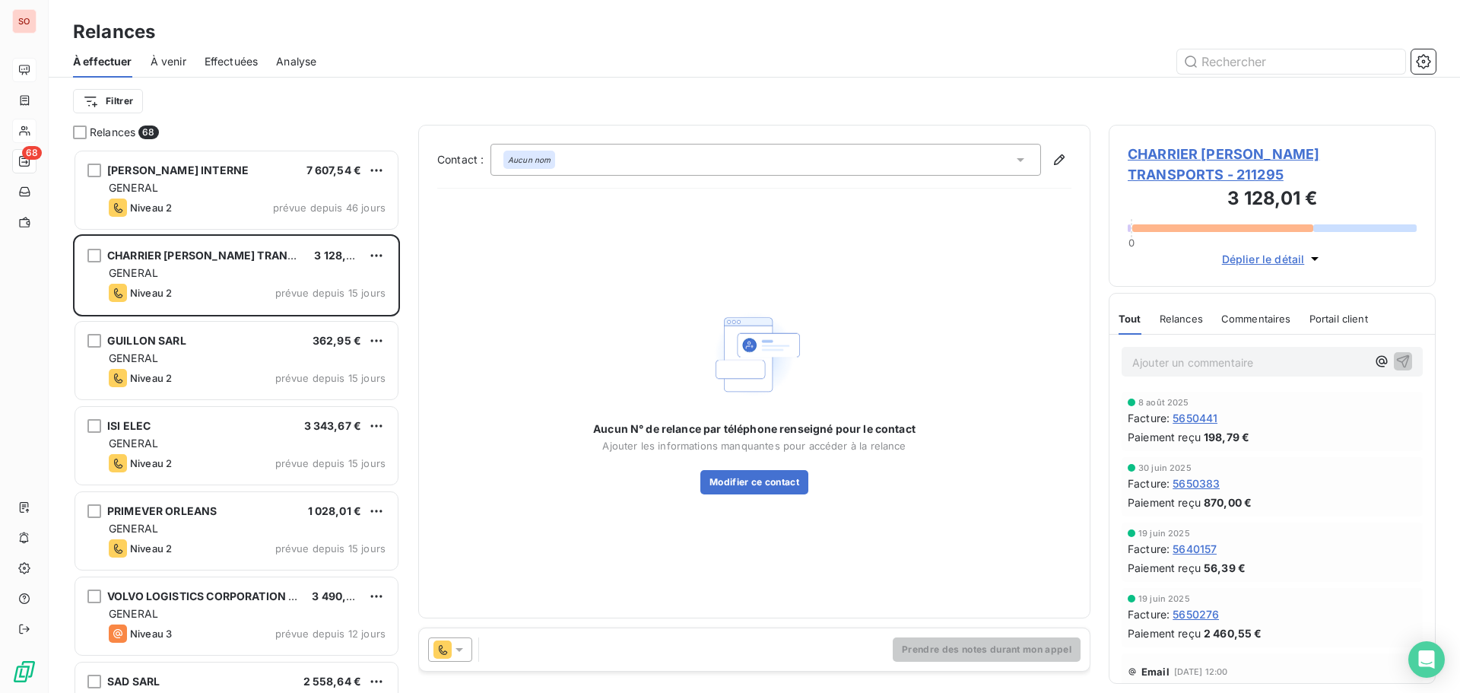
click at [1138, 151] on span "CHARRIER [PERSON_NAME] TRANSPORTS - 211295" at bounding box center [1272, 164] width 289 height 41
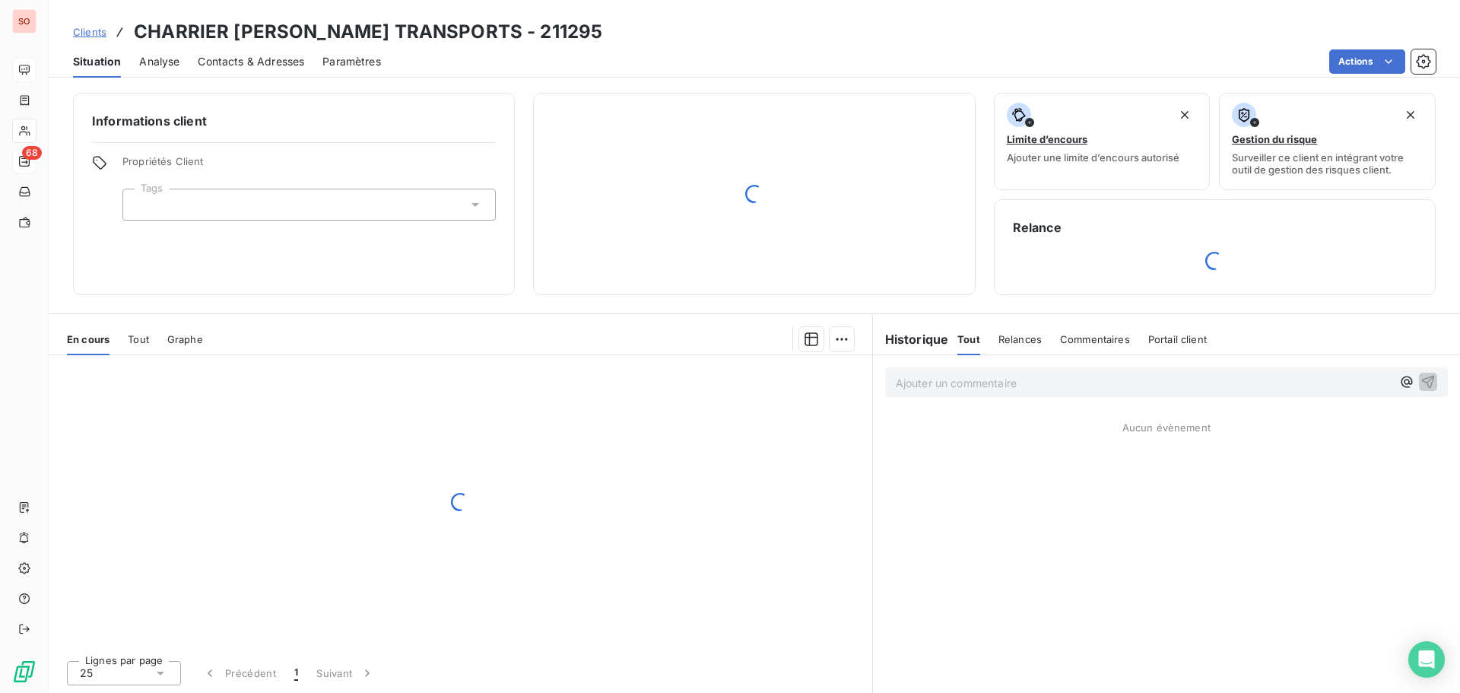
click at [269, 60] on span "Contacts & Adresses" at bounding box center [251, 61] width 106 height 15
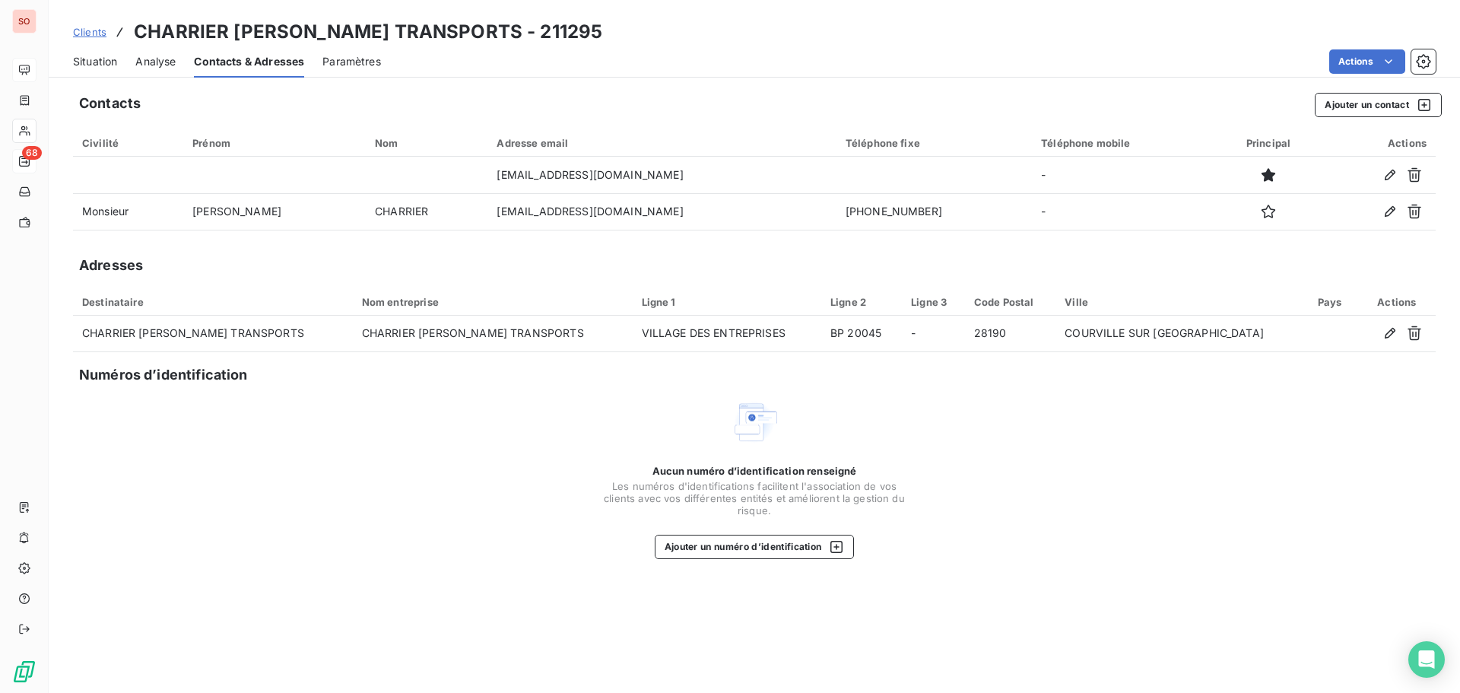
drag, startPoint x: 90, startPoint y: 57, endPoint x: 137, endPoint y: 62, distance: 47.5
click at [90, 57] on span "Situation" at bounding box center [95, 61] width 44 height 15
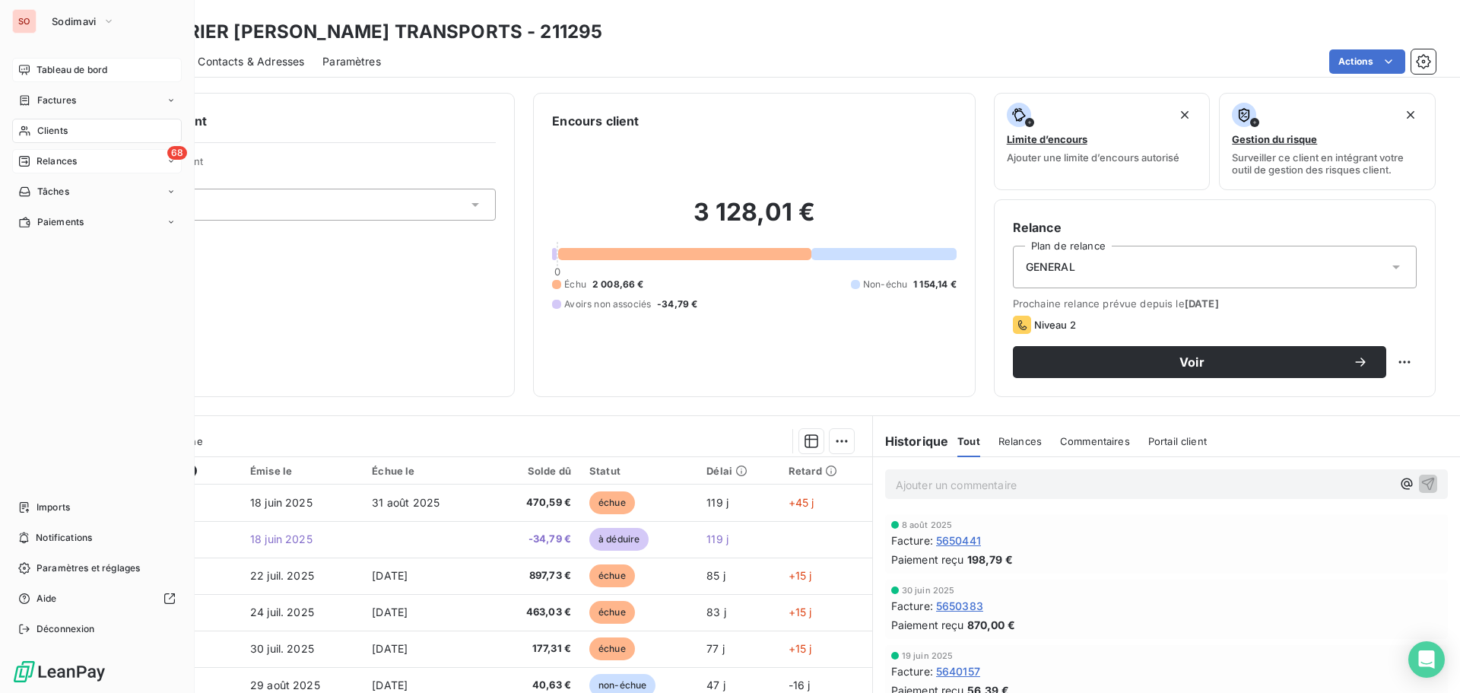
click at [50, 160] on span "Relances" at bounding box center [57, 161] width 40 height 14
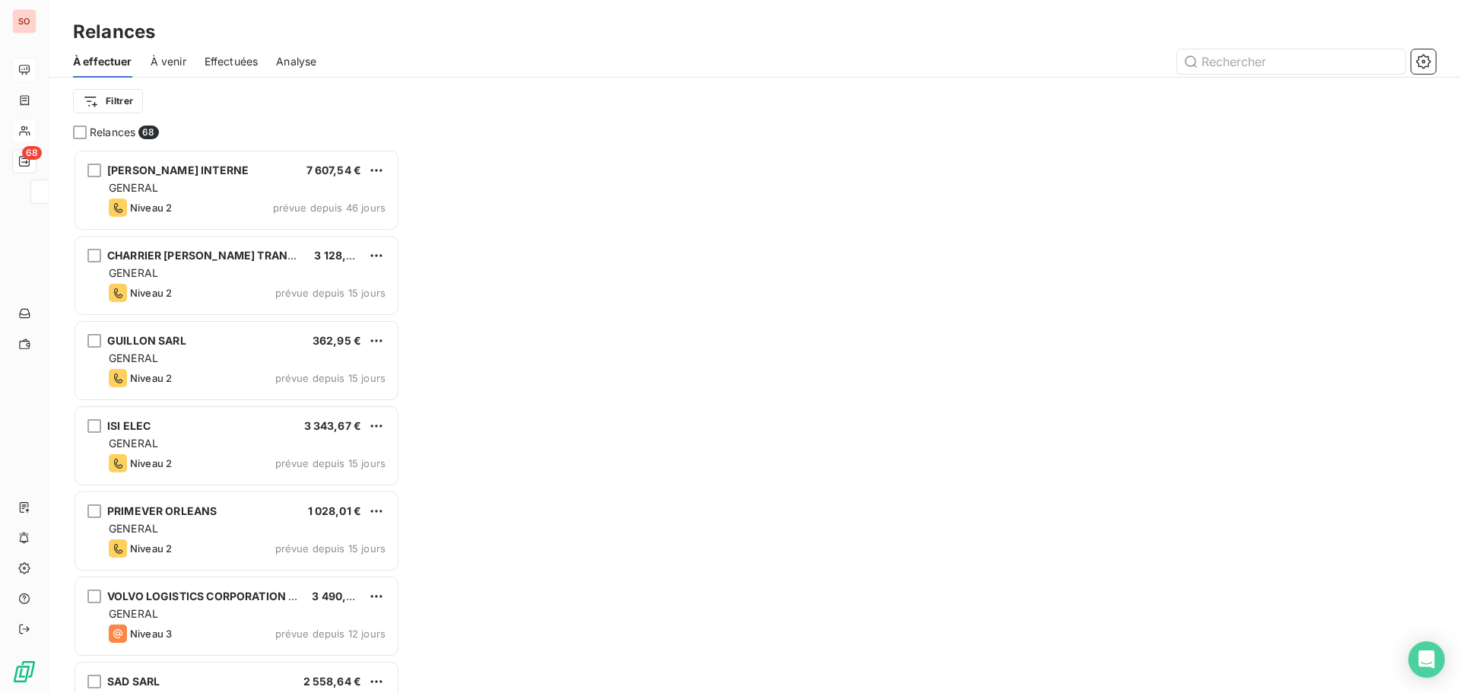
scroll to position [532, 316]
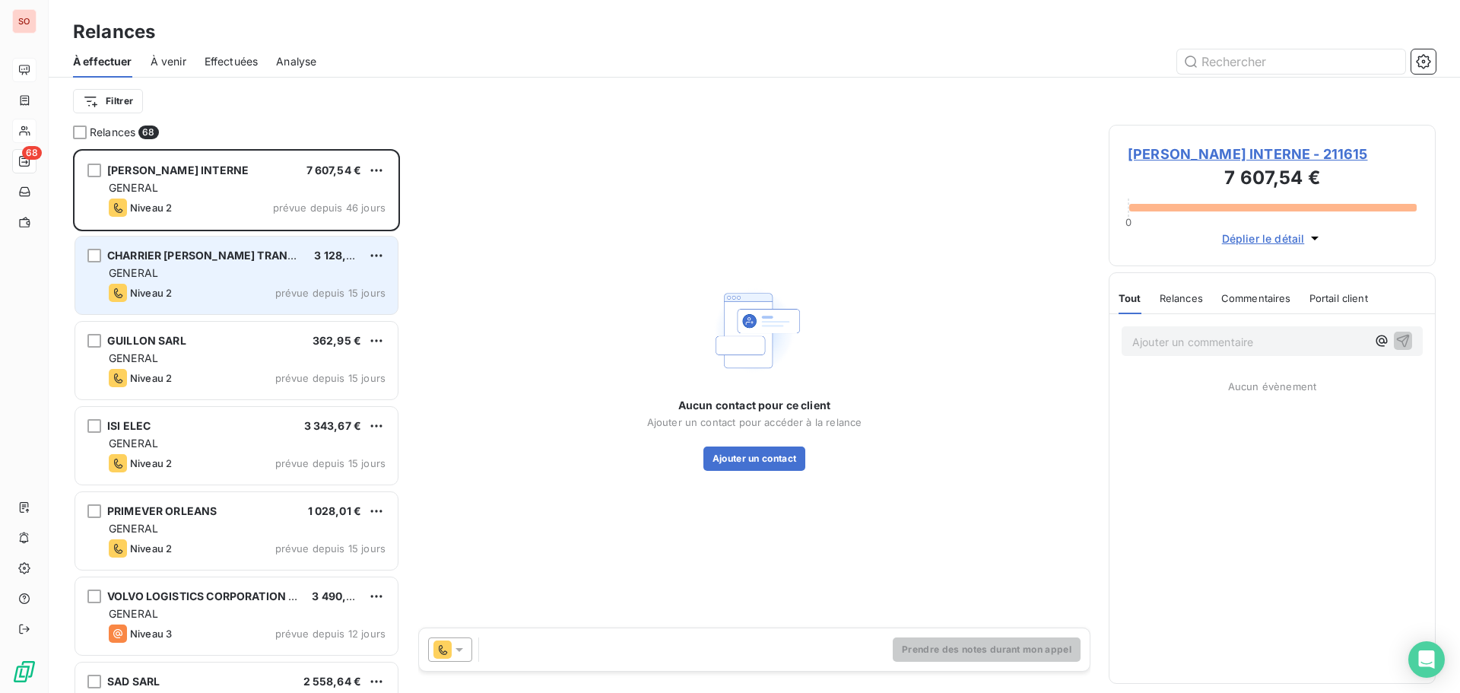
click at [235, 287] on div "Niveau 2 prévue depuis 15 jours" at bounding box center [247, 293] width 277 height 18
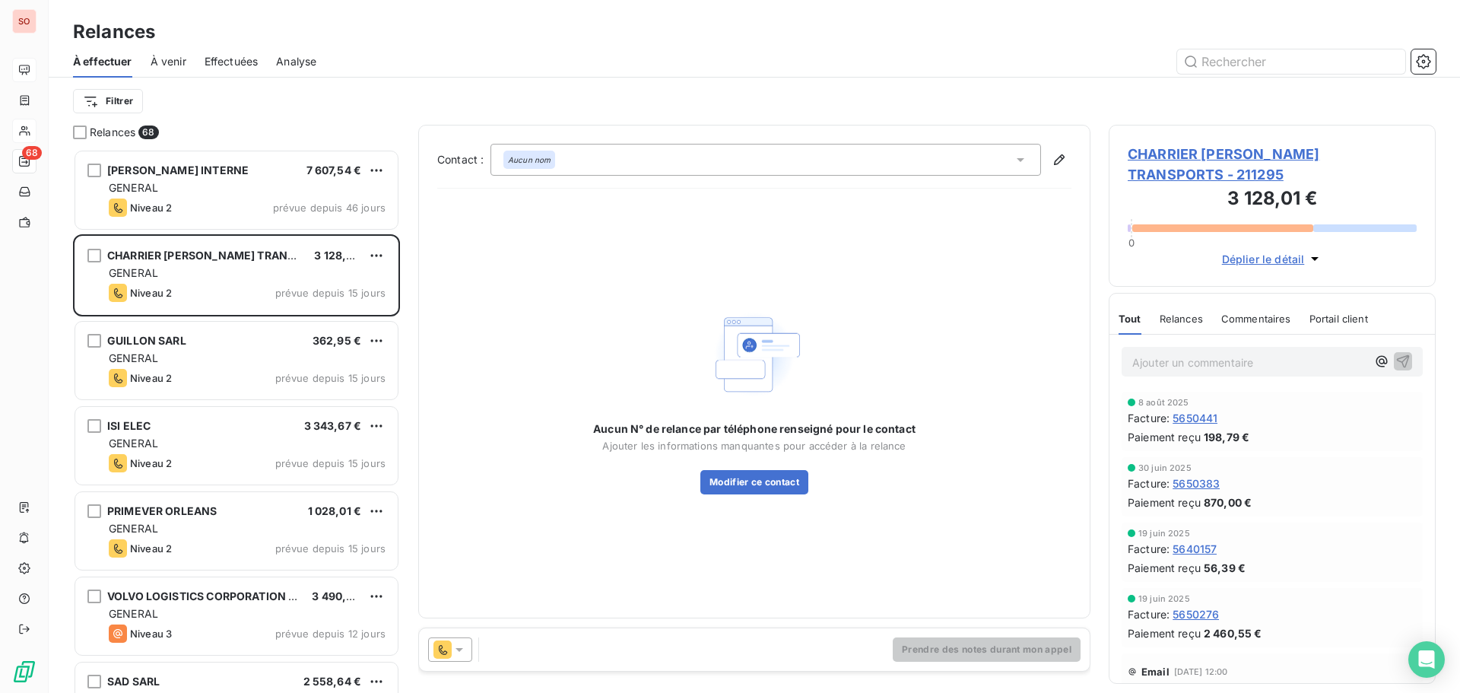
click at [455, 646] on icon at bounding box center [459, 649] width 15 height 15
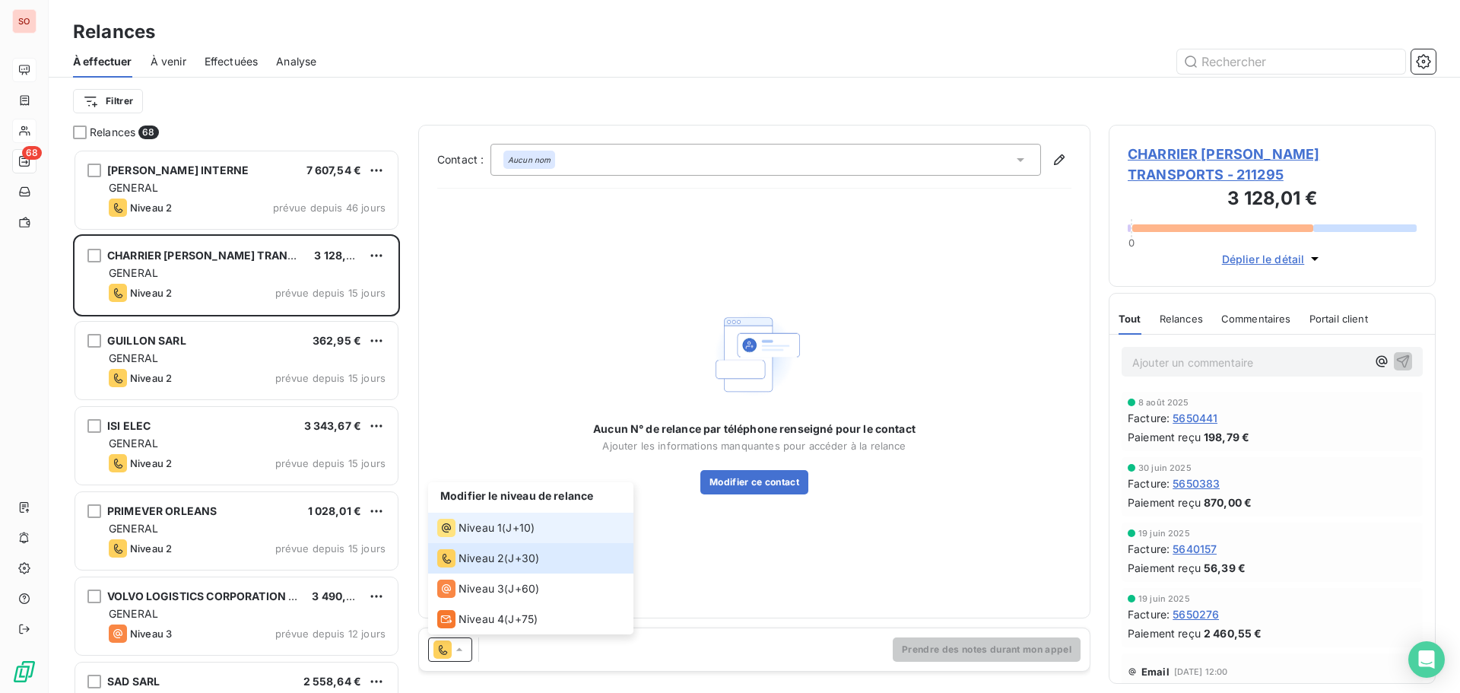
click at [465, 532] on span "Niveau 1" at bounding box center [480, 527] width 43 height 15
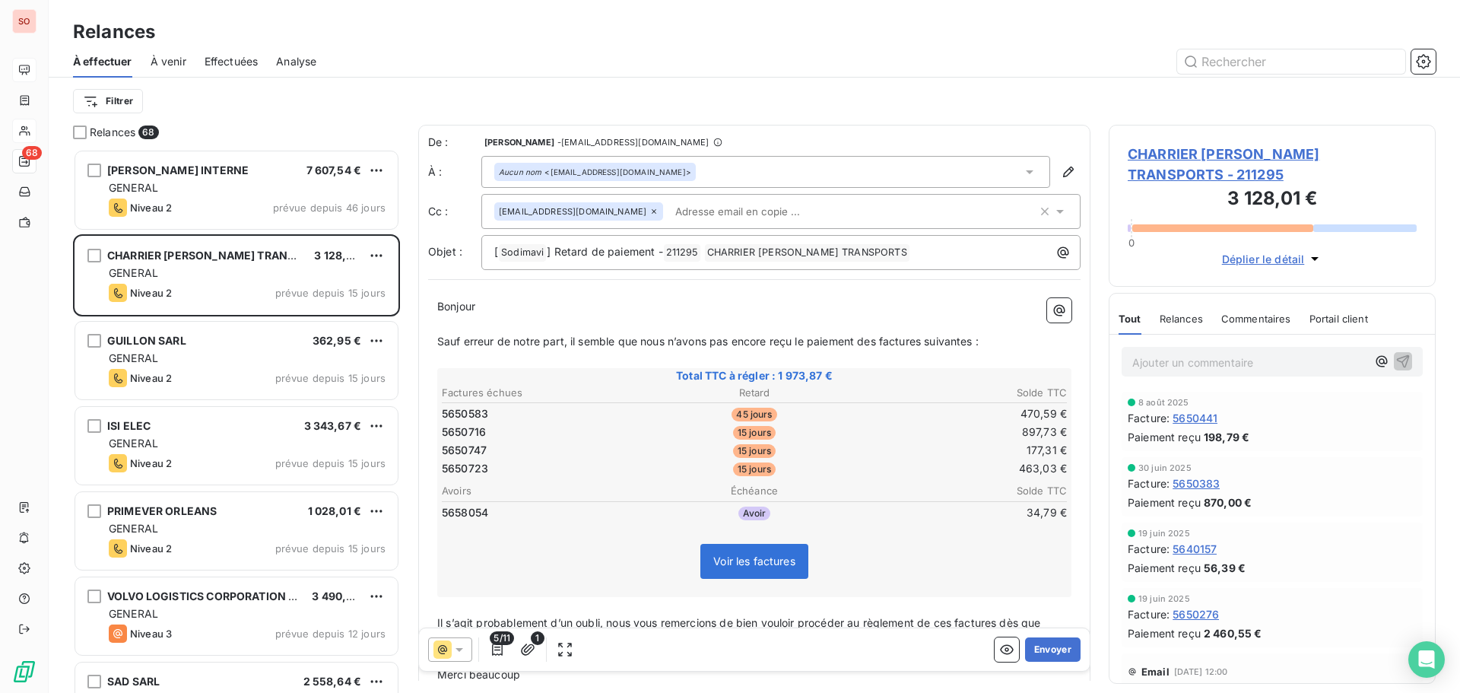
click at [1207, 150] on span "CHARRIER [PERSON_NAME] TRANSPORTS - 211295" at bounding box center [1272, 164] width 289 height 41
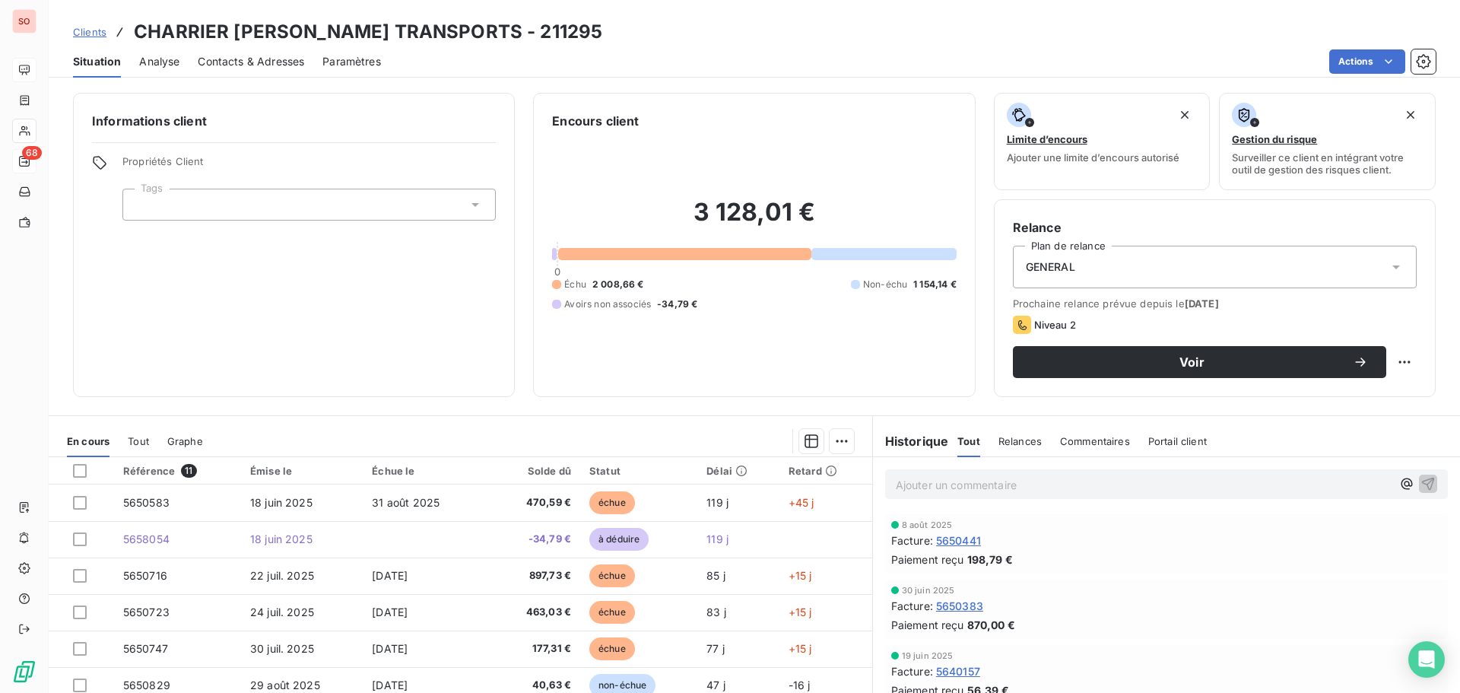
click at [252, 65] on span "Contacts & Adresses" at bounding box center [251, 61] width 106 height 15
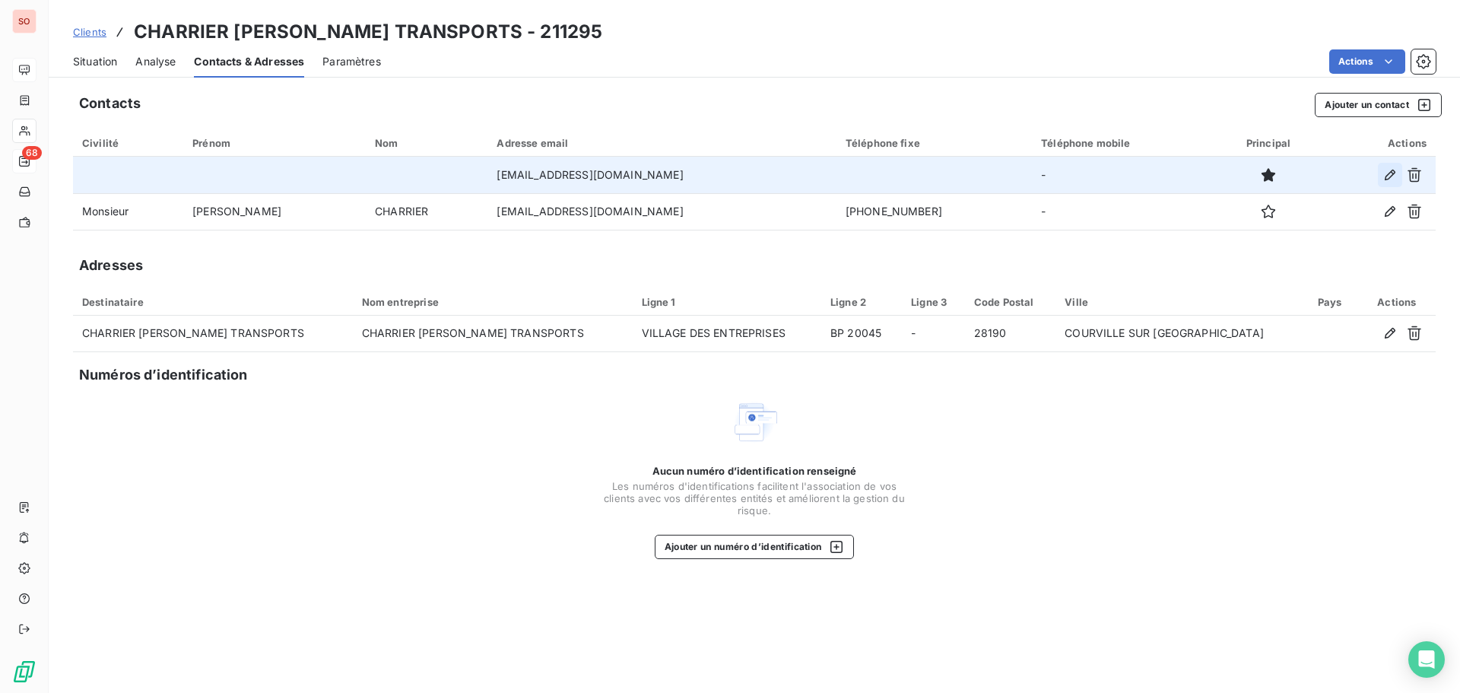
click at [1383, 176] on icon "button" at bounding box center [1390, 174] width 15 height 15
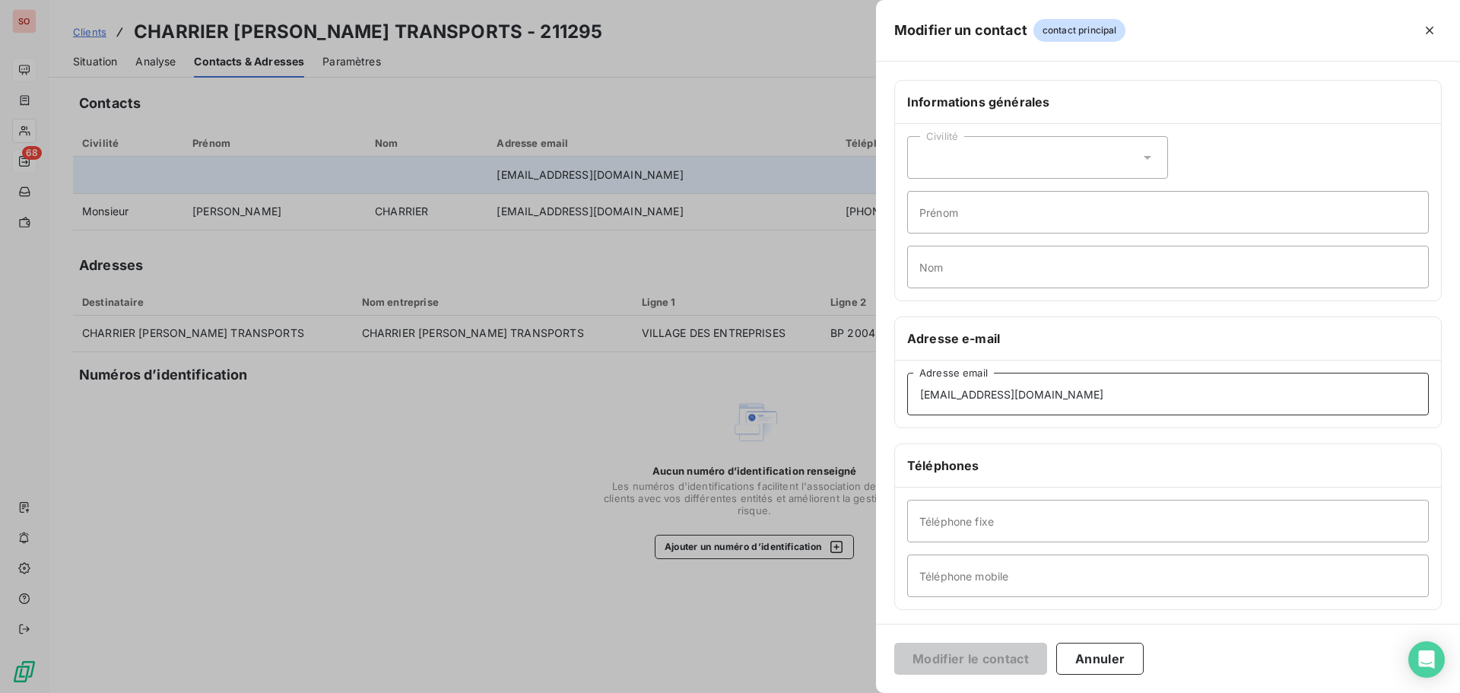
click at [921, 396] on input "[EMAIL_ADDRESS][DOMAIN_NAME]" at bounding box center [1168, 394] width 522 height 43
type input "[EMAIL_ADDRESS][DOMAIN_NAME]"
click at [992, 665] on button "Modifier le contact" at bounding box center [970, 659] width 153 height 32
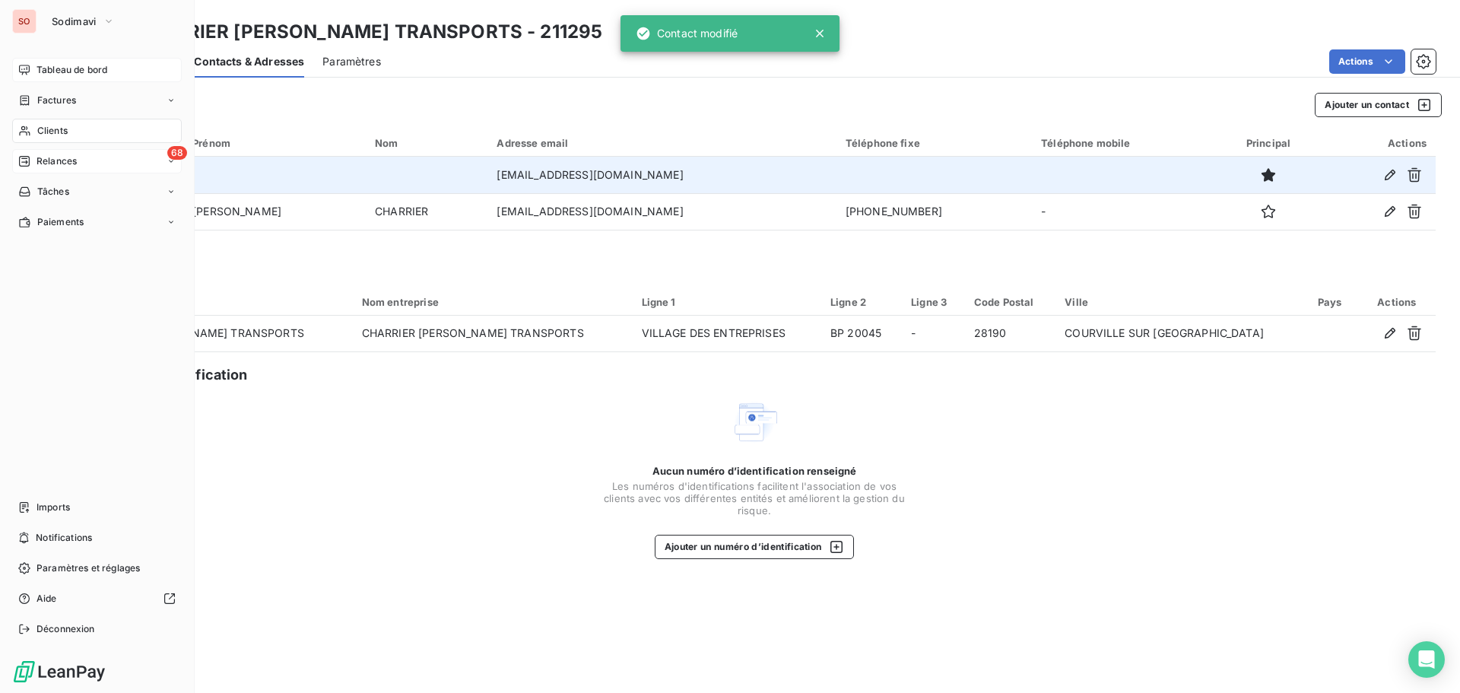
click at [53, 160] on span "Relances" at bounding box center [57, 161] width 40 height 14
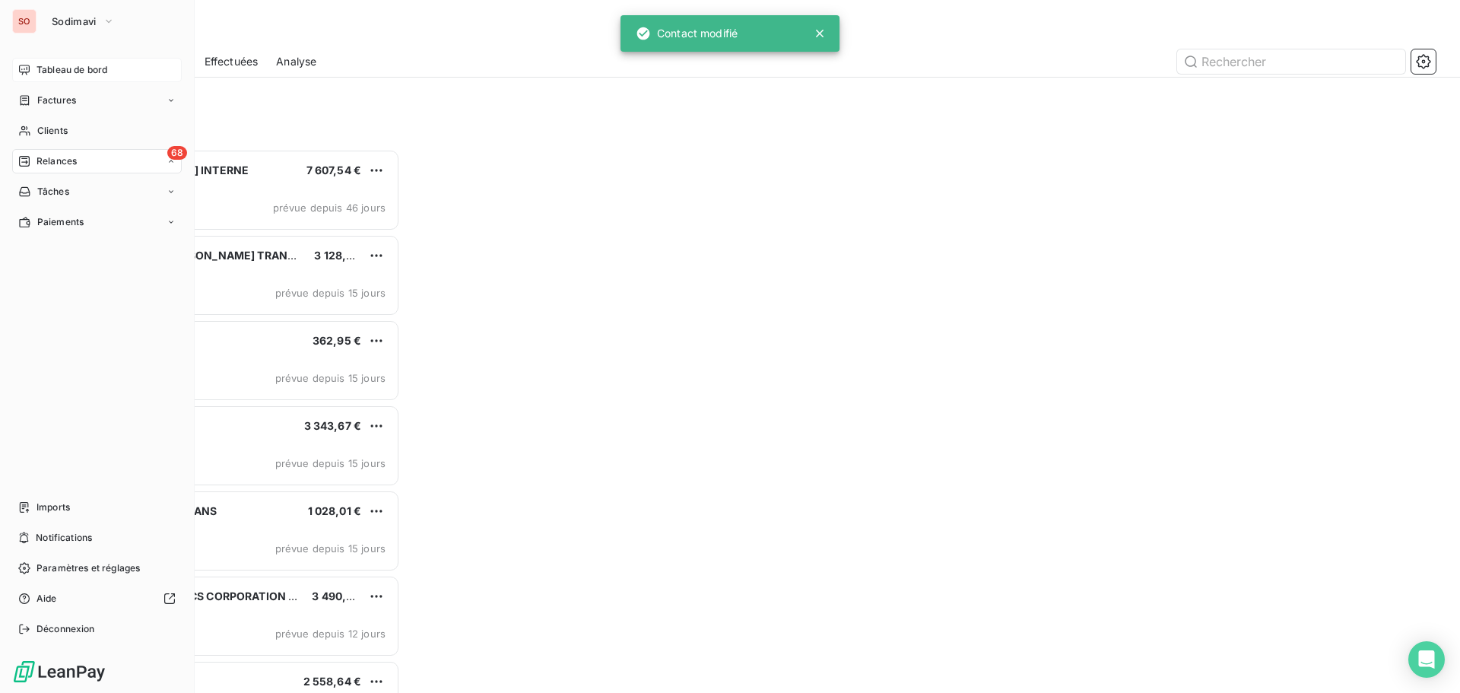
scroll to position [532, 316]
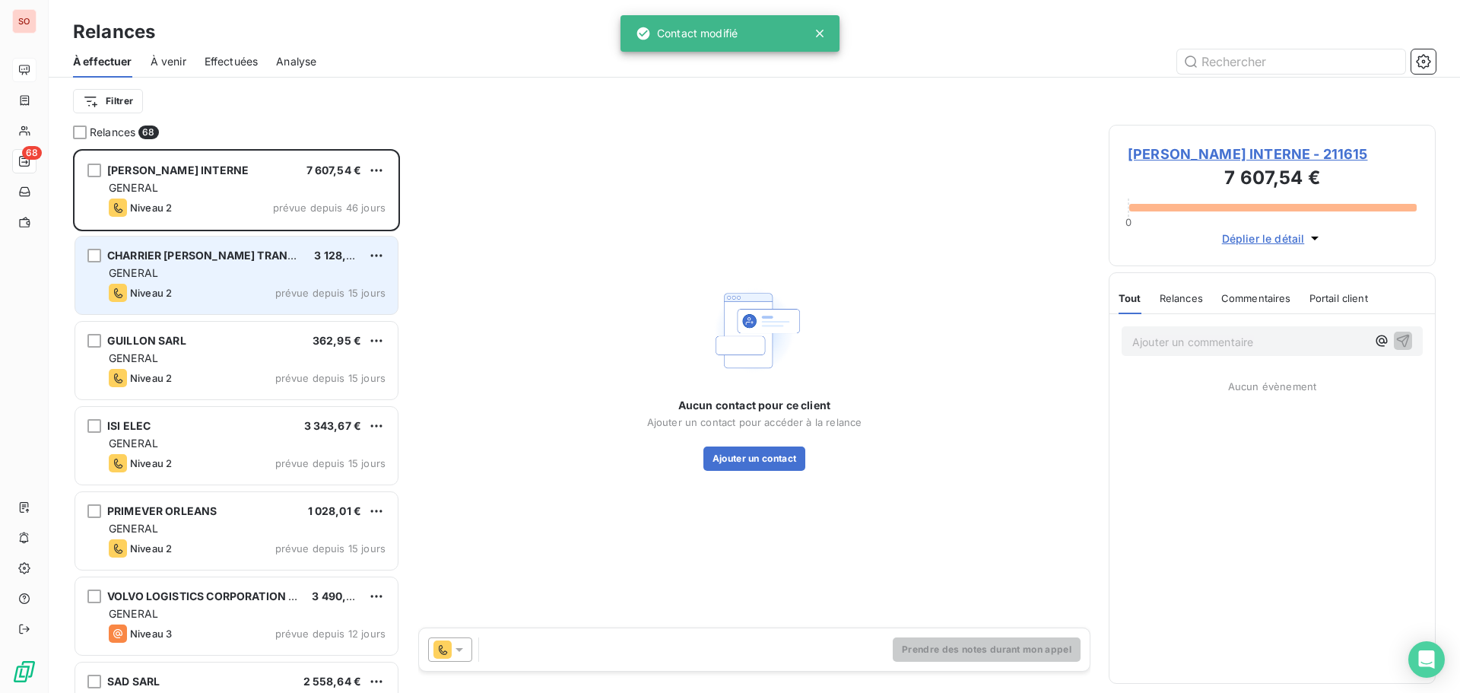
drag, startPoint x: 223, startPoint y: 278, endPoint x: 238, endPoint y: 278, distance: 15.2
click at [221, 278] on div "GENERAL" at bounding box center [247, 272] width 277 height 15
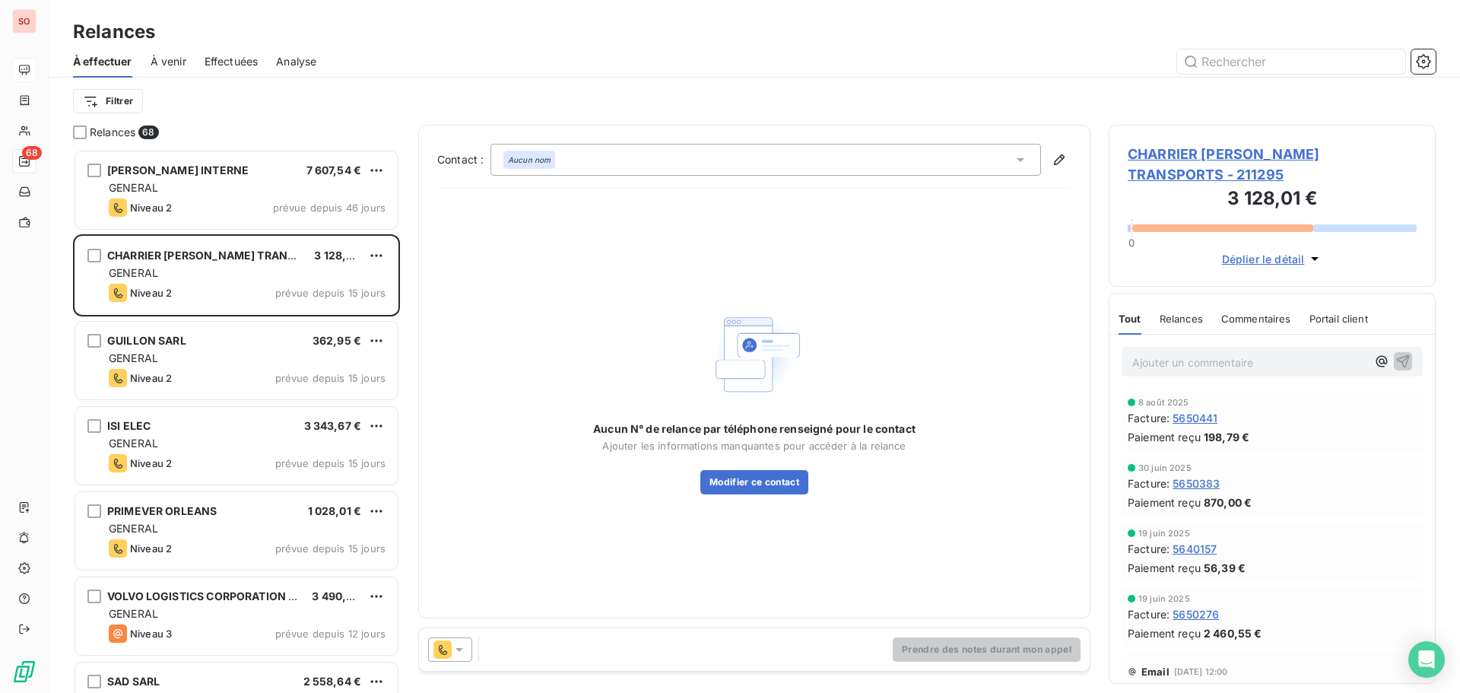
click at [459, 650] on icon at bounding box center [460, 650] width 8 height 4
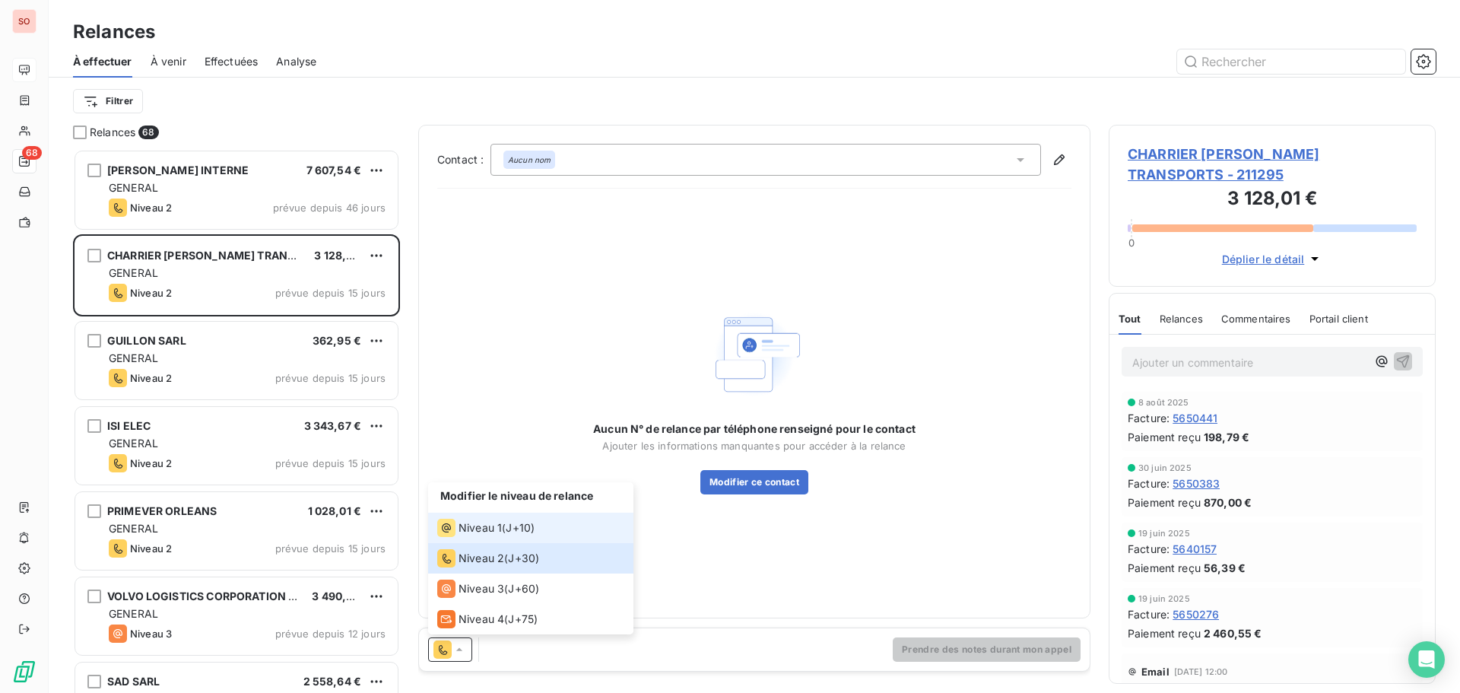
click at [484, 522] on span "Niveau 1" at bounding box center [480, 527] width 43 height 15
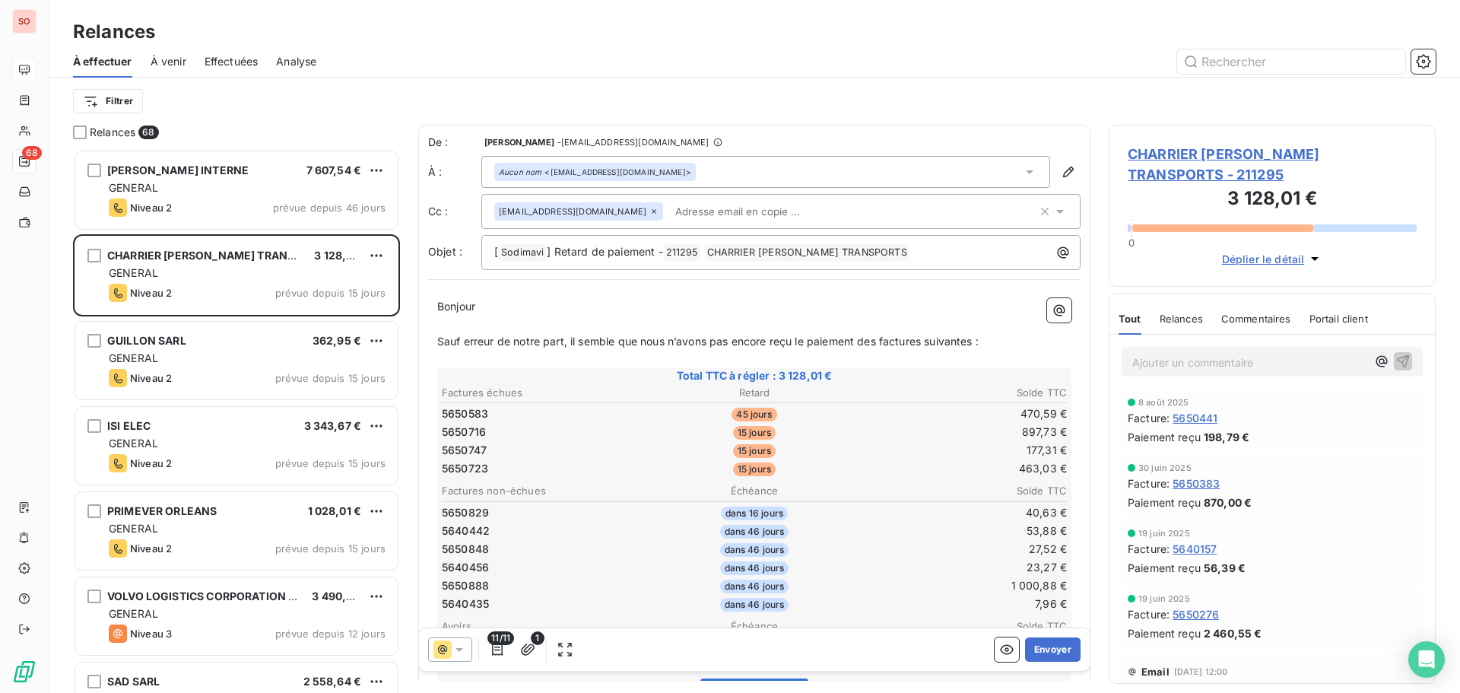
click at [493, 644] on span "11/11" at bounding box center [500, 638] width 27 height 14
click at [490, 648] on icon "button" at bounding box center [497, 649] width 15 height 15
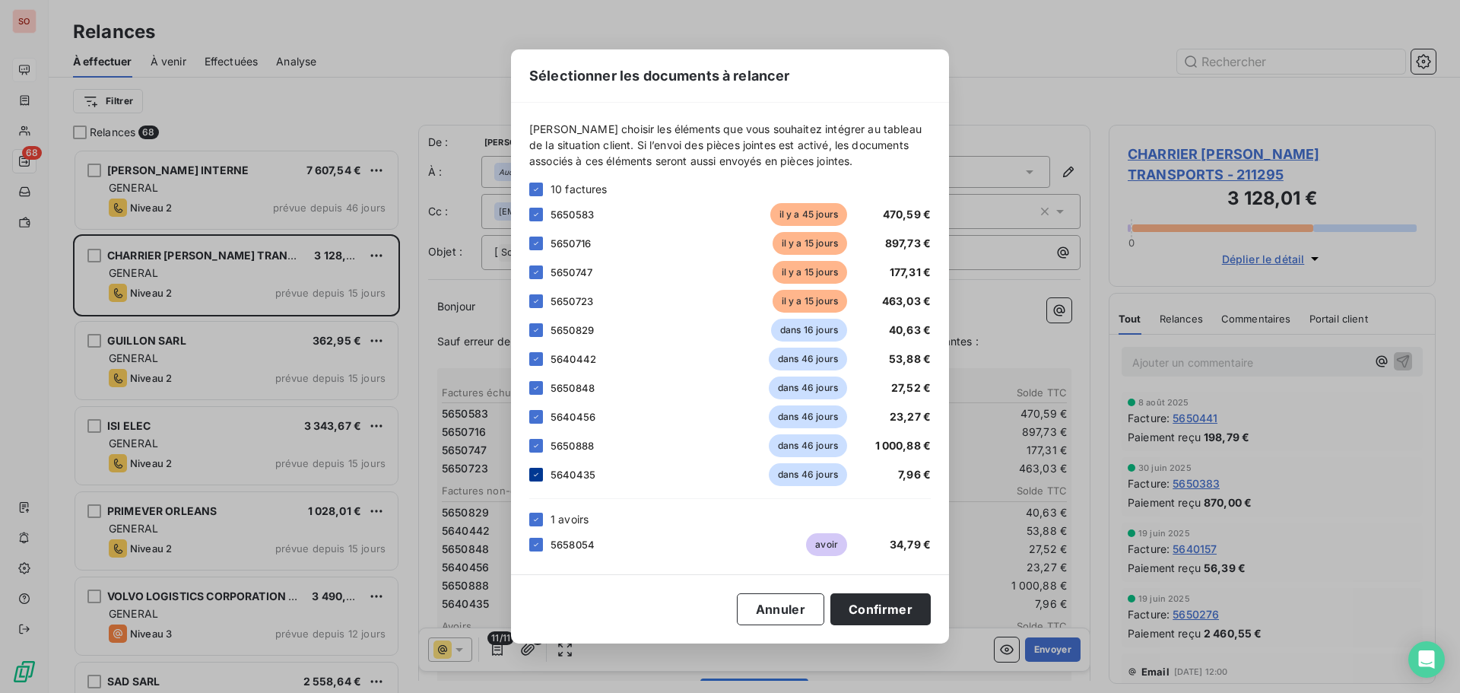
click at [540, 473] on icon at bounding box center [536, 474] width 9 height 9
click at [542, 449] on div at bounding box center [536, 446] width 14 height 14
drag, startPoint x: 538, startPoint y: 415, endPoint x: 540, endPoint y: 406, distance: 9.3
click at [538, 414] on icon at bounding box center [536, 416] width 9 height 9
click at [537, 386] on icon at bounding box center [536, 387] width 9 height 9
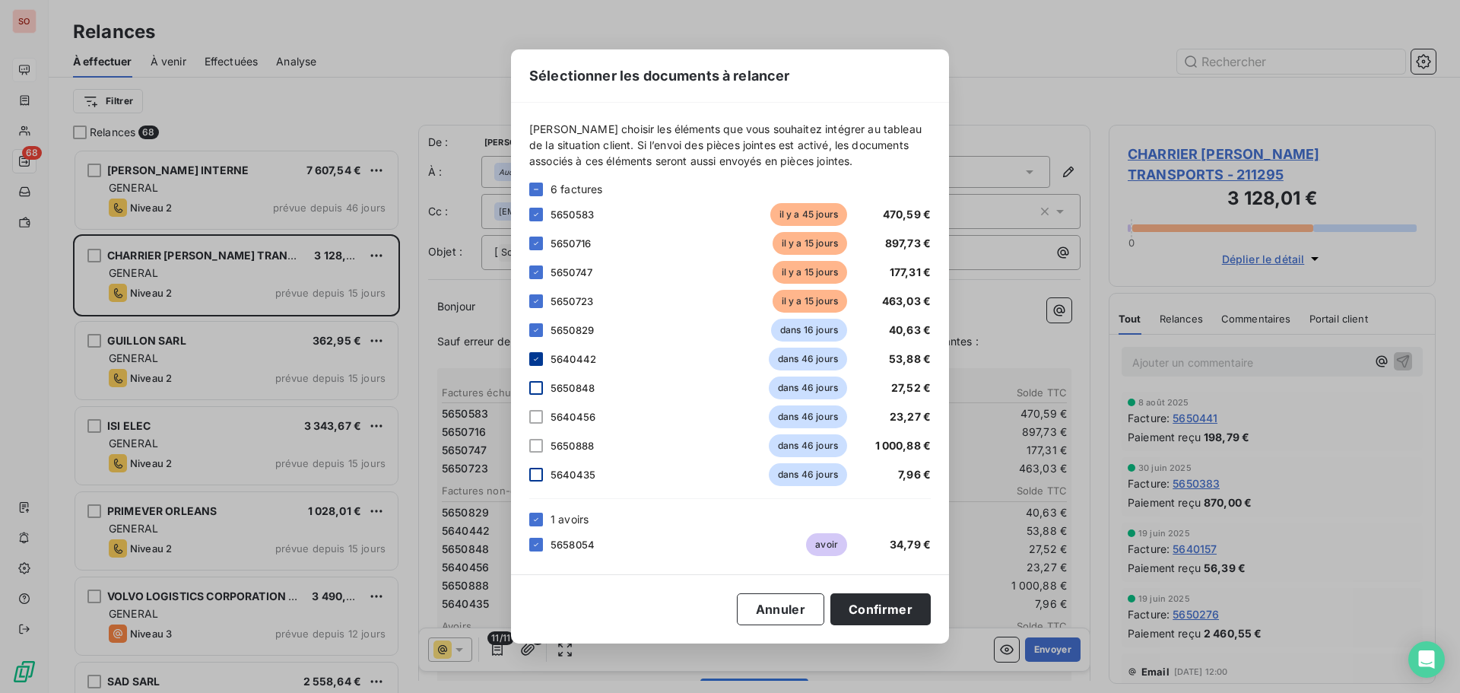
click at [539, 361] on icon at bounding box center [536, 358] width 9 height 9
click at [540, 330] on icon at bounding box center [536, 329] width 9 height 9
click at [897, 606] on button "Confirmer" at bounding box center [880, 609] width 100 height 32
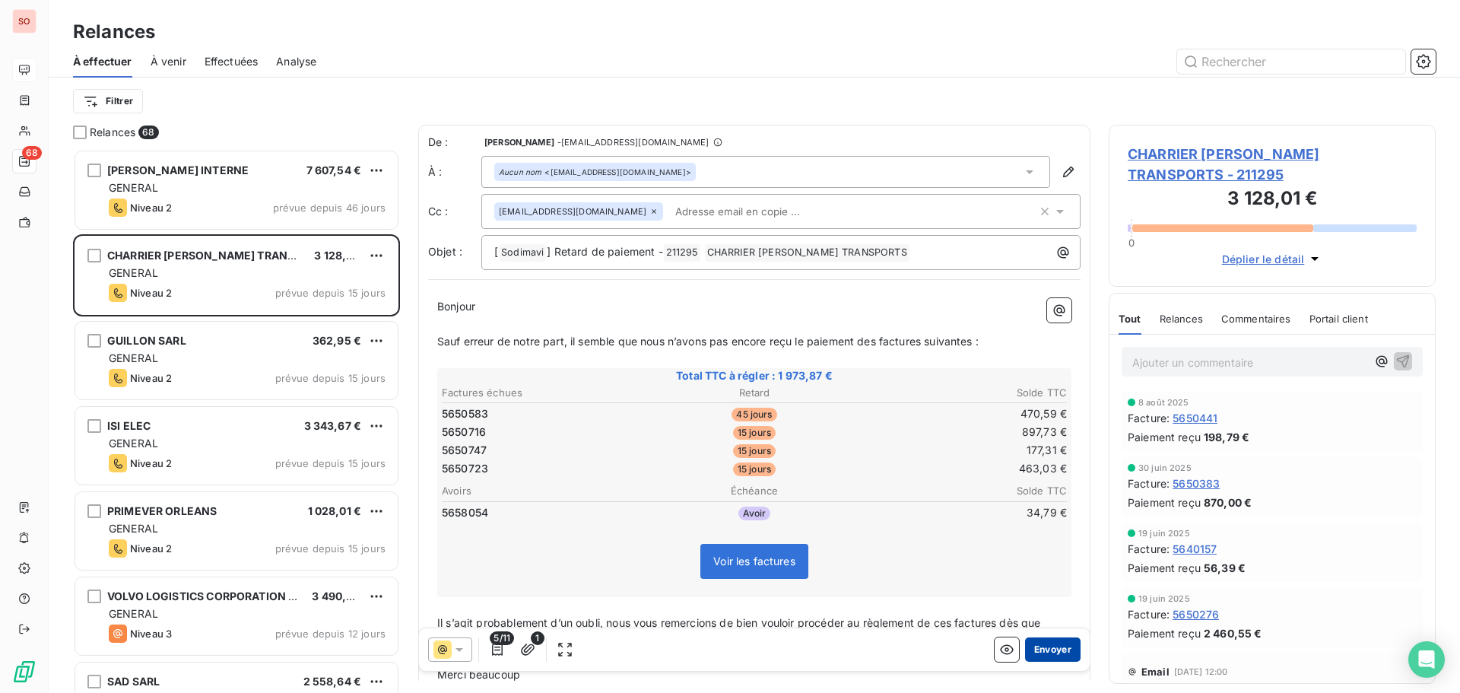
click at [1043, 649] on button "Envoyer" at bounding box center [1053, 649] width 56 height 24
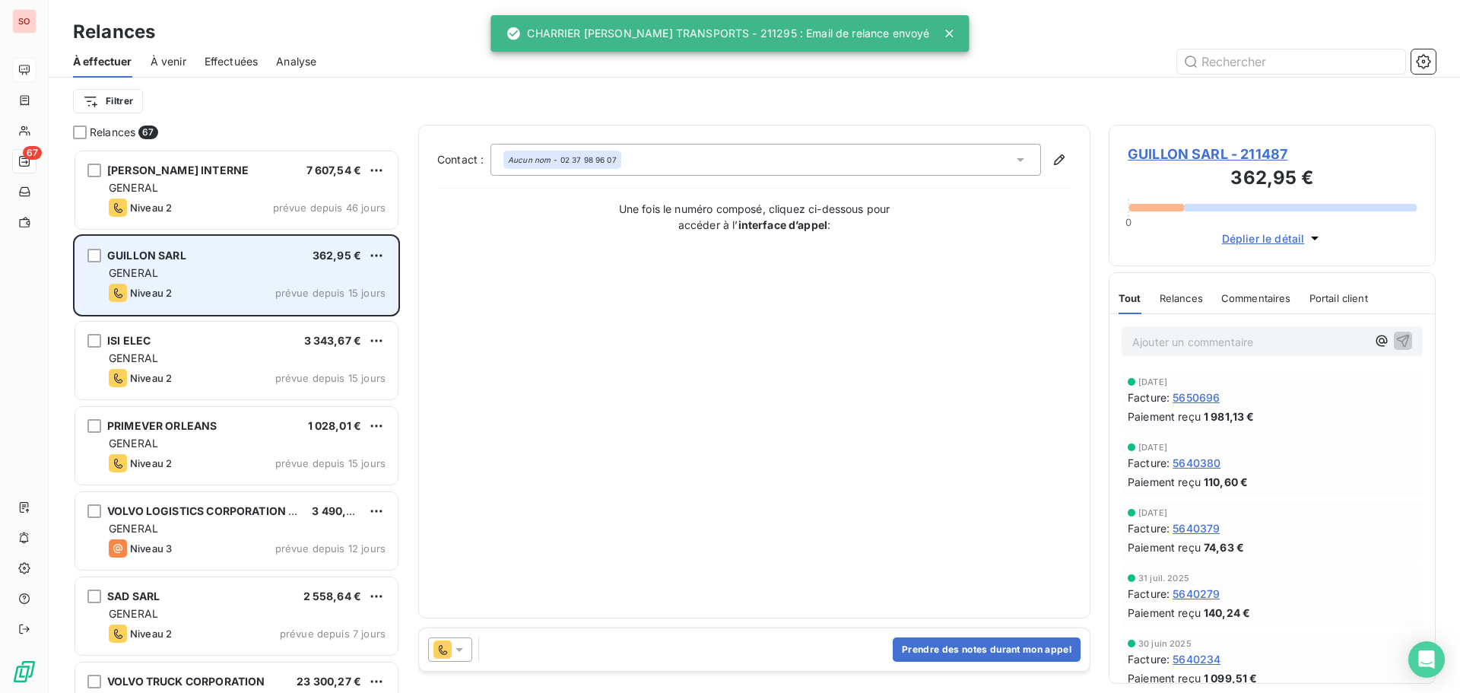
click at [200, 274] on div "GENERAL" at bounding box center [247, 272] width 277 height 15
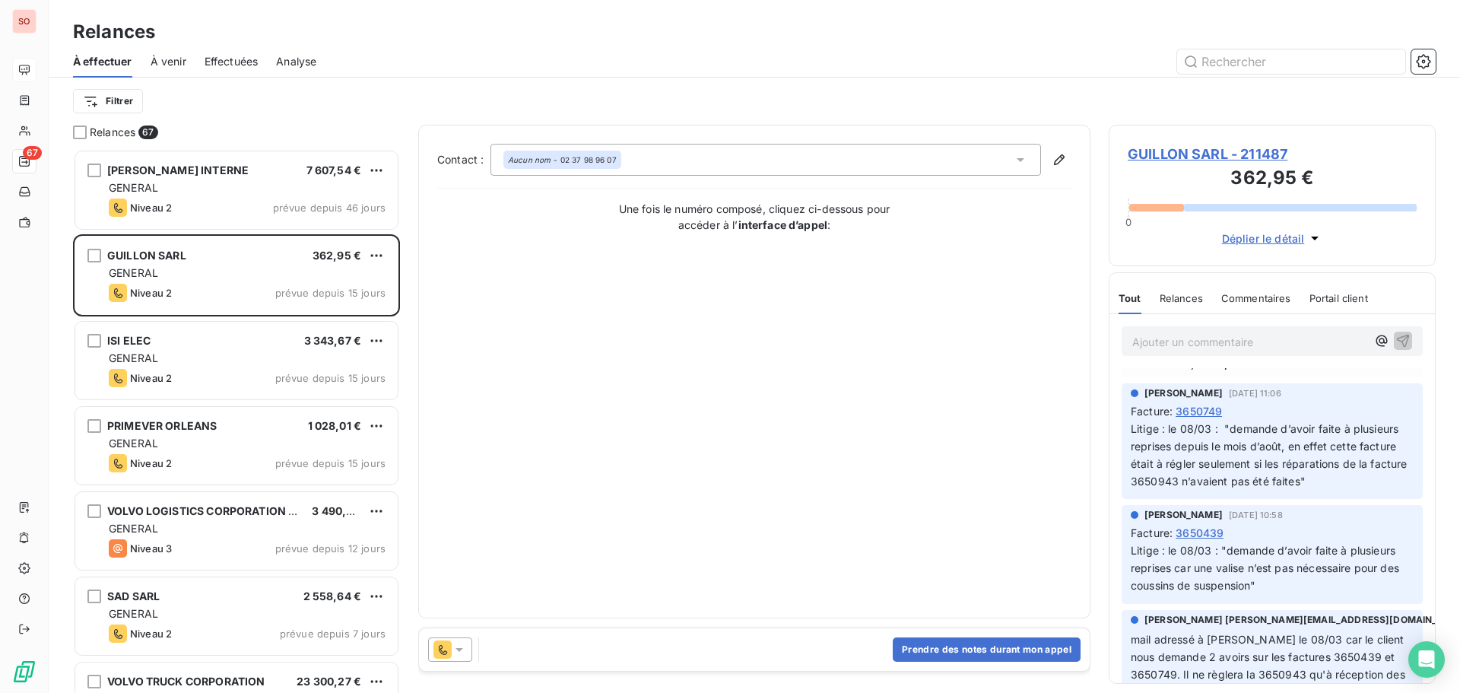
scroll to position [989, 0]
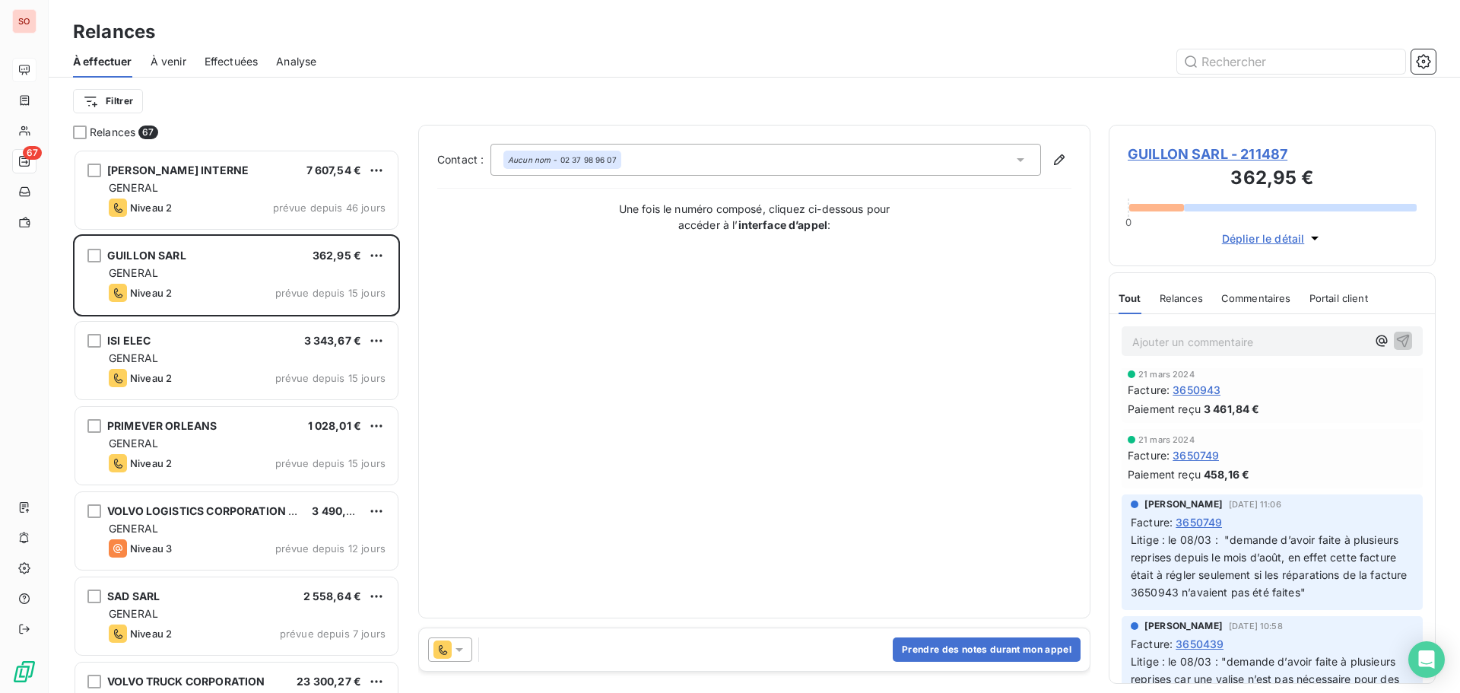
drag, startPoint x: 459, startPoint y: 649, endPoint x: 459, endPoint y: 637, distance: 12.9
click at [459, 649] on icon at bounding box center [460, 650] width 8 height 4
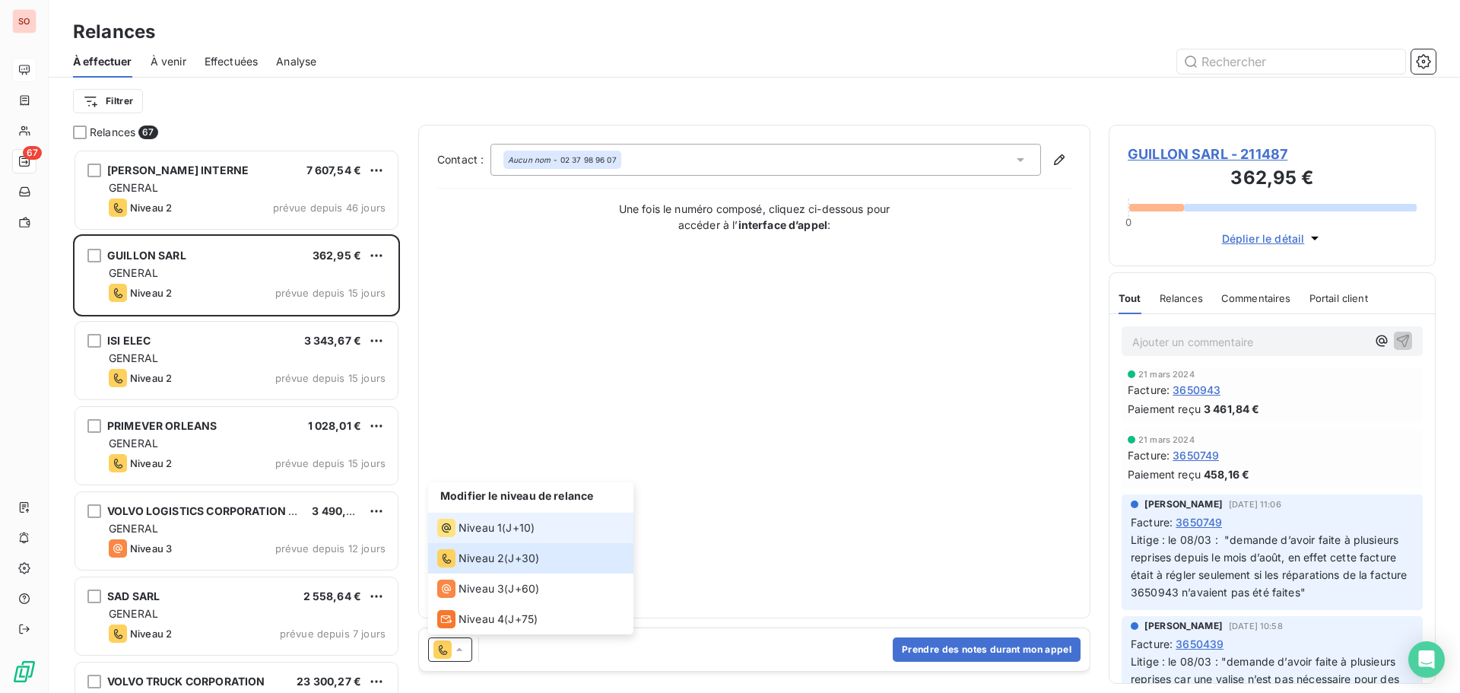
click at [459, 523] on span "Niveau 1" at bounding box center [480, 527] width 43 height 15
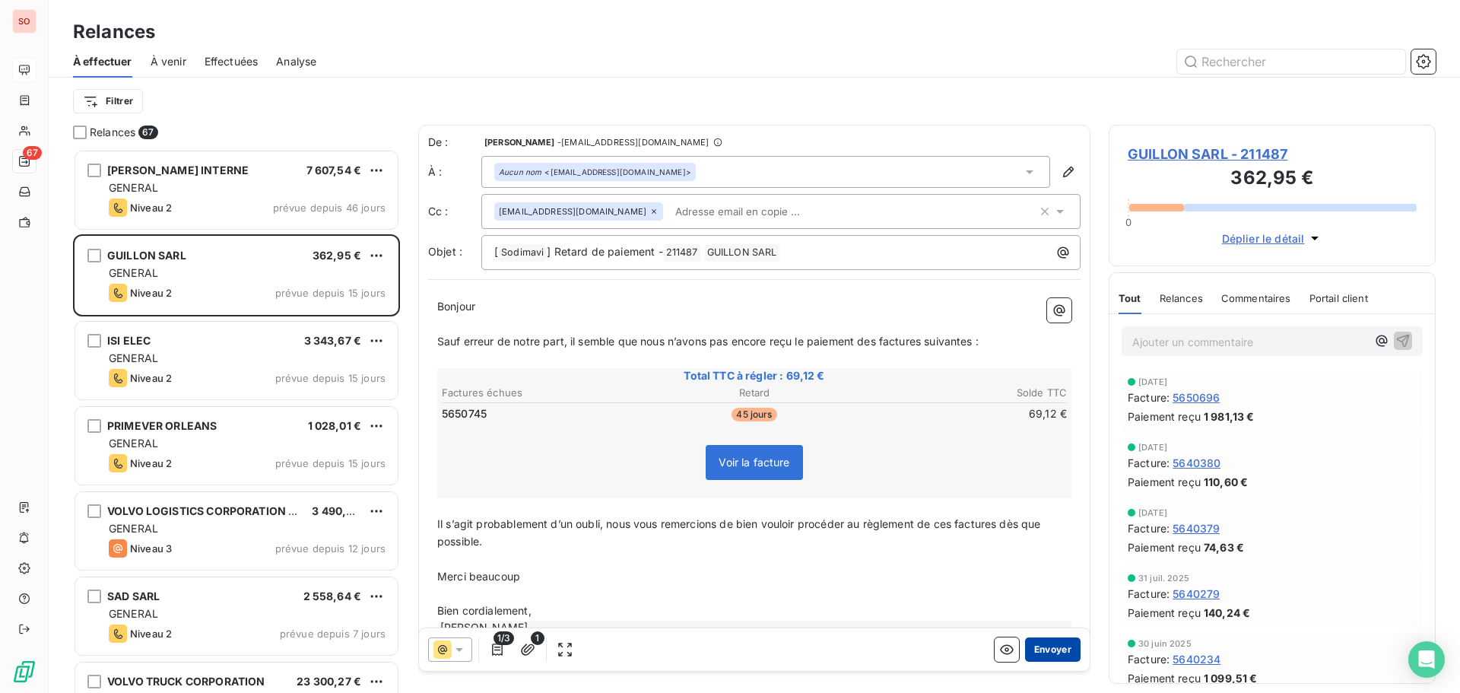
click at [1035, 646] on button "Envoyer" at bounding box center [1053, 649] width 56 height 24
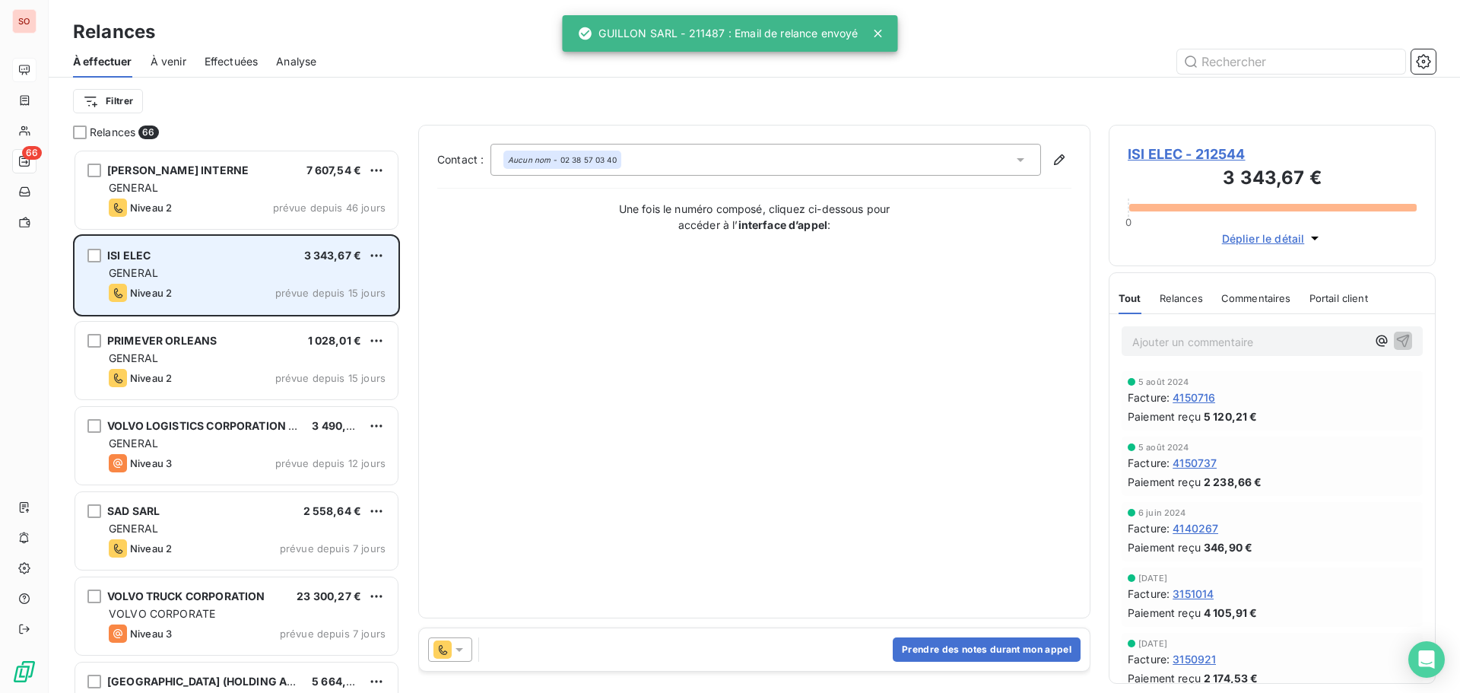
click at [224, 293] on div "Niveau 2 prévue depuis 15 jours" at bounding box center [247, 293] width 277 height 18
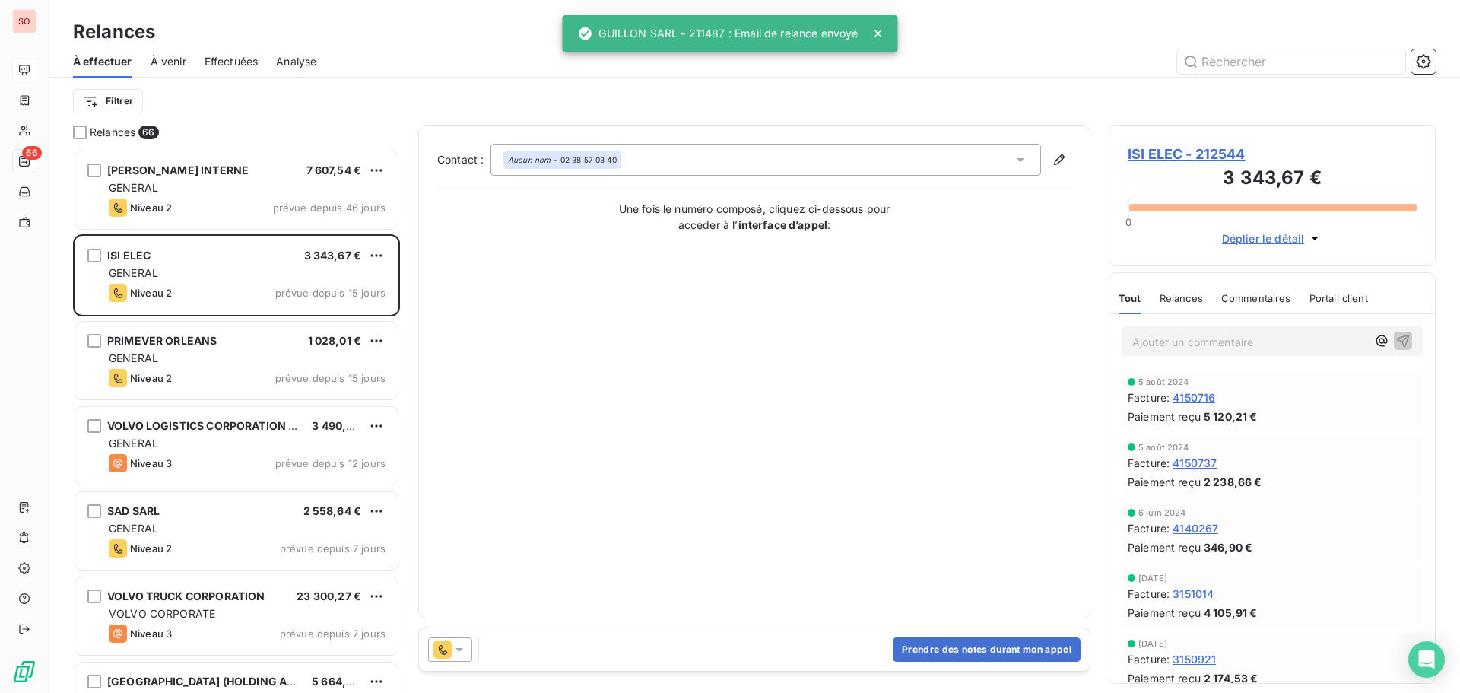
click at [1171, 157] on span "ISI ELEC - 212544" at bounding box center [1272, 154] width 289 height 21
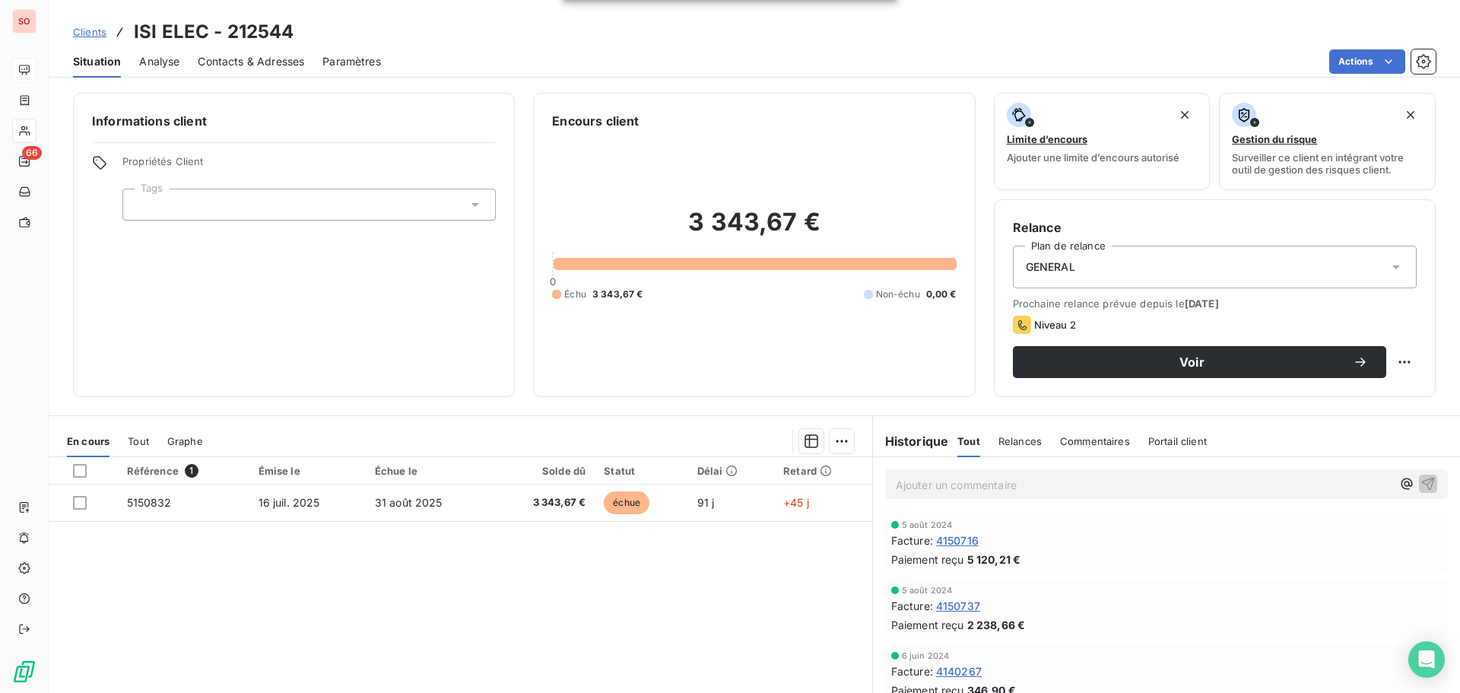
click at [261, 56] on span "Contacts & Adresses" at bounding box center [251, 61] width 106 height 15
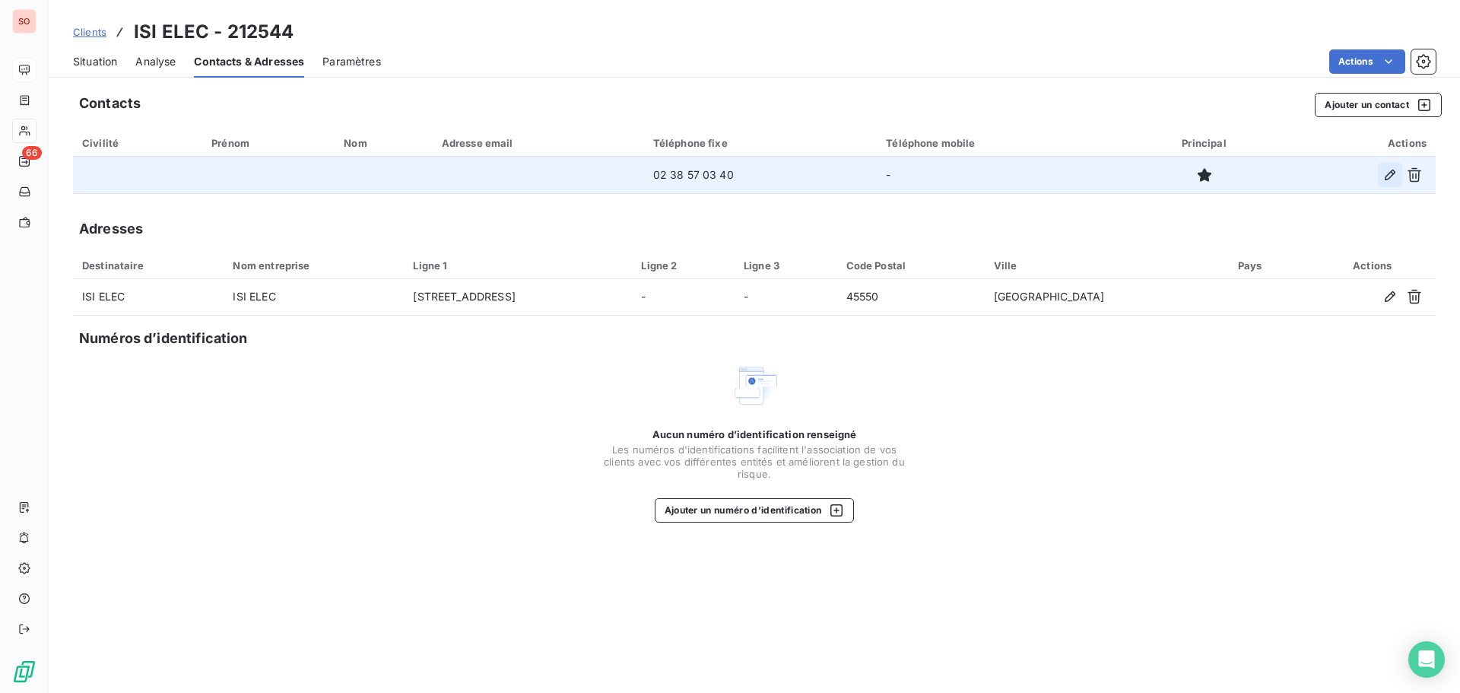
click at [1388, 176] on icon "button" at bounding box center [1390, 174] width 15 height 15
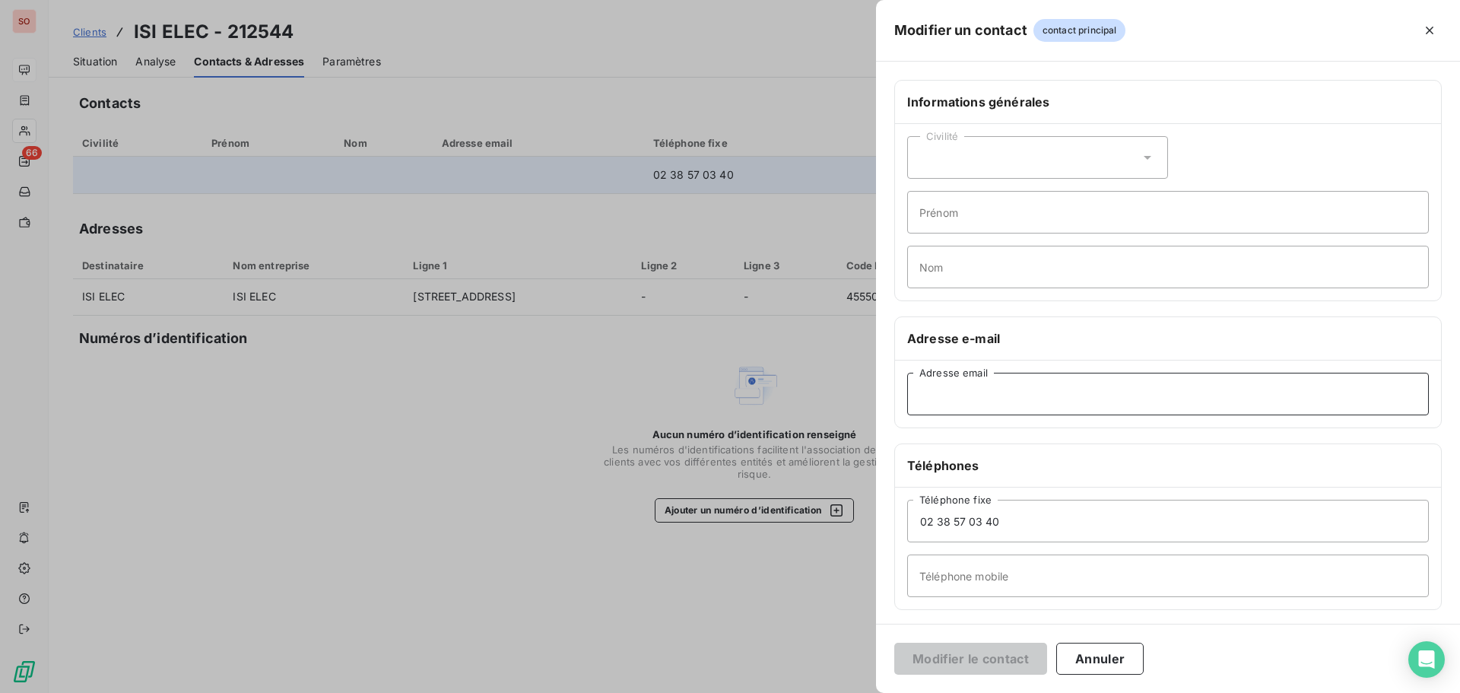
click at [963, 403] on input "Adresse email" at bounding box center [1168, 394] width 522 height 43
paste input "[EMAIL_ADDRESS][DOMAIN_NAME]"
type input "[EMAIL_ADDRESS][DOMAIN_NAME]"
click at [894, 643] on button "Modifier le contact" at bounding box center [970, 659] width 153 height 32
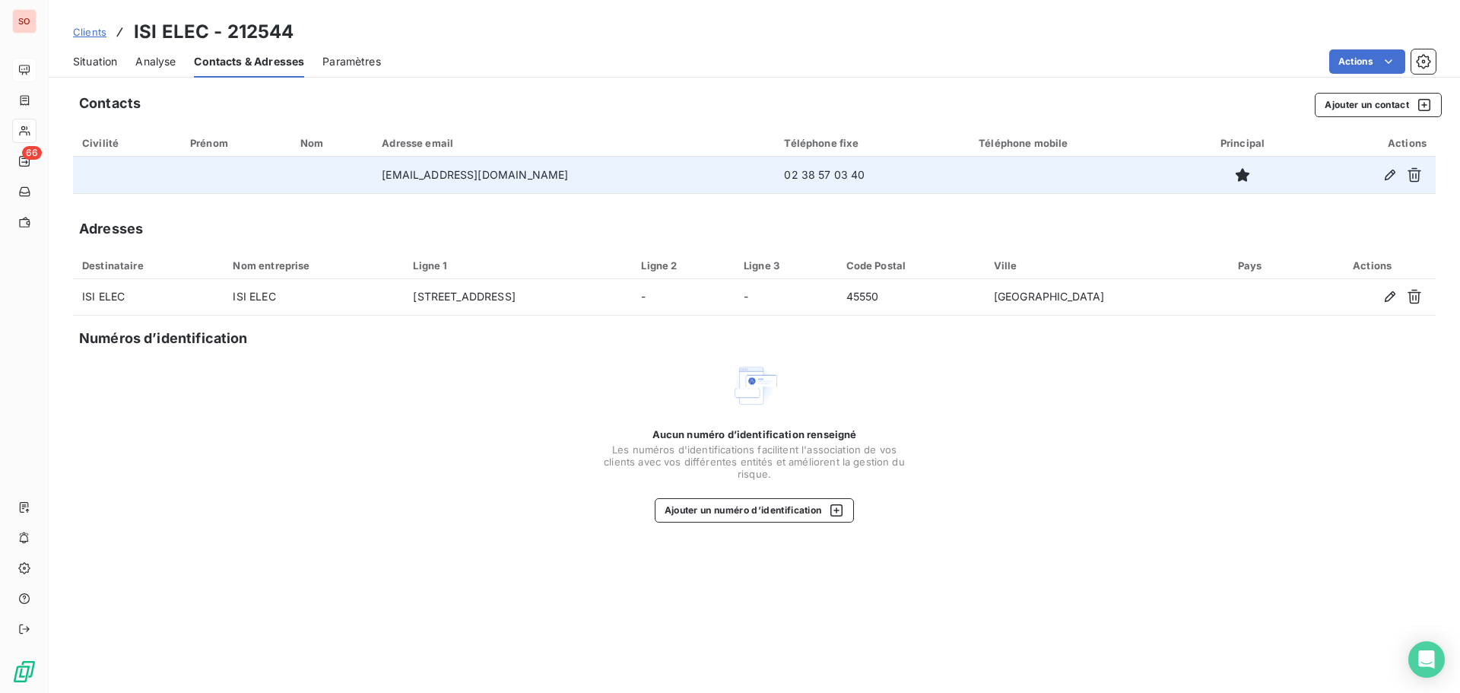
click at [110, 59] on span "Situation" at bounding box center [95, 61] width 44 height 15
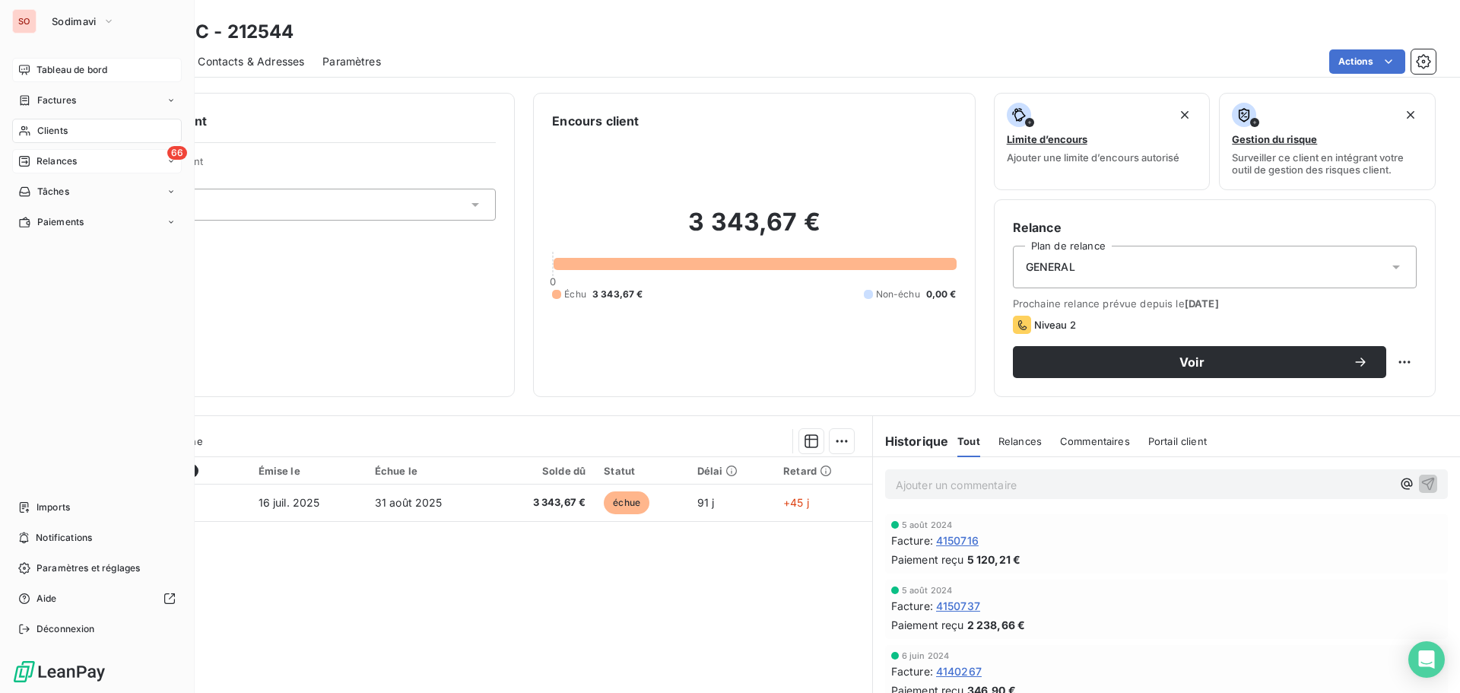
drag, startPoint x: 62, startPoint y: 161, endPoint x: 94, endPoint y: 157, distance: 32.2
click at [62, 162] on span "Relances" at bounding box center [57, 161] width 40 height 14
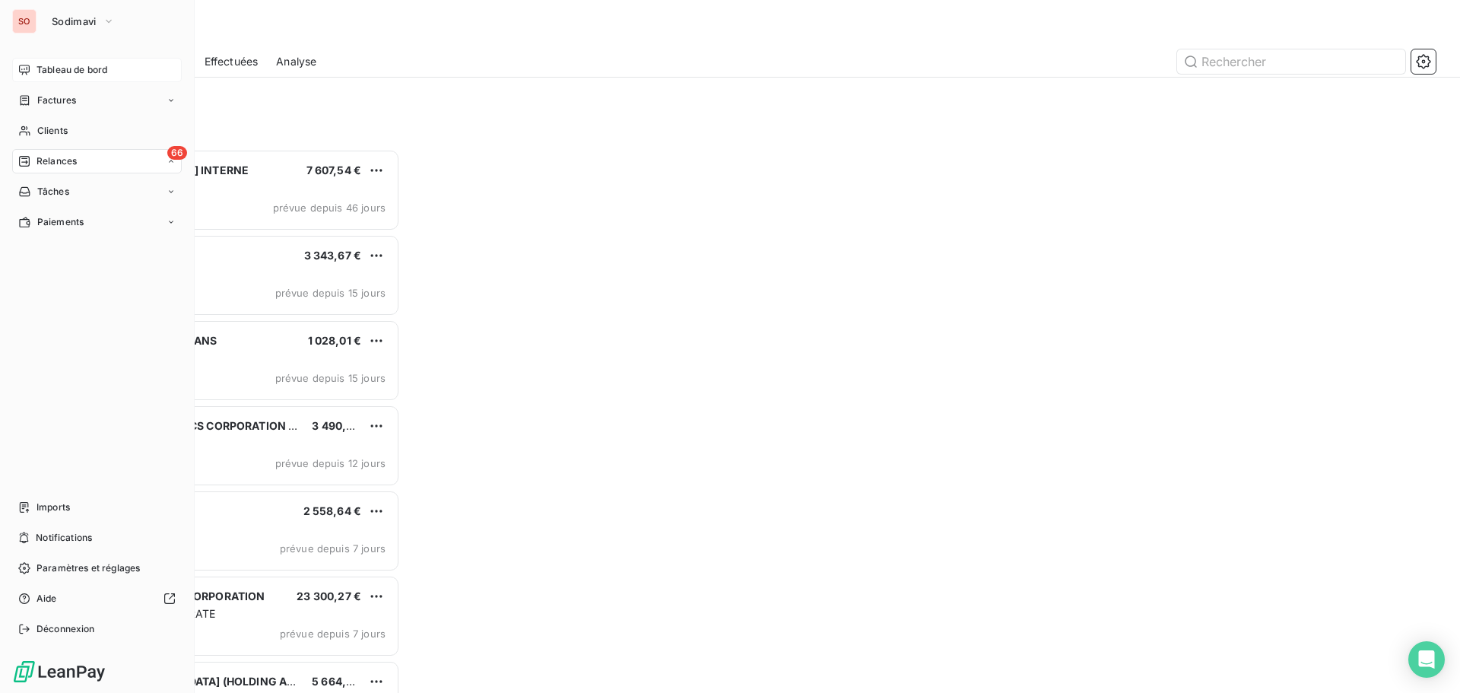
scroll to position [532, 316]
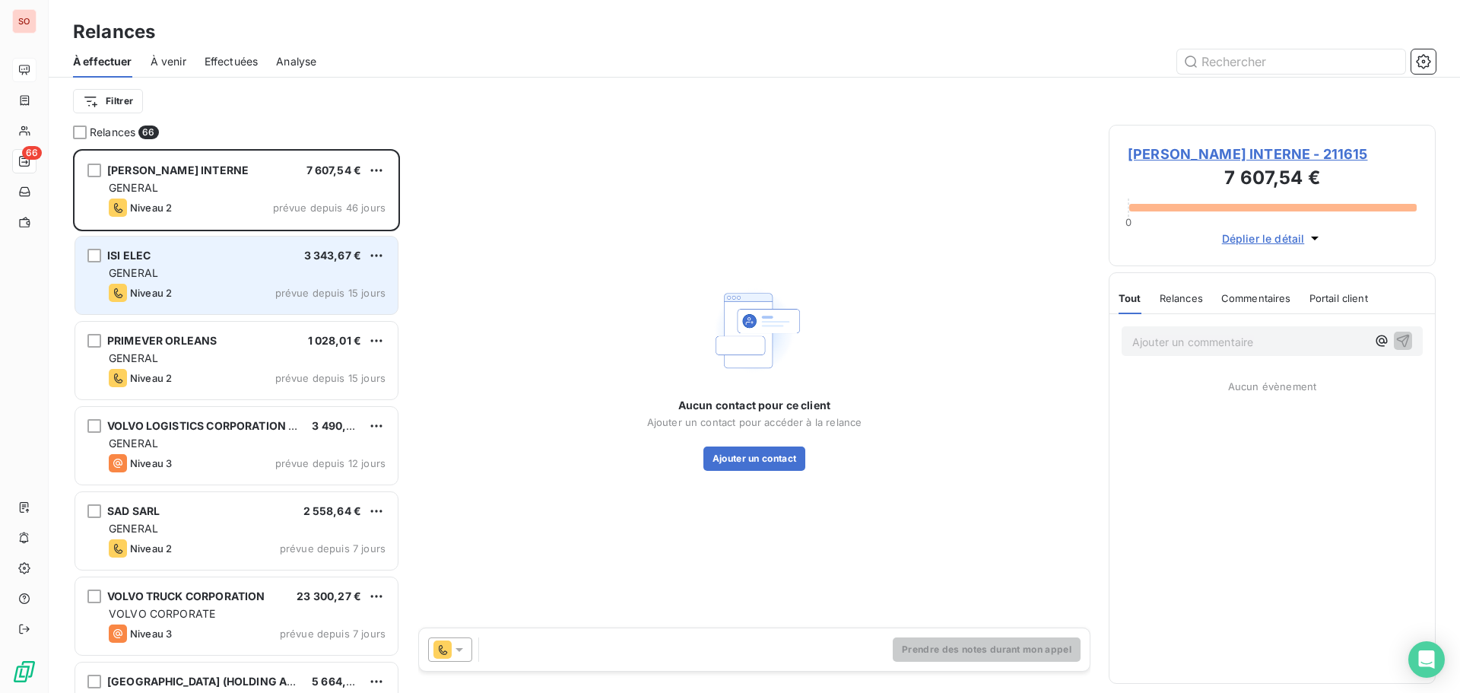
click at [293, 267] on div "GENERAL" at bounding box center [247, 272] width 277 height 15
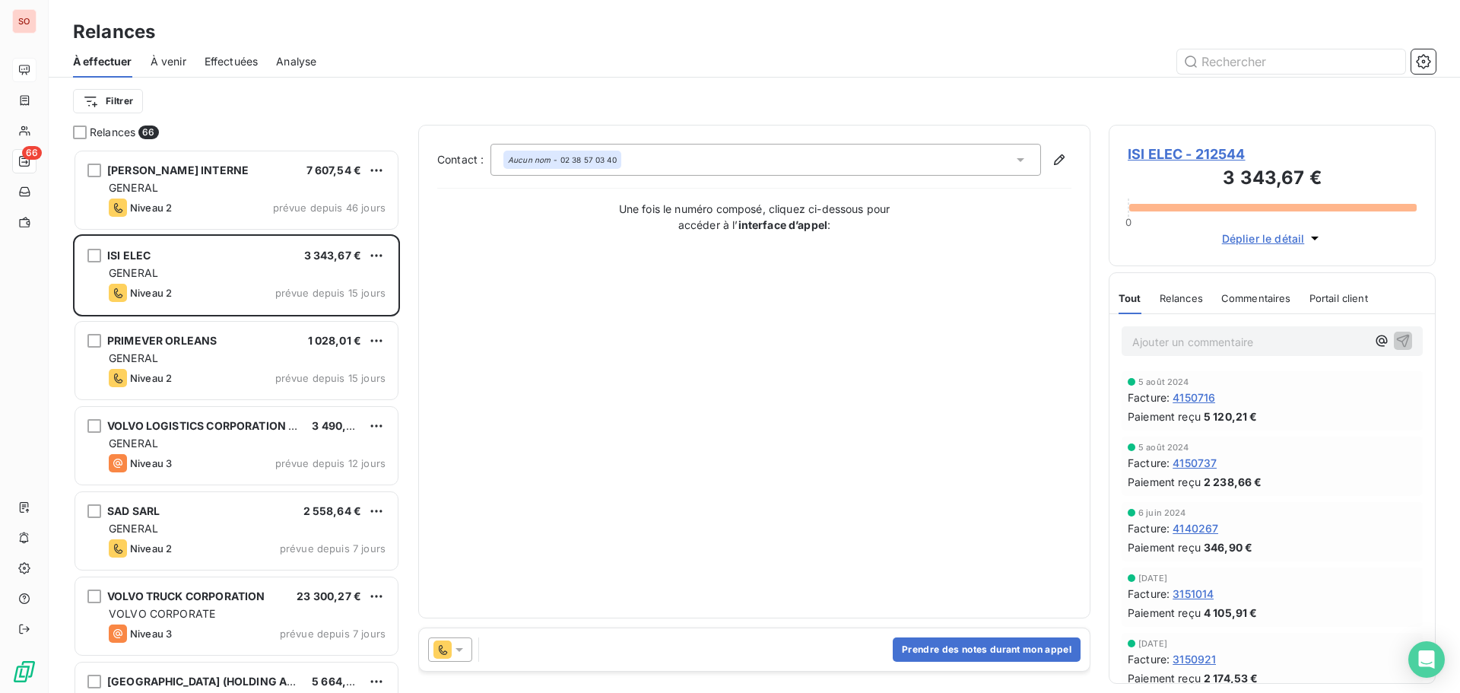
click at [456, 646] on icon at bounding box center [459, 649] width 15 height 15
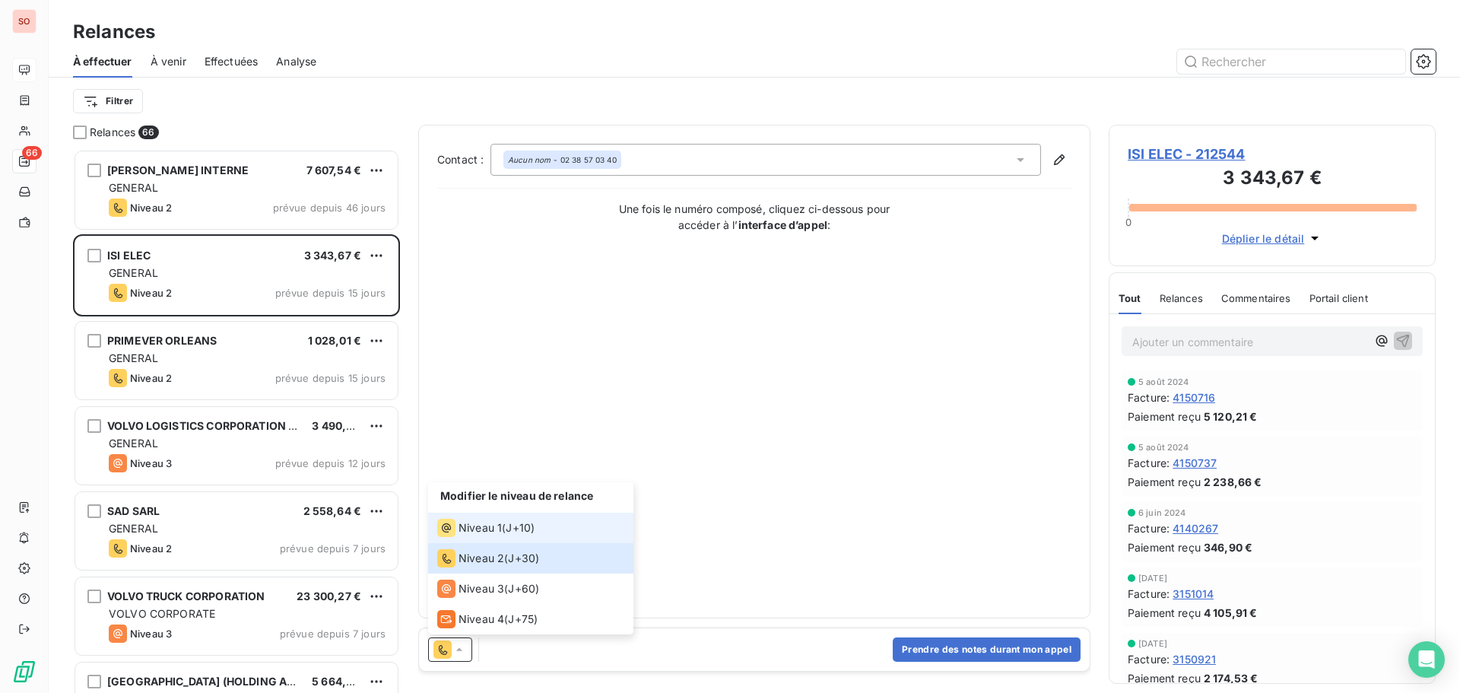
click at [481, 529] on span "Niveau 1" at bounding box center [480, 527] width 43 height 15
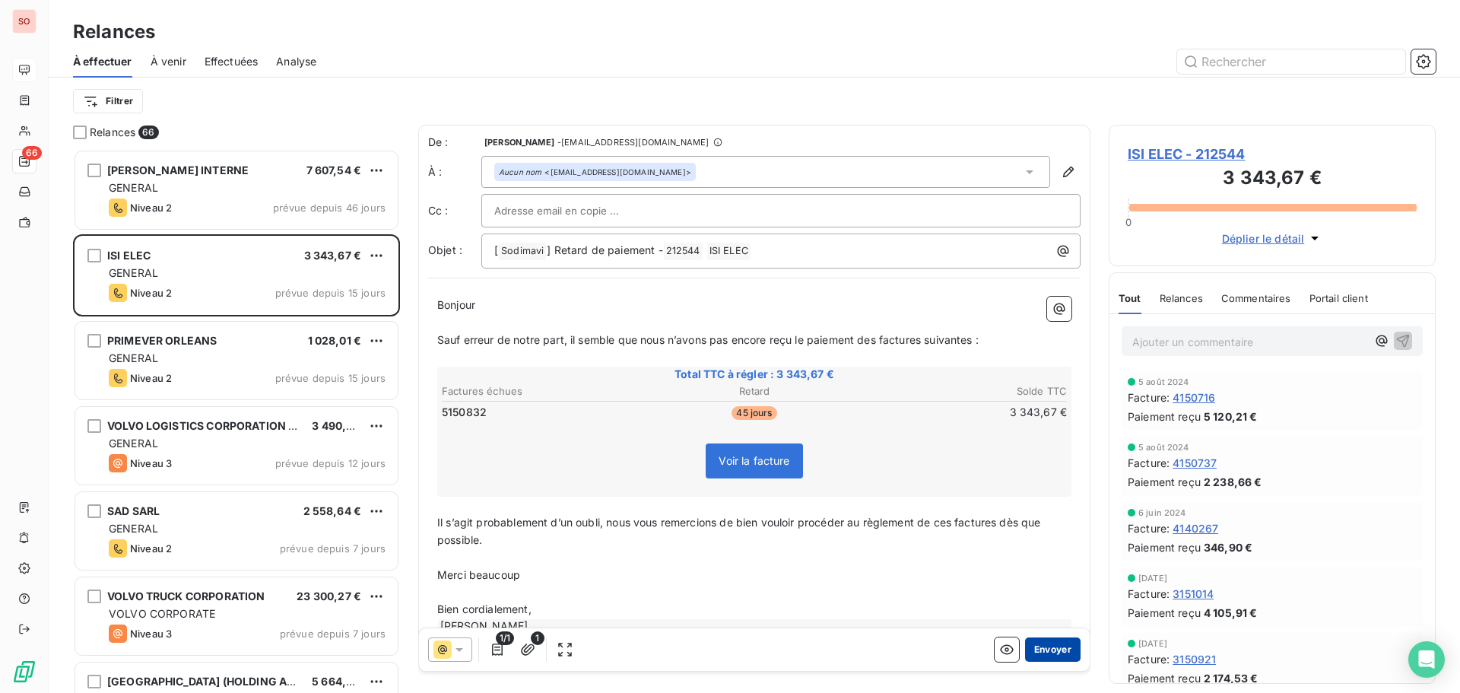
click at [1033, 654] on button "Envoyer" at bounding box center [1053, 649] width 56 height 24
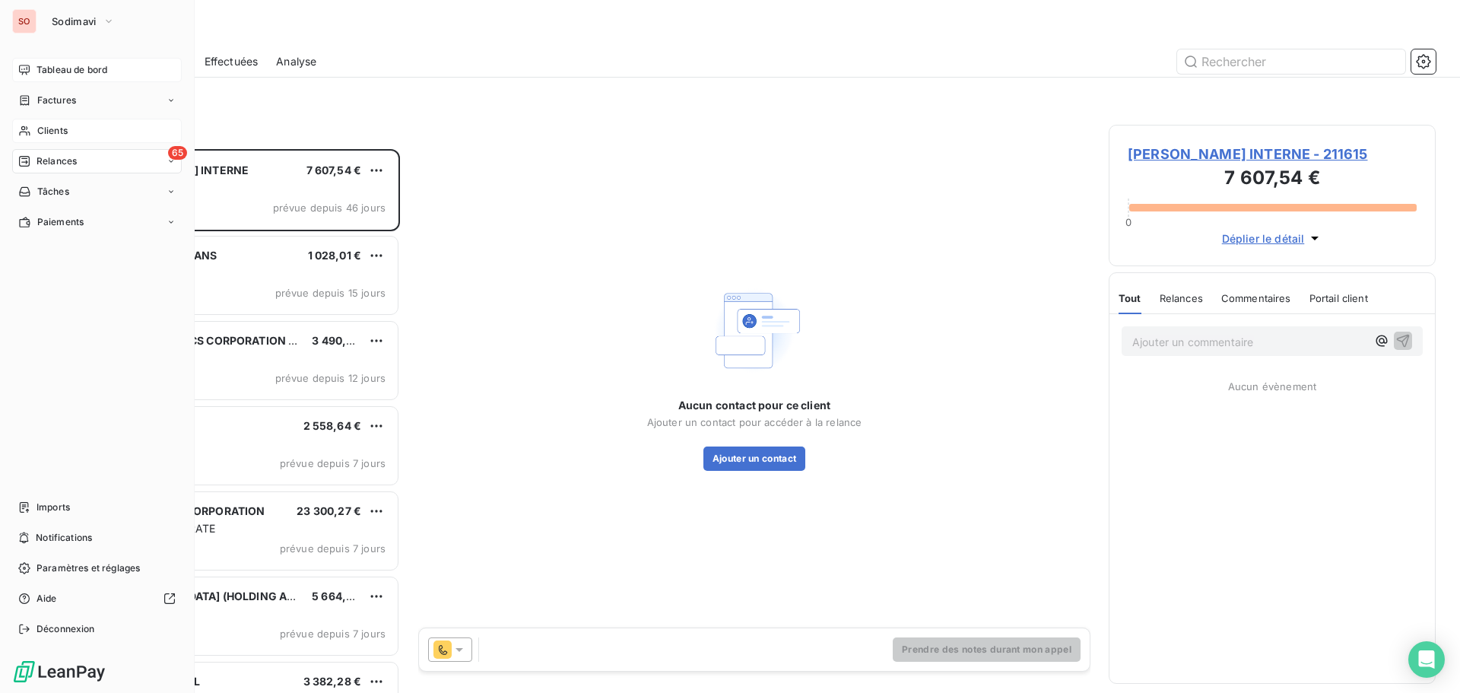
click at [33, 127] on div "Clients" at bounding box center [97, 131] width 170 height 24
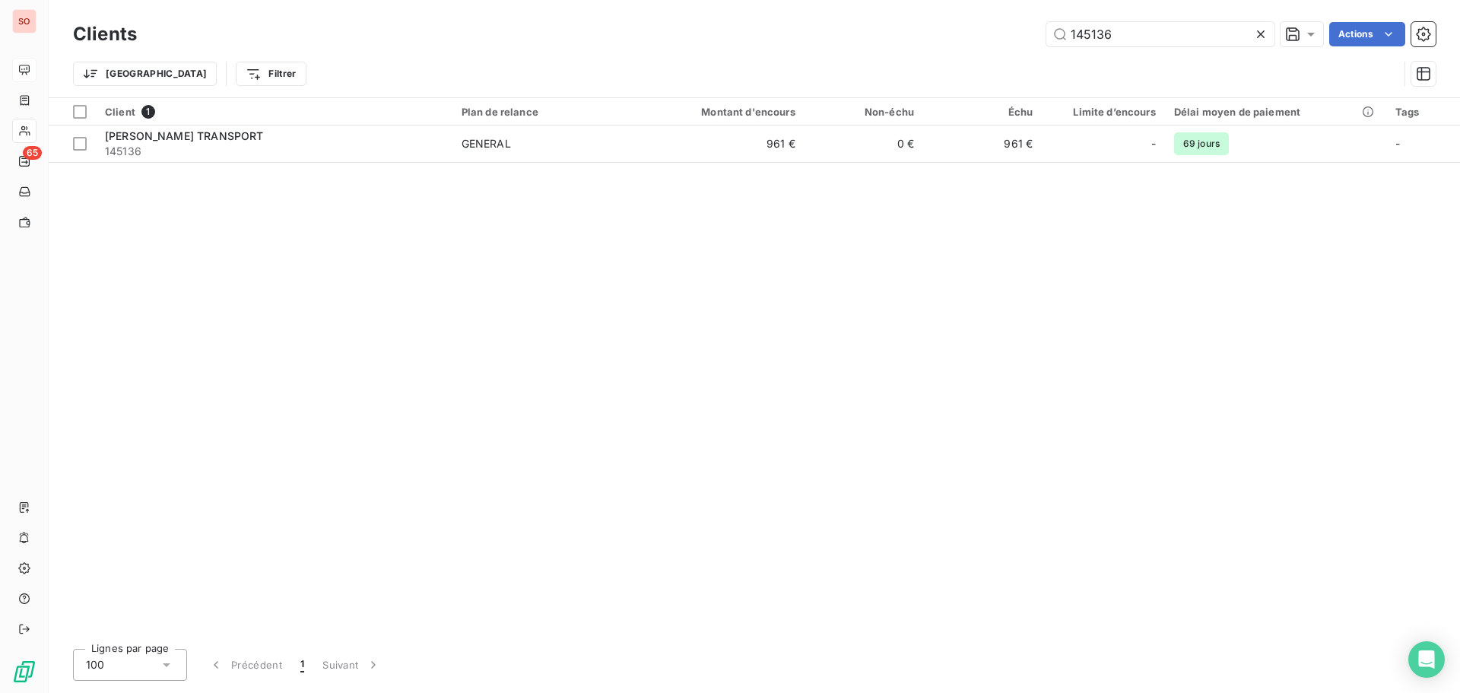
drag, startPoint x: 1126, startPoint y: 33, endPoint x: 1015, endPoint y: 33, distance: 111.0
click at [1015, 33] on div "145136 Actions" at bounding box center [795, 34] width 1281 height 24
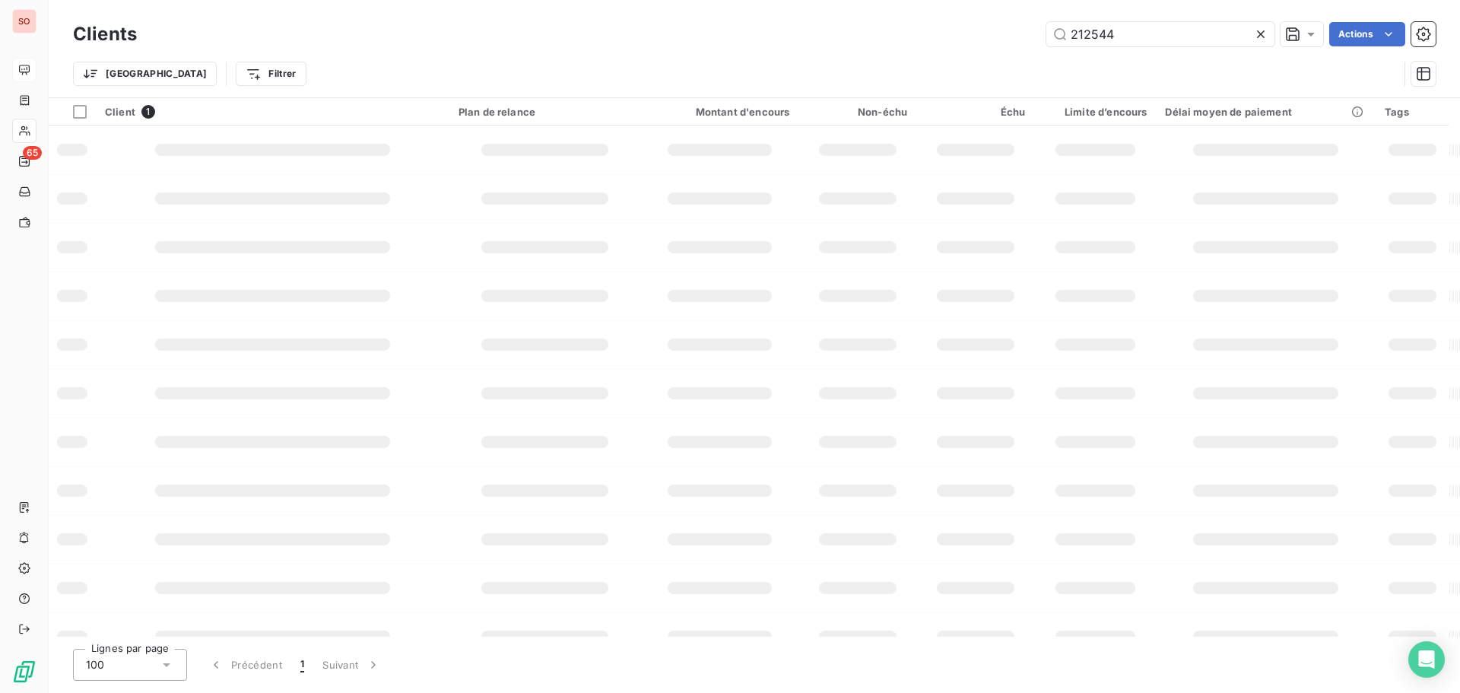
type input "212544"
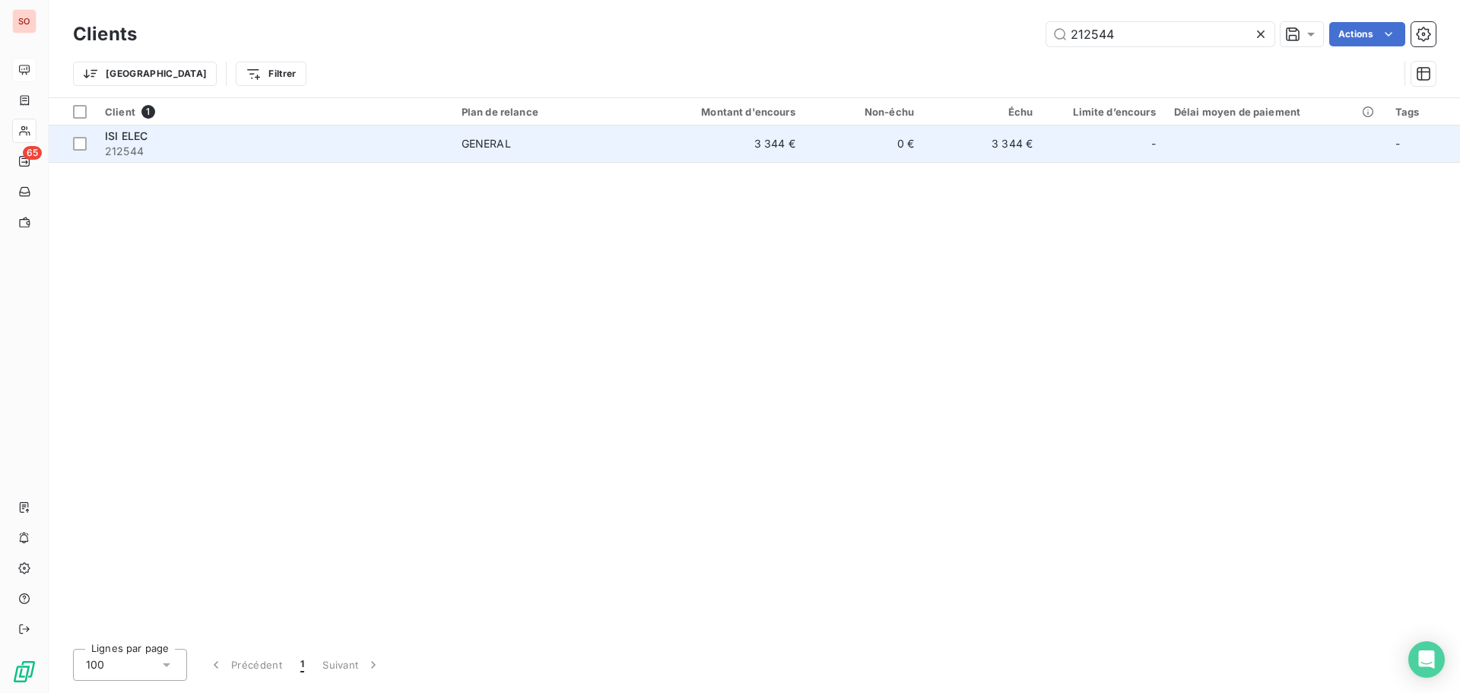
click at [118, 139] on span "ISI ELEC" at bounding box center [126, 135] width 43 height 13
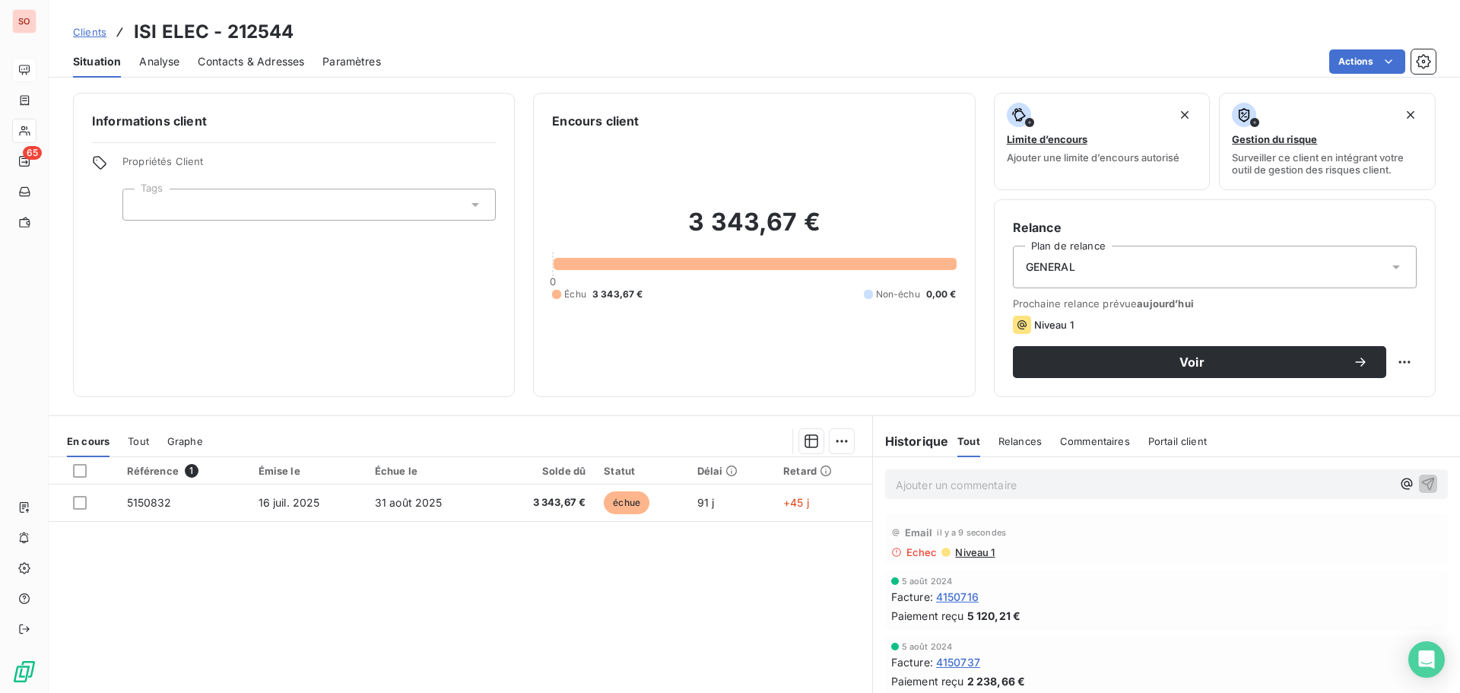
click at [240, 59] on span "Contacts & Adresses" at bounding box center [251, 61] width 106 height 15
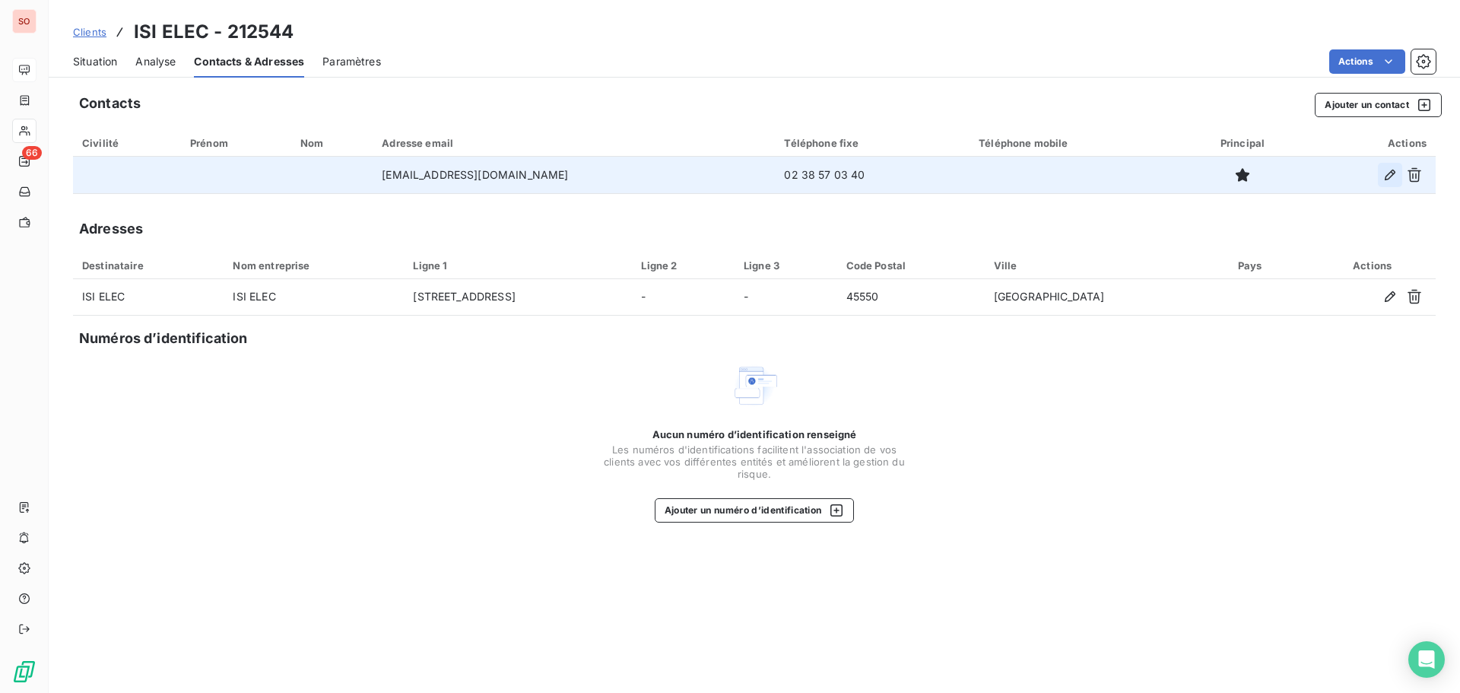
click at [1388, 179] on icon "button" at bounding box center [1390, 175] width 11 height 11
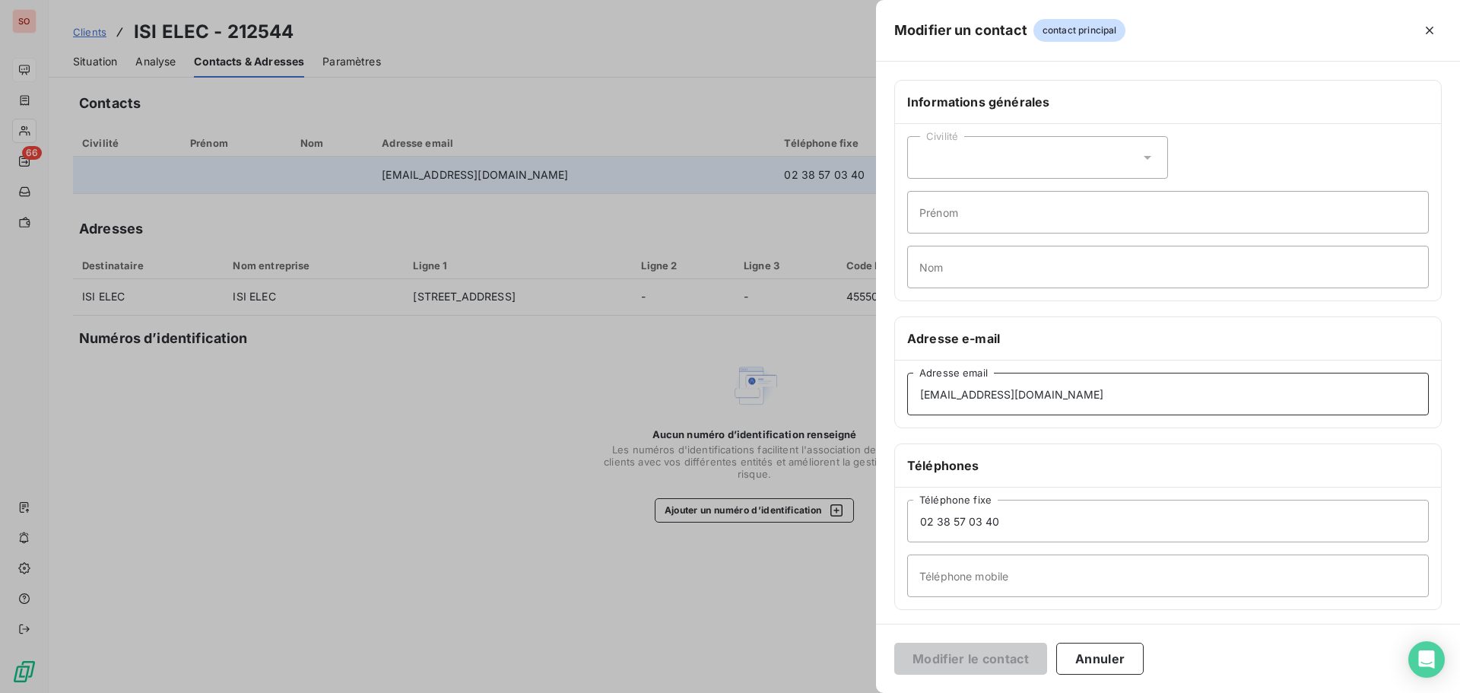
drag, startPoint x: 1038, startPoint y: 395, endPoint x: 809, endPoint y: 381, distance: 229.3
click at [809, 692] on div "Modifier un contact contact principal Informations générales Civilité Prénom No…" at bounding box center [730, 693] width 1460 height 0
paste input "groupe-isi"
type input "[EMAIL_ADDRESS][DOMAIN_NAME]"
click at [1030, 662] on button "Modifier le contact" at bounding box center [970, 659] width 153 height 32
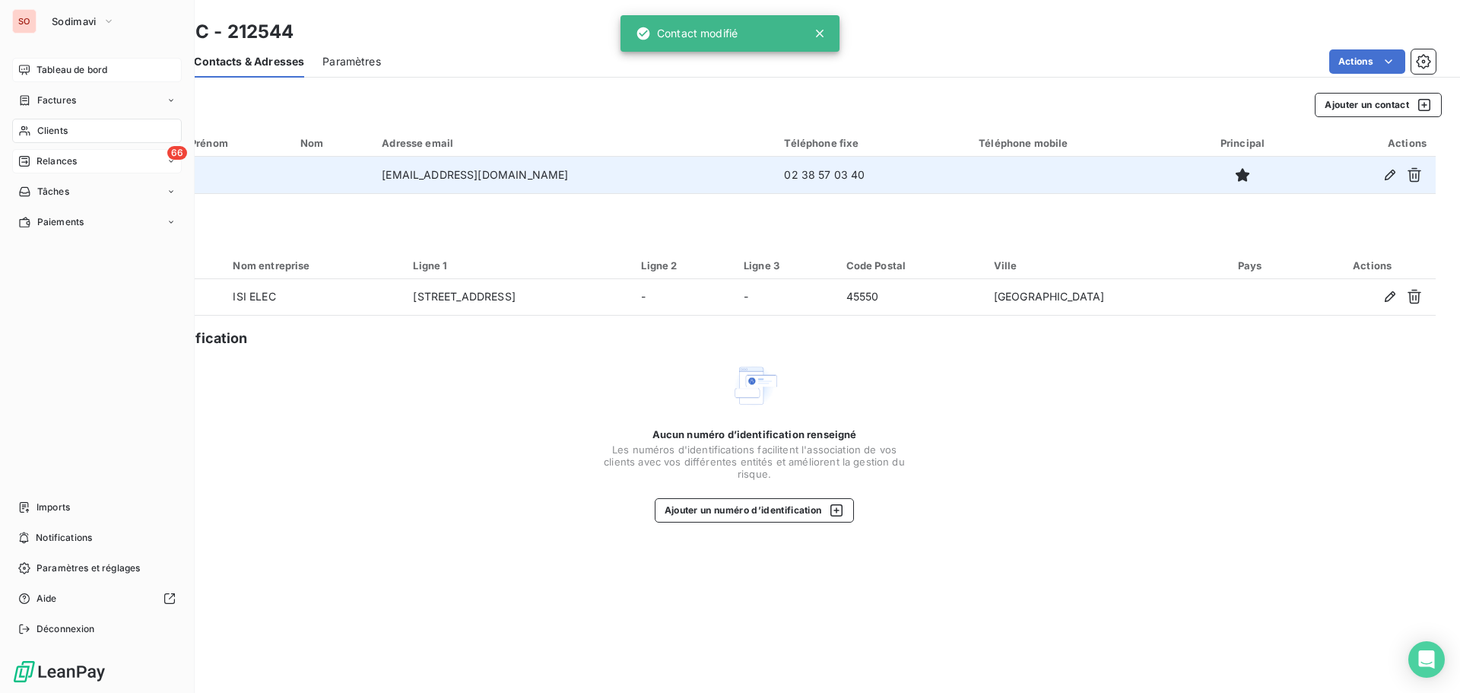
click at [49, 160] on span "Relances" at bounding box center [57, 161] width 40 height 14
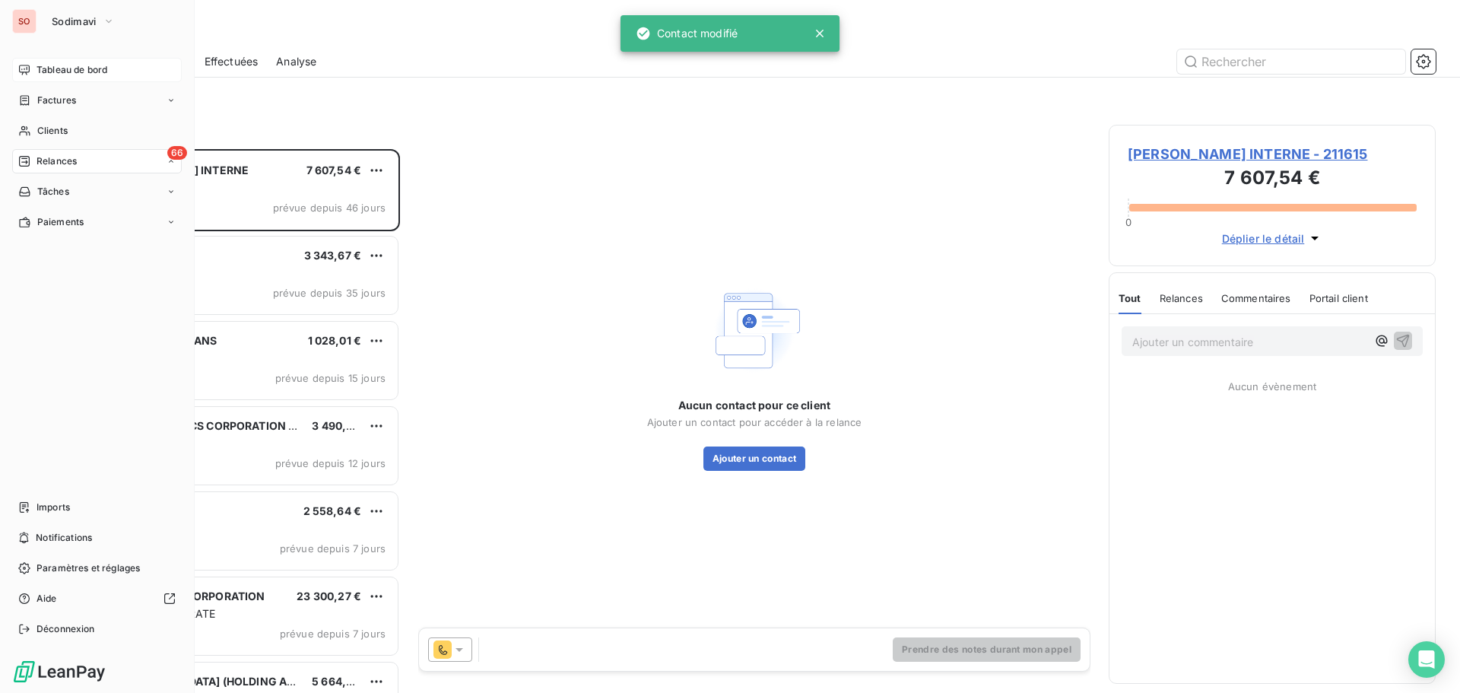
scroll to position [532, 316]
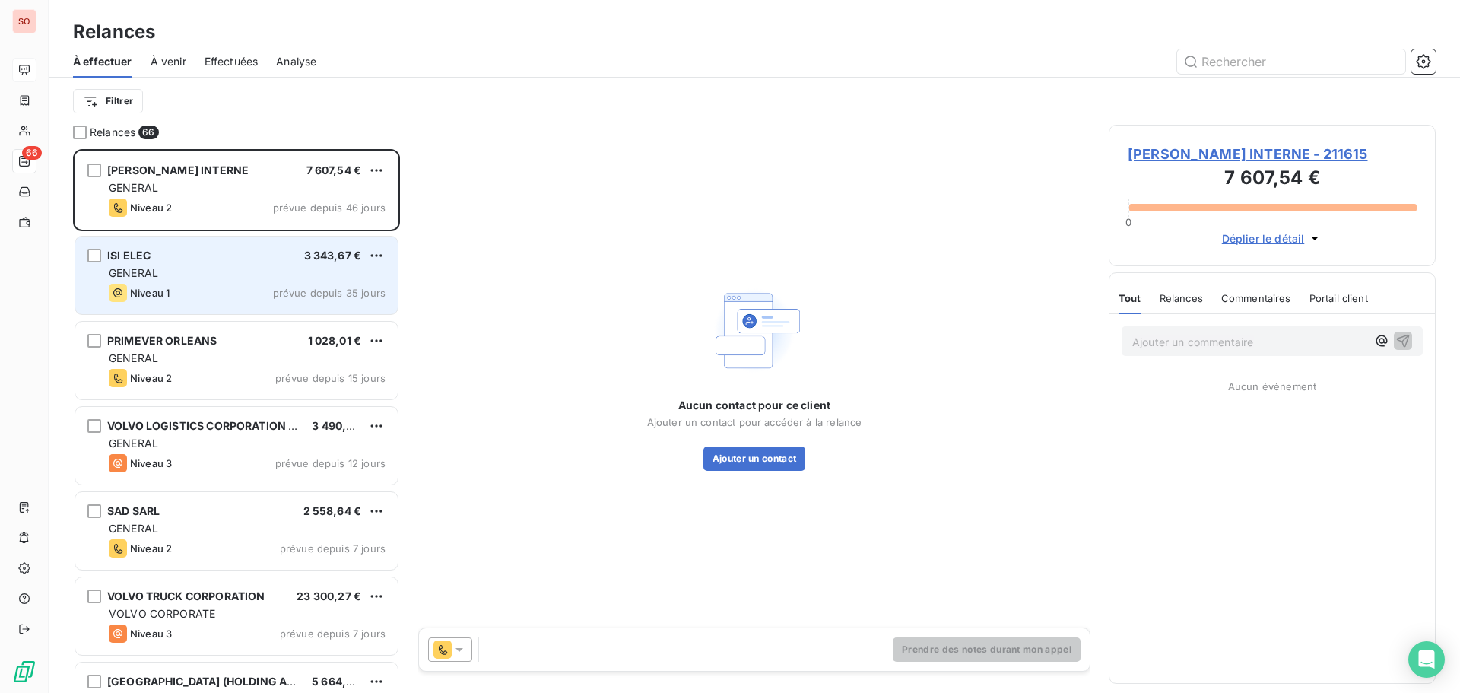
click at [233, 268] on div "GENERAL" at bounding box center [247, 272] width 277 height 15
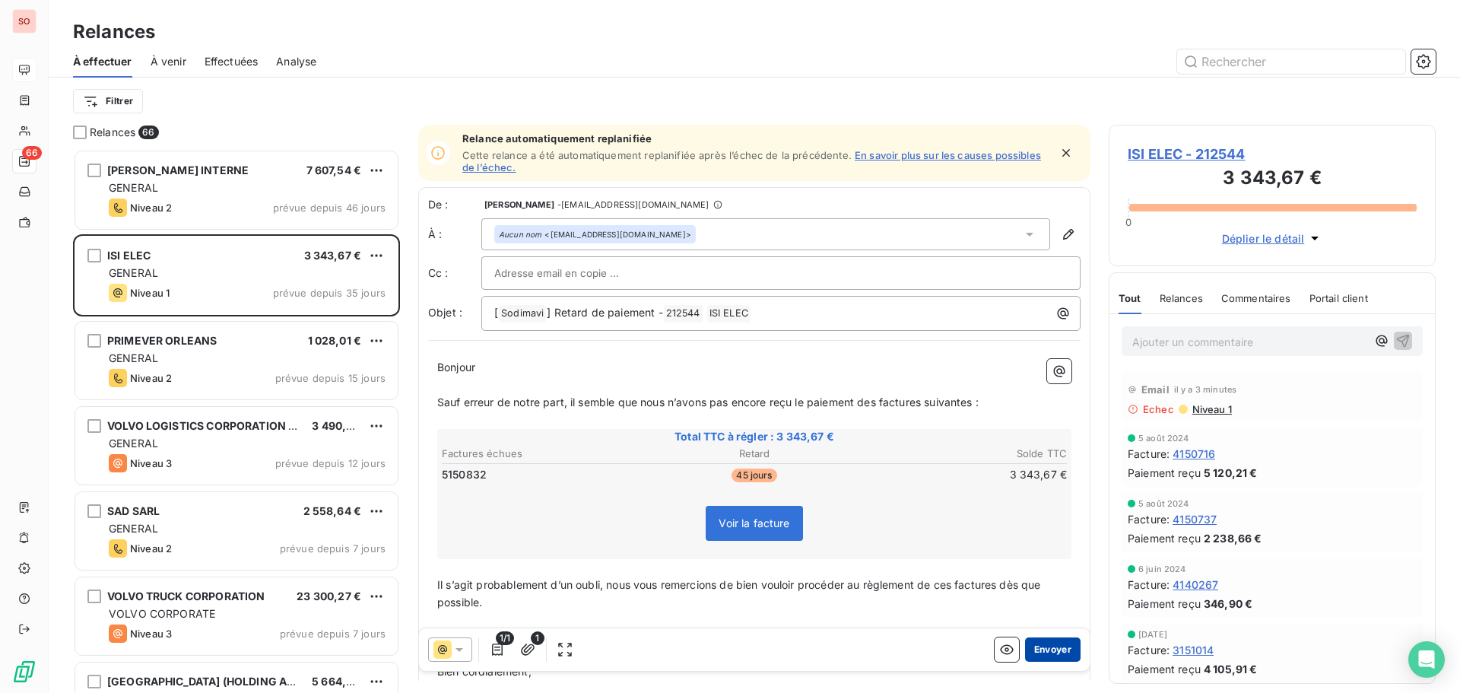
click at [1030, 649] on button "Envoyer" at bounding box center [1053, 649] width 56 height 24
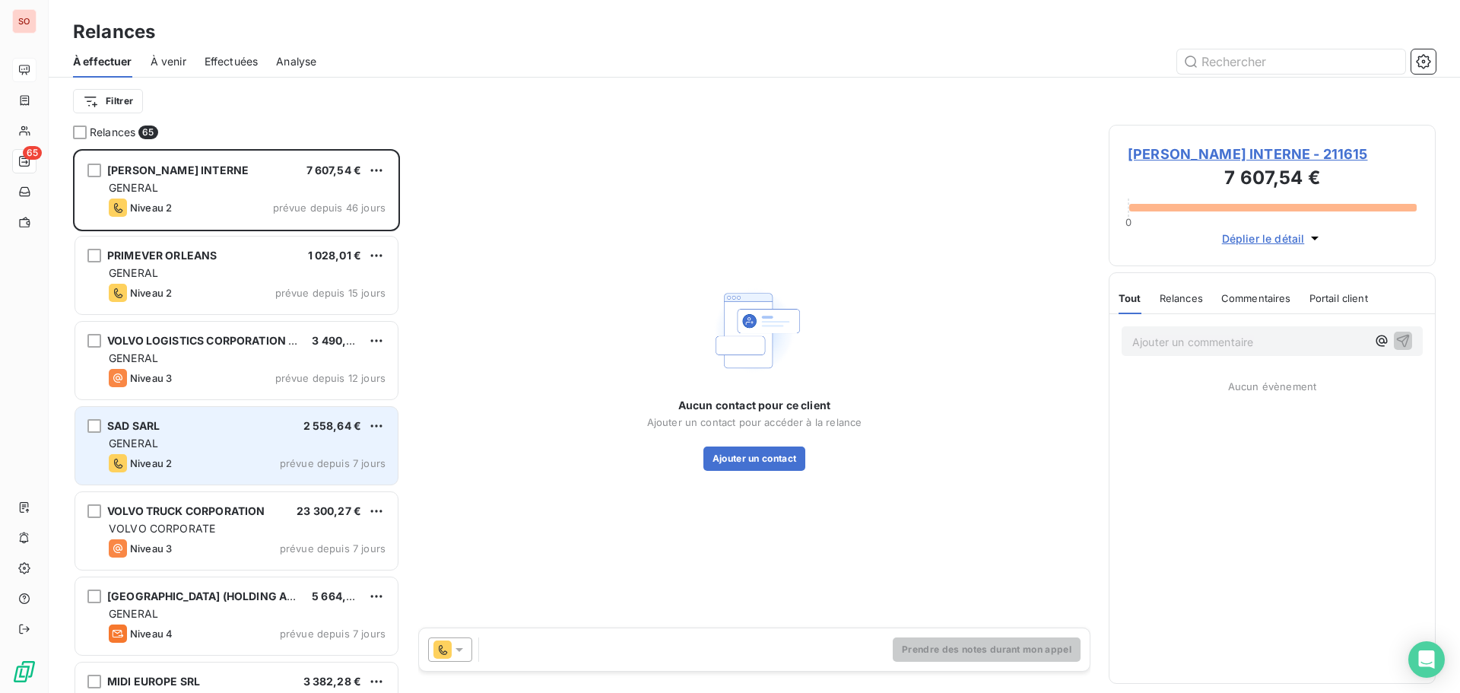
click at [245, 450] on div "GENERAL" at bounding box center [247, 443] width 277 height 15
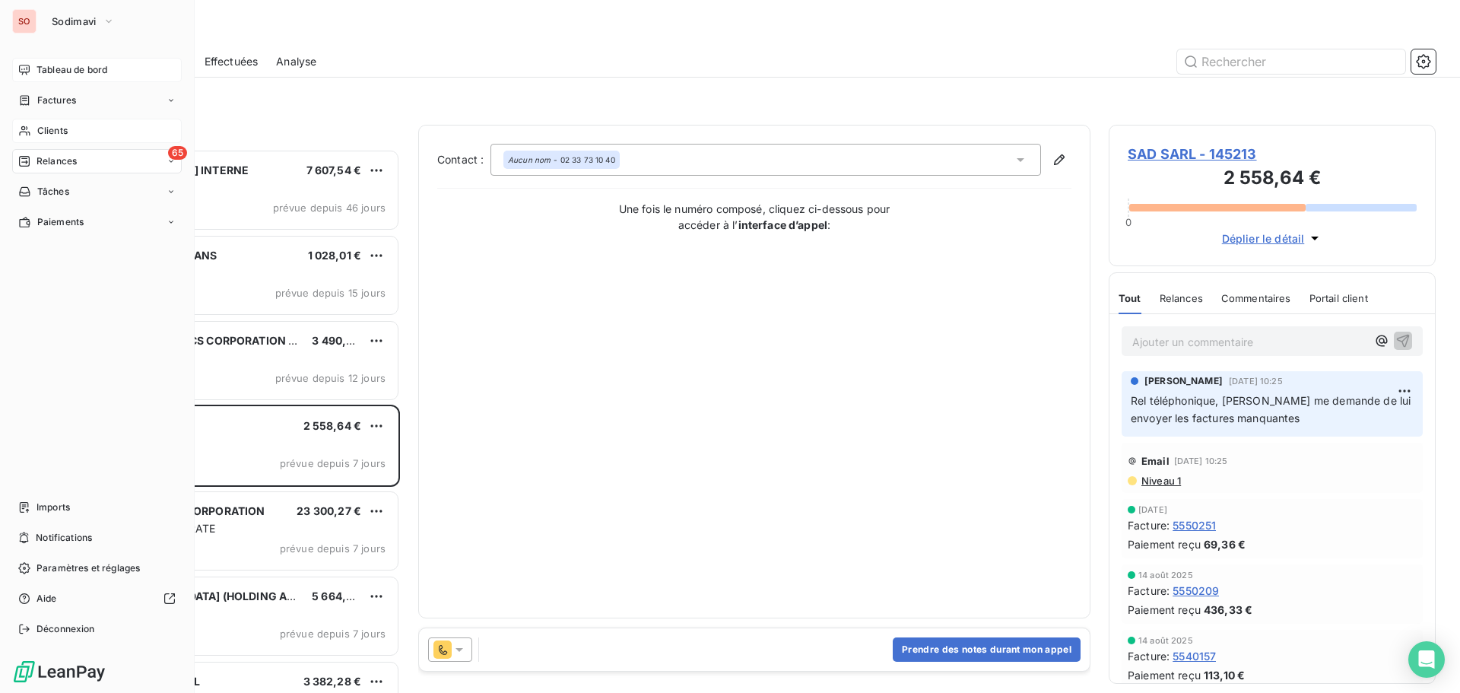
click at [47, 128] on span "Clients" at bounding box center [52, 131] width 30 height 14
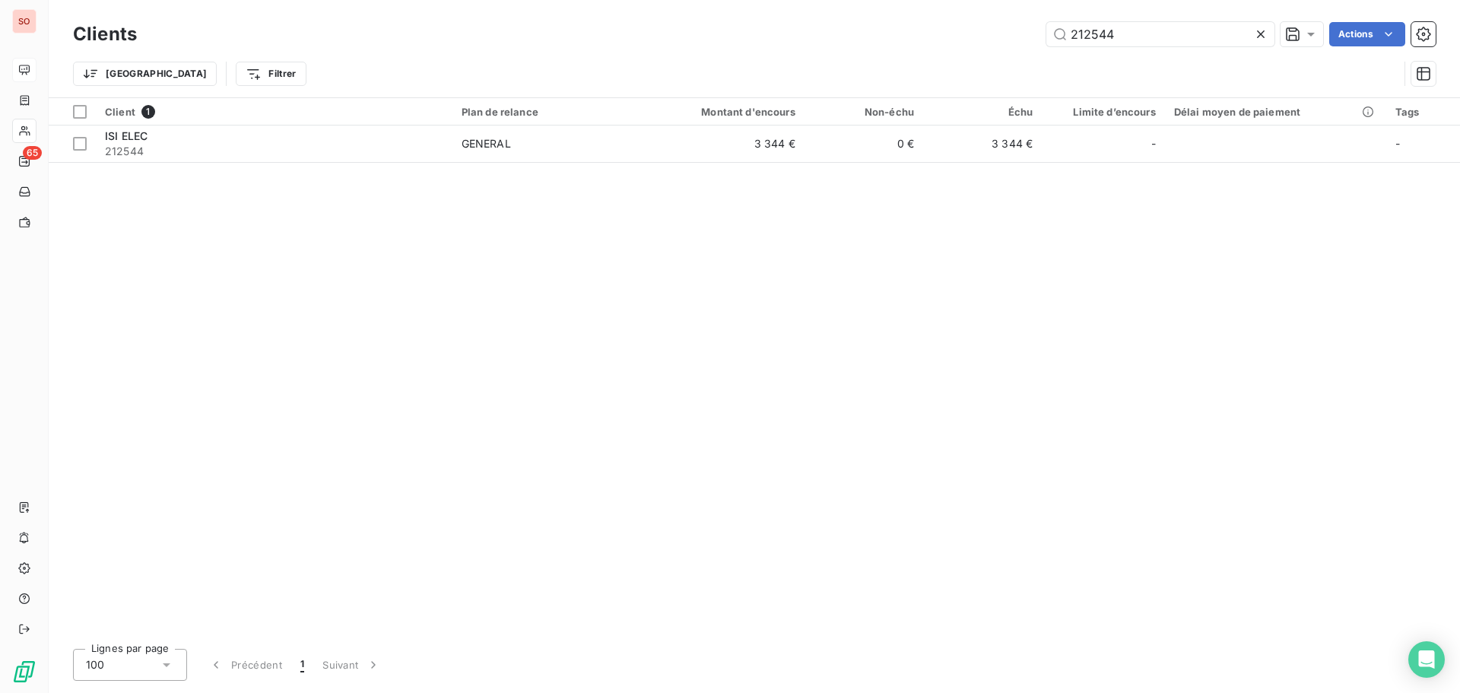
drag, startPoint x: 1141, startPoint y: 31, endPoint x: 976, endPoint y: 21, distance: 165.3
click at [976, 21] on div "Clients 212544 Actions" at bounding box center [754, 34] width 1363 height 32
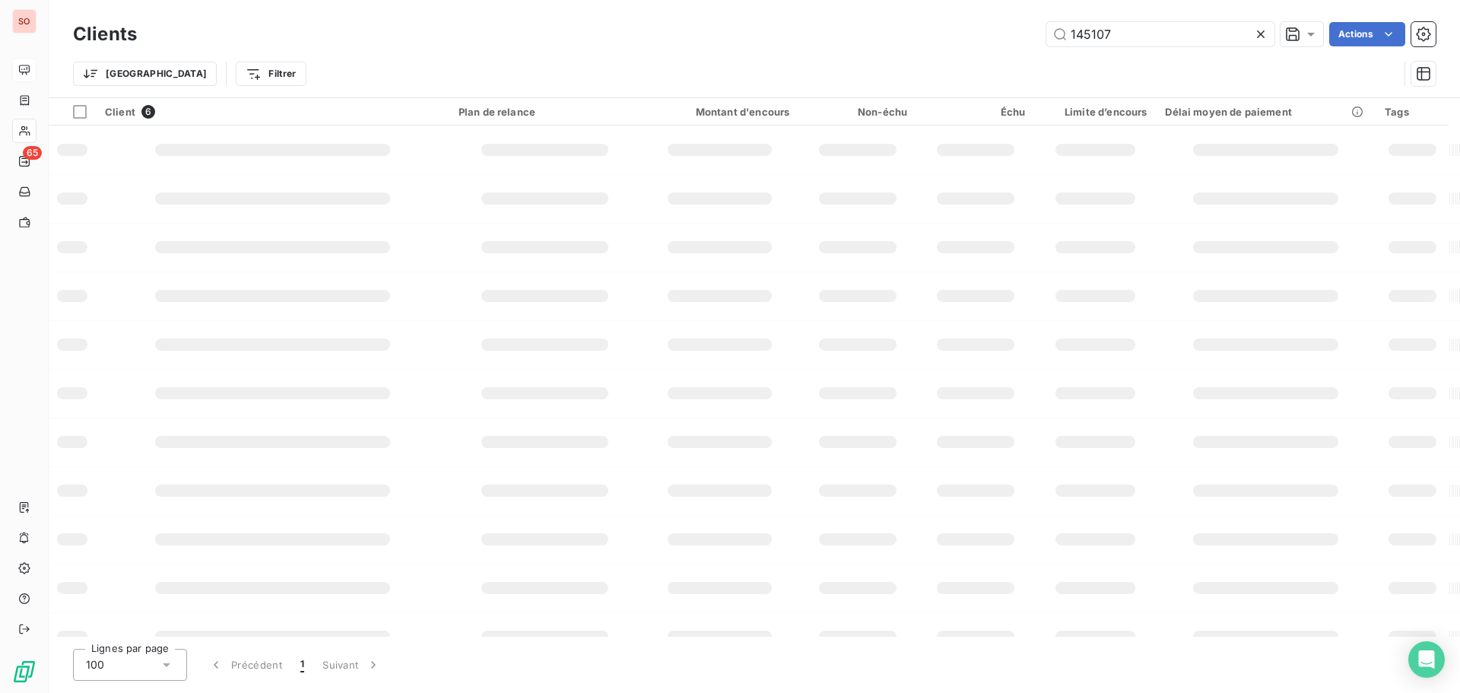
type input "145107"
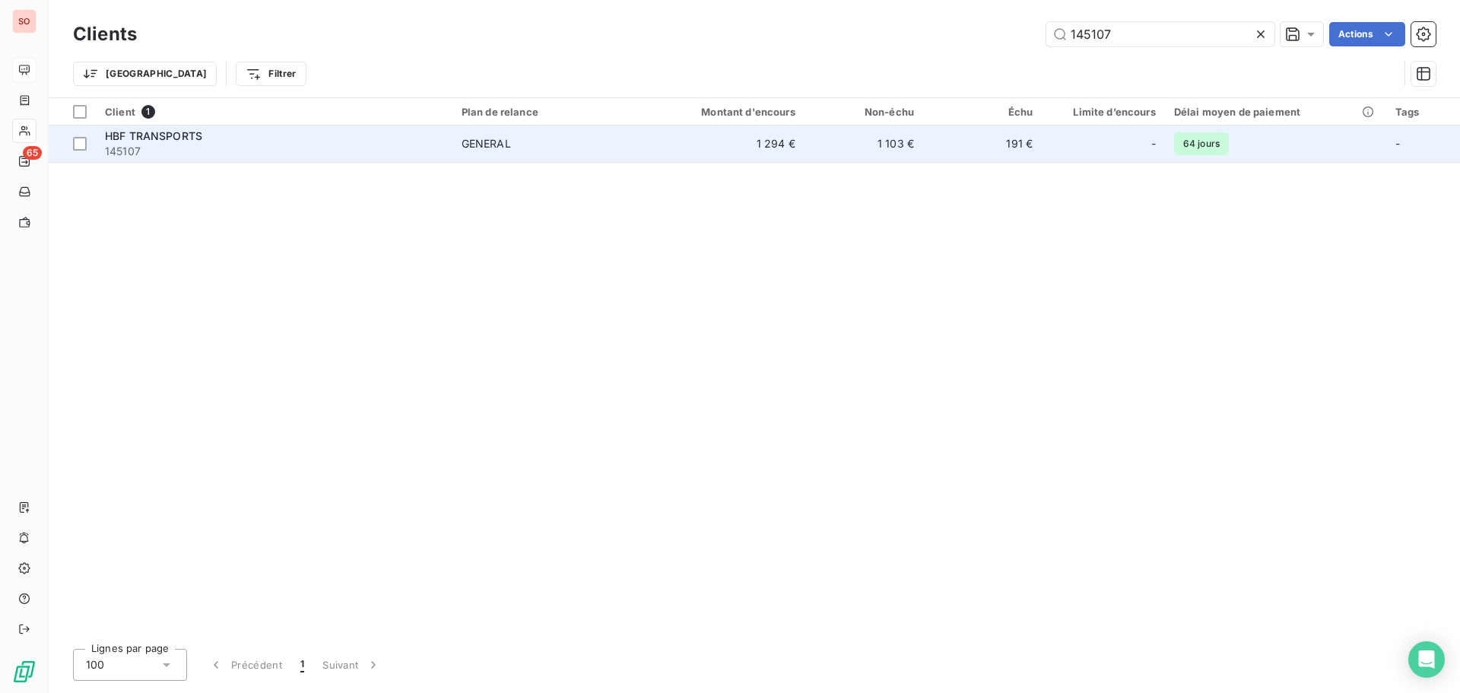
click at [183, 138] on span "HBF TRANSPORTS" at bounding box center [153, 135] width 97 height 13
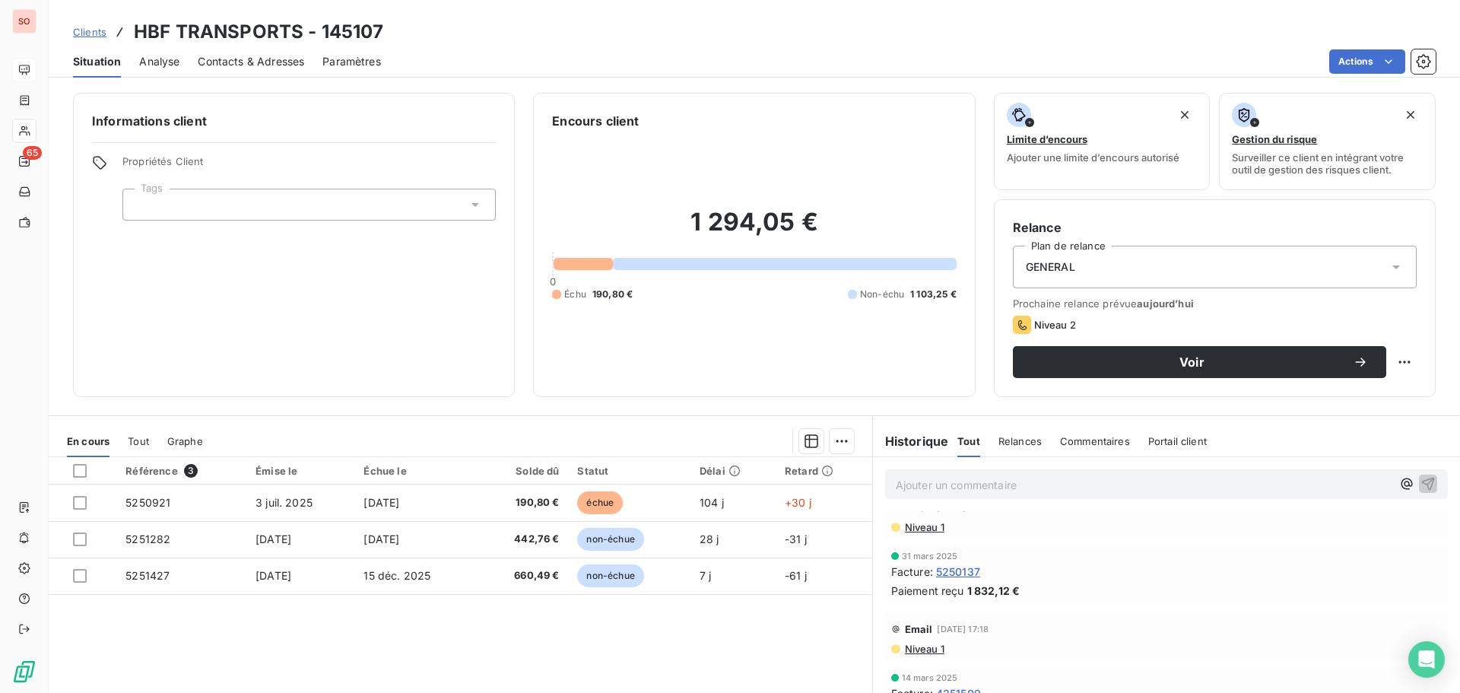
scroll to position [523, 0]
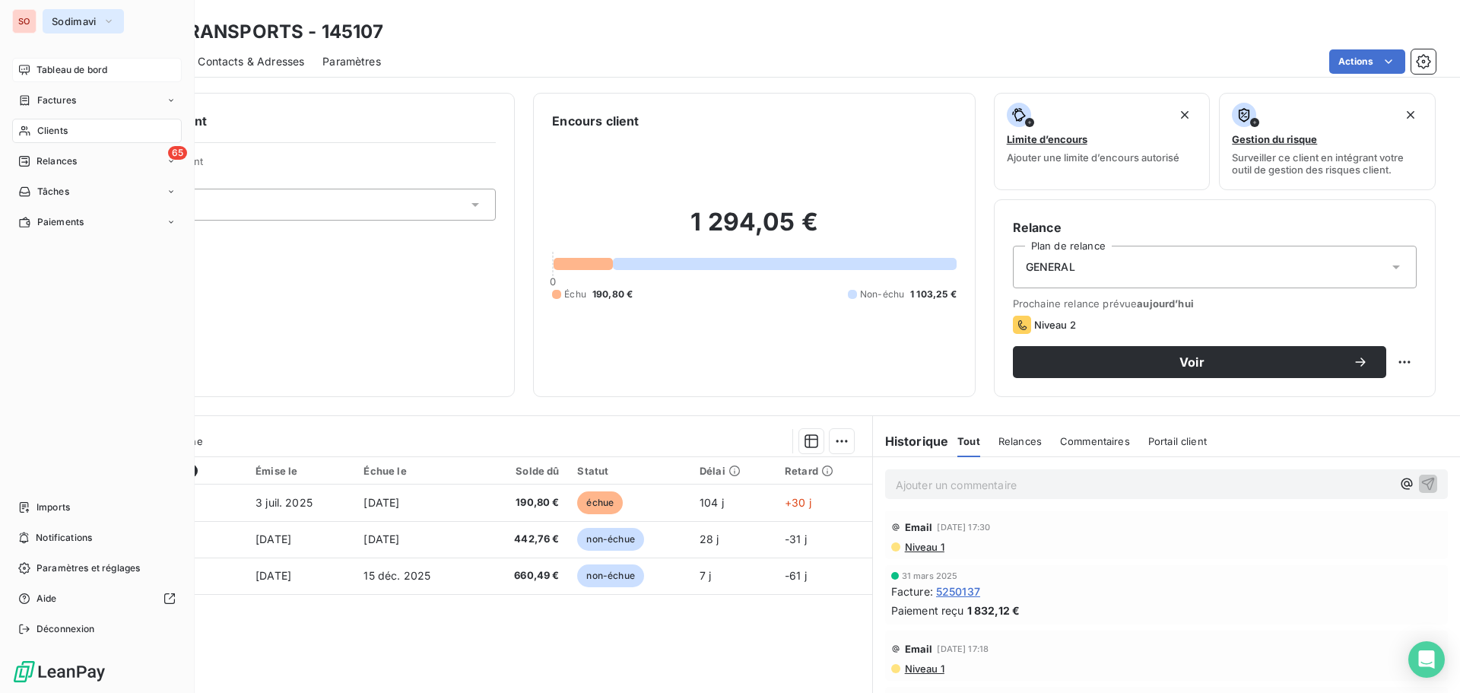
click at [62, 18] on span "Sodimavi" at bounding box center [74, 21] width 45 height 12
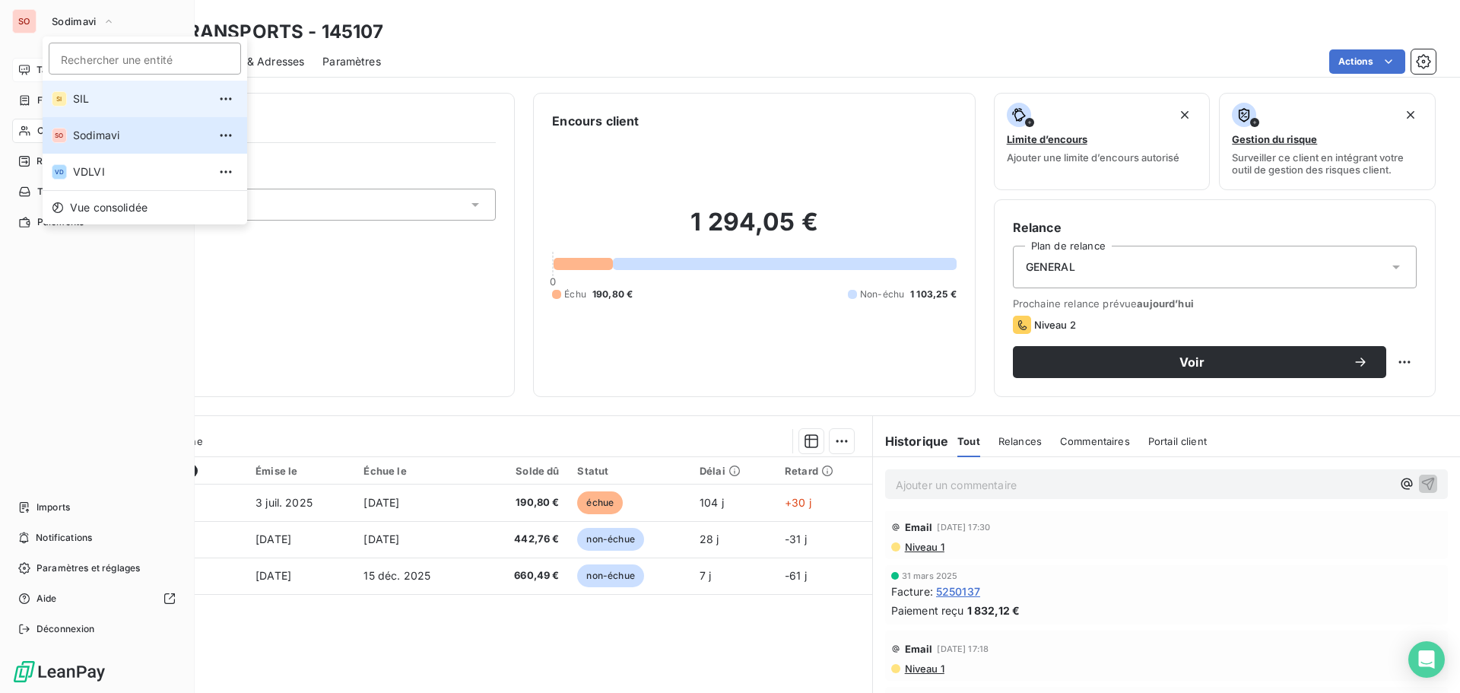
click at [75, 101] on span "SIL" at bounding box center [140, 98] width 135 height 15
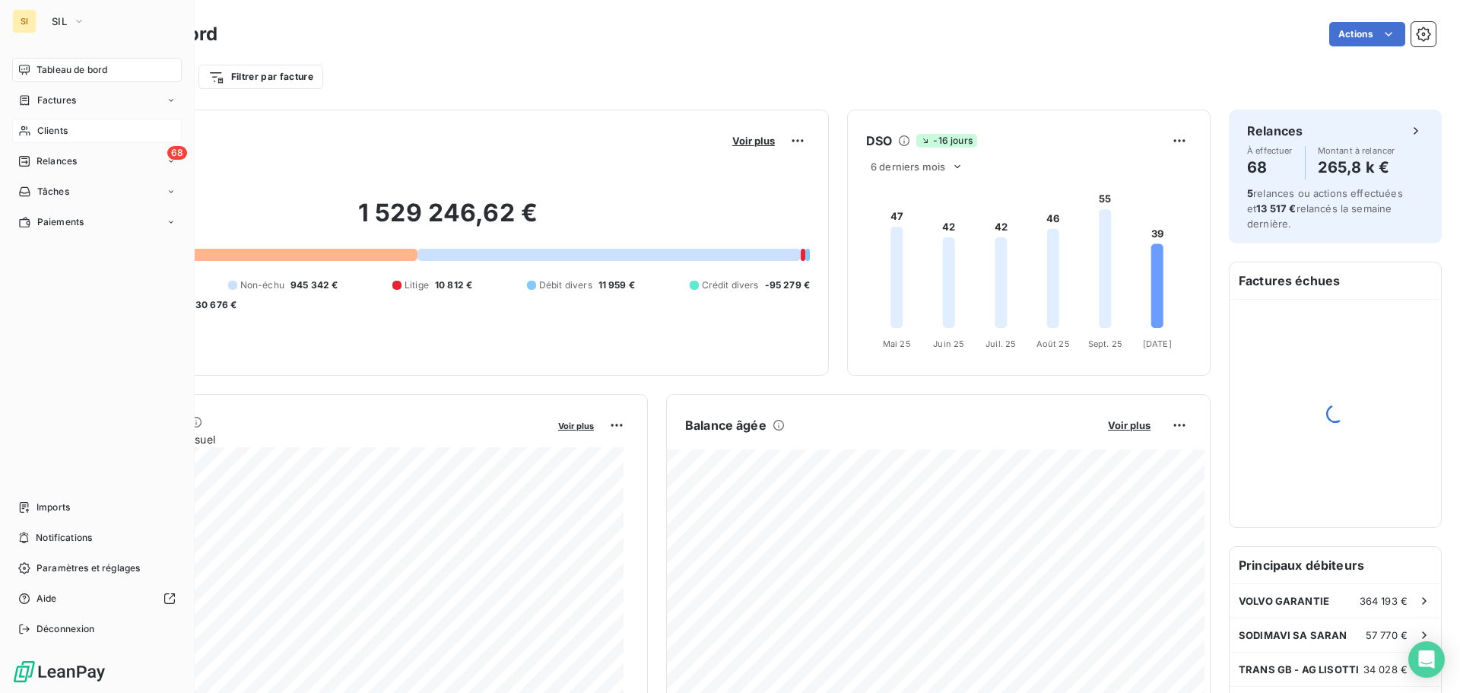
drag, startPoint x: 48, startPoint y: 129, endPoint x: 110, endPoint y: 122, distance: 62.1
click at [48, 129] on span "Clients" at bounding box center [52, 131] width 30 height 14
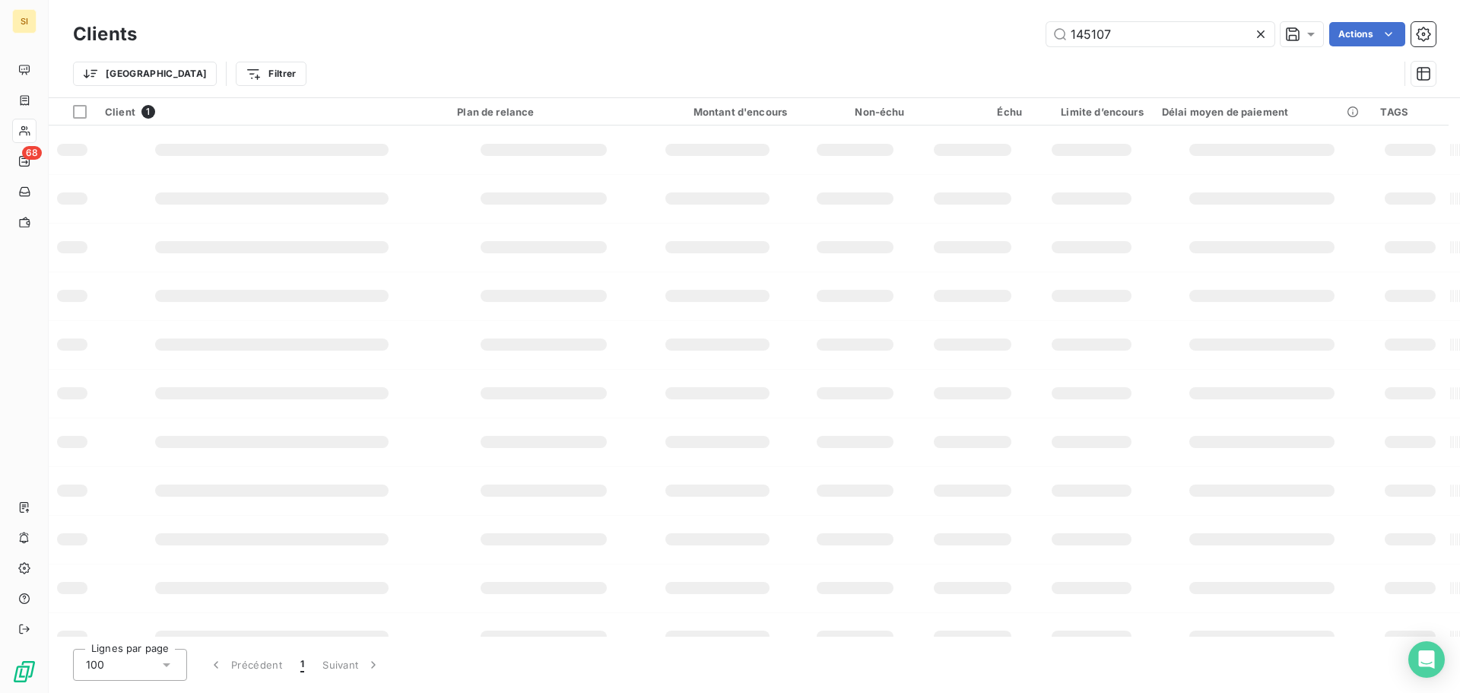
drag, startPoint x: 1128, startPoint y: 35, endPoint x: 1043, endPoint y: 32, distance: 85.2
click at [1043, 32] on div "145107 Actions" at bounding box center [795, 34] width 1281 height 24
type input "145107"
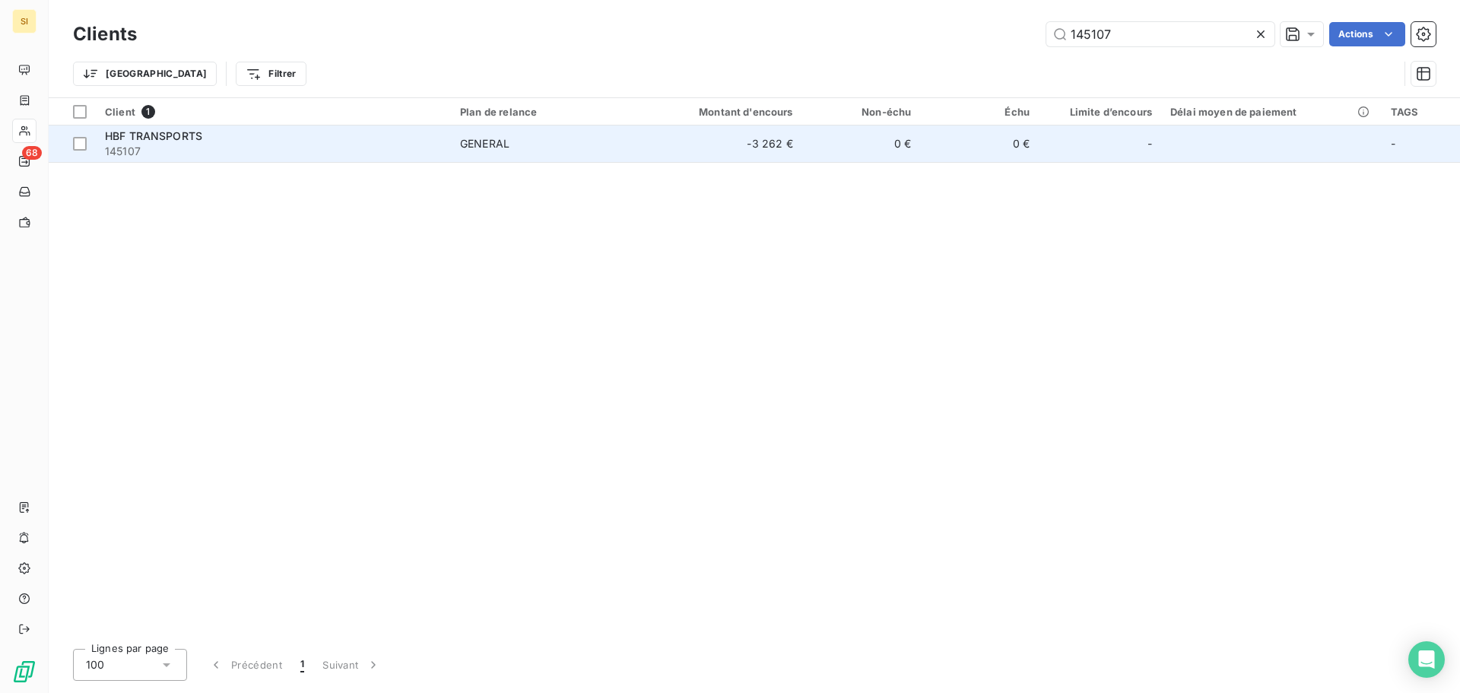
click at [172, 135] on span "HBF TRANSPORTS" at bounding box center [153, 135] width 97 height 13
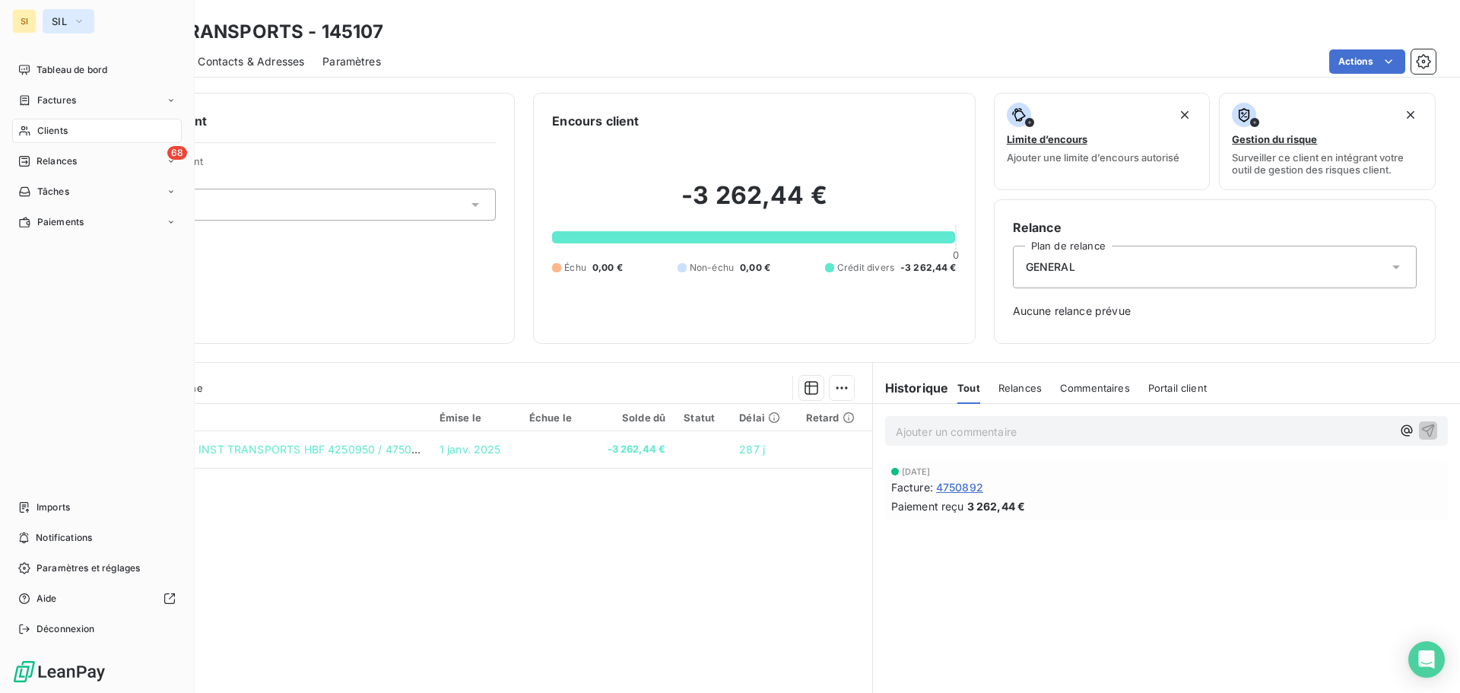
click at [61, 19] on span "SIL" at bounding box center [59, 21] width 15 height 12
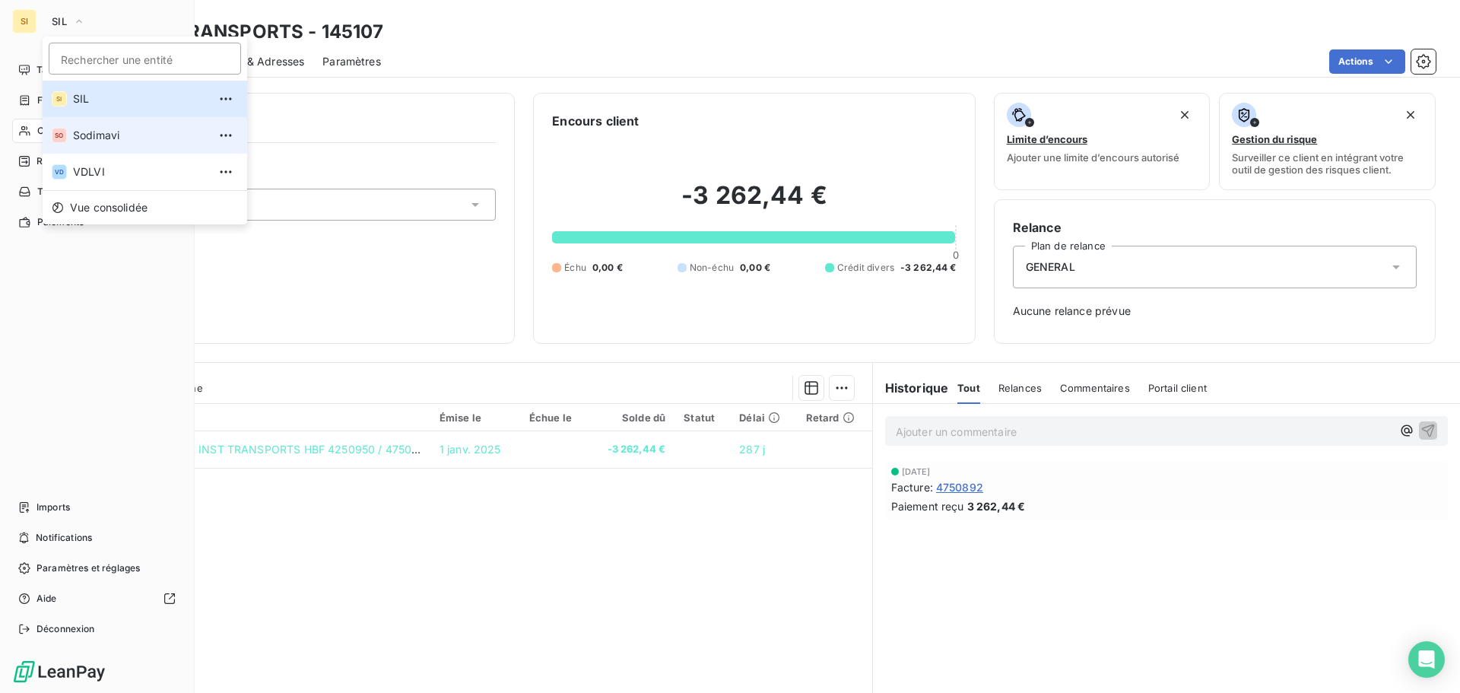
click at [88, 138] on span "Sodimavi" at bounding box center [140, 135] width 135 height 15
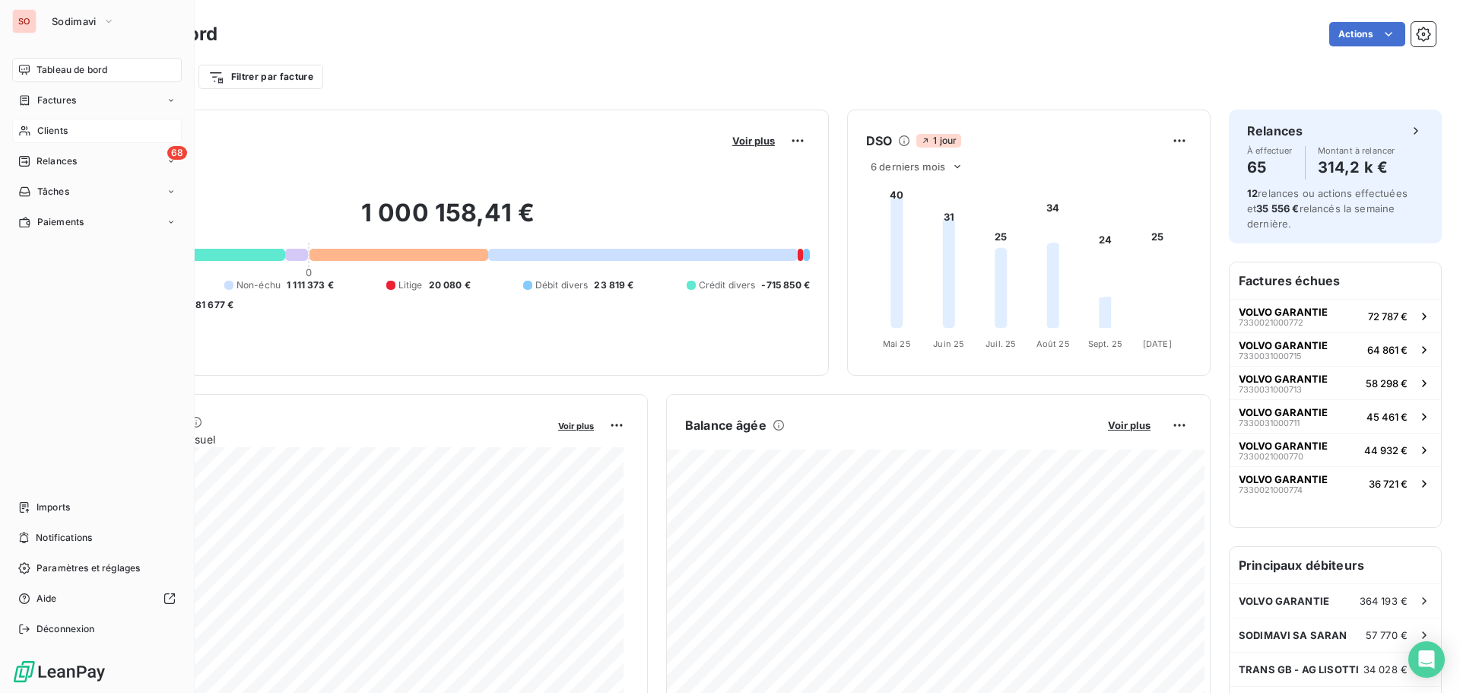
click at [51, 129] on span "Clients" at bounding box center [52, 131] width 30 height 14
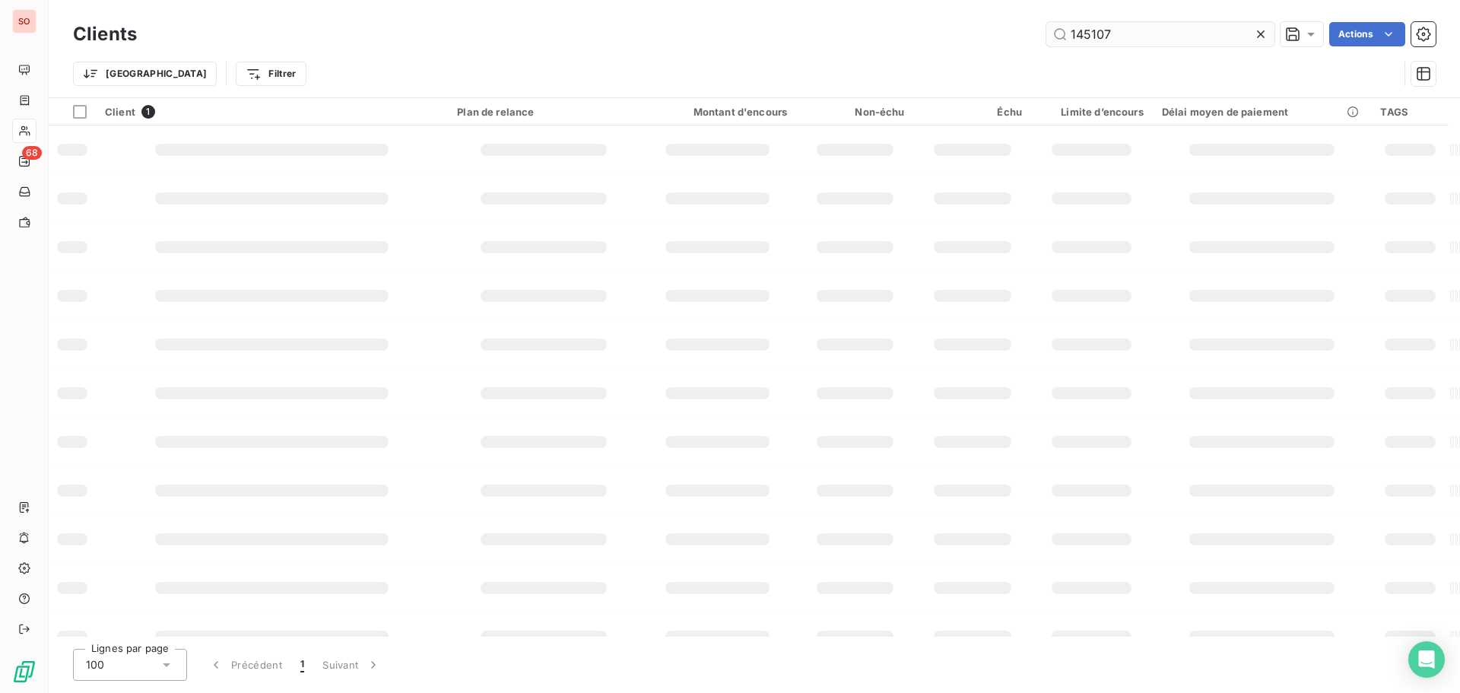
click at [1157, 32] on input "145107" at bounding box center [1160, 34] width 228 height 24
type input "145107"
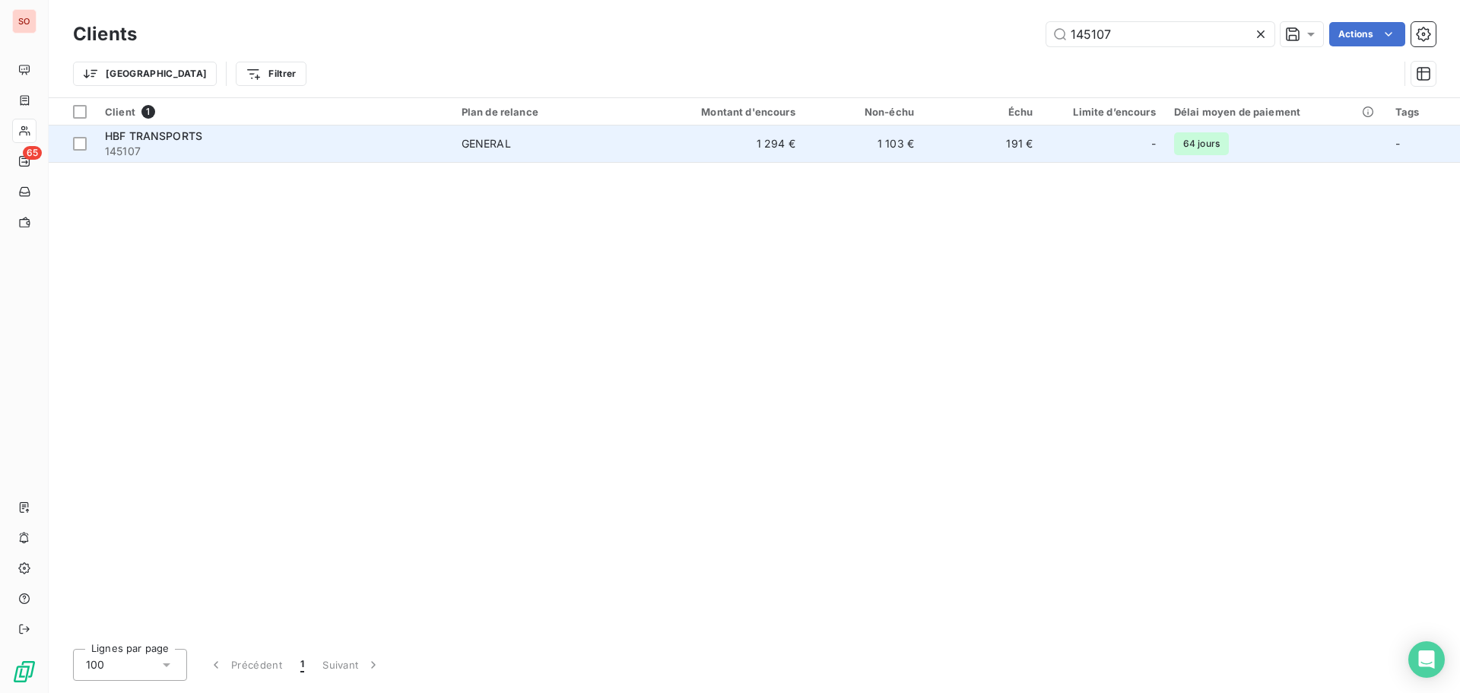
click at [152, 139] on span "HBF TRANSPORTS" at bounding box center [153, 135] width 97 height 13
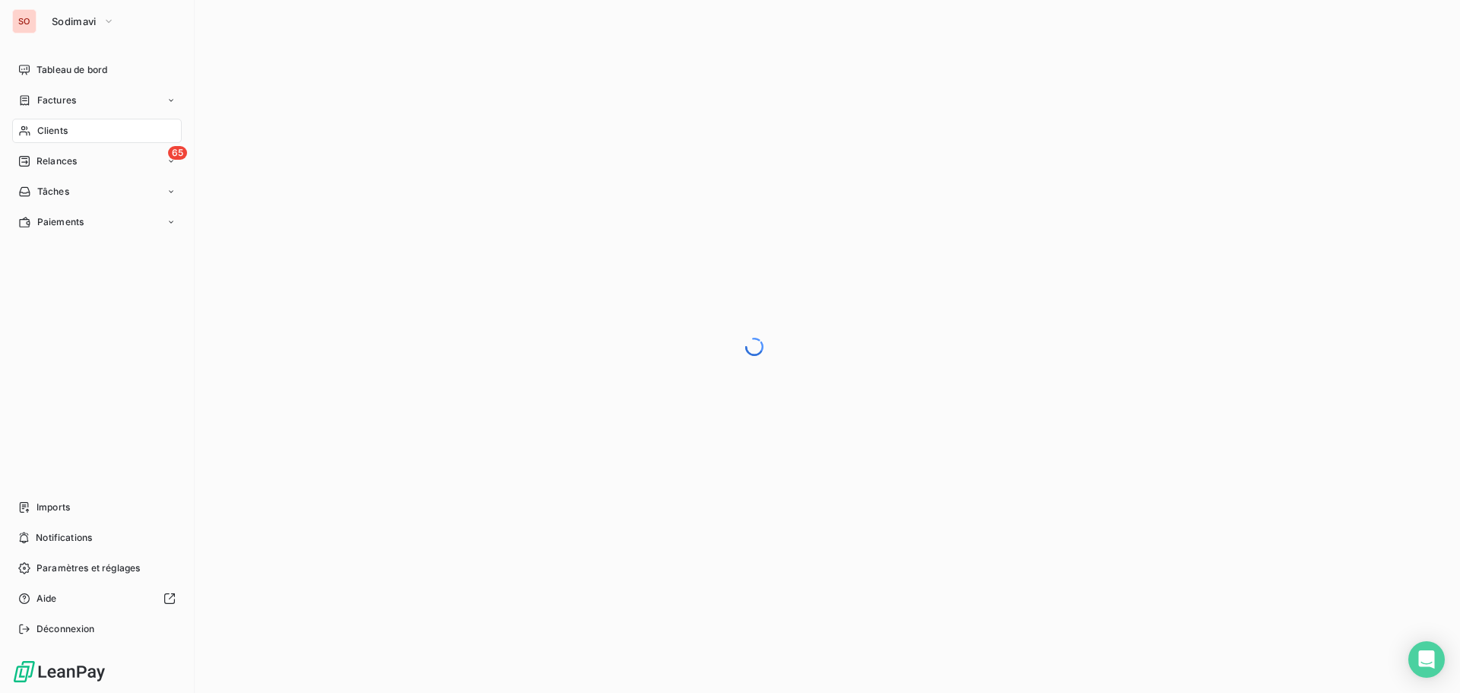
click at [43, 127] on span "Clients" at bounding box center [52, 131] width 30 height 14
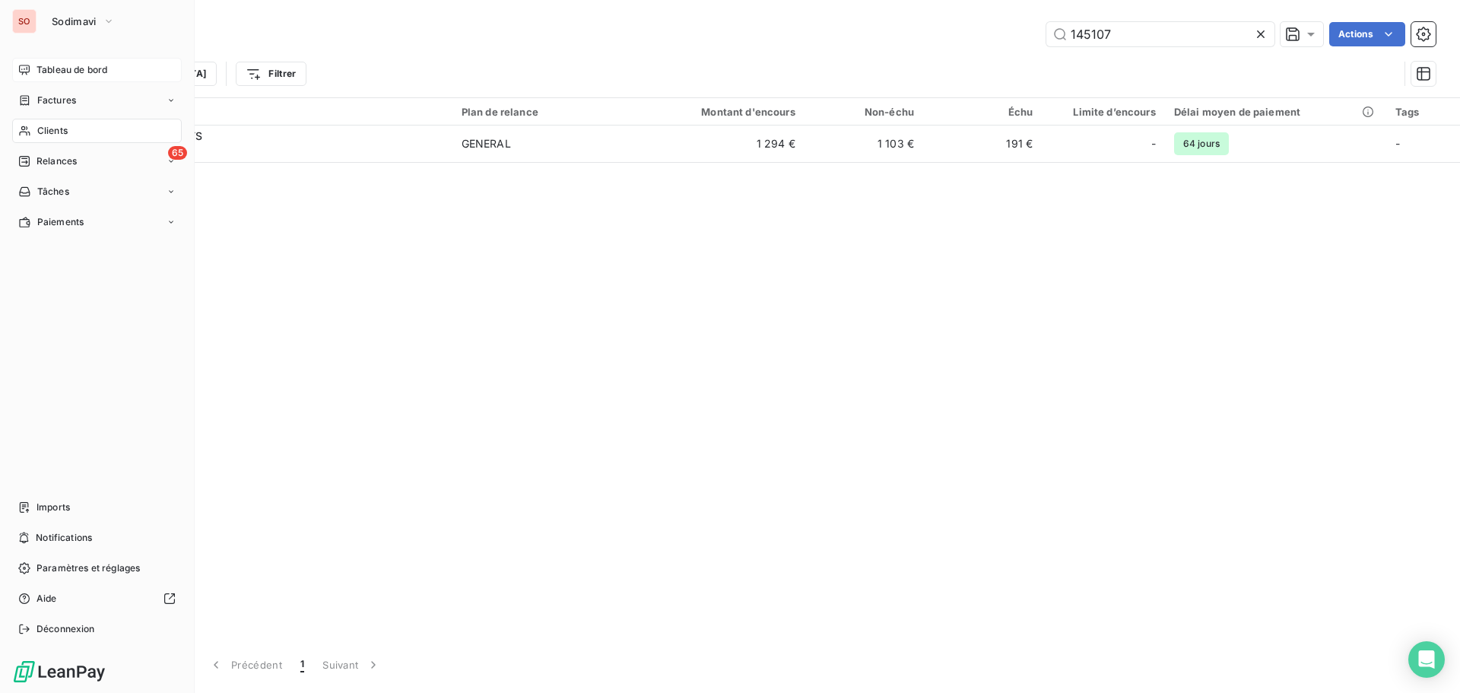
click at [56, 69] on span "Tableau de bord" at bounding box center [72, 70] width 71 height 14
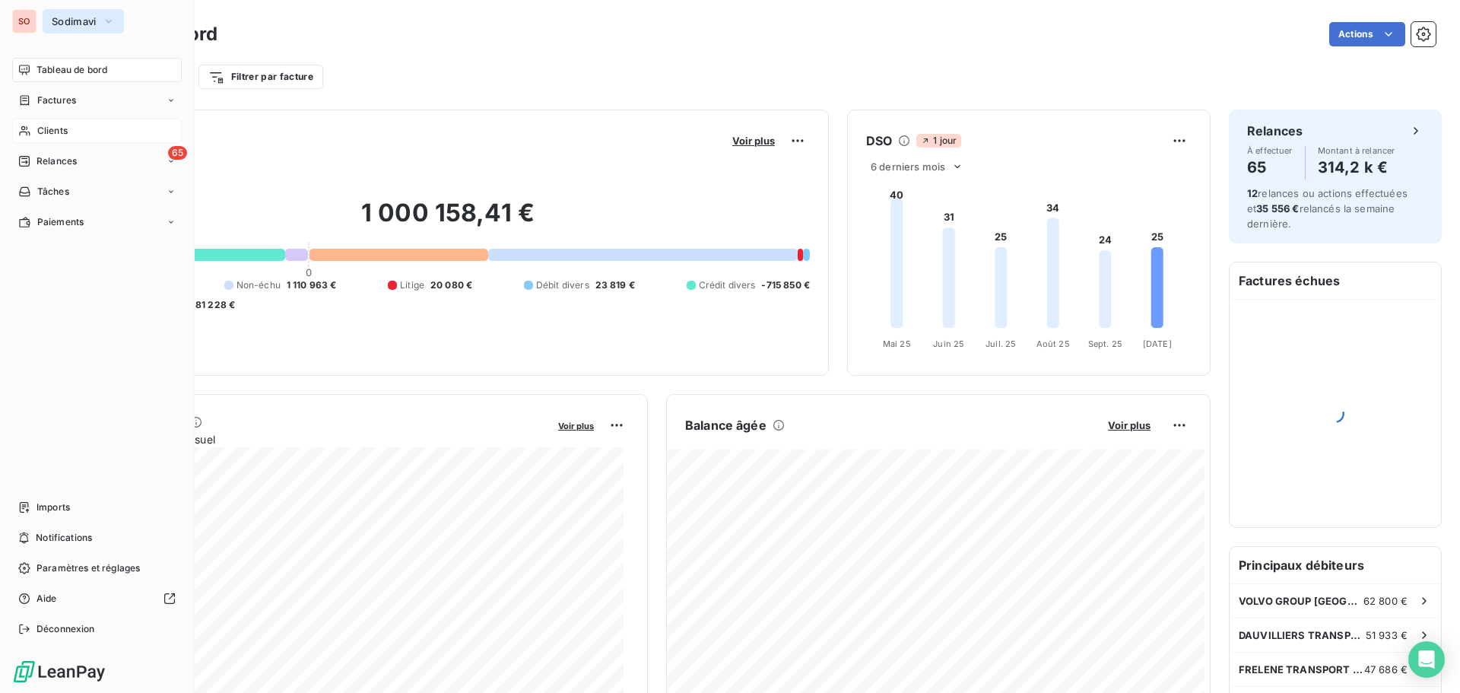
click at [74, 10] on button "Sodimavi" at bounding box center [83, 21] width 81 height 24
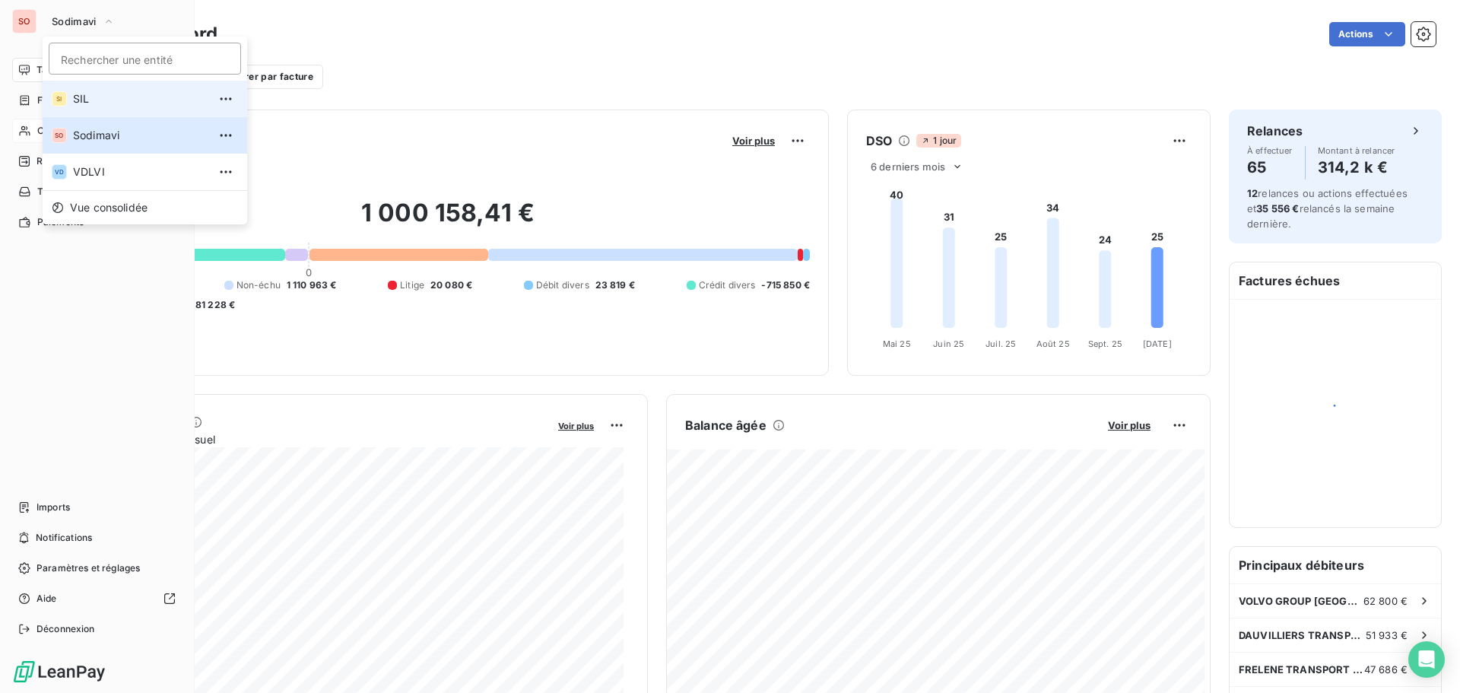
click at [76, 99] on span "SIL" at bounding box center [140, 98] width 135 height 15
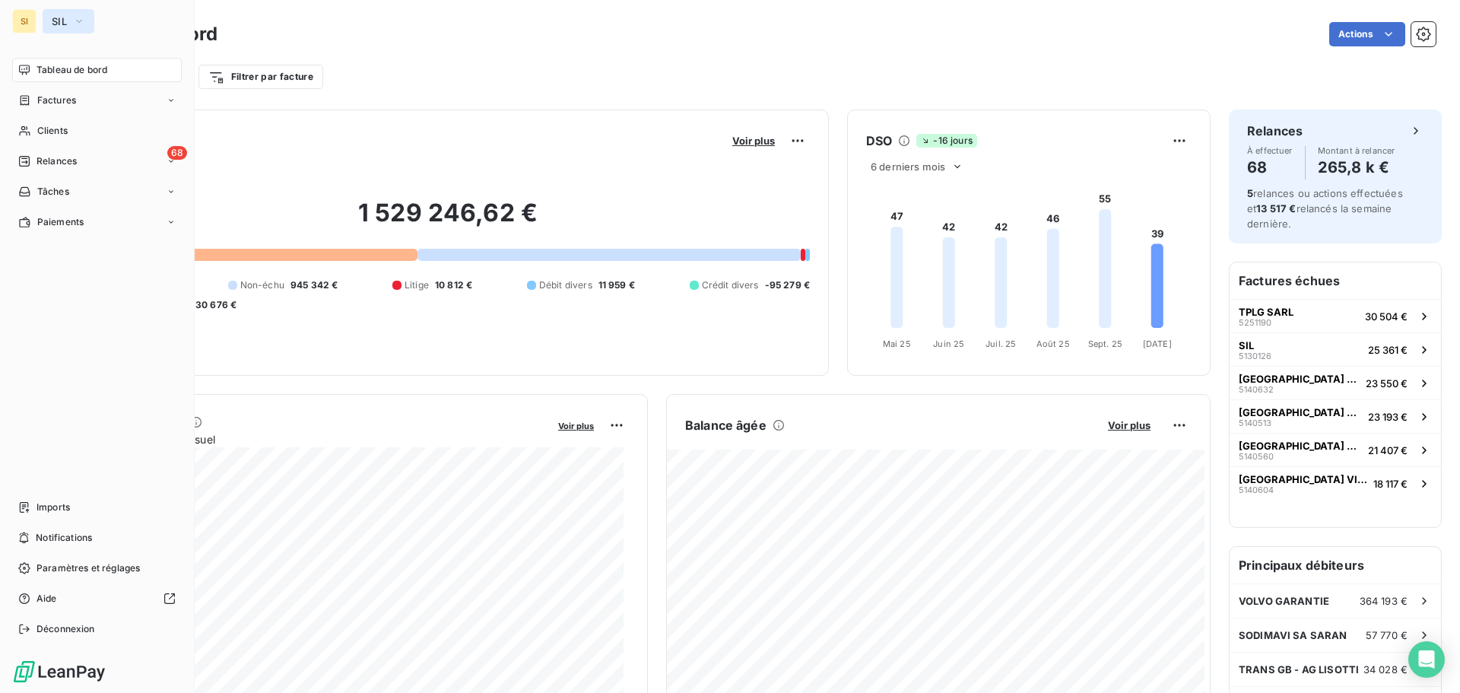
click at [75, 23] on icon "button" at bounding box center [79, 21] width 12 height 15
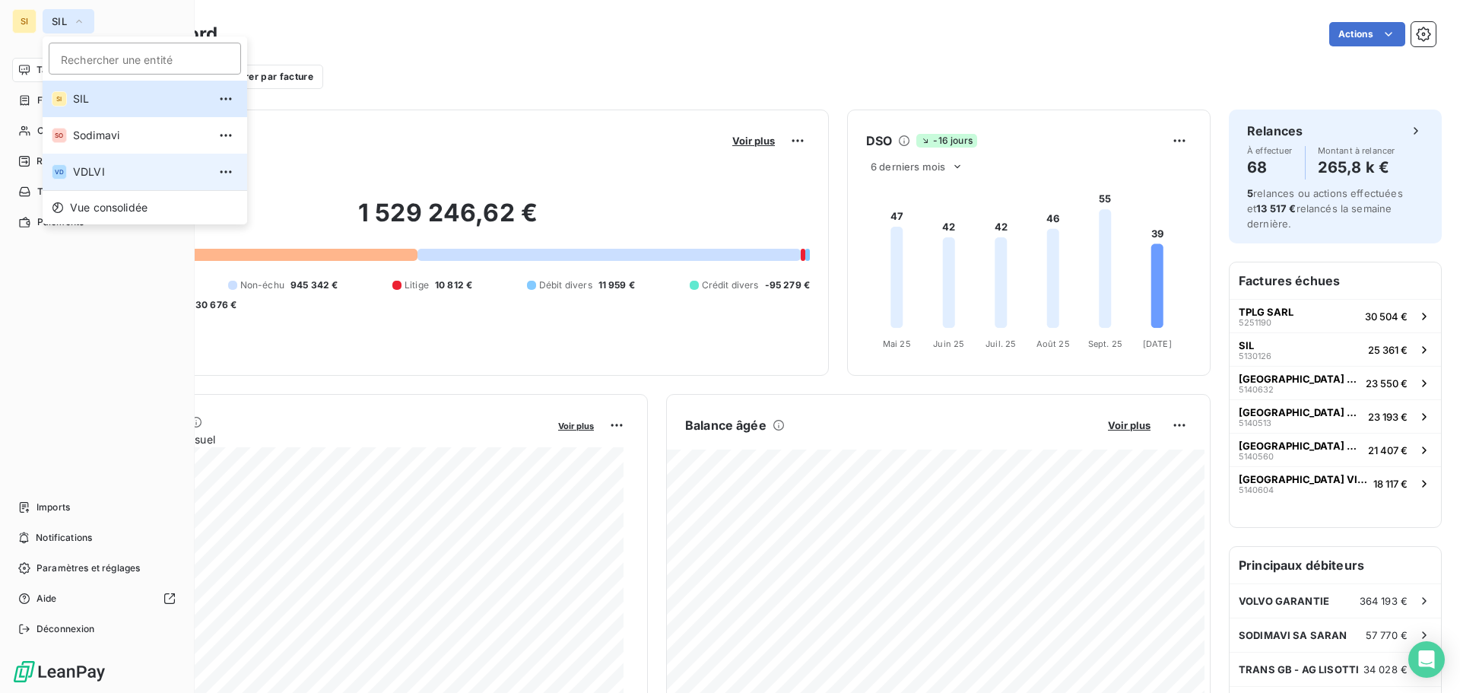
click at [76, 170] on span "VDLVI" at bounding box center [140, 171] width 135 height 15
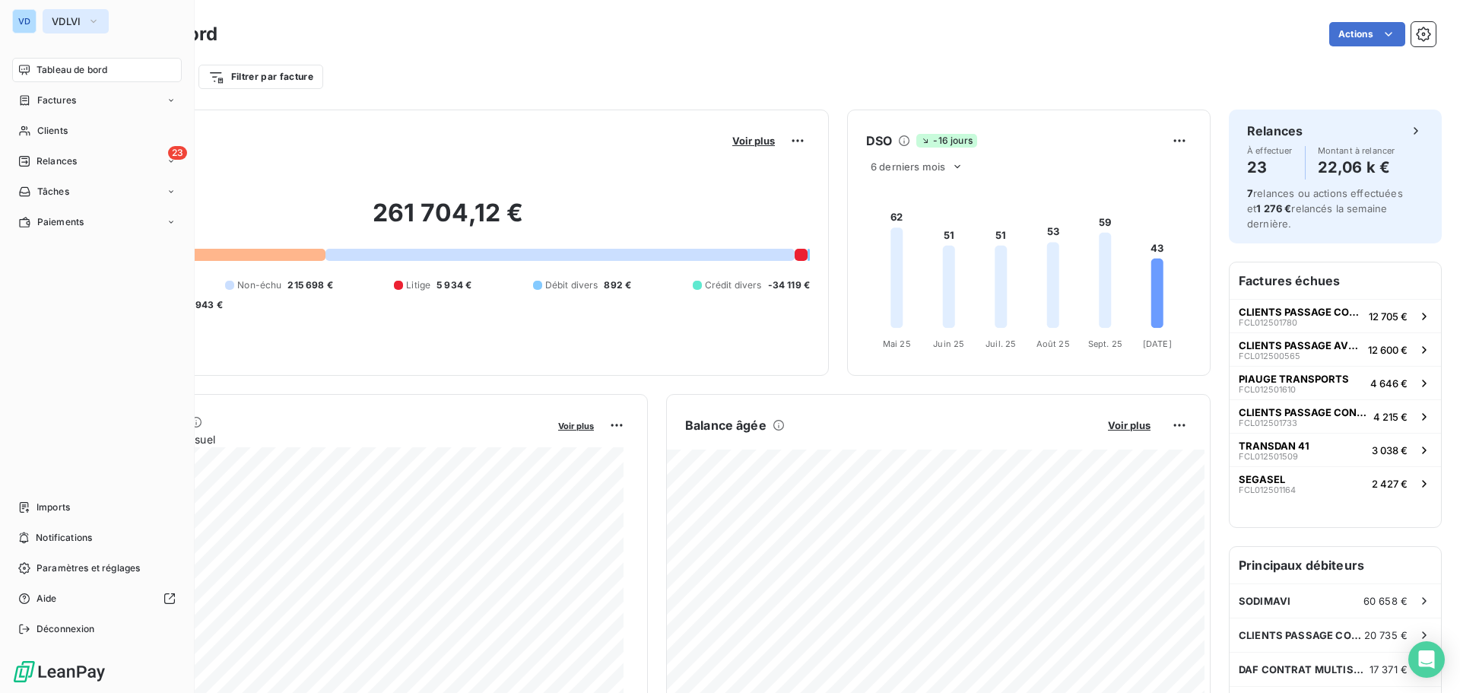
click at [66, 14] on button "VDLVI" at bounding box center [76, 21] width 66 height 24
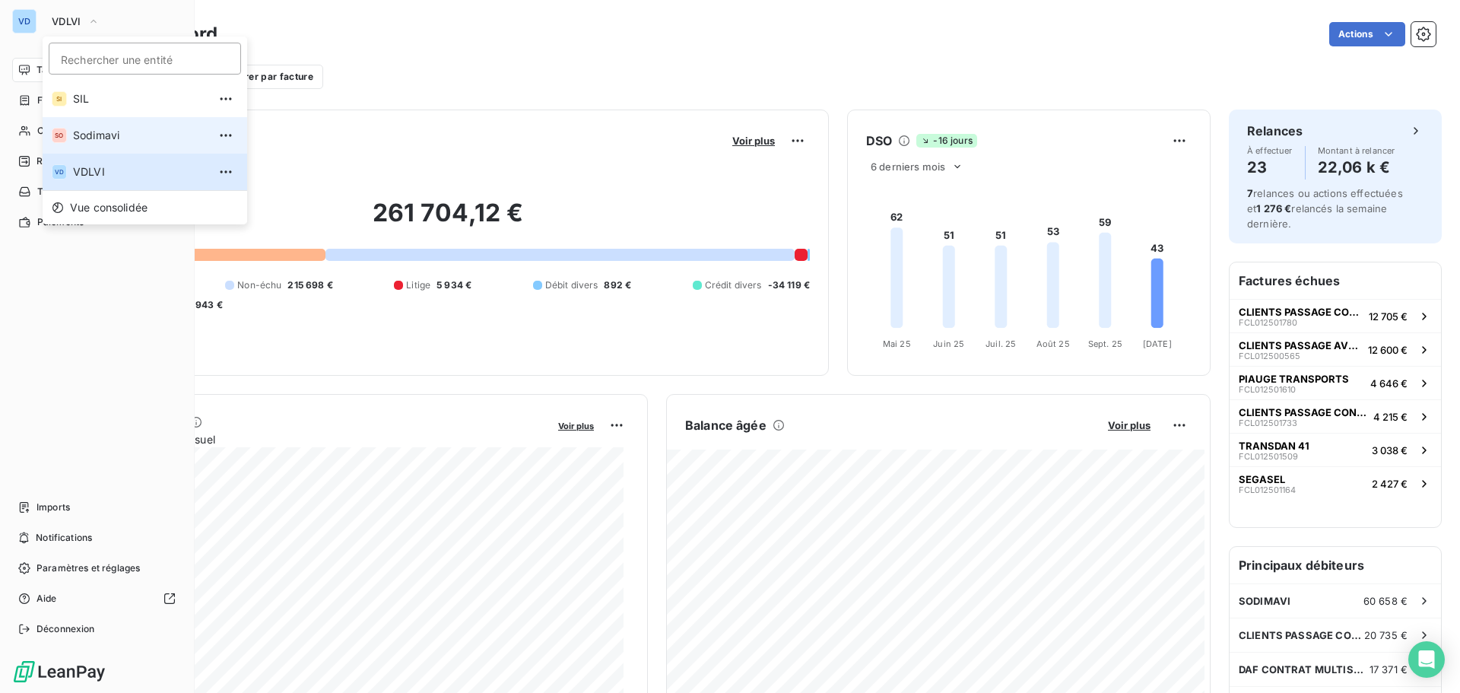
click at [87, 131] on span "Sodimavi" at bounding box center [140, 135] width 135 height 15
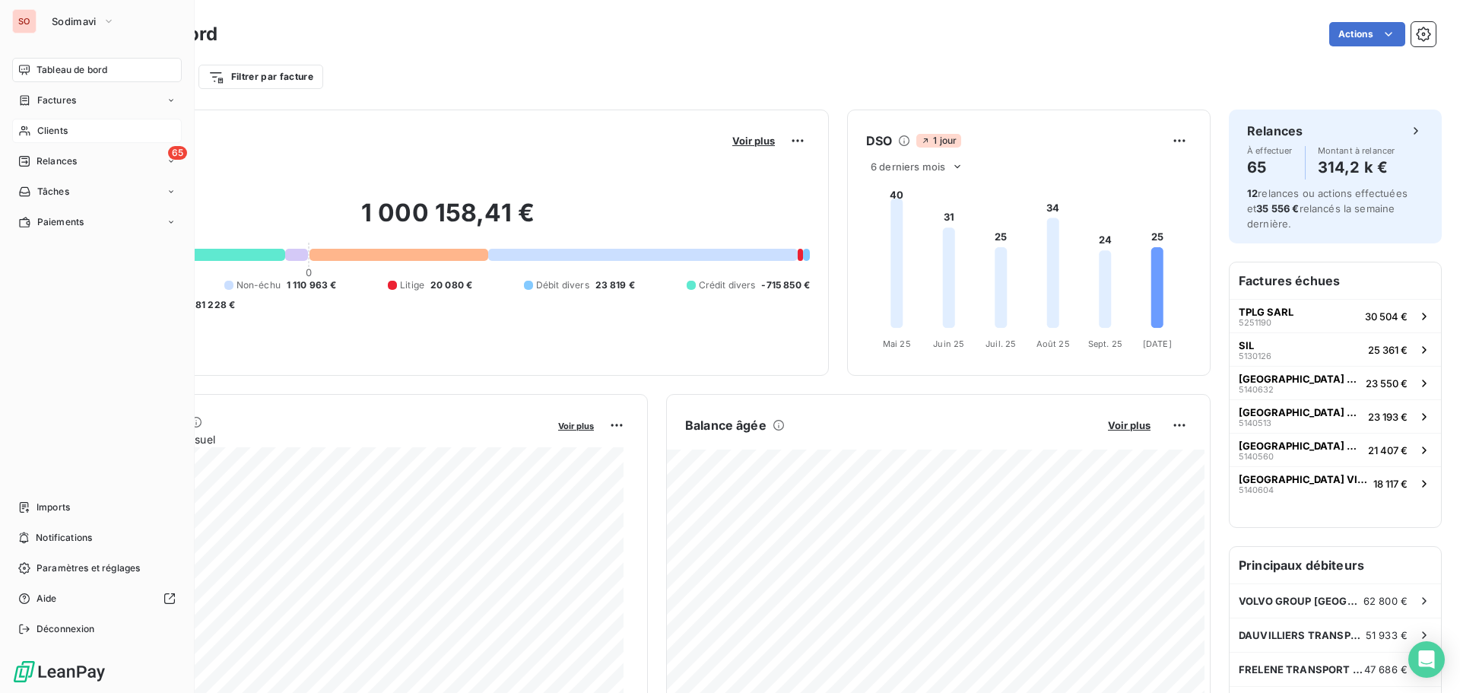
click at [46, 133] on span "Clients" at bounding box center [52, 131] width 30 height 14
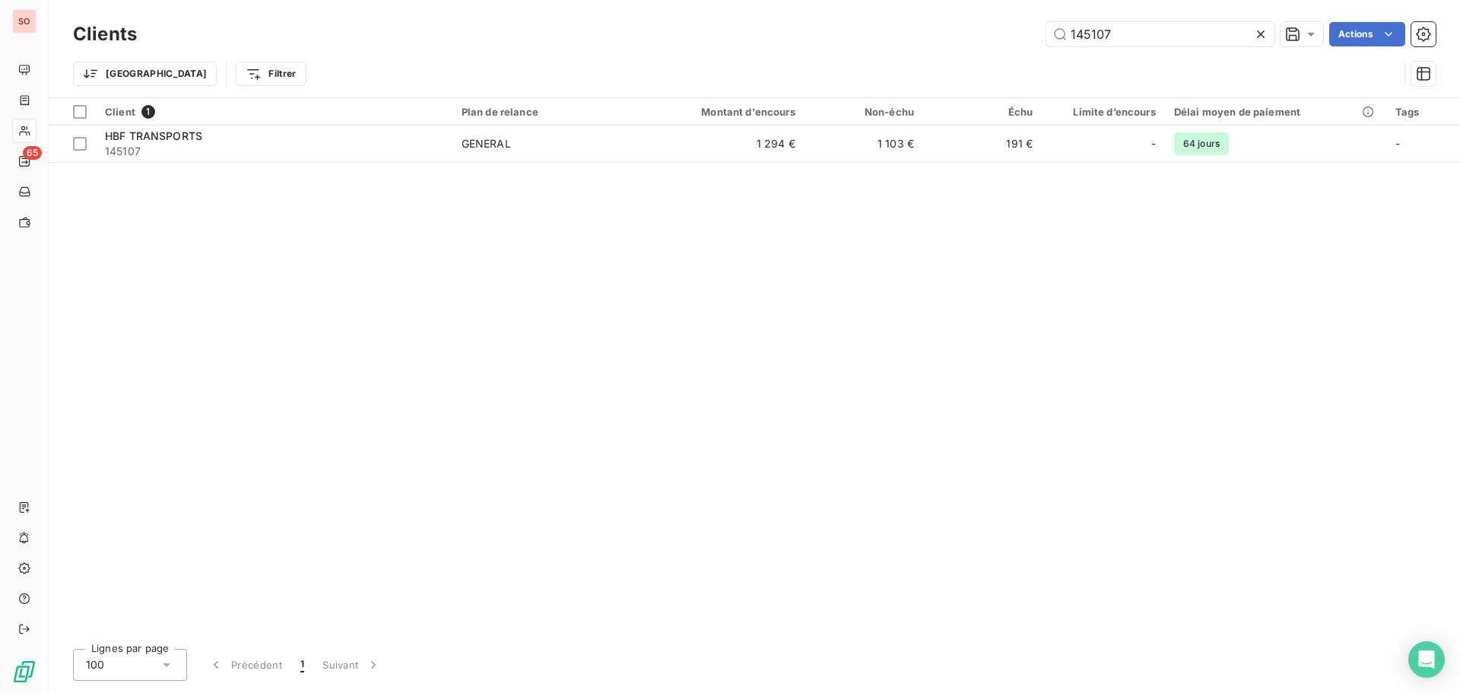
drag, startPoint x: 1121, startPoint y: 36, endPoint x: 982, endPoint y: 31, distance: 139.2
click at [986, 31] on div "145107 Actions" at bounding box center [795, 34] width 1281 height 24
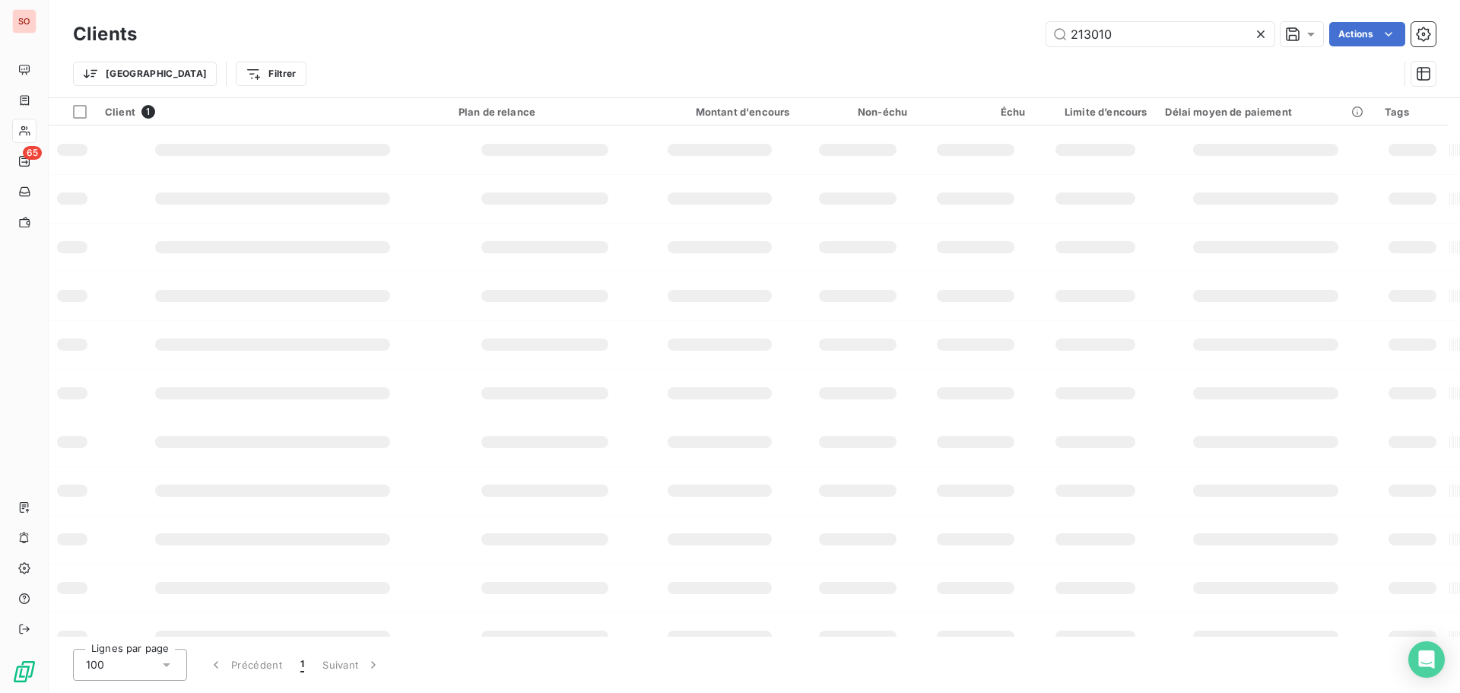
type input "213010"
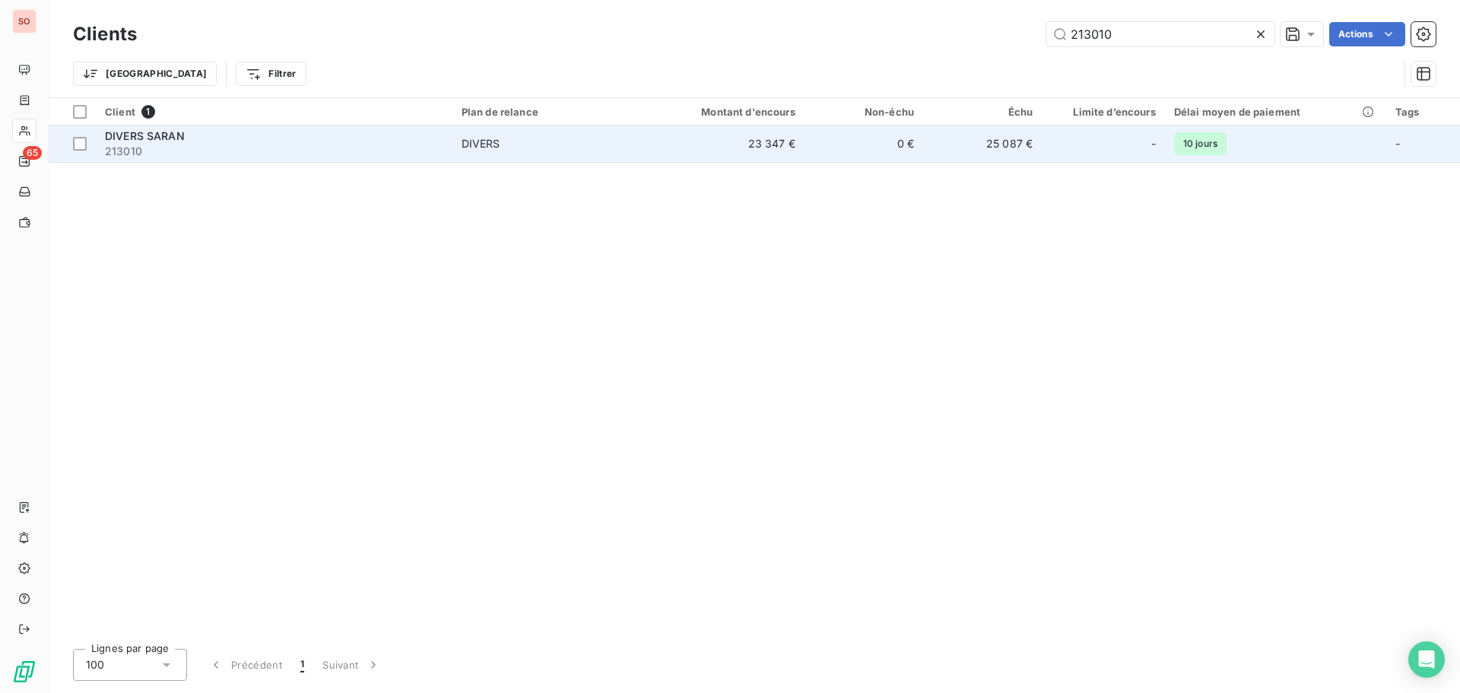
click at [114, 133] on span "DIVERS SARAN" at bounding box center [145, 135] width 80 height 13
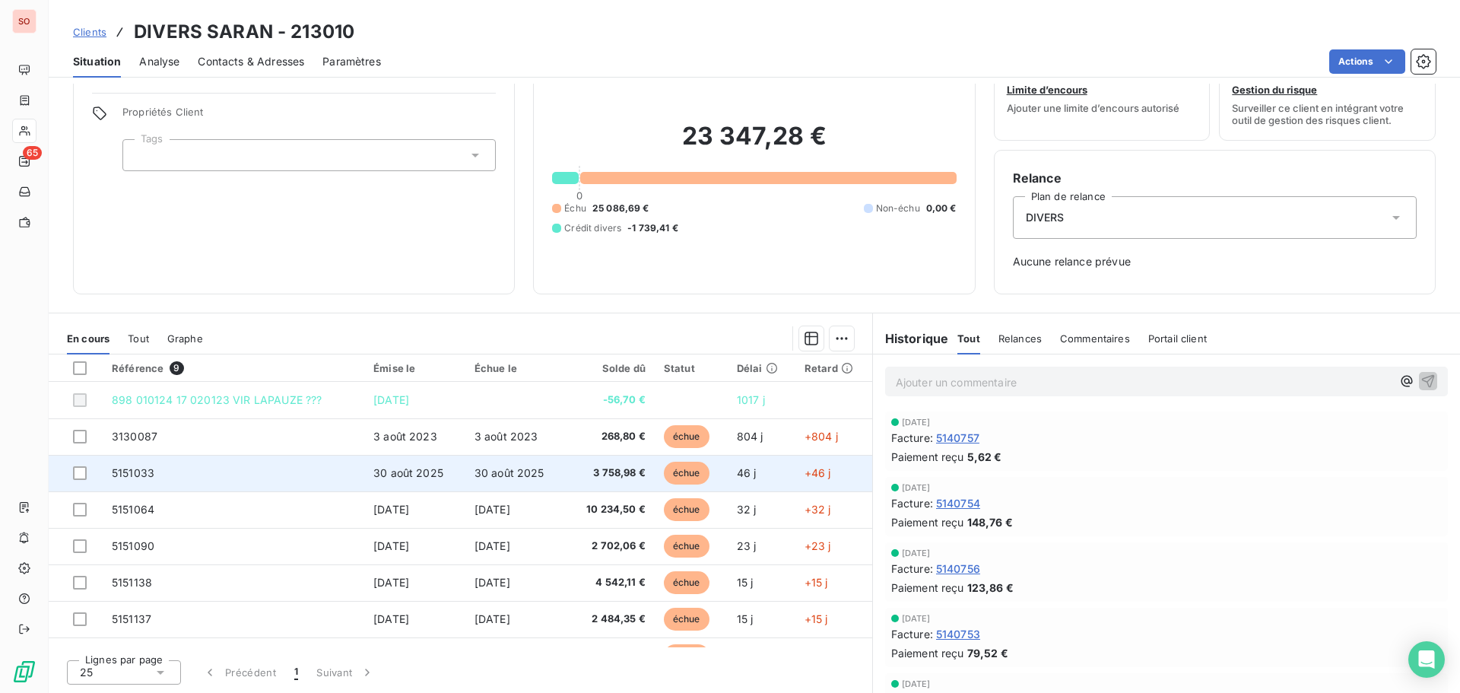
click at [497, 474] on span "30 août 2025" at bounding box center [510, 472] width 70 height 13
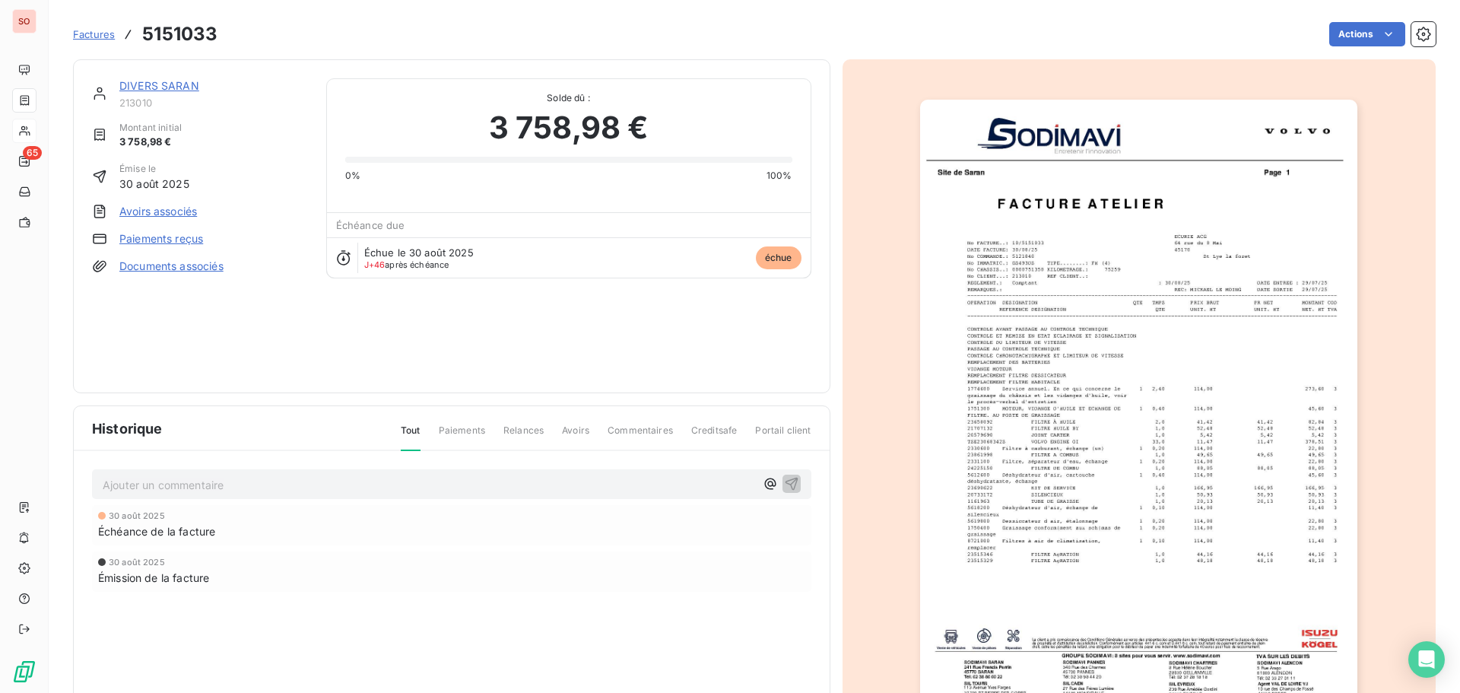
click at [1439, 501] on section "Factures 5151033 Actions DIVERS SARAN 213010 Montant initial 3 758,98 € Émise l…" at bounding box center [754, 346] width 1411 height 693
click at [1084, 364] on img "button" at bounding box center [1138, 409] width 437 height 619
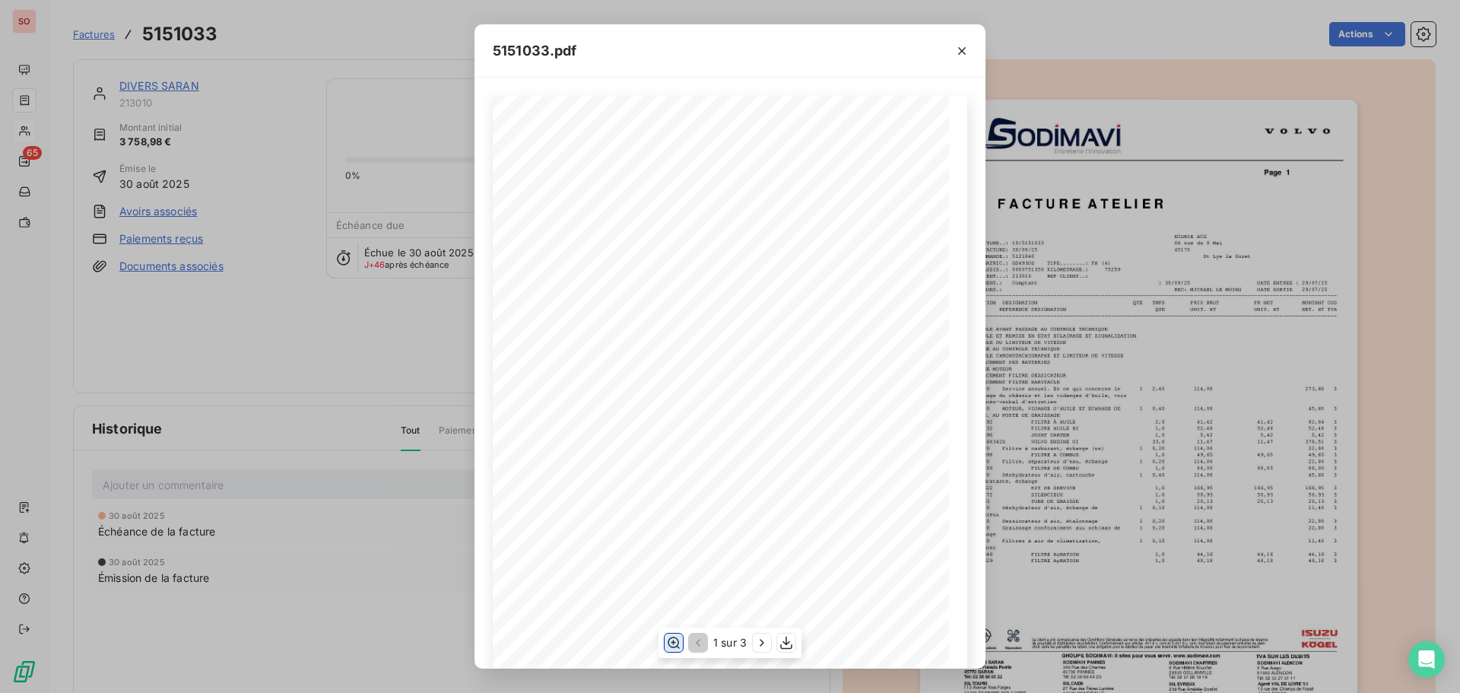
click at [669, 641] on icon "button" at bounding box center [673, 642] width 15 height 15
click at [957, 49] on icon "button" at bounding box center [961, 50] width 15 height 15
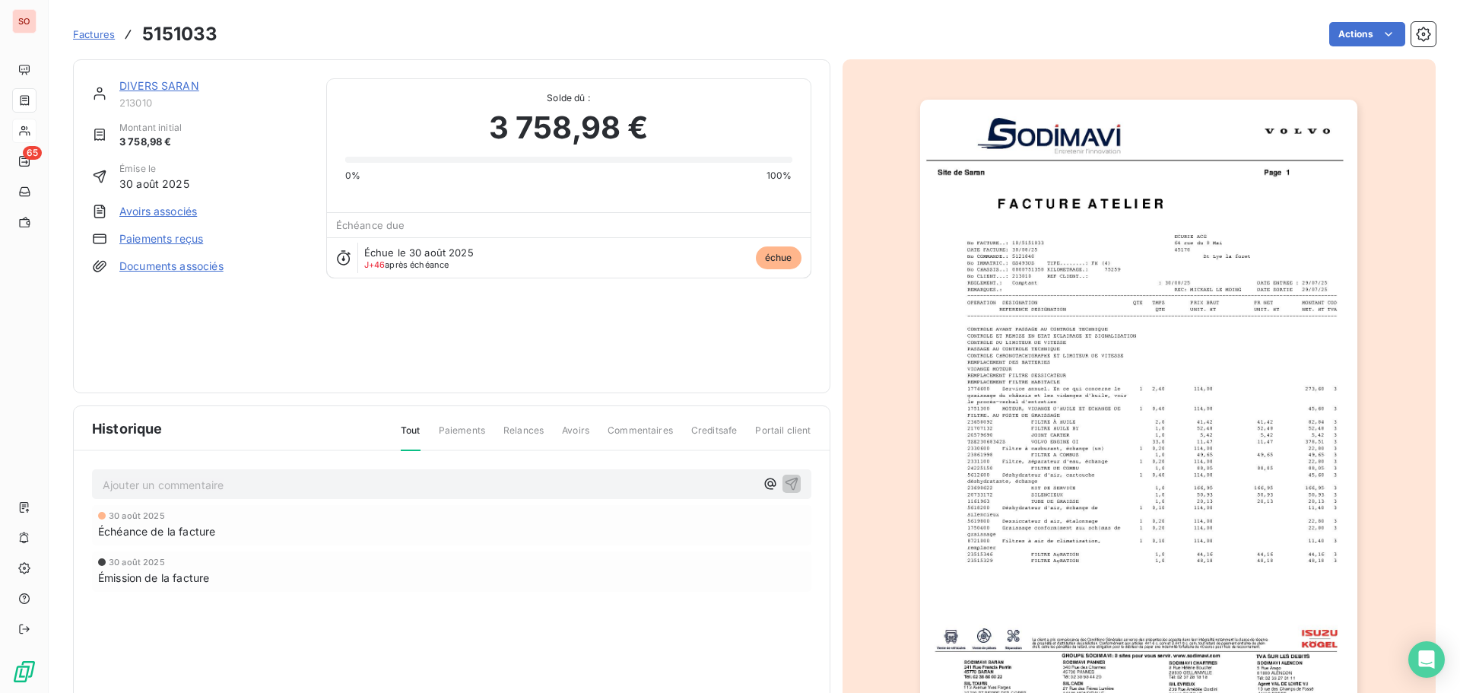
click at [165, 487] on p "Ajouter un commentaire ﻿" at bounding box center [429, 484] width 653 height 19
click at [359, 481] on p "message laissé sur le répondeur du" at bounding box center [429, 483] width 653 height 17
click at [784, 480] on icon "button" at bounding box center [791, 482] width 15 height 15
